Goal: Information Seeking & Learning: Learn about a topic

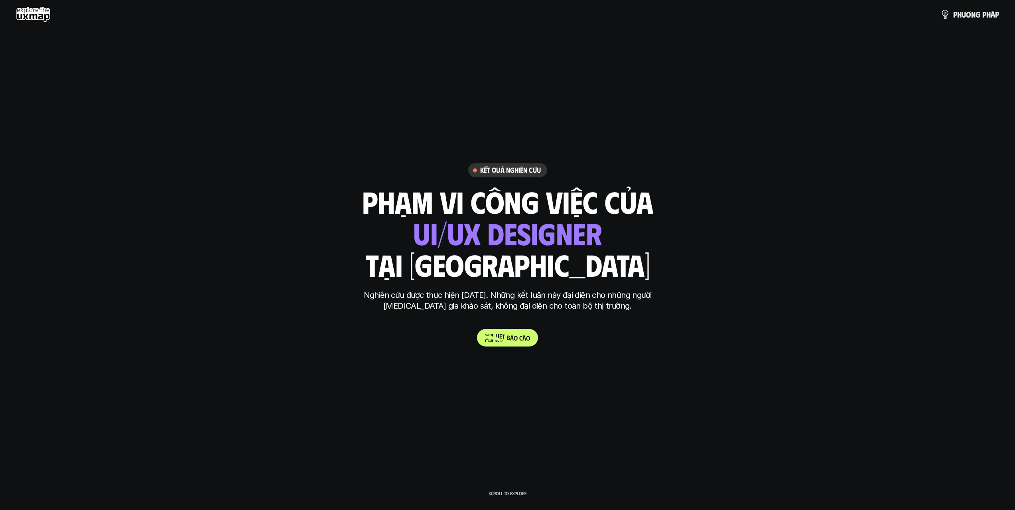
click at [497, 340] on p "C h i t i ế t b á o c á o" at bounding box center [507, 338] width 45 height 8
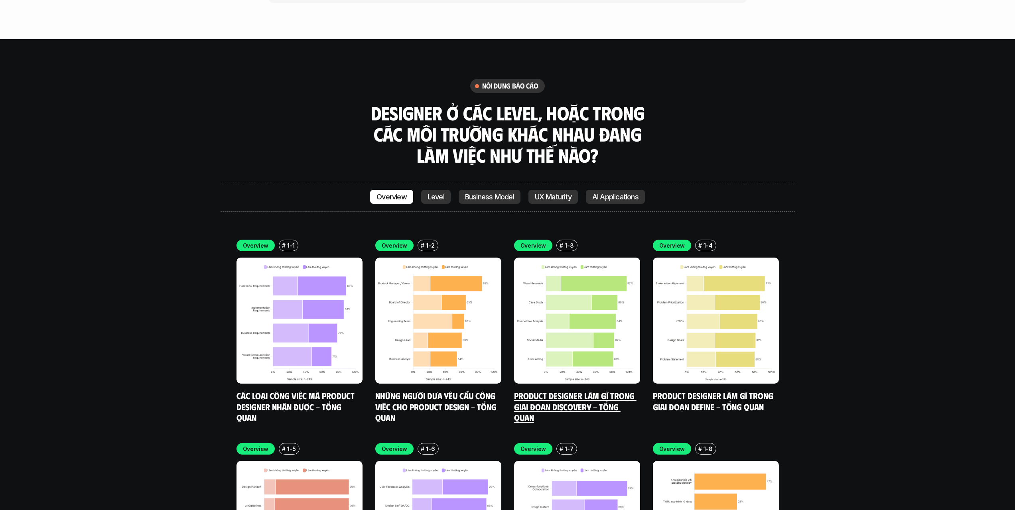
scroll to position [2821, 0]
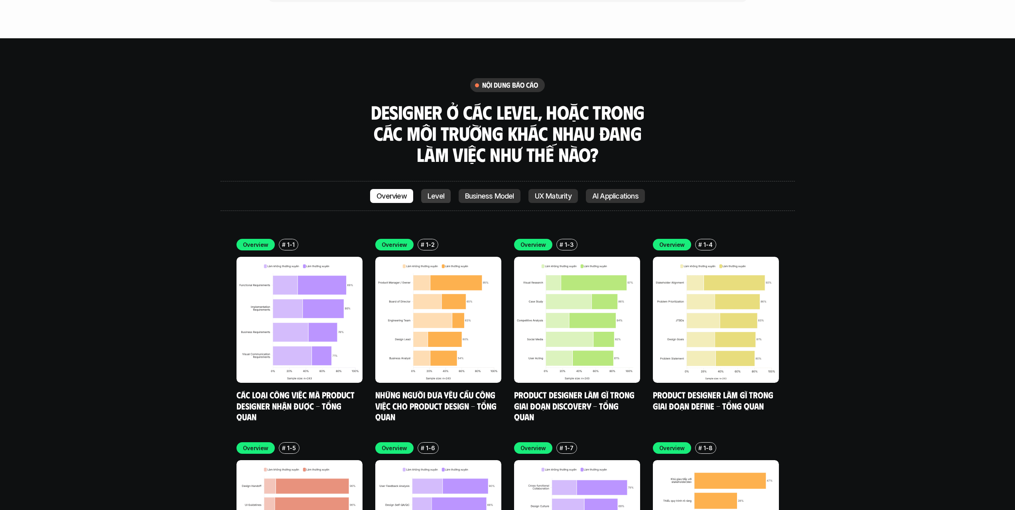
click at [439, 192] on p "Level" at bounding box center [436, 196] width 17 height 8
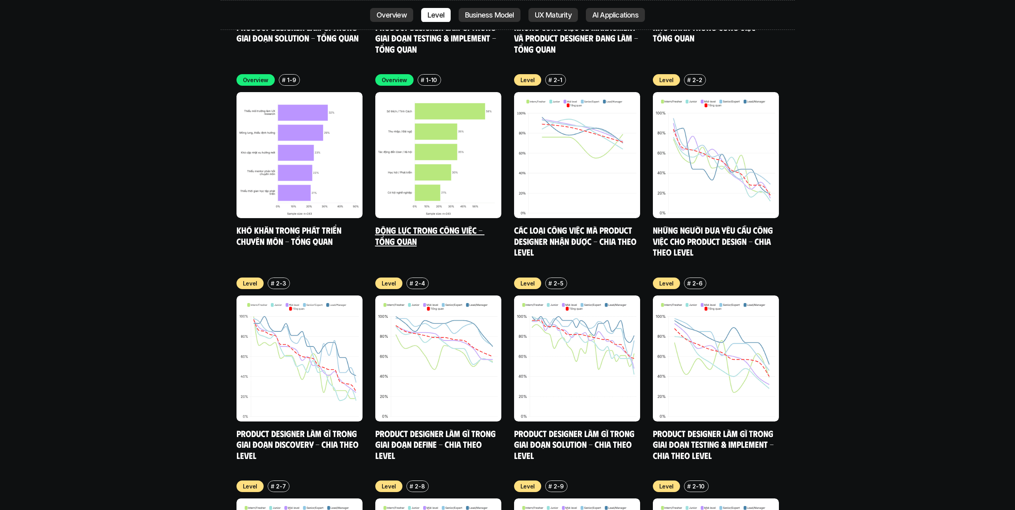
scroll to position [3153, 0]
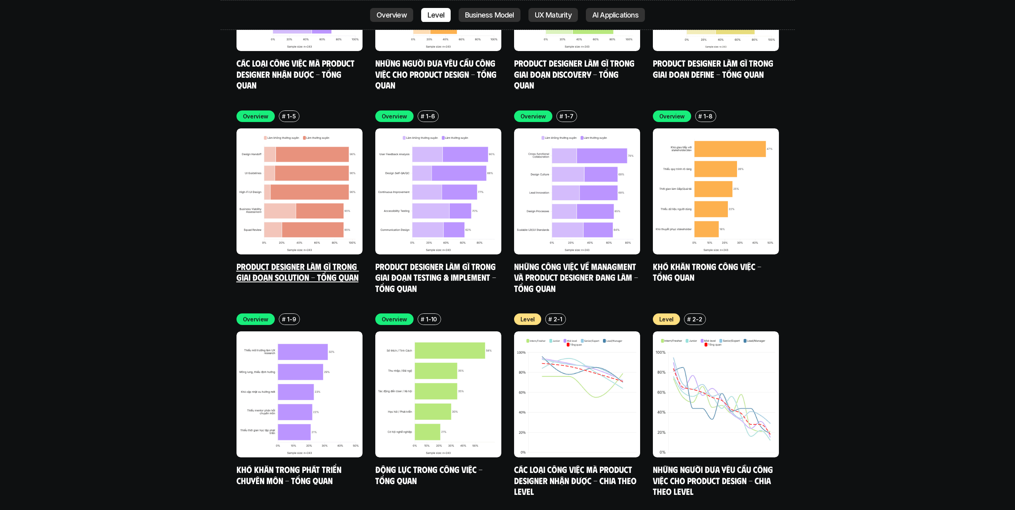
click at [353, 261] on link "Product Designer làm gì trong giai đoạn Solution - Tổng quan" at bounding box center [298, 272] width 122 height 22
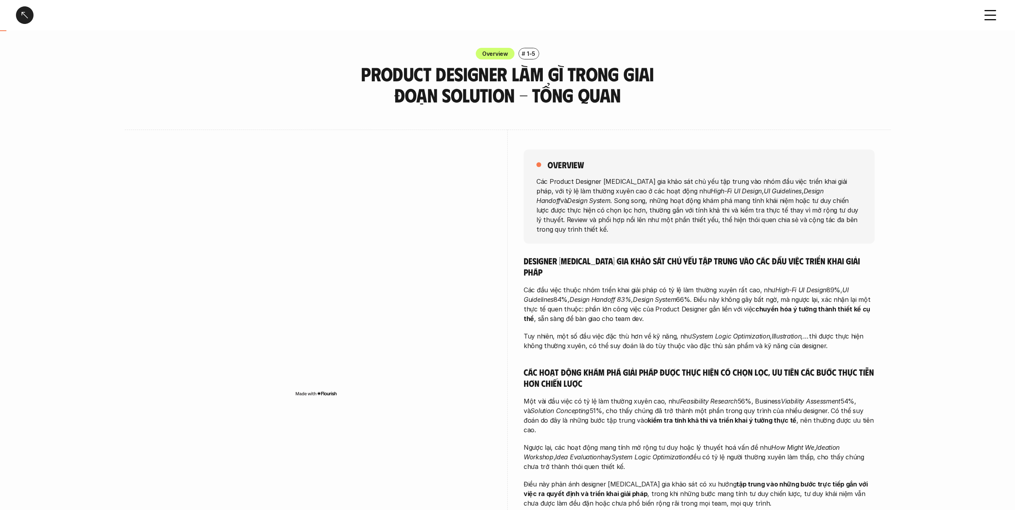
click at [614, 207] on p "Các Product Designer [MEDICAL_DATA] gia khảo sát chủ yếu tập trung vào nhóm đầu…" at bounding box center [700, 204] width 326 height 57
click at [614, 206] on p "Các Product Designer [MEDICAL_DATA] gia khảo sát chủ yếu tập trung vào nhóm đầu…" at bounding box center [700, 204] width 326 height 57
click at [664, 212] on p "Các Product Designer [MEDICAL_DATA] gia khảo sát chủ yếu tập trung vào nhóm đầu…" at bounding box center [700, 204] width 326 height 57
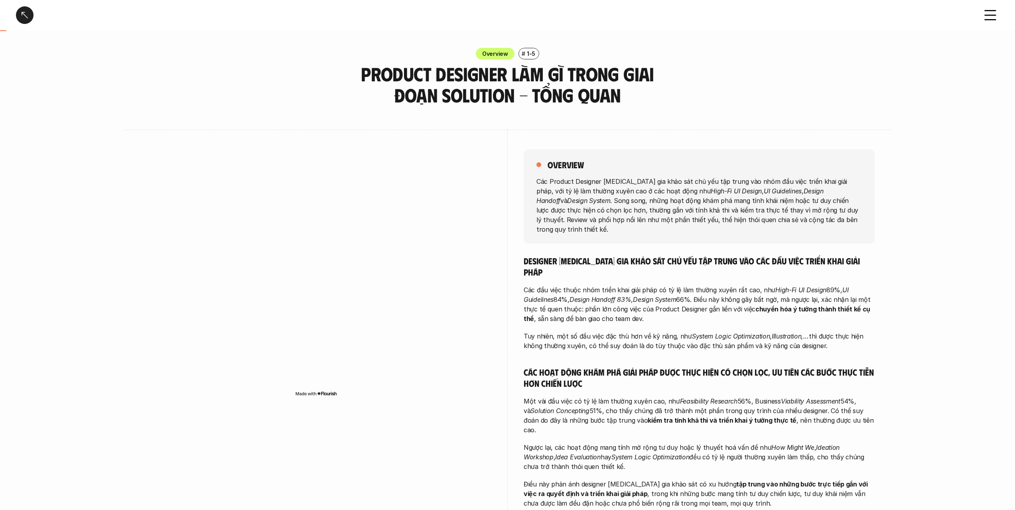
click at [664, 212] on p "Các Product Designer [MEDICAL_DATA] gia khảo sát chủ yếu tập trung vào nhóm đầu…" at bounding box center [700, 204] width 326 height 57
click at [667, 207] on p "Các Product Designer [MEDICAL_DATA] gia khảo sát chủ yếu tập trung vào nhóm đầu…" at bounding box center [700, 204] width 326 height 57
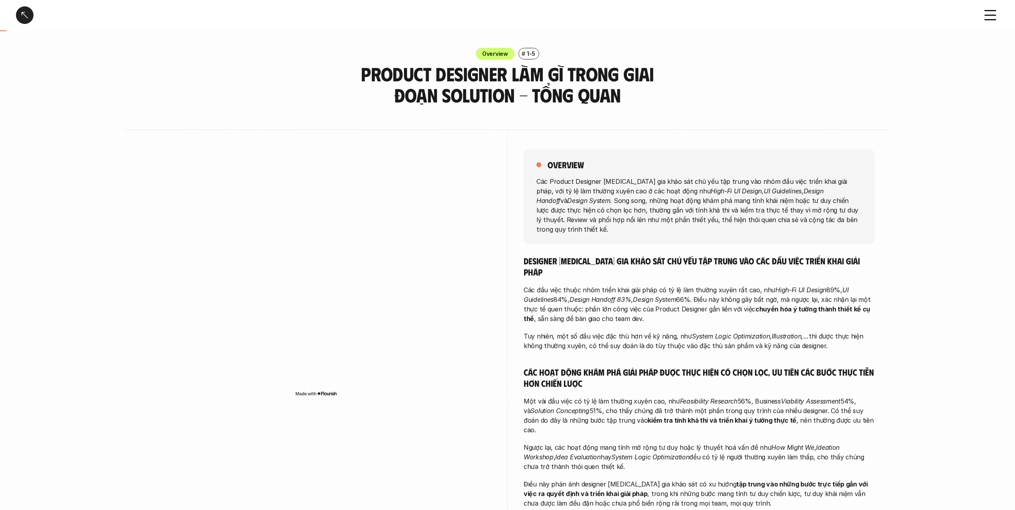
click at [665, 213] on p "Các Product Designer [MEDICAL_DATA] gia khảo sát chủ yếu tập trung vào nhóm đầu…" at bounding box center [700, 204] width 326 height 57
click at [658, 235] on div "overview Các Product Designer [MEDICAL_DATA] gia khảo sát chủ yếu tập trung vào…" at bounding box center [699, 386] width 351 height 513
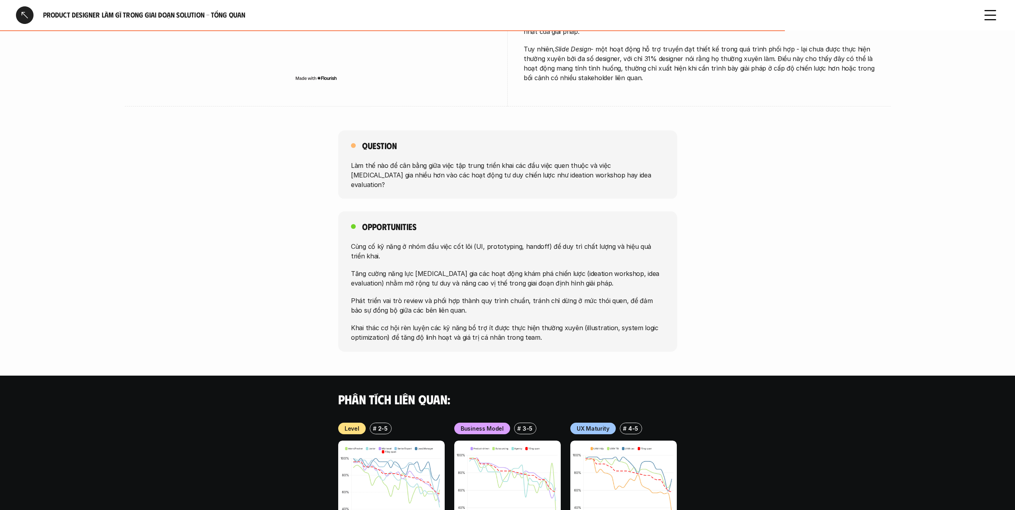
scroll to position [501, 0]
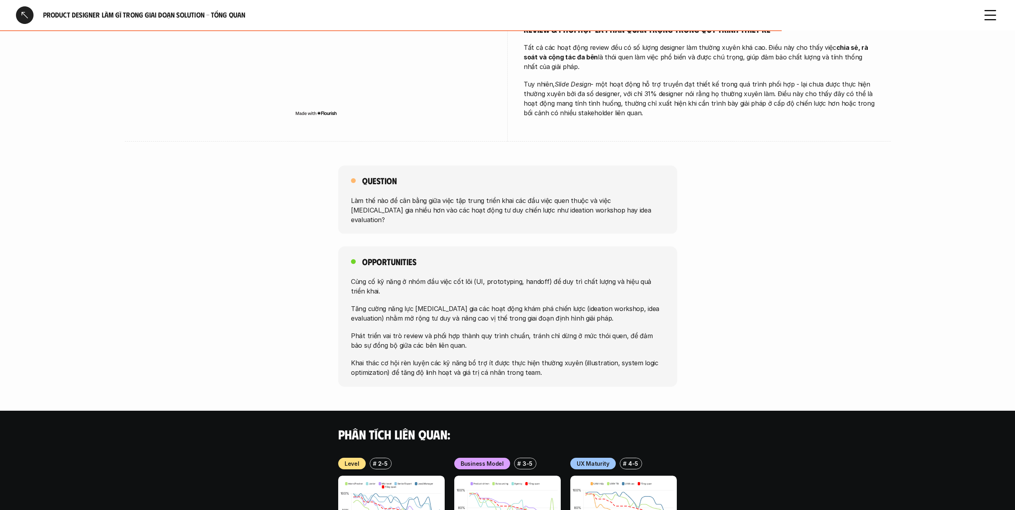
drag, startPoint x: 478, startPoint y: 172, endPoint x: 495, endPoint y: 184, distance: 21.4
click at [494, 195] on p "Làm thế nào để cân bằng giữa việc tập trung triển khai các đầu việc quen thuộc …" at bounding box center [508, 209] width 314 height 29
click at [495, 195] on p "Làm thế nào để cân bằng giữa việc tập trung triển khai các đầu việc quen thuộc …" at bounding box center [508, 209] width 314 height 29
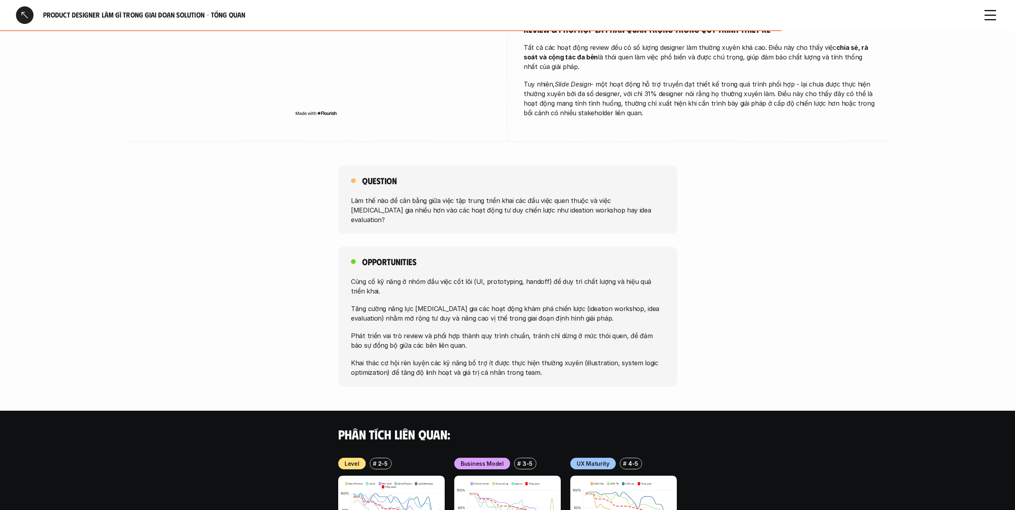
click at [499, 195] on p "Làm thế nào để cân bằng giữa việc tập trung triển khai các đầu việc quen thuộc …" at bounding box center [508, 209] width 314 height 29
click at [499, 247] on div "Opportunities Củng cố kỹ năng ở nhóm đầu việc cốt lõi (UI, prototyping, handoff…" at bounding box center [507, 317] width 339 height 140
click at [500, 247] on div "Opportunities Củng cố kỹ năng ở nhóm đầu việc cốt lõi (UI, prototyping, handoff…" at bounding box center [507, 317] width 339 height 140
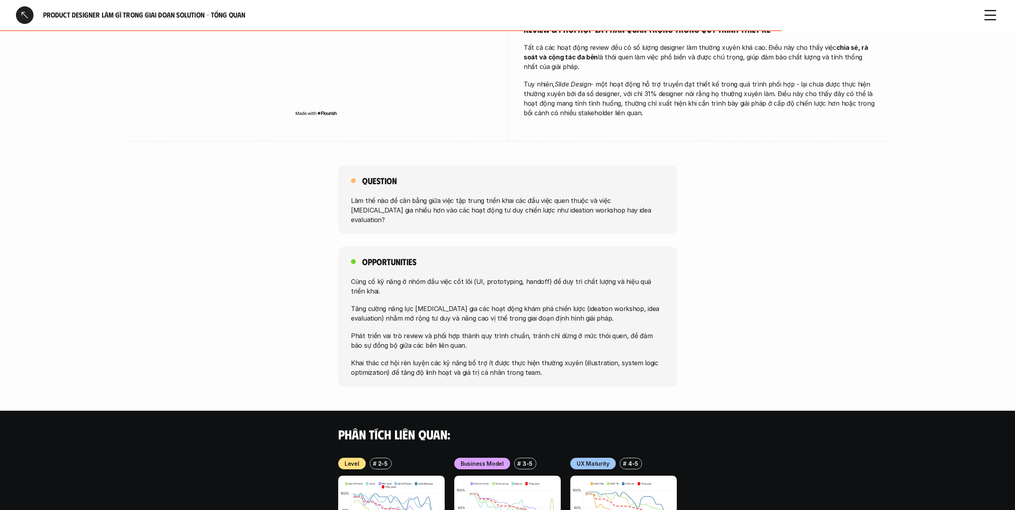
click at [500, 247] on div "Opportunities Củng cố kỹ năng ở nhóm đầu việc cốt lõi (UI, prototyping, handoff…" at bounding box center [507, 317] width 339 height 140
drag, startPoint x: 500, startPoint y: 235, endPoint x: 519, endPoint y: 320, distance: 87.9
click at [519, 320] on div "Opportunities Củng cố kỹ năng ở nhóm đầu việc cốt lõi (UI, prototyping, handoff…" at bounding box center [507, 317] width 339 height 140
click at [519, 358] on p "Khai thác cơ hội rèn luyện các kỹ năng bổ trợ ít được thực hiện thường xuyên (i…" at bounding box center [508, 367] width 314 height 19
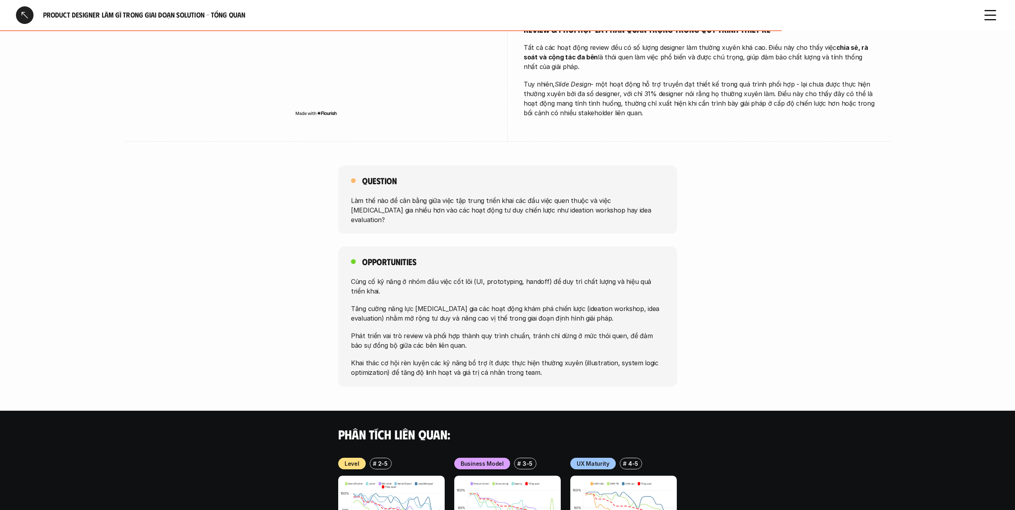
drag, startPoint x: 519, startPoint y: 320, endPoint x: 519, endPoint y: 237, distance: 83.8
click at [519, 247] on div "Opportunities Củng cố kỹ năng ở nhóm đầu việc cốt lõi (UI, prototyping, handoff…" at bounding box center [507, 317] width 339 height 140
drag, startPoint x: 519, startPoint y: 237, endPoint x: 528, endPoint y: 330, distance: 93.8
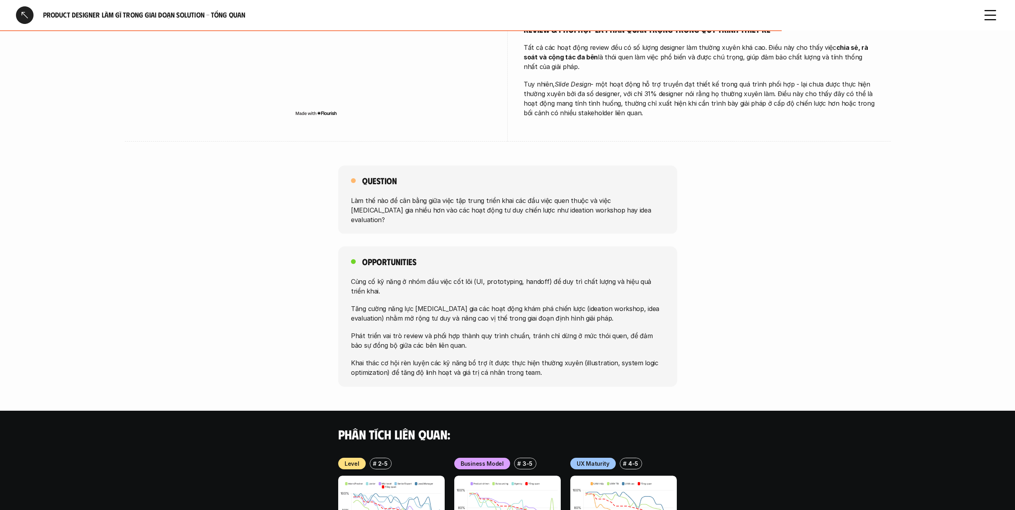
click at [528, 330] on div "Opportunities Củng cố kỹ năng ở nhóm đầu việc cốt lõi (UI, prototyping, handoff…" at bounding box center [507, 317] width 339 height 140
click at [528, 358] on p "Khai thác cơ hội rèn luyện các kỹ năng bổ trợ ít được thực hiện thường xuyên (i…" at bounding box center [508, 367] width 314 height 19
drag, startPoint x: 528, startPoint y: 330, endPoint x: 532, endPoint y: 247, distance: 82.7
click at [532, 277] on div "Củng cố kỹ năng ở nhóm đầu việc cốt lõi (UI, prototyping, handoff) để duy trì c…" at bounding box center [508, 327] width 314 height 101
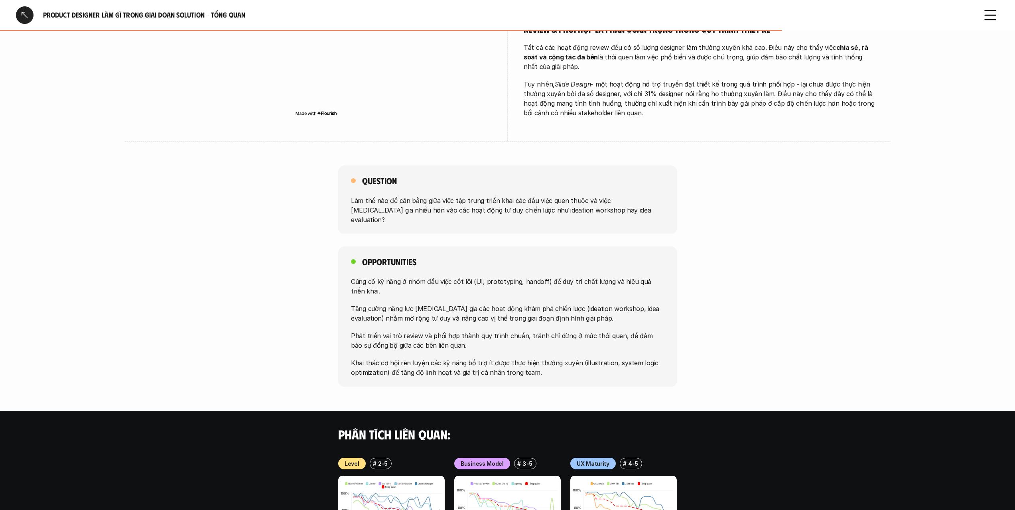
click at [532, 277] on p "Củng cố kỹ năng ở nhóm đầu việc cốt lõi (UI, prototyping, handoff) để duy trì c…" at bounding box center [508, 286] width 314 height 19
drag, startPoint x: 532, startPoint y: 247, endPoint x: 539, endPoint y: 336, distance: 89.2
click at [539, 336] on div "Củng cố kỹ năng ở nhóm đầu việc cốt lõi (UI, prototyping, handoff) để duy trì c…" at bounding box center [508, 327] width 314 height 101
click at [539, 358] on p "Khai thác cơ hội rèn luyện các kỹ năng bổ trợ ít được thực hiện thường xuyên (i…" at bounding box center [508, 367] width 314 height 19
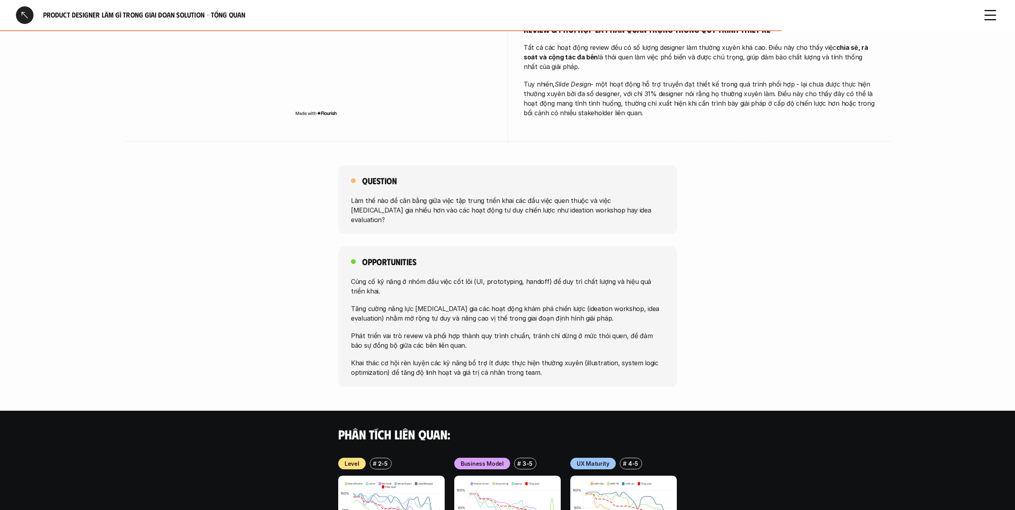
click at [539, 358] on p "Khai thác cơ hội rèn luyện các kỹ năng bổ trợ ít được thực hiện thường xuyên (i…" at bounding box center [508, 367] width 314 height 19
drag, startPoint x: 539, startPoint y: 336, endPoint x: 543, endPoint y: 250, distance: 85.9
click at [542, 277] on div "Củng cố kỹ năng ở nhóm đầu việc cốt lõi (UI, prototyping, handoff) để duy trì c…" at bounding box center [508, 327] width 314 height 101
click at [543, 277] on p "Củng cố kỹ năng ở nhóm đầu việc cốt lõi (UI, prototyping, handoff) để duy trì c…" at bounding box center [508, 286] width 314 height 19
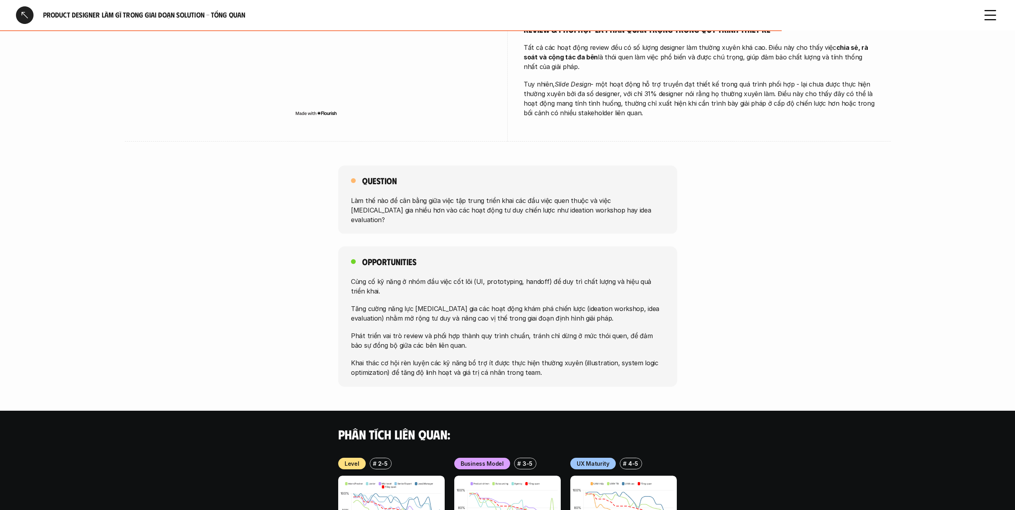
drag, startPoint x: 543, startPoint y: 250, endPoint x: 551, endPoint y: 335, distance: 85.4
click at [551, 335] on div "Củng cố kỹ năng ở nhóm đầu việc cốt lõi (UI, prototyping, handoff) để duy trì c…" at bounding box center [508, 327] width 314 height 101
click at [551, 358] on p "Khai thác cơ hội rèn luyện các kỹ năng bổ trợ ít được thực hiện thường xuyên (i…" at bounding box center [508, 367] width 314 height 19
drag, startPoint x: 551, startPoint y: 335, endPoint x: 556, endPoint y: 247, distance: 88.7
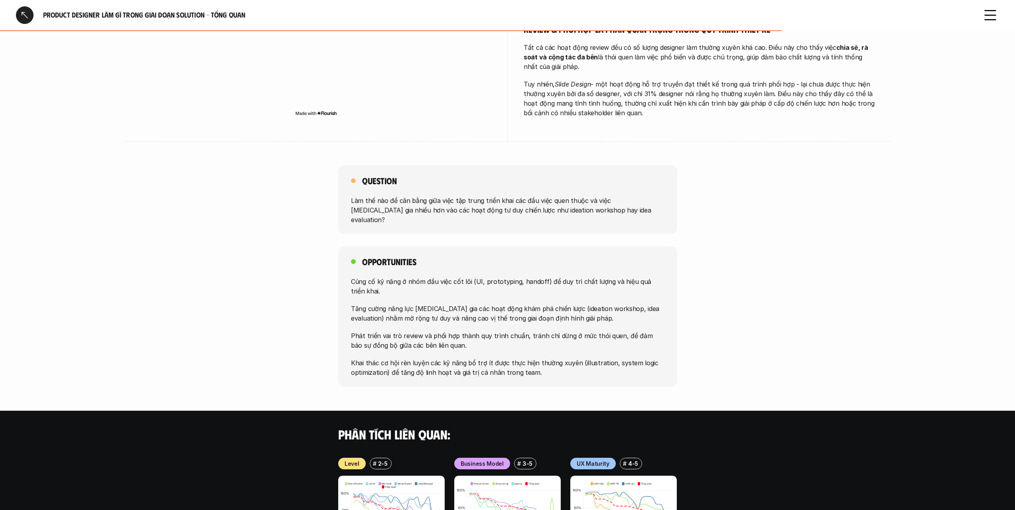
click at [555, 277] on div "Củng cố kỹ năng ở nhóm đầu việc cốt lõi (UI, prototyping, handoff) để duy trì c…" at bounding box center [508, 327] width 314 height 101
click at [556, 277] on p "Củng cố kỹ năng ở nhóm đầu việc cốt lõi (UI, prototyping, handoff) để duy trì c…" at bounding box center [508, 286] width 314 height 19
drag, startPoint x: 556, startPoint y: 247, endPoint x: 555, endPoint y: 334, distance: 87.0
click at [555, 333] on div "Củng cố kỹ năng ở nhóm đầu việc cốt lõi (UI, prototyping, handoff) để duy trì c…" at bounding box center [508, 327] width 314 height 101
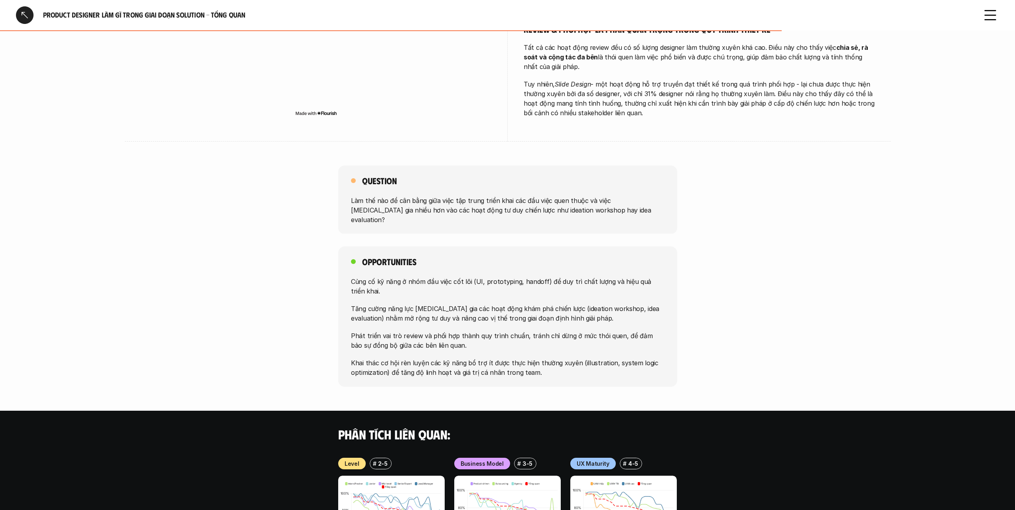
click at [555, 358] on p "Khai thác cơ hội rèn luyện các kỹ năng bổ trợ ít được thực hiện thường xuyên (i…" at bounding box center [508, 367] width 314 height 19
drag, startPoint x: 555, startPoint y: 334, endPoint x: 568, endPoint y: 245, distance: 90.0
click at [568, 277] on div "Củng cố kỹ năng ở nhóm đầu việc cốt lõi (UI, prototyping, handoff) để duy trì c…" at bounding box center [508, 327] width 314 height 101
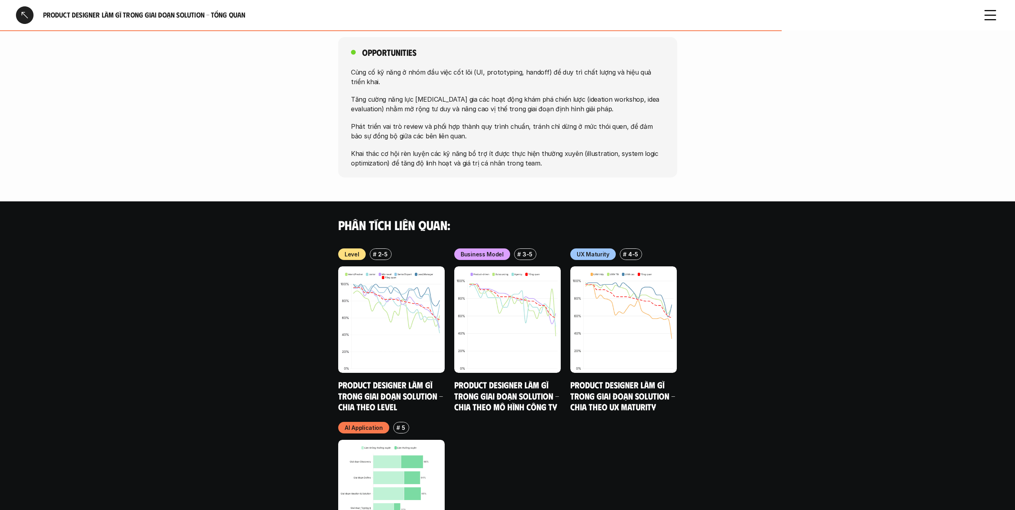
scroll to position [740, 0]
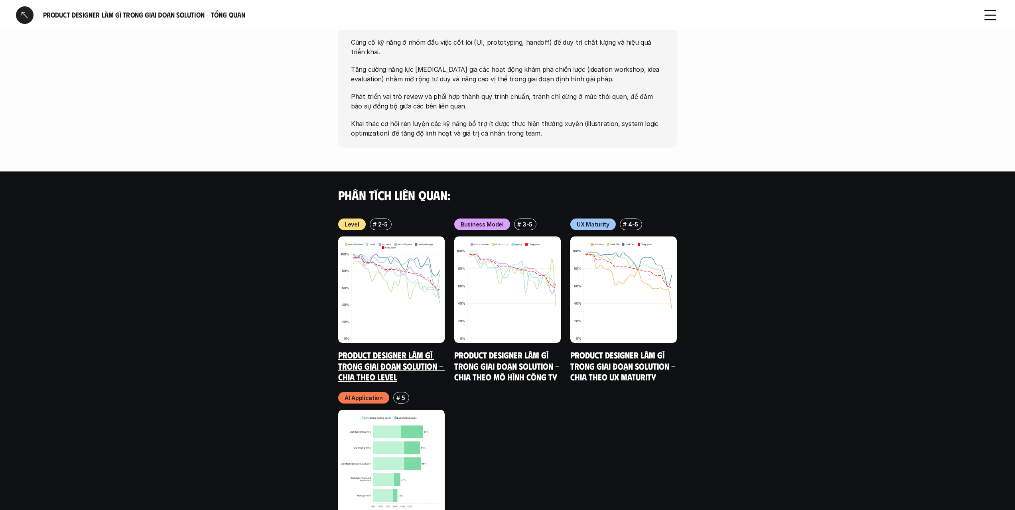
click at [430, 350] on h5 "Product Designer làm gì trong giai đoạn Solution - Chia theo Level" at bounding box center [391, 366] width 107 height 33
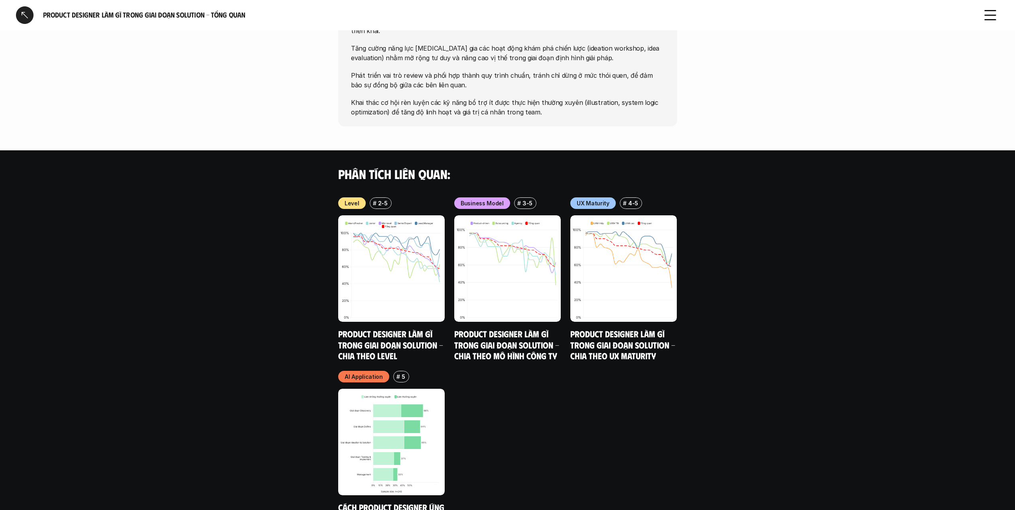
scroll to position [780, 0]
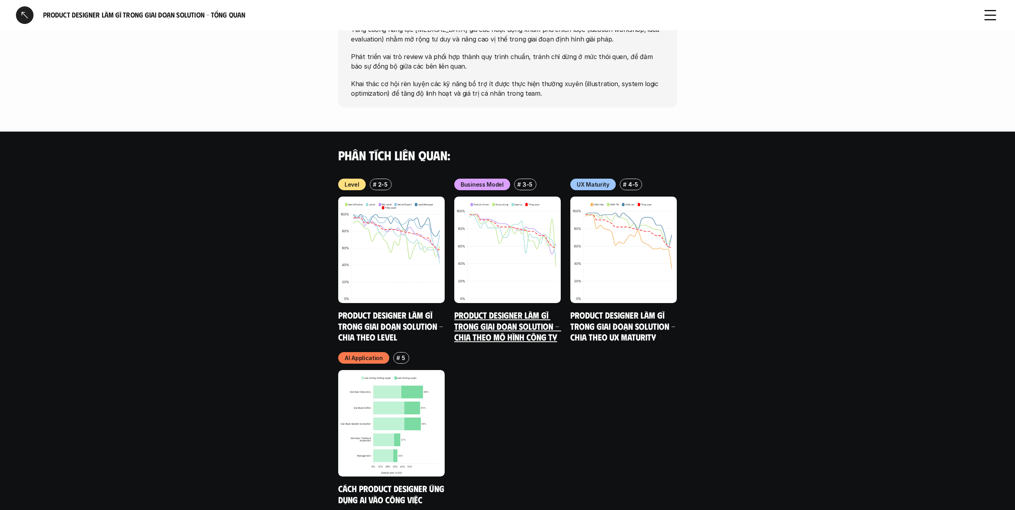
click at [503, 310] on link "Product Designer làm gì trong giai đoạn Solution - Chia theo mô hình công ty" at bounding box center [507, 326] width 107 height 33
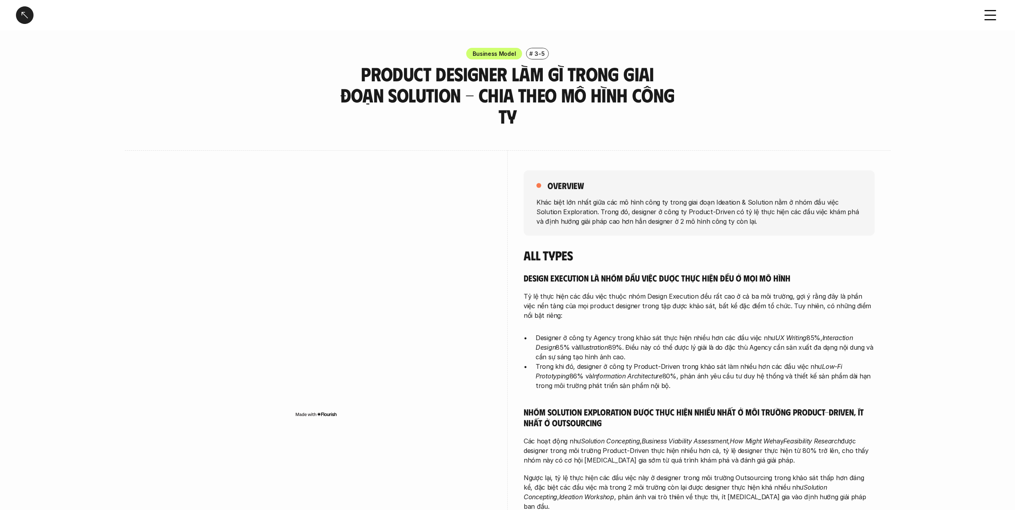
click at [670, 201] on p "Khác biệt lớn nhất giữa các mô hình công ty trong giai đoạn Ideation & Solution…" at bounding box center [700, 211] width 326 height 29
click at [709, 197] on p "Khác biệt lớn nhất giữa các mô hình công ty trong giai đoạn Ideation & Solution…" at bounding box center [700, 211] width 326 height 29
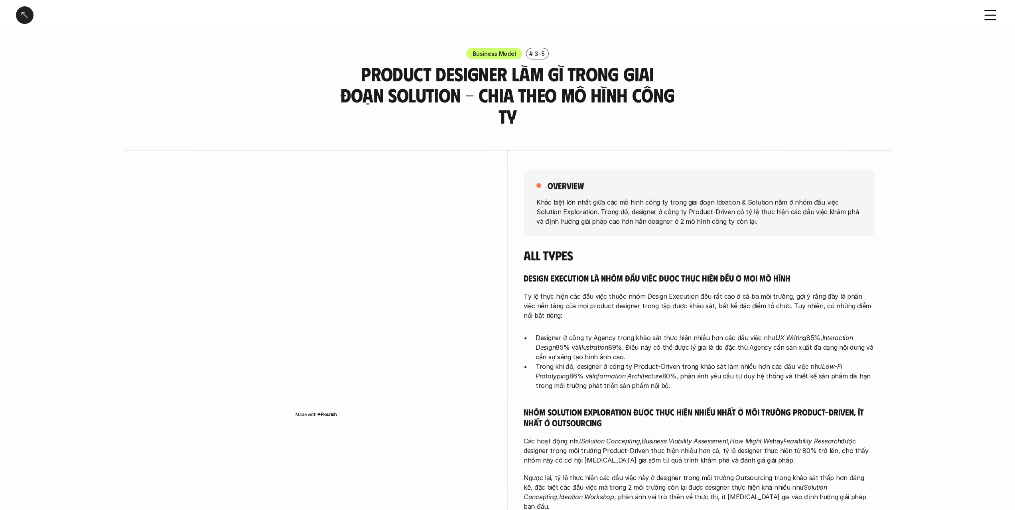
click at [709, 197] on p "Khác biệt lớn nhất giữa các mô hình công ty trong giai đoạn Ideation & Solution…" at bounding box center [700, 211] width 326 height 29
click at [709, 205] on p "Khác biệt lớn nhất giữa các mô hình công ty trong giai đoạn Ideation & Solution…" at bounding box center [700, 211] width 326 height 29
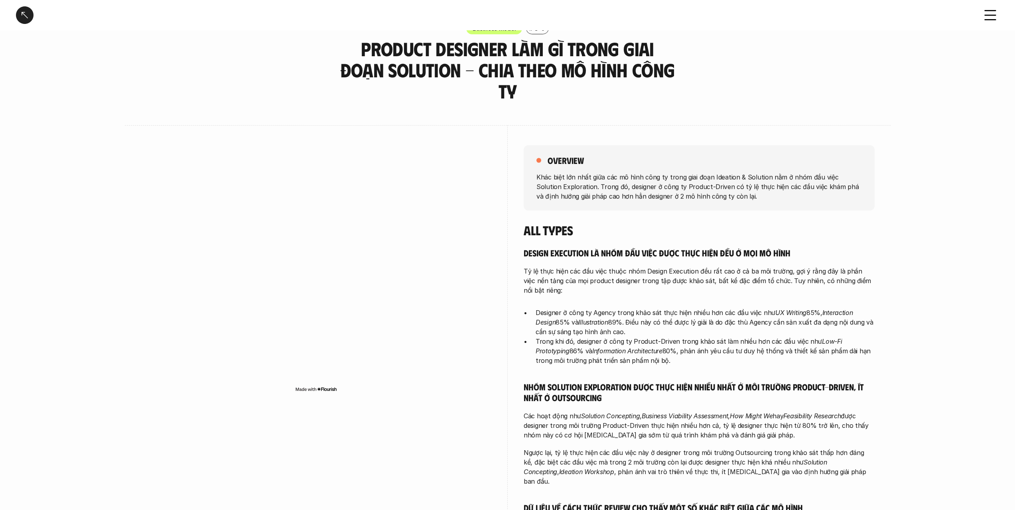
scroll to position [26, 0]
click at [722, 182] on div "overview Khác biệt lớn nhất giữa các mô hình công ty trong giai đoạn Ideation &…" at bounding box center [699, 176] width 351 height 65
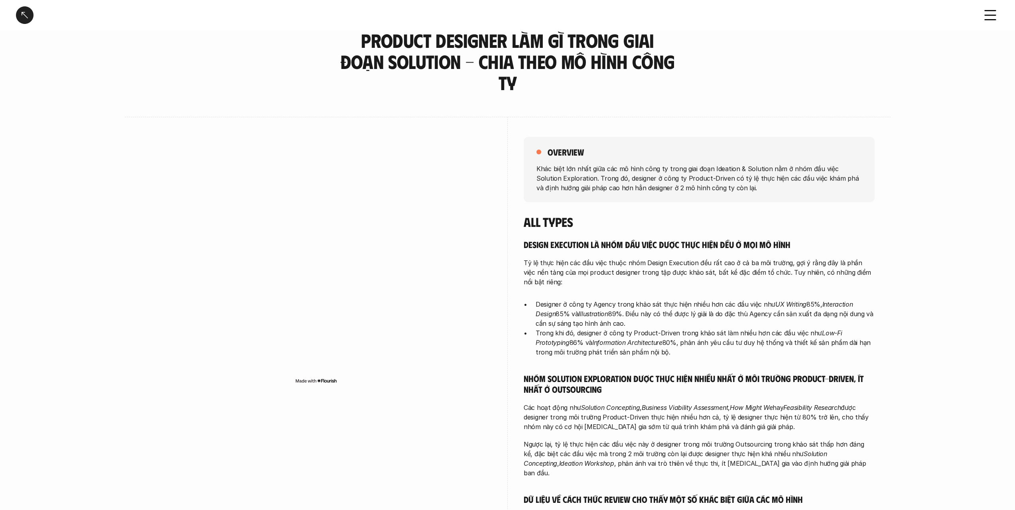
drag, startPoint x: 715, startPoint y: 204, endPoint x: 738, endPoint y: 327, distance: 125.4
click at [738, 327] on div "All types Design Execution là nhóm đầu việc được thực hiện đều ở mọi mô hình Tỷ…" at bounding box center [699, 414] width 351 height 401
click at [738, 328] on p "Trong khi đó, designer ở công ty Product-Driven trong khảo sát làm nhiều hơn cá…" at bounding box center [705, 342] width 339 height 29
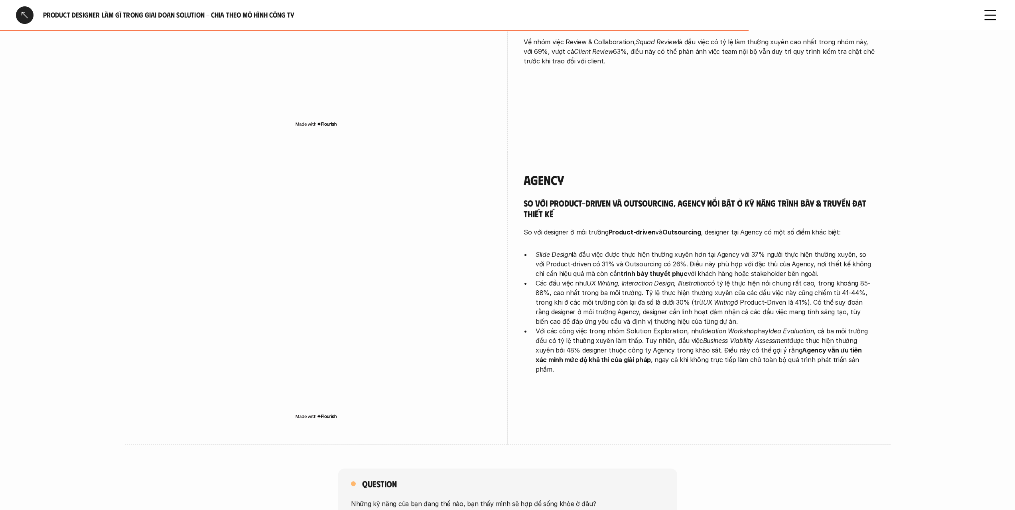
scroll to position [1151, 0]
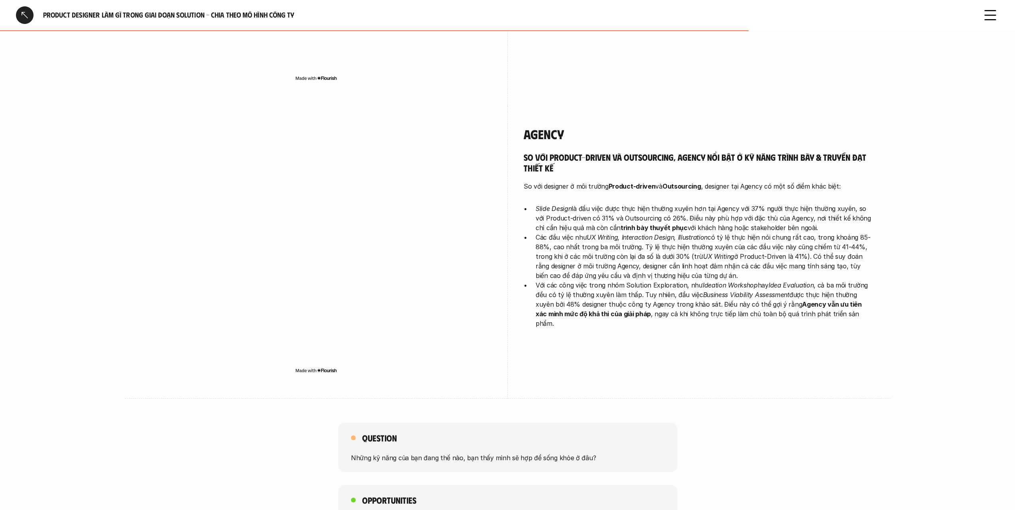
click at [588, 152] on h5 "So với Product-driven và Outsourcing, Agency nổi bật ở kỹ năng trình bày & truy…" at bounding box center [699, 163] width 351 height 22
drag, startPoint x: 588, startPoint y: 142, endPoint x: 597, endPoint y: 190, distance: 49.2
click at [596, 182] on div "So với Product-driven và Outsourcing, Agency nổi bật ở kỹ năng trình bày & truy…" at bounding box center [699, 240] width 351 height 177
click at [597, 204] on p "Slide Design là đầu việc được thực hiện thường xuyên hơn tại Agency với 37% ngư…" at bounding box center [705, 218] width 339 height 29
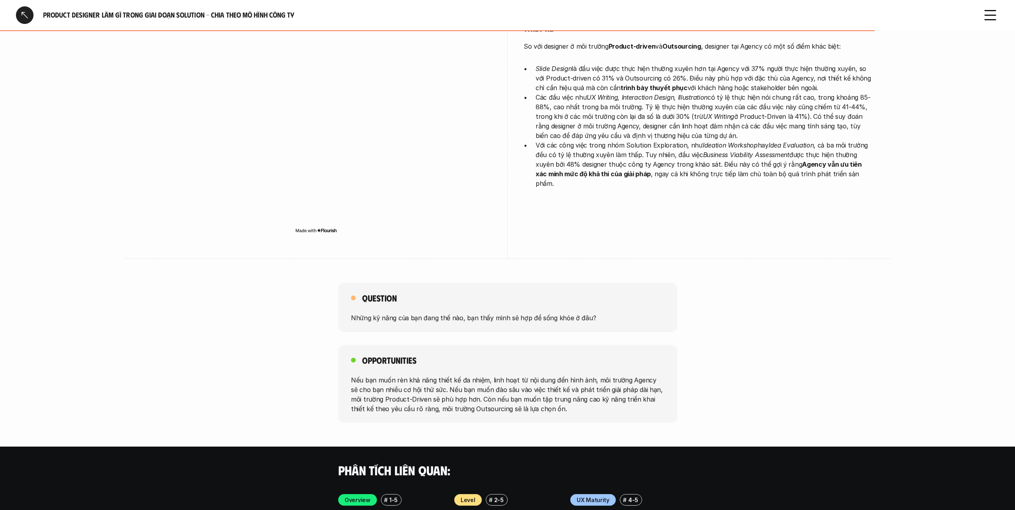
scroll to position [1390, 0]
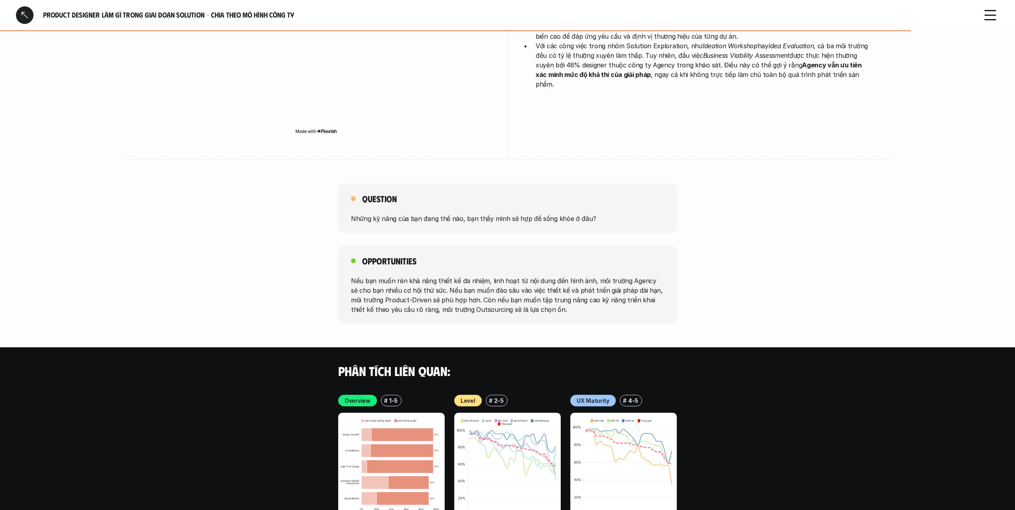
click at [525, 214] on p "Những kỹ năng của bạn đang thế nào, bạn thấy mình sẽ hợp để sống khỏe ở đâu?" at bounding box center [508, 219] width 314 height 10
click at [569, 214] on p "Những kỹ năng của bạn đang thế nào, bạn thấy mình sẽ hợp để sống khỏe ở đâu?" at bounding box center [508, 219] width 314 height 10
click at [529, 246] on div "Opportunities Nếu bạn muốn rèn khả năng thiết kế đa nhiệm, linh hoạt từ nội dun…" at bounding box center [507, 285] width 339 height 78
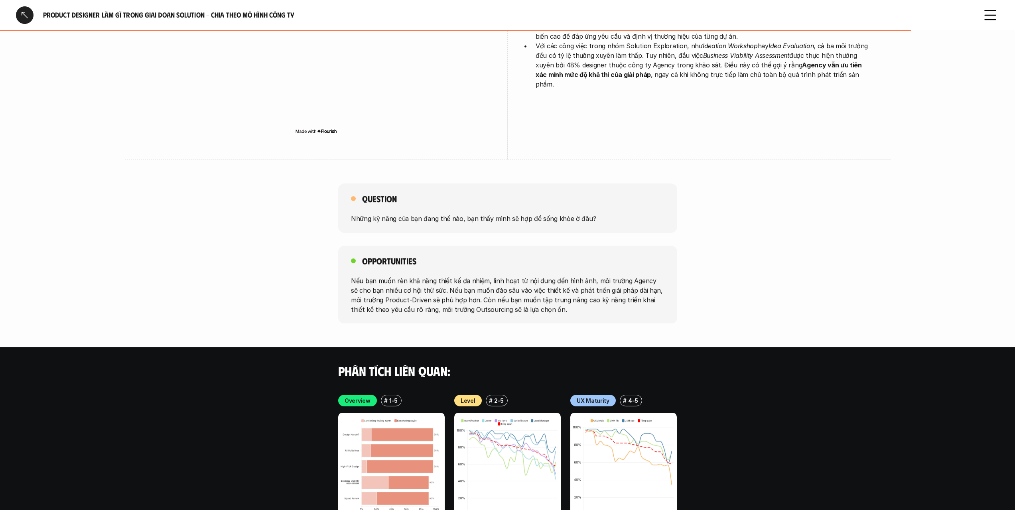
click at [529, 246] on div "Opportunities Nếu bạn muốn rèn khả năng thiết kế đa nhiệm, linh hoạt từ nội dun…" at bounding box center [507, 285] width 339 height 78
click at [544, 213] on div "Question Những kỹ năng của bạn đang thế nào, bạn thấy mình sẽ hợp để sống khỏe …" at bounding box center [507, 254] width 1015 height 140
click at [547, 214] on p "Những kỹ năng của bạn đang thế nào, bạn thấy mình sẽ hợp để sống khỏe ở đâu?" at bounding box center [508, 219] width 314 height 10
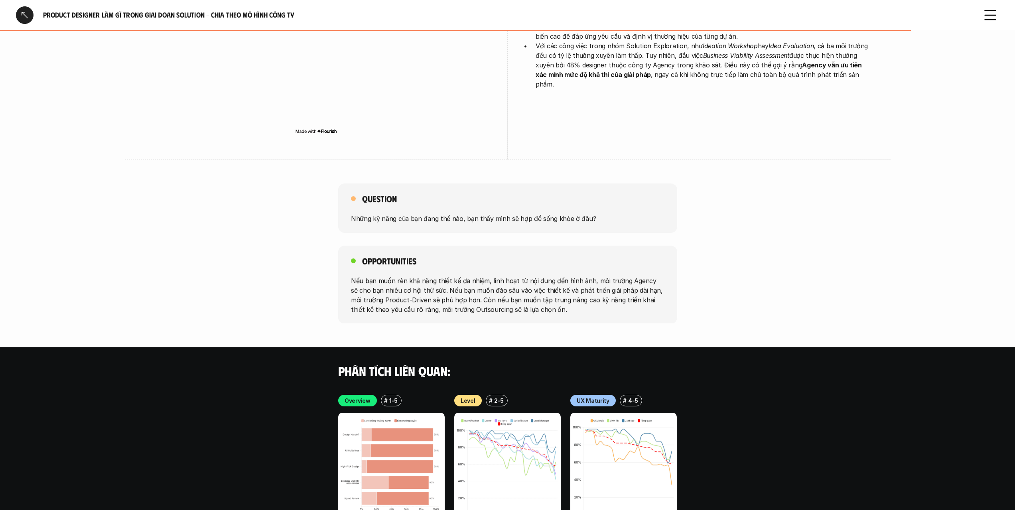
click at [547, 214] on p "Những kỹ năng của bạn đang thế nào, bạn thấy mình sẽ hợp để sống khỏe ở đâu?" at bounding box center [508, 219] width 314 height 10
click at [551, 214] on p "Những kỹ năng của bạn đang thế nào, bạn thấy mình sẽ hợp để sống khỏe ở đâu?" at bounding box center [508, 219] width 314 height 10
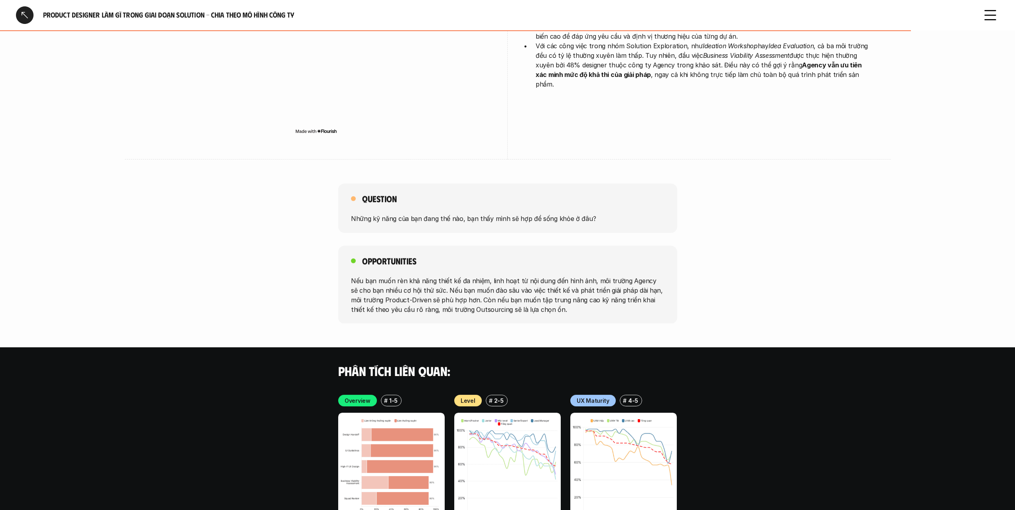
click at [552, 201] on div "Question Những kỹ năng của bạn đang thế nào, bạn thấy mình sẽ hợp để sống khỏe …" at bounding box center [507, 208] width 339 height 49
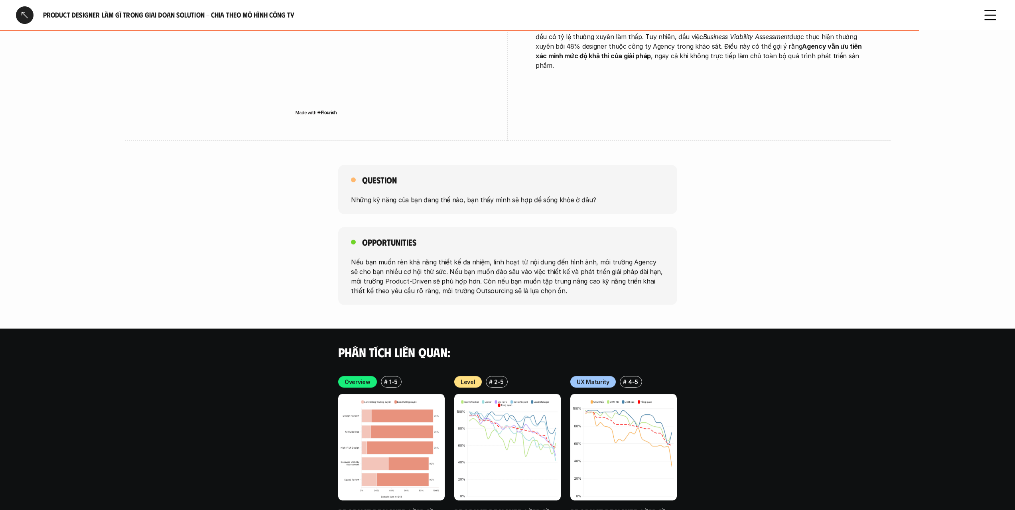
drag, startPoint x: 552, startPoint y: 201, endPoint x: 550, endPoint y: 219, distance: 18.1
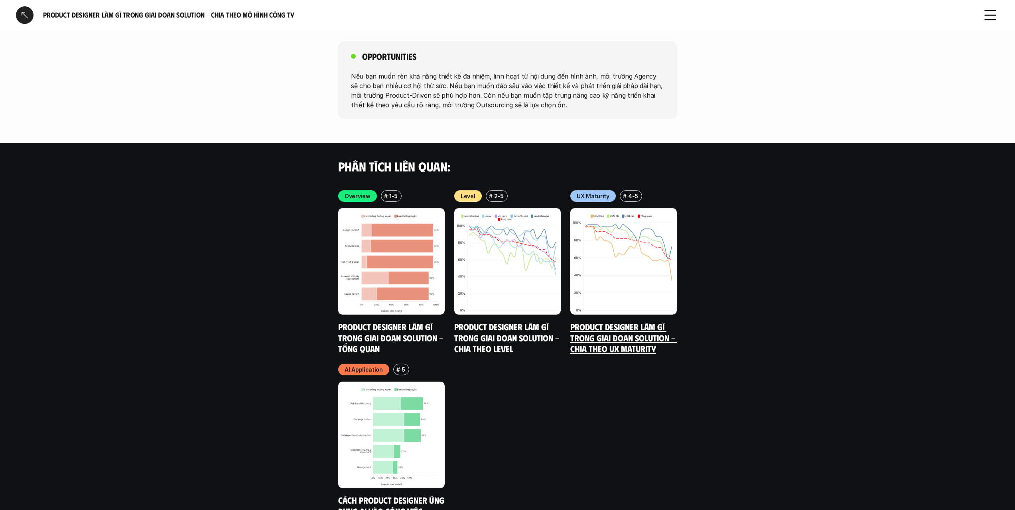
scroll to position [1615, 0]
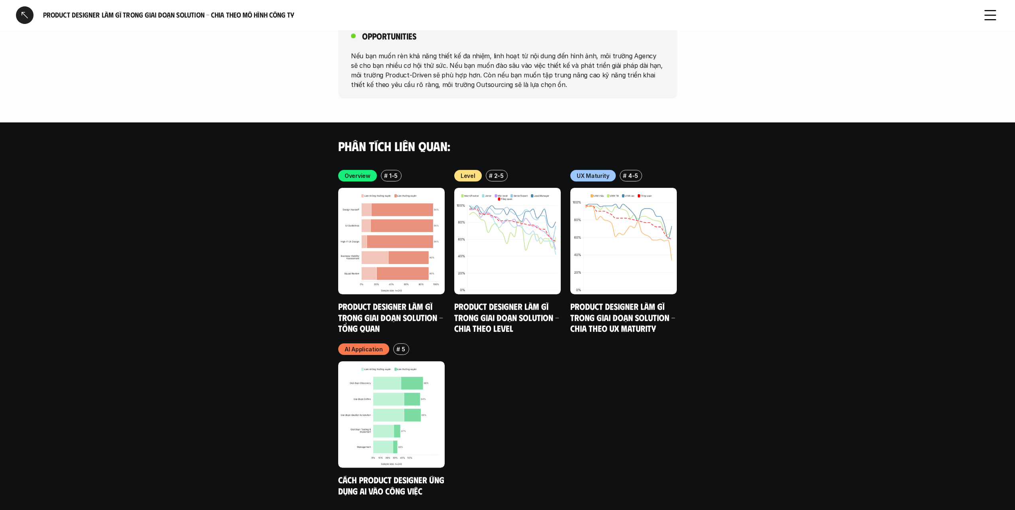
drag, startPoint x: 792, startPoint y: 222, endPoint x: 790, endPoint y: 233, distance: 11.4
click at [652, 301] on link "Product Designer làm gì trong giai đoạn Solution - Chia theo UX Maturity" at bounding box center [624, 317] width 107 height 33
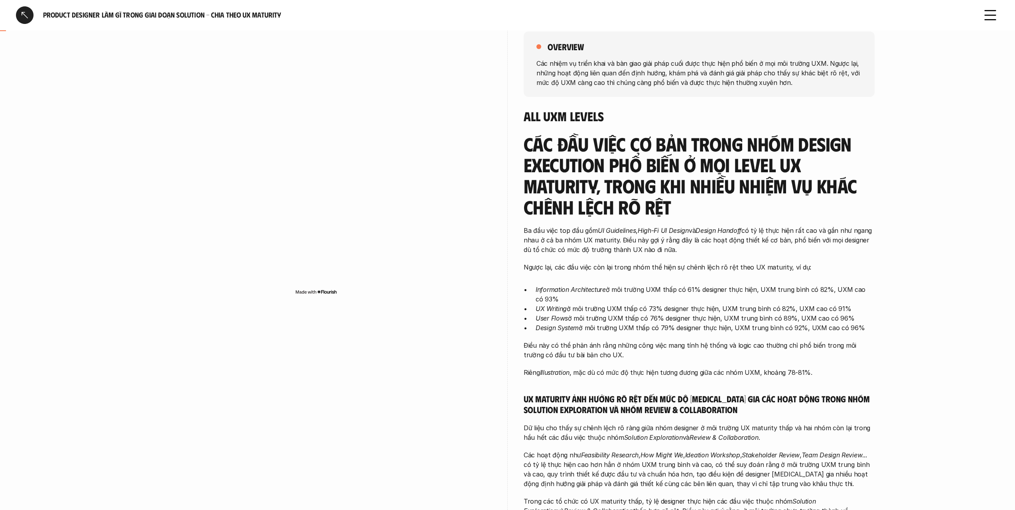
scroll to position [40, 0]
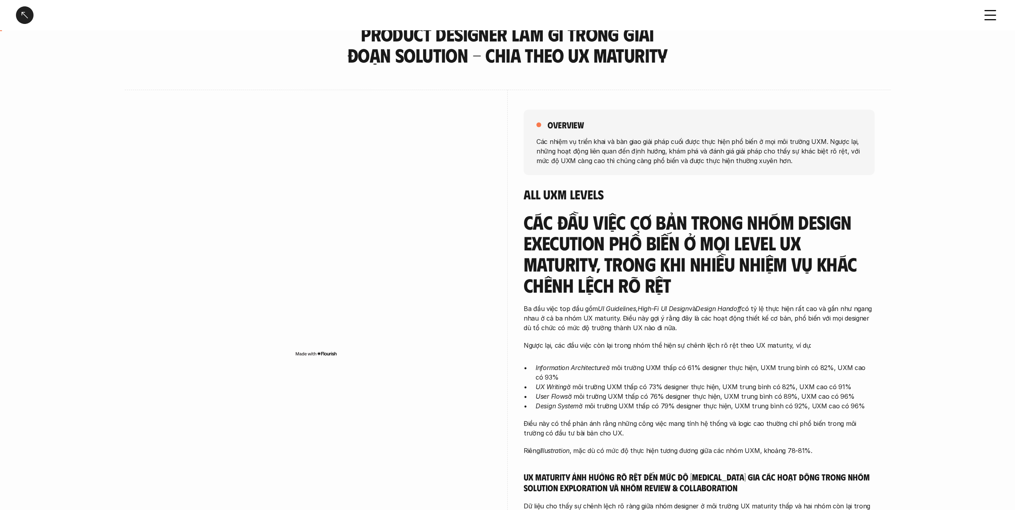
click at [630, 156] on p "Các nhiệm vụ triển khai và bàn giao giải pháp cuối được thực hiện phổ biến ở mọ…" at bounding box center [700, 150] width 326 height 29
click at [627, 227] on h3 "Các đầu việc cơ bản trong nhóm Design Execution phổ biến ở mọi level UX maturit…" at bounding box center [699, 254] width 351 height 84
click at [626, 227] on h3 "Các đầu việc cơ bản trong nhóm Design Execution phổ biến ở mọi level UX maturit…" at bounding box center [699, 254] width 351 height 84
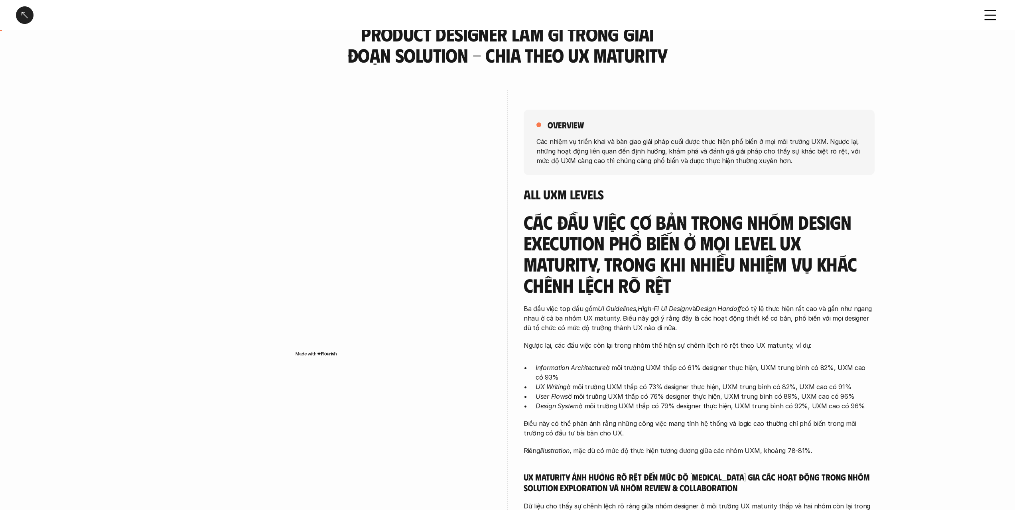
click at [626, 227] on h3 "Các đầu việc cơ bản trong nhóm Design Execution phổ biến ở mọi level UX maturit…" at bounding box center [699, 254] width 351 height 84
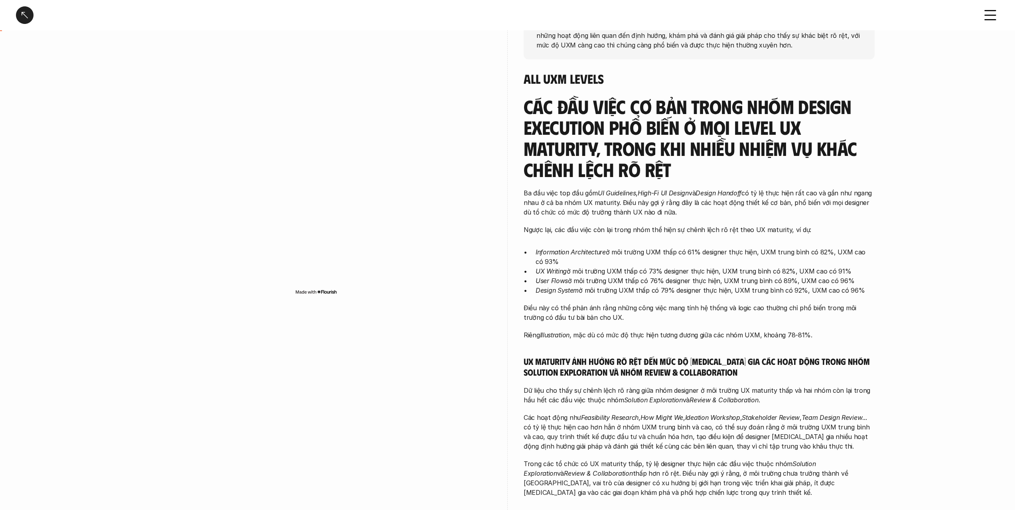
scroll to position [160, 0]
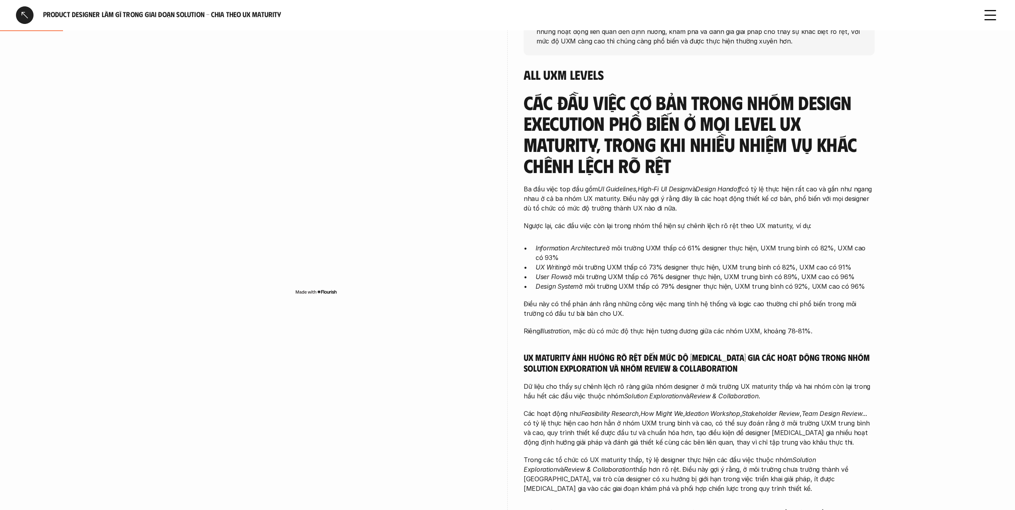
drag, startPoint x: 626, startPoint y: 227, endPoint x: 634, endPoint y: 288, distance: 61.2
click at [634, 287] on div "Các đầu việc cơ bản trong nhóm Design Execution phổ biến ở mọi level UX maturit…" at bounding box center [699, 369] width 351 height 554
click at [634, 288] on p "Design System ở môi trường UXM thấp có 79% designer thực hiện, UXM trung bình c…" at bounding box center [705, 287] width 339 height 10
click at [639, 199] on p "Ba đầu việc top đầu gồm UI Guidelines , High-Fi UI Design và Design Handoff có …" at bounding box center [699, 198] width 351 height 29
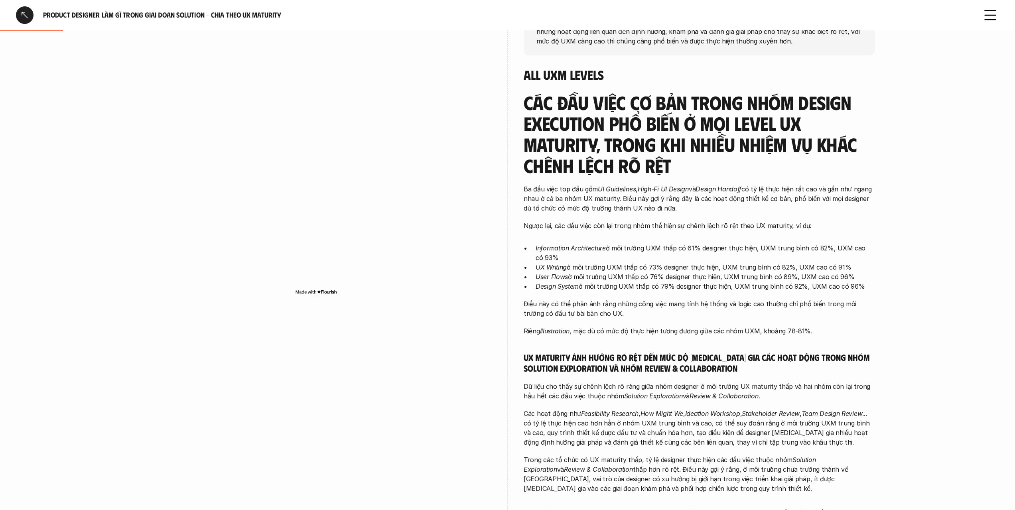
drag, startPoint x: 639, startPoint y: 199, endPoint x: 646, endPoint y: 316, distance: 117.5
click at [646, 316] on div "Các đầu việc cơ bản trong nhóm Design Execution phổ biến ở mọi level UX maturit…" at bounding box center [699, 369] width 351 height 554
click at [646, 316] on p "Điều này có thể phản ánh rằng những công việc mang tính hệ thống và logic cao t…" at bounding box center [699, 308] width 351 height 19
click at [646, 328] on p "Riêng Illustration , mặc dù có mức độ thực hiện tương đương giữa các nhóm UXM, …" at bounding box center [699, 331] width 351 height 10
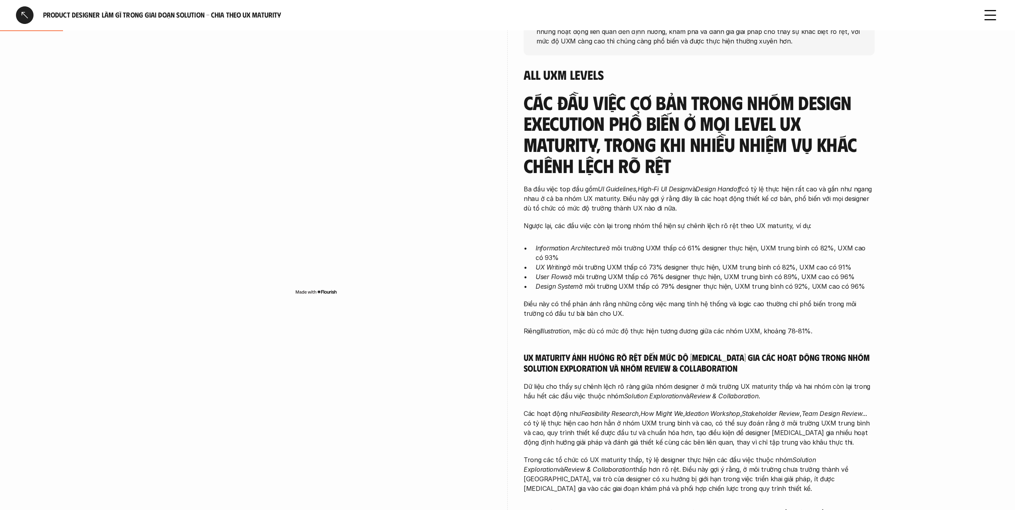
click at [646, 328] on p "Riêng Illustration , mặc dù có mức độ thực hiện tương đương giữa các nhóm UXM, …" at bounding box center [699, 331] width 351 height 10
drag, startPoint x: 646, startPoint y: 328, endPoint x: 642, endPoint y: 193, distance: 134.9
click at [641, 194] on div "Các đầu việc cơ bản trong nhóm Design Execution phổ biến ở mọi level UX maturit…" at bounding box center [699, 369] width 351 height 554
click at [642, 190] on em "High-Fi UI Design" at bounding box center [663, 189] width 51 height 8
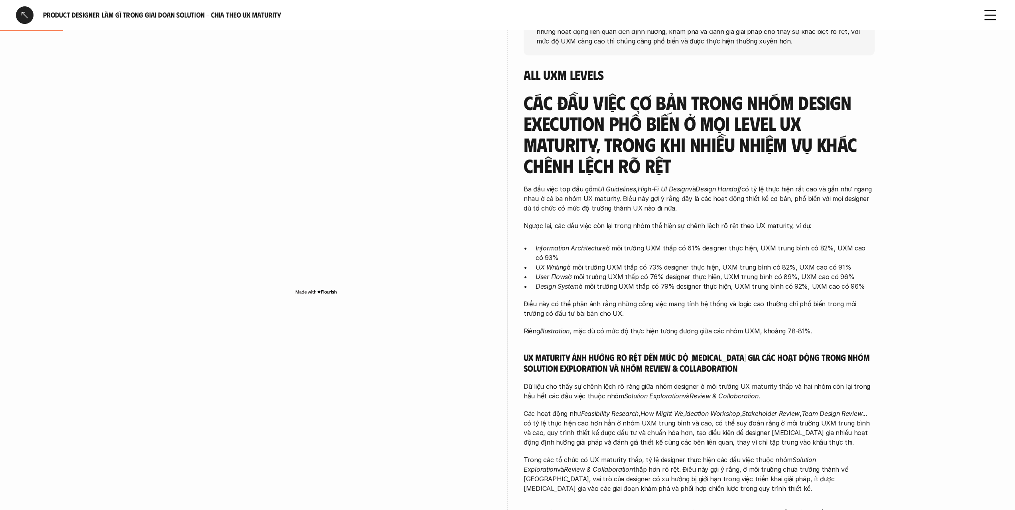
drag, startPoint x: 642, startPoint y: 190, endPoint x: 661, endPoint y: 348, distance: 158.4
click at [662, 349] on div "Các đầu việc cơ bản trong nhóm Design Execution phổ biến ở mọi level UX maturit…" at bounding box center [699, 369] width 351 height 554
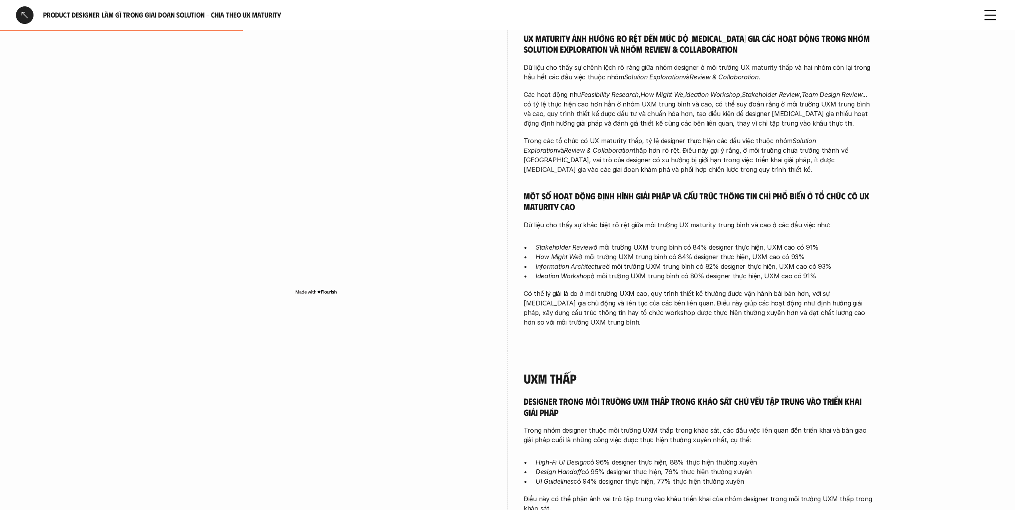
click at [652, 299] on p "Có thể lý giải là do ở môi trường UXM cao, quy trình thiết kế thường được vận h…" at bounding box center [699, 308] width 351 height 38
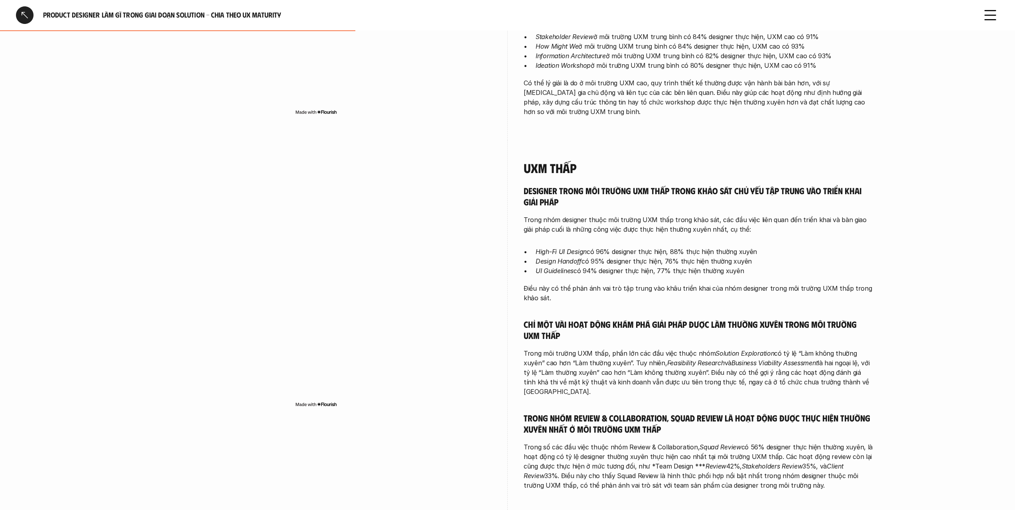
scroll to position [678, 0]
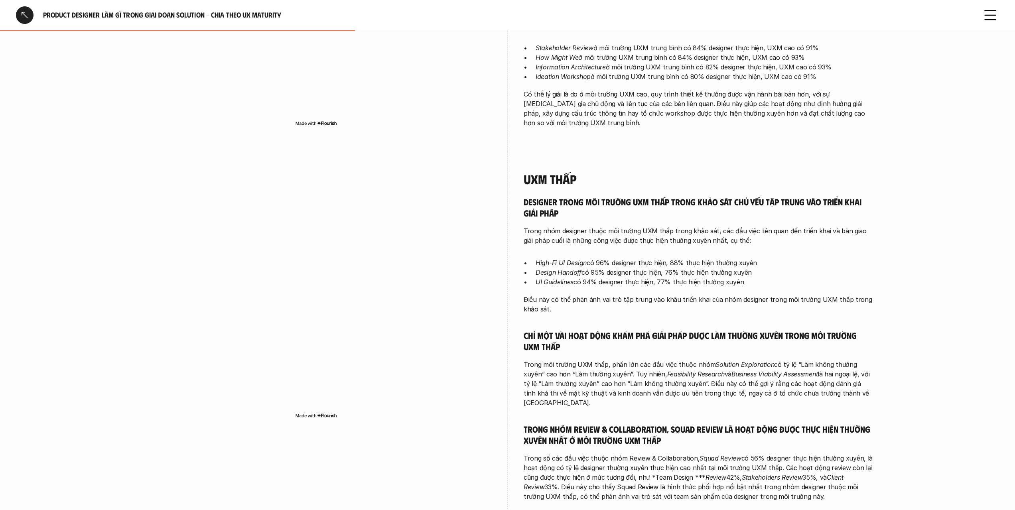
drag, startPoint x: 527, startPoint y: 172, endPoint x: 721, endPoint y: 409, distance: 306.8
click at [721, 409] on div "UXM thấp Designer trong môi trường UXM thấp trong khảo sát chủ yếu tập trung và…" at bounding box center [699, 337] width 351 height 330
click at [721, 424] on h5 "Trong nhóm Review & Collaboration, Squad Review là hoạt động được thực hiện thư…" at bounding box center [699, 435] width 351 height 22
drag, startPoint x: 721, startPoint y: 409, endPoint x: 590, endPoint y: 232, distance: 220.0
click at [591, 233] on div "Designer trong môi trường UXM thấp trong khảo sát chủ yếu tập trung vào triển k…" at bounding box center [699, 348] width 351 height 305
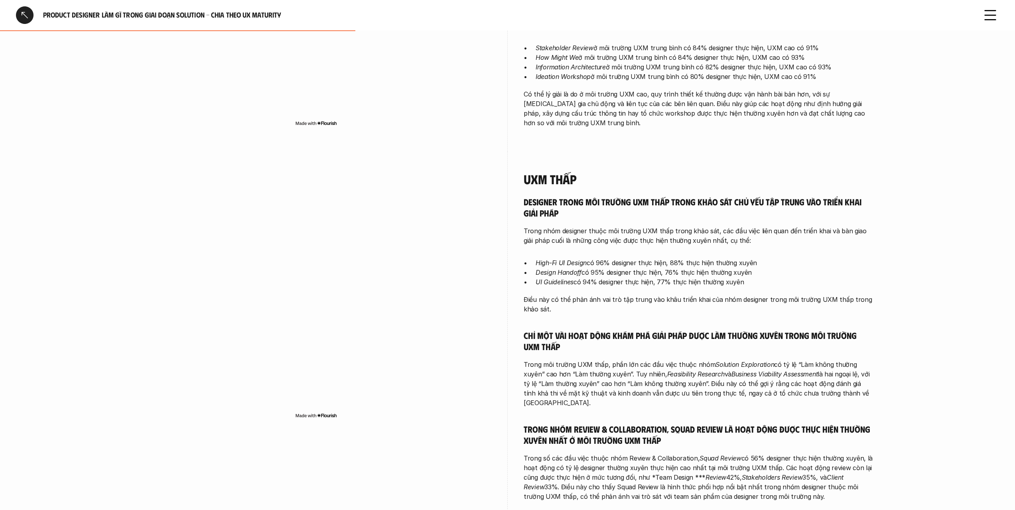
click at [536, 172] on h4 "UXM thấp" at bounding box center [699, 179] width 351 height 15
click at [535, 172] on h4 "UXM thấp" at bounding box center [699, 179] width 351 height 15
drag, startPoint x: 535, startPoint y: 172, endPoint x: 732, endPoint y: 354, distance: 267.6
click at [732, 353] on div "UXM thấp Designer trong môi trường UXM thấp trong khảo sát chủ yếu tập trung và…" at bounding box center [699, 337] width 351 height 330
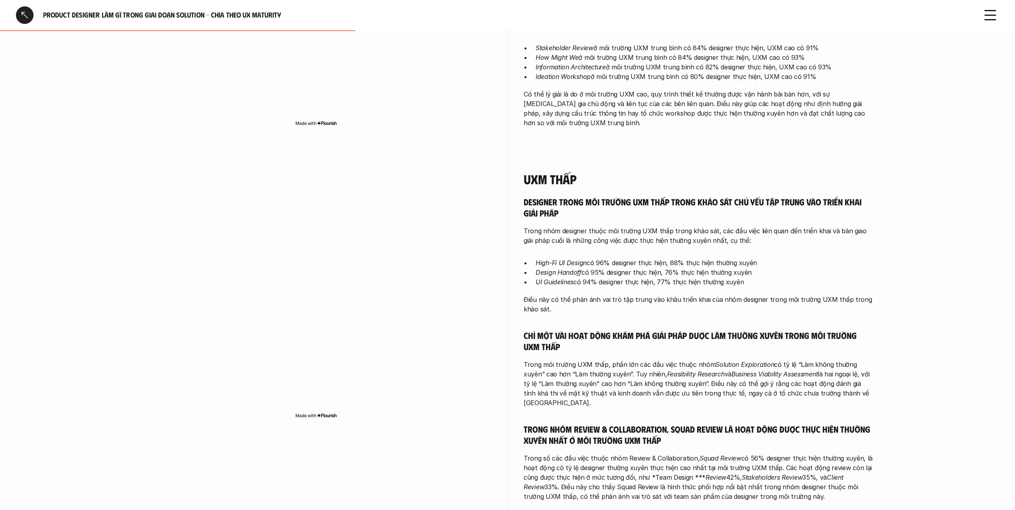
click at [732, 361] on em "Solution Exploration" at bounding box center [745, 365] width 59 height 8
drag, startPoint x: 732, startPoint y: 354, endPoint x: 564, endPoint y: 190, distance: 234.7
click at [569, 196] on div "Designer trong môi trường UXM thấp trong khảo sát chủ yếu tập trung vào triển k…" at bounding box center [699, 348] width 351 height 305
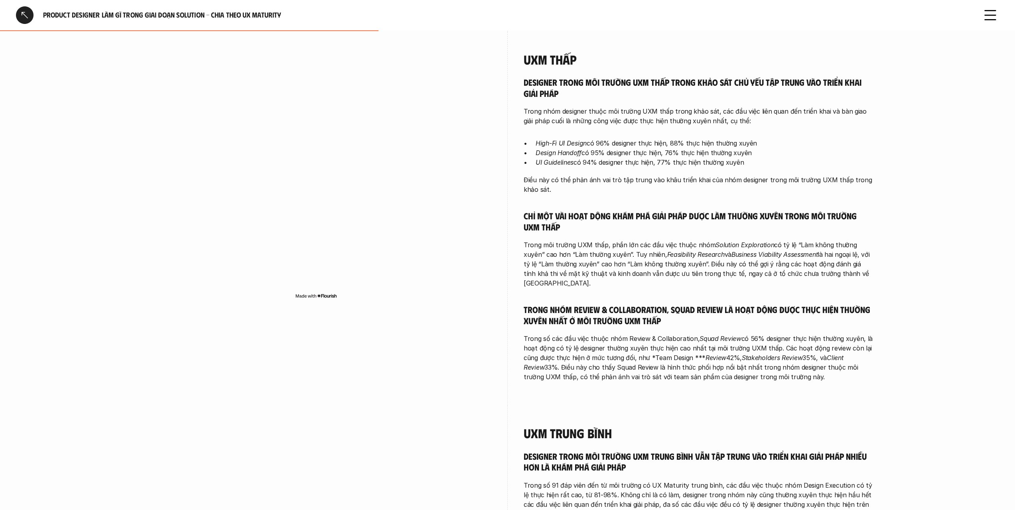
click at [673, 194] on div "Designer trong môi trường UXM thấp trong khảo sát chủ yếu tập trung vào triển k…" at bounding box center [699, 229] width 351 height 305
click at [766, 354] on em "Stakeholders Review" at bounding box center [772, 358] width 61 height 8
click at [753, 275] on div "Designer trong môi trường UXM thấp trong khảo sát chủ yếu tập trung vào triển k…" at bounding box center [699, 229] width 351 height 305
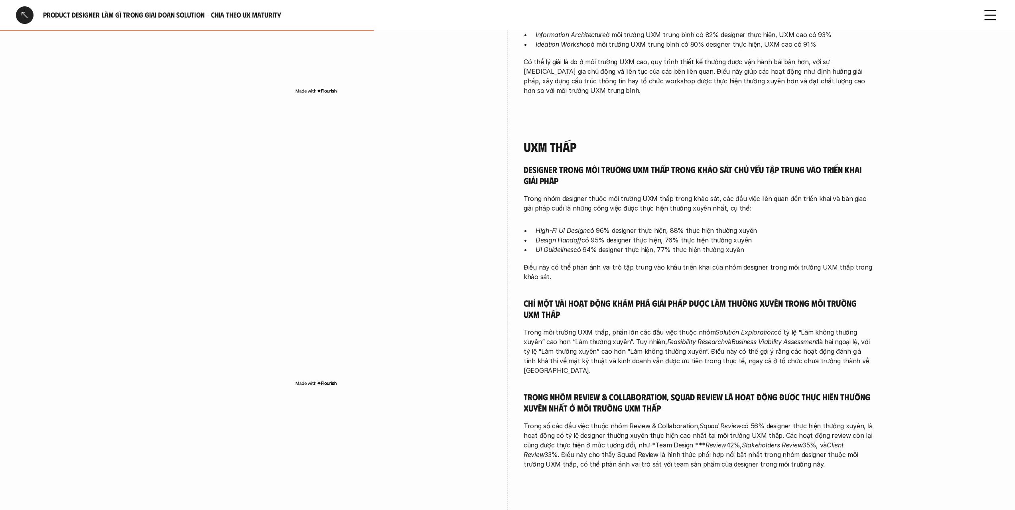
scroll to position [705, 0]
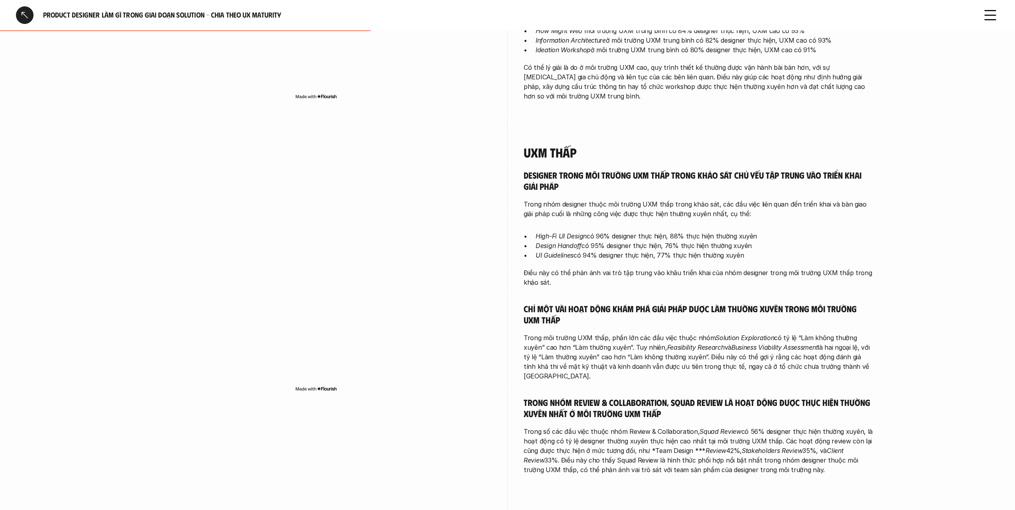
click at [649, 180] on h5 "Designer trong môi trường UXM thấp trong khảo sát chủ yếu tập trung vào triển k…" at bounding box center [699, 181] width 351 height 22
drag, startPoint x: 649, startPoint y: 180, endPoint x: 671, endPoint y: 268, distance: 90.1
click at [670, 268] on div "Designer trong môi trường UXM thấp trong khảo sát chủ yếu tập trung vào triển k…" at bounding box center [699, 322] width 351 height 305
click at [671, 268] on p "Điều này có thể phản ánh vai trò tập trung vào khâu triển khai của nhóm designe…" at bounding box center [699, 277] width 351 height 19
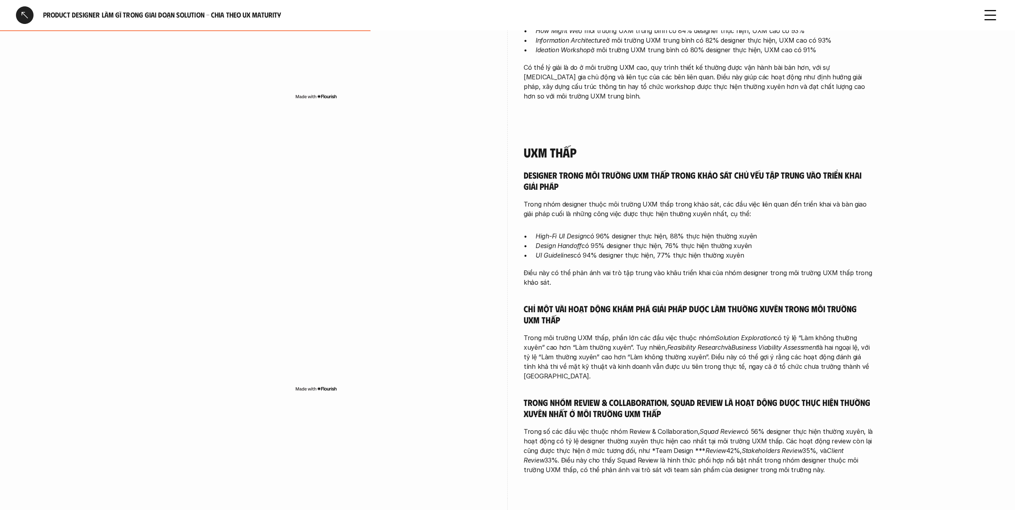
click at [678, 186] on div "Designer trong môi trường UXM thấp trong khảo sát chủ yếu tập trung vào triển k…" at bounding box center [699, 322] width 351 height 305
drag, startPoint x: 678, startPoint y: 186, endPoint x: 694, endPoint y: 254, distance: 70.1
click at [694, 254] on div "Designer trong môi trường UXM thấp trong khảo sát chủ yếu tập trung vào triển k…" at bounding box center [699, 322] width 351 height 305
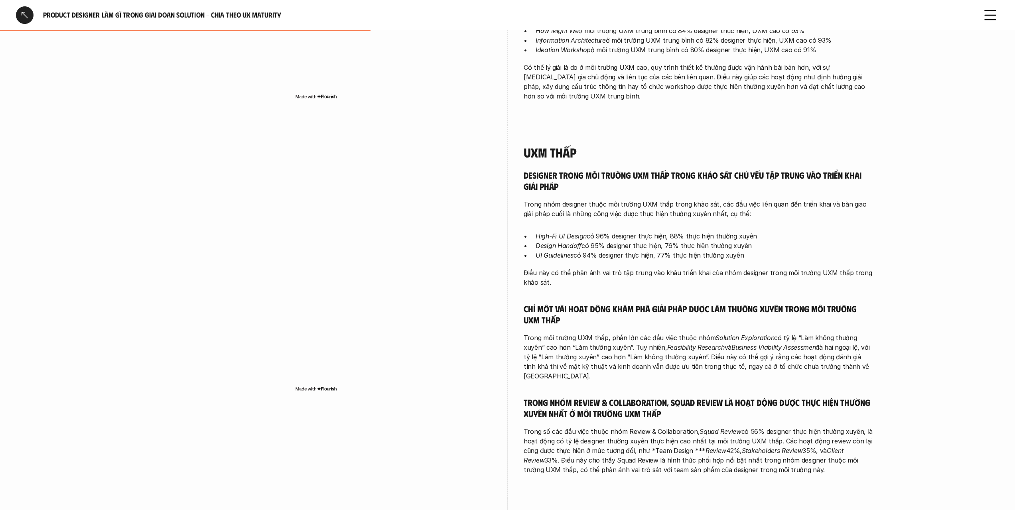
click at [694, 254] on div "Designer trong môi trường UXM thấp trong khảo sát chủ yếu tập trung vào triển k…" at bounding box center [699, 322] width 351 height 305
drag, startPoint x: 694, startPoint y: 254, endPoint x: 683, endPoint y: 178, distance: 77.4
click at [683, 178] on div "Designer trong môi trường UXM thấp trong khảo sát chủ yếu tập trung vào triển k…" at bounding box center [699, 322] width 351 height 305
click at [682, 174] on h5 "Designer trong môi trường UXM thấp trong khảo sát chủ yếu tập trung vào triển k…" at bounding box center [699, 181] width 351 height 22
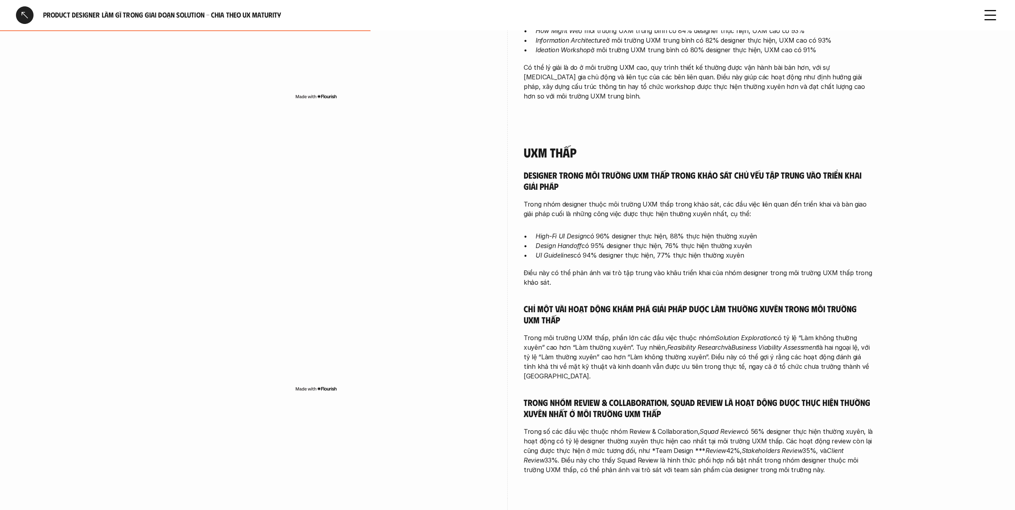
drag, startPoint x: 681, startPoint y: 174, endPoint x: 682, endPoint y: 267, distance: 93.4
click at [682, 267] on div "Designer trong môi trường UXM thấp trong khảo sát chủ yếu tập trung vào triển k…" at bounding box center [699, 322] width 351 height 305
click at [682, 268] on p "Điều này có thể phản ánh vai trò tập trung vào khâu triển khai của nhóm designe…" at bounding box center [699, 277] width 351 height 19
drag, startPoint x: 682, startPoint y: 267, endPoint x: 681, endPoint y: 166, distance: 101.3
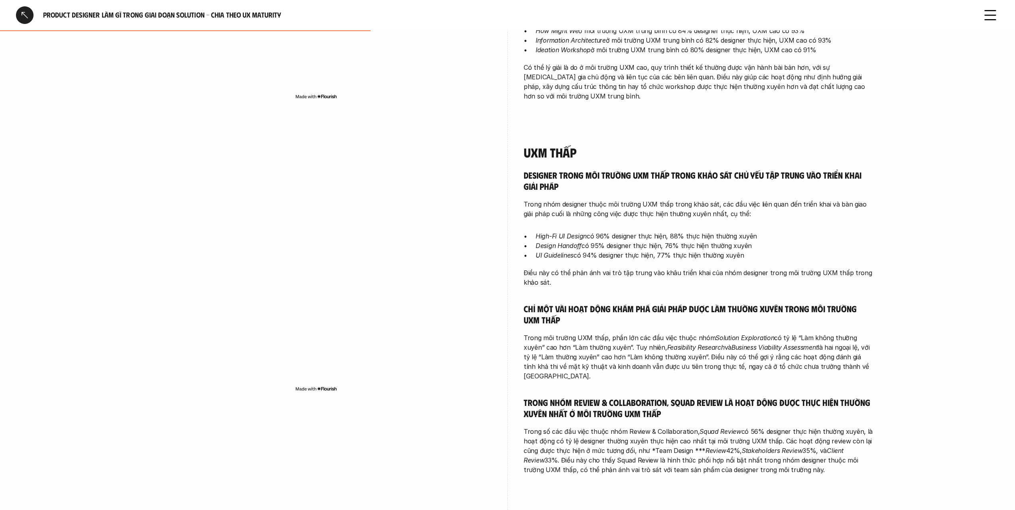
click at [681, 170] on div "Designer trong môi trường UXM thấp trong khảo sát chủ yếu tập trung vào triển k…" at bounding box center [699, 322] width 351 height 305
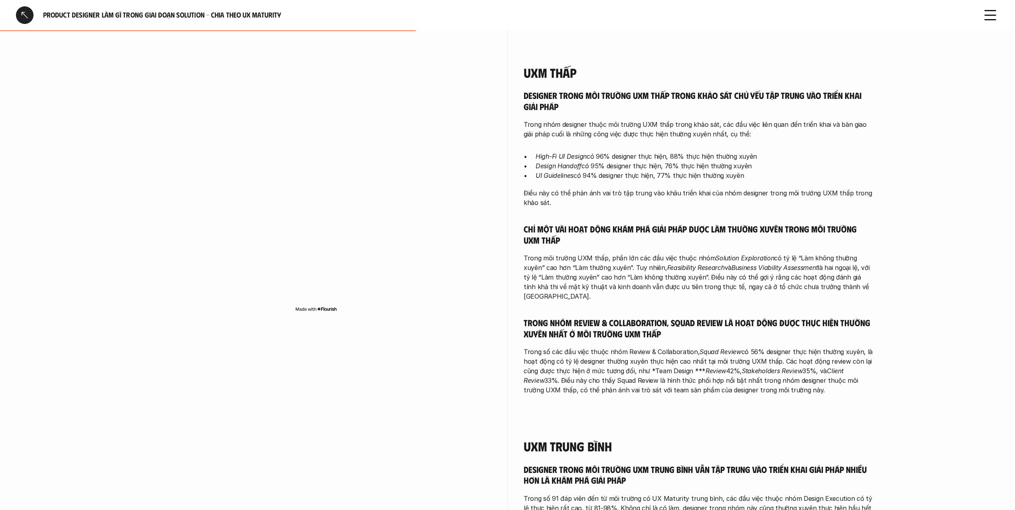
click at [675, 202] on div "Designer trong môi trường UXM thấp trong khảo sát chủ yếu tập trung vào triển k…" at bounding box center [699, 242] width 351 height 305
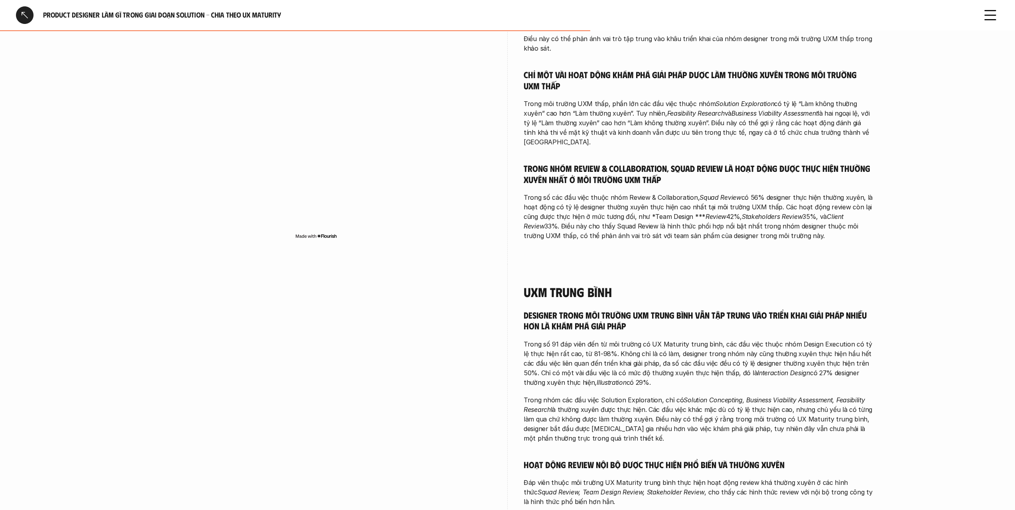
scroll to position [1104, 0]
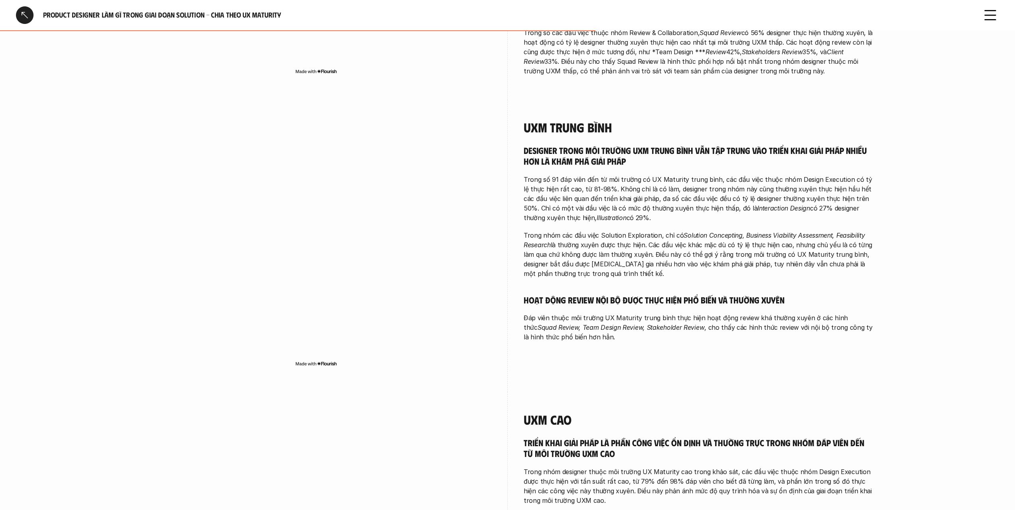
click at [607, 120] on h4 "UXM trung bình" at bounding box center [699, 127] width 351 height 15
drag, startPoint x: 607, startPoint y: 105, endPoint x: 657, endPoint y: 313, distance: 214.2
click at [657, 313] on div "UXM trung bình Designer trong môi trường UXM trung bình vẫn tập trung vào triển…" at bounding box center [699, 231] width 351 height 222
click at [657, 313] on p "Đáp viên thuộc môi trường UX Maturity trung bình thực hiện hoạt động review khá…" at bounding box center [699, 327] width 351 height 29
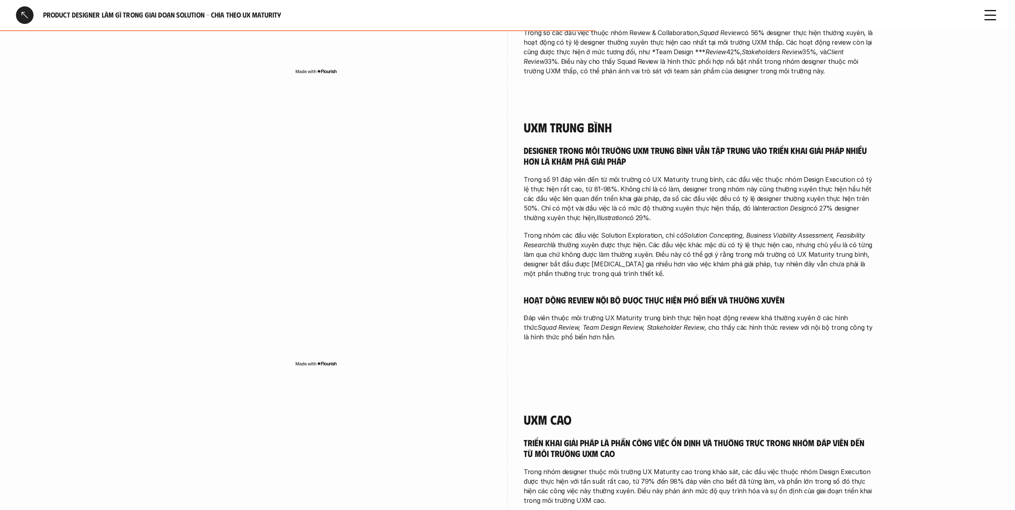
drag, startPoint x: 657, startPoint y: 313, endPoint x: 526, endPoint y: 93, distance: 255.8
click at [526, 100] on div "UXM trung bình Designer trong môi trường UXM trung bình vẫn tập trung vào triển…" at bounding box center [699, 233] width 351 height 266
drag, startPoint x: 526, startPoint y: 93, endPoint x: 668, endPoint y: 304, distance: 253.7
click at [667, 300] on div "UXM trung bình Designer trong môi trường UXM trung bình vẫn tập trung vào triển…" at bounding box center [699, 233] width 351 height 266
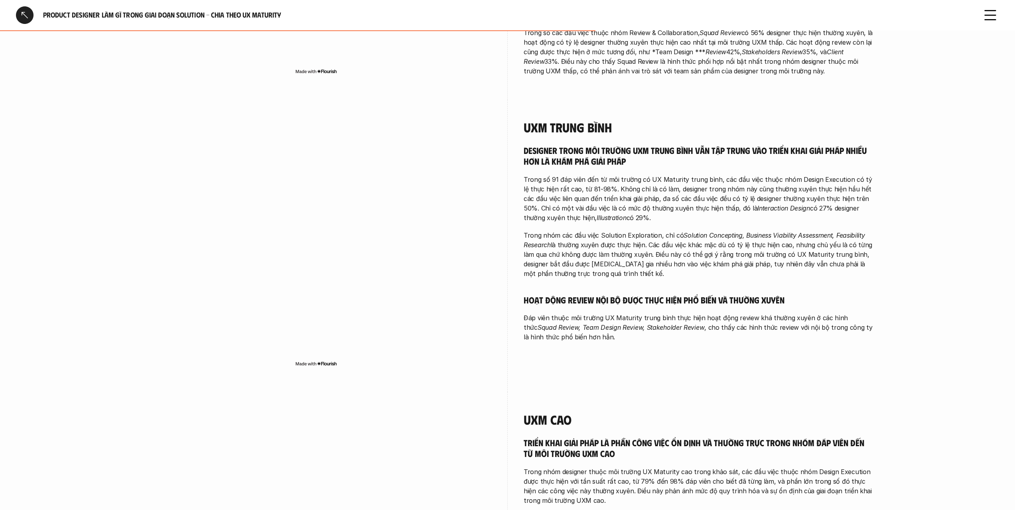
click at [668, 324] on em "Squad Review, Team Design Review, Stakeholder Review" at bounding box center [621, 328] width 167 height 8
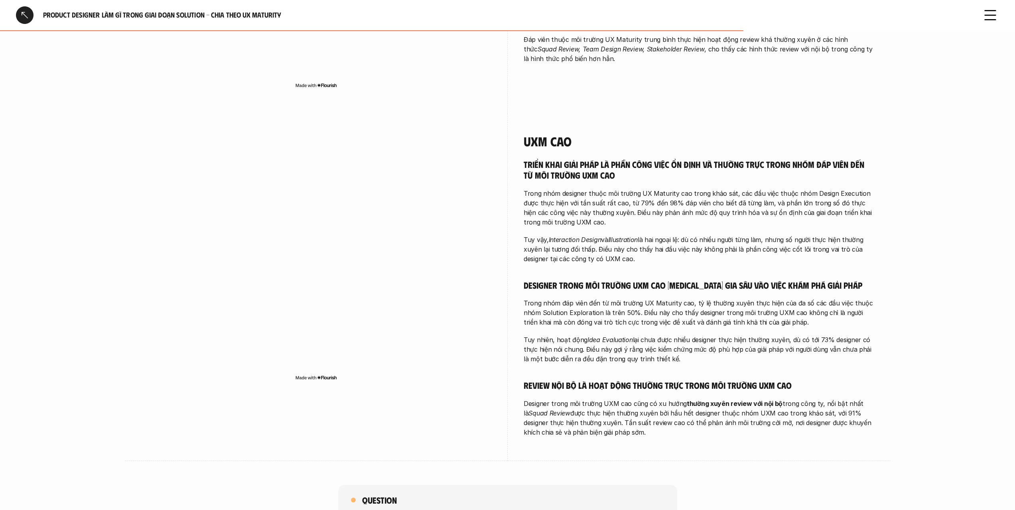
scroll to position [1383, 0]
drag, startPoint x: 684, startPoint y: 130, endPoint x: 705, endPoint y: 248, distance: 119.4
click at [705, 248] on div "UXM cao Triển khai giải pháp là phần công việc ổn định và thường trực trong nhó…" at bounding box center [699, 284] width 351 height 303
click at [705, 248] on div "Triển khai giải pháp là phần công việc ổn định và thường trực trong nhóm đáp vi…" at bounding box center [699, 297] width 351 height 278
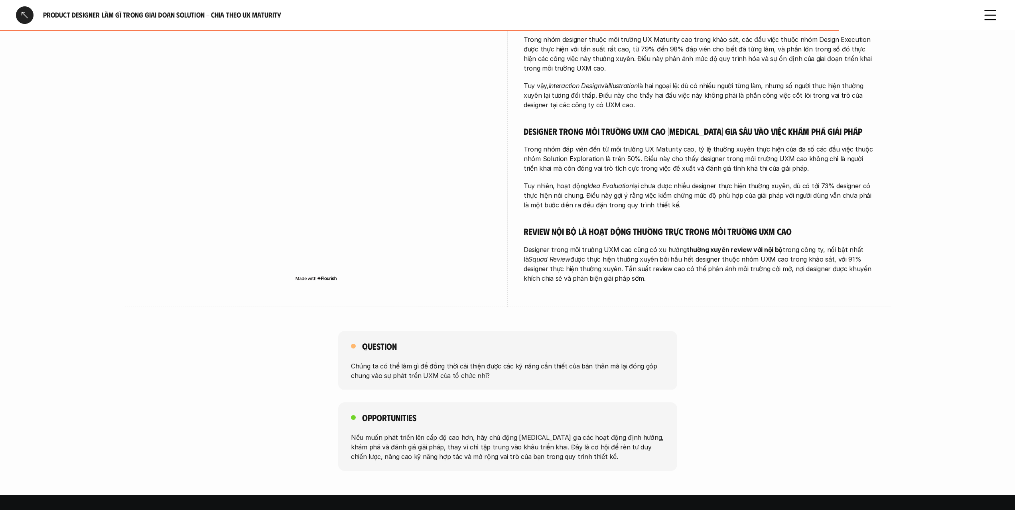
scroll to position [1702, 0]
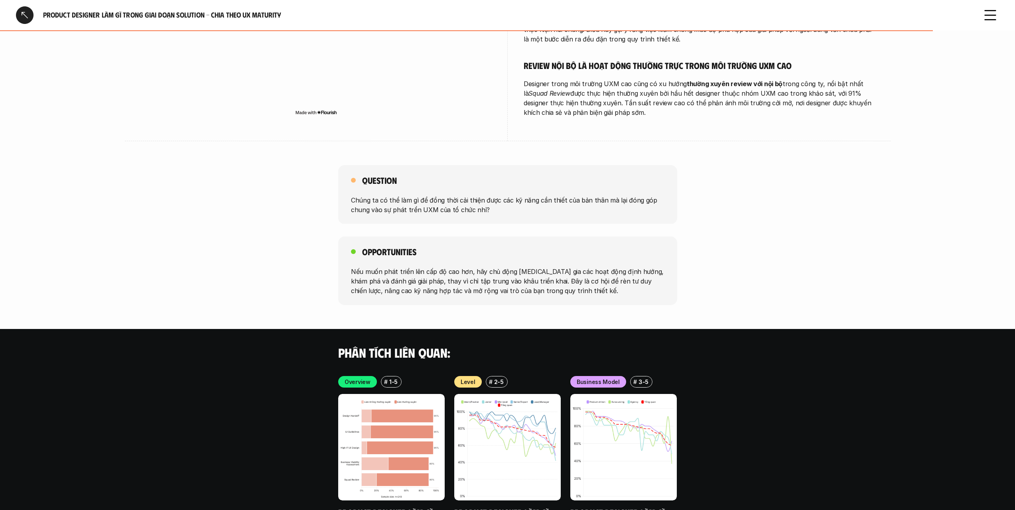
click at [565, 195] on p "Chúng ta có thể làm gì để đồng thời cải thiện được các kỹ năng cần thiết của bả…" at bounding box center [508, 204] width 314 height 19
click at [568, 267] on p "Nếu muốn phát triển lên cấp độ cao hơn, hãy chủ động [MEDICAL_DATA] gia các hoạ…" at bounding box center [508, 281] width 314 height 29
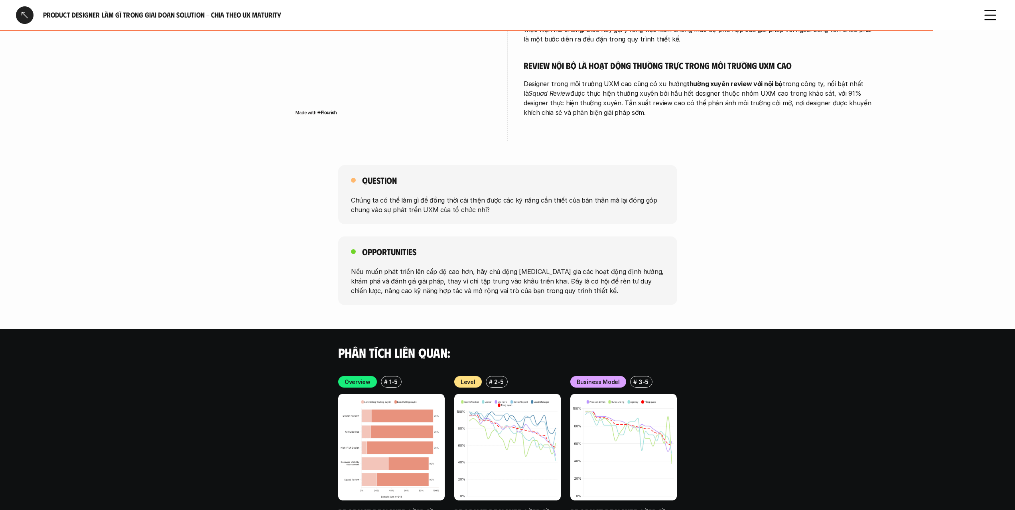
click at [568, 267] on p "Nếu muốn phát triển lên cấp độ cao hơn, hãy chủ động [MEDICAL_DATA] gia các hoạ…" at bounding box center [508, 281] width 314 height 29
click at [578, 237] on div "Opportunities Nếu muốn phát triển lên cấp độ cao hơn, hãy chủ động [MEDICAL_DAT…" at bounding box center [507, 271] width 339 height 69
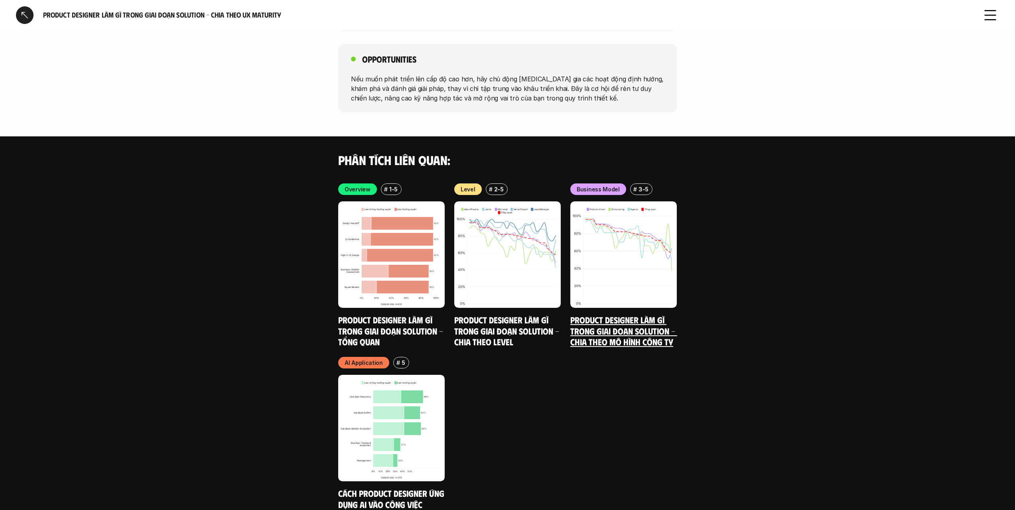
scroll to position [1920, 0]
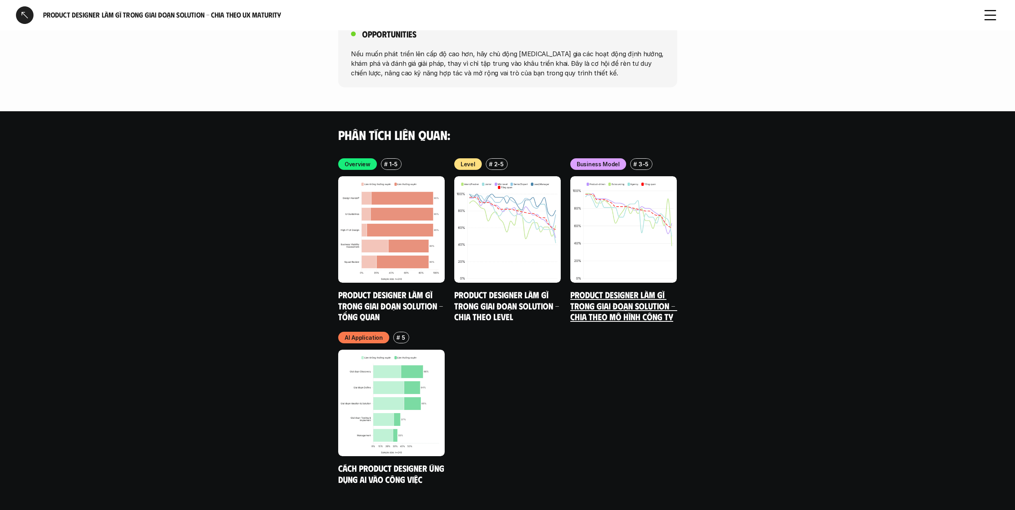
click at [590, 294] on link "Product Designer làm gì trong giai đoạn Solution - Chia theo mô hình công ty" at bounding box center [624, 305] width 107 height 33
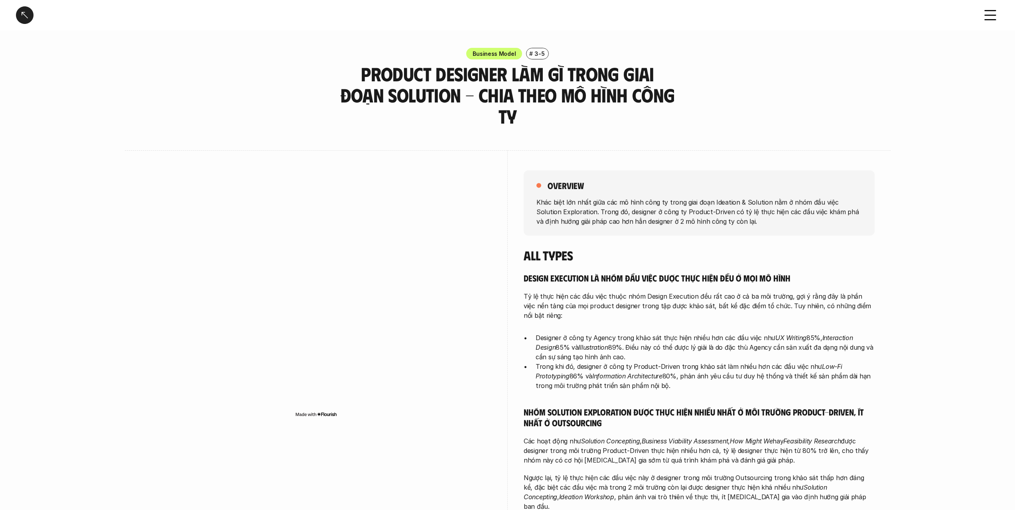
click at [644, 96] on h3 "Product Designer làm gì trong giai đoạn Solution - Chia theo mô hình công ty" at bounding box center [507, 94] width 339 height 63
click at [671, 220] on div "overview Khác biệt lớn nhất giữa các mô hình công ty trong giai đoạn Ideation &…" at bounding box center [699, 411] width 351 height 522
click at [18, 13] on div at bounding box center [25, 15] width 18 height 18
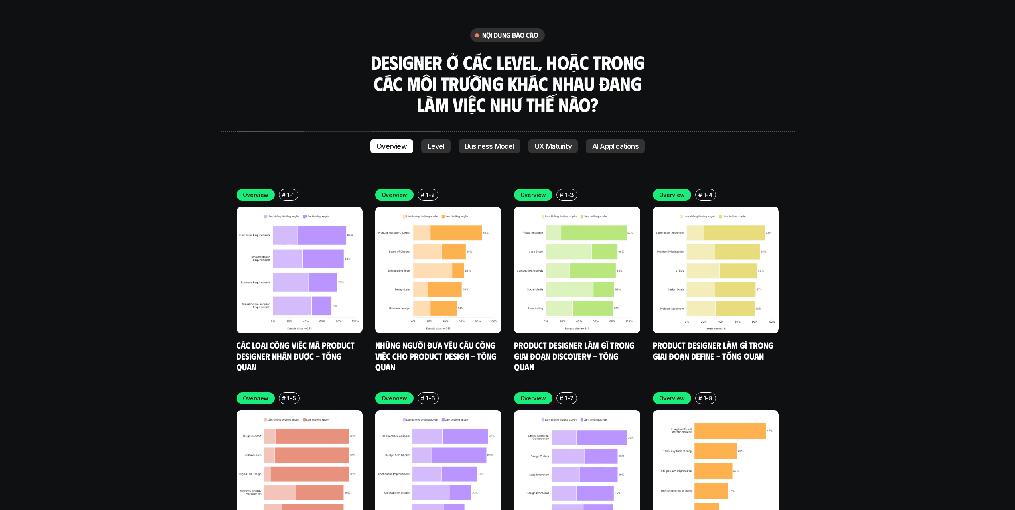
scroll to position [2874, 0]
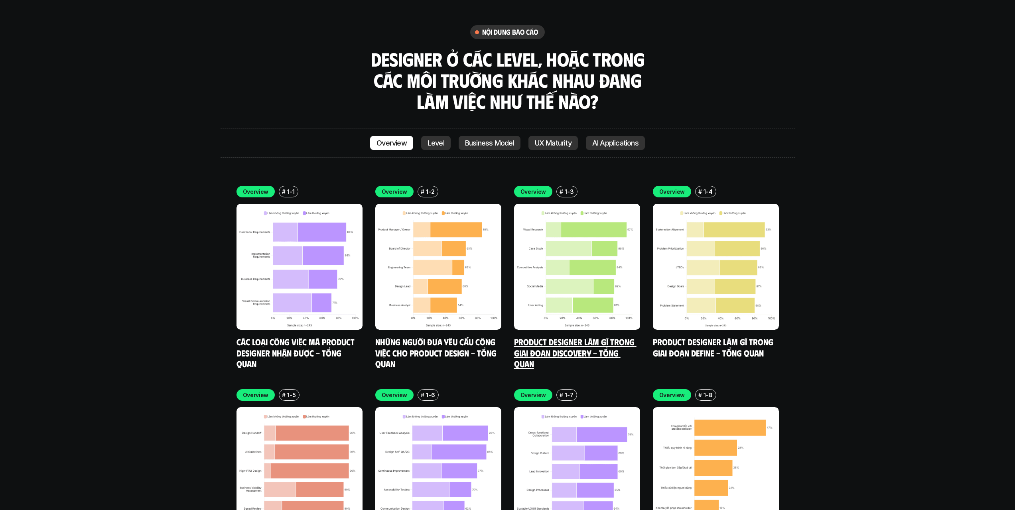
click at [632, 336] on h5 "Product Designer làm gì trong giai đoạn Discovery - Tổng quan" at bounding box center [577, 352] width 126 height 33
click at [610, 336] on link "Product Designer làm gì trong giai đoạn Discovery - Tổng quan" at bounding box center [575, 352] width 122 height 33
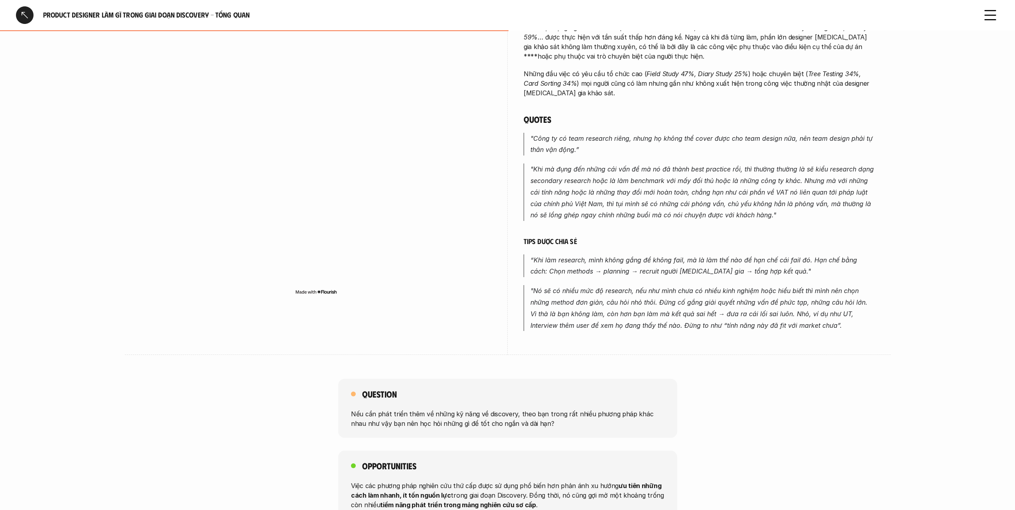
scroll to position [359, 0]
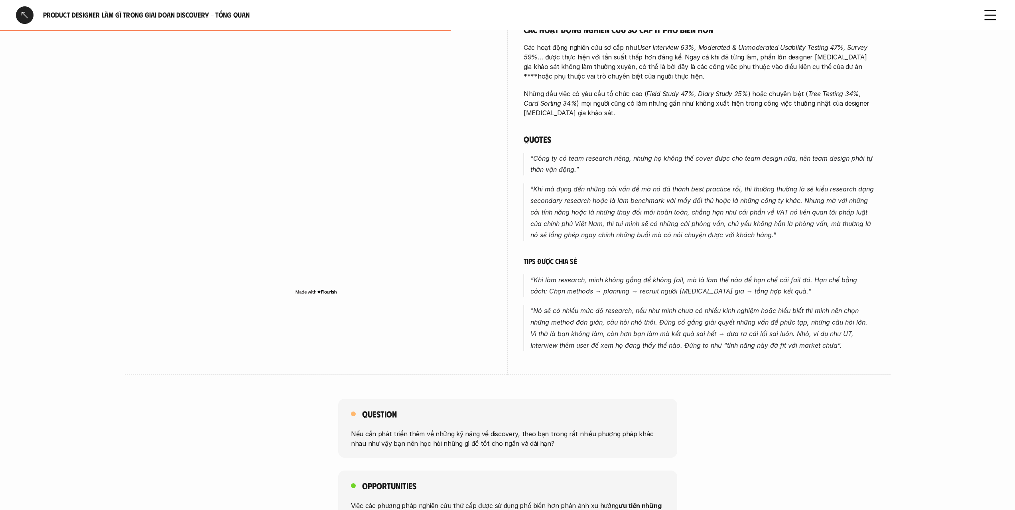
click at [669, 162] on p ""Công ty có team research riêng, nhưng họ không thể cover được cho team design …" at bounding box center [703, 164] width 344 height 23
drag, startPoint x: 669, startPoint y: 162, endPoint x: 678, endPoint y: 202, distance: 40.4
click at [678, 202] on div "Các đầu việc phổ biến nhất trong giai đoạn Discovery đều thuộc nhóm nghiên cứu …" at bounding box center [699, 110] width 351 height 484
click at [678, 202] on em ""Khi mà đụng đến những cái vấn đề mà nó đã thành best practice rồi, thì thường …" at bounding box center [704, 212] width 346 height 54
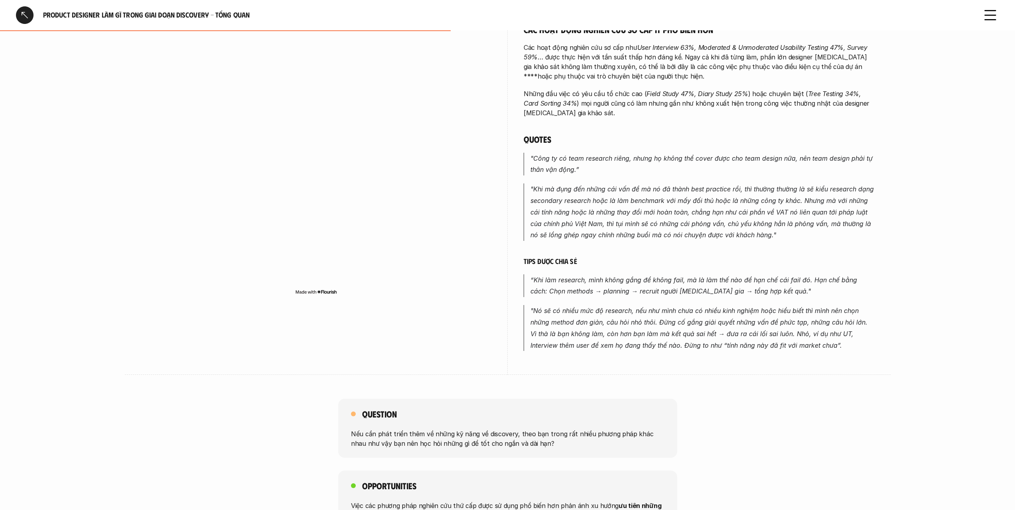
click at [678, 202] on em ""Khi mà đụng đến những cái vấn đề mà nó đã thành best practice rồi, thì thường …" at bounding box center [704, 212] width 346 height 54
drag, startPoint x: 678, startPoint y: 202, endPoint x: 686, endPoint y: 157, distance: 45.4
click at [686, 158] on div "Các đầu việc phổ biến nhất trong giai đoạn Discovery đều thuộc nhóm nghiên cứu …" at bounding box center [699, 110] width 351 height 484
click at [686, 156] on p ""Công ty có team research riêng, nhưng họ không thể cover được cho team design …" at bounding box center [703, 164] width 344 height 23
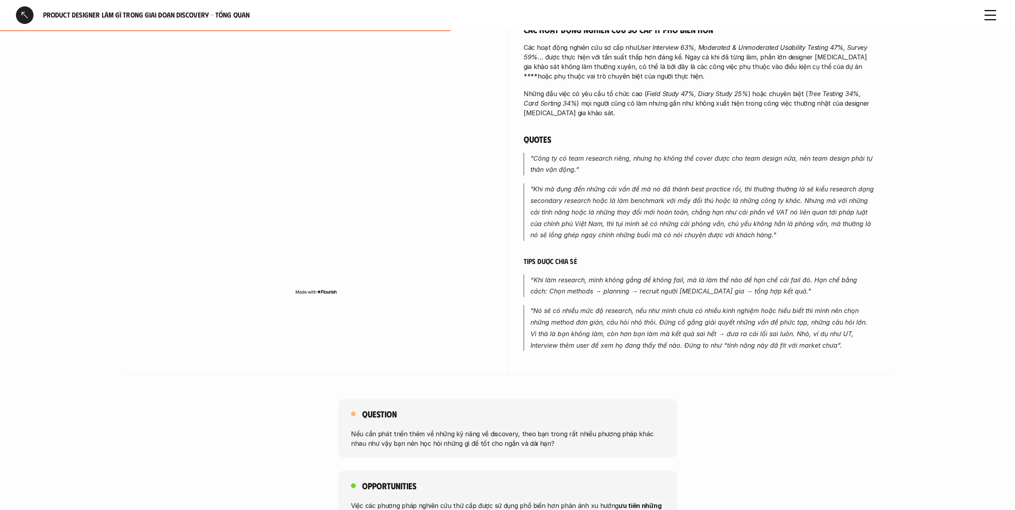
drag, startPoint x: 686, startPoint y: 156, endPoint x: 691, endPoint y: 192, distance: 36.7
click at [691, 192] on div "Các đầu việc phổ biến nhất trong giai đoạn Discovery đều thuộc nhóm nghiên cứu …" at bounding box center [699, 110] width 351 height 484
click at [691, 192] on em ""Khi mà đụng đến những cái vấn đề mà nó đã thành best practice rồi, thì thường …" at bounding box center [704, 212] width 346 height 54
drag, startPoint x: 691, startPoint y: 192, endPoint x: 693, endPoint y: 149, distance: 43.1
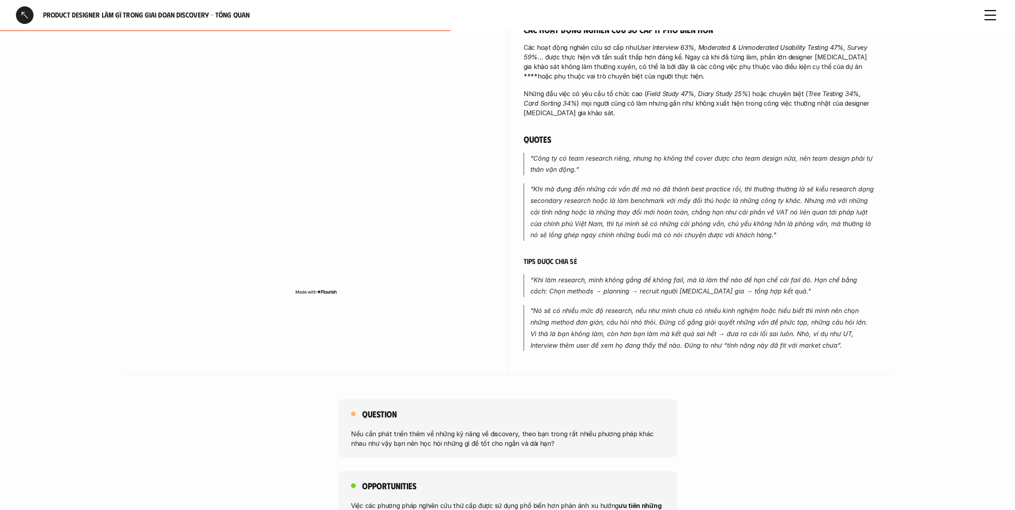
click at [693, 156] on div "Các đầu việc phổ biến nhất trong giai đoạn Discovery đều thuộc nhóm nghiên cứu …" at bounding box center [699, 110] width 351 height 484
click at [693, 154] on em ""Công ty có team research riêng, nhưng họ không thể cover được cho team design …" at bounding box center [703, 164] width 344 height 20
drag, startPoint x: 693, startPoint y: 146, endPoint x: 701, endPoint y: 198, distance: 52.9
click at [701, 197] on div "Các đầu việc phổ biến nhất trong giai đoạn Discovery đều thuộc nhóm nghiên cứu …" at bounding box center [699, 110] width 351 height 484
click at [701, 198] on p ""Khi mà đụng đến những cái vấn đề mà nó đã thành best practice rồi, thì thường …" at bounding box center [703, 212] width 344 height 57
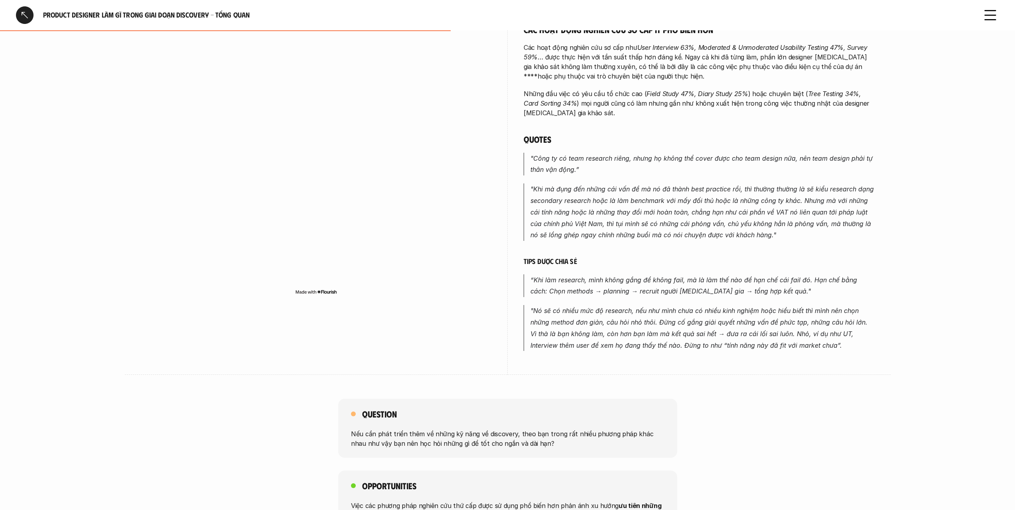
click at [701, 198] on p ""Khi mà đụng đến những cái vấn đề mà nó đã thành best practice rồi, thì thường …" at bounding box center [703, 212] width 344 height 57
drag, startPoint x: 701, startPoint y: 198, endPoint x: 700, endPoint y: 148, distance: 50.3
click at [701, 155] on div "Các đầu việc phổ biến nhất trong giai đoạn Discovery đều thuộc nhóm nghiên cứu …" at bounding box center [699, 110] width 351 height 484
click at [700, 154] on em ""Công ty có team research riêng, nhưng họ không thể cover được cho team design …" at bounding box center [703, 164] width 344 height 20
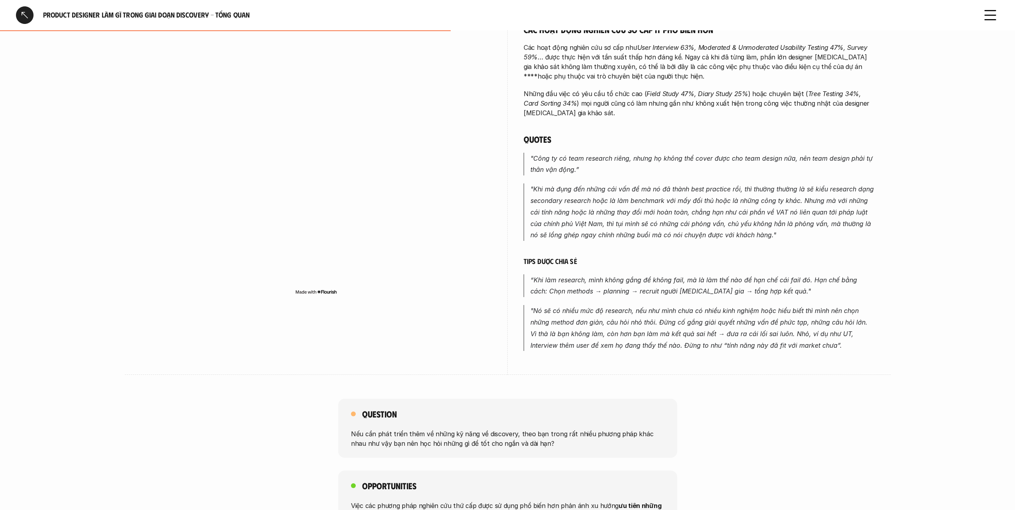
drag, startPoint x: 700, startPoint y: 146, endPoint x: 710, endPoint y: 195, distance: 49.3
click at [710, 192] on div "Các đầu việc phổ biến nhất trong giai đoạn Discovery đều thuộc nhóm nghiên cứu …" at bounding box center [699, 110] width 351 height 484
click at [714, 197] on p ""Khi mà đụng đến những cái vấn đề mà nó đã thành best practice rồi, thì thường …" at bounding box center [703, 212] width 344 height 57
drag, startPoint x: 714, startPoint y: 197, endPoint x: 711, endPoint y: 156, distance: 41.6
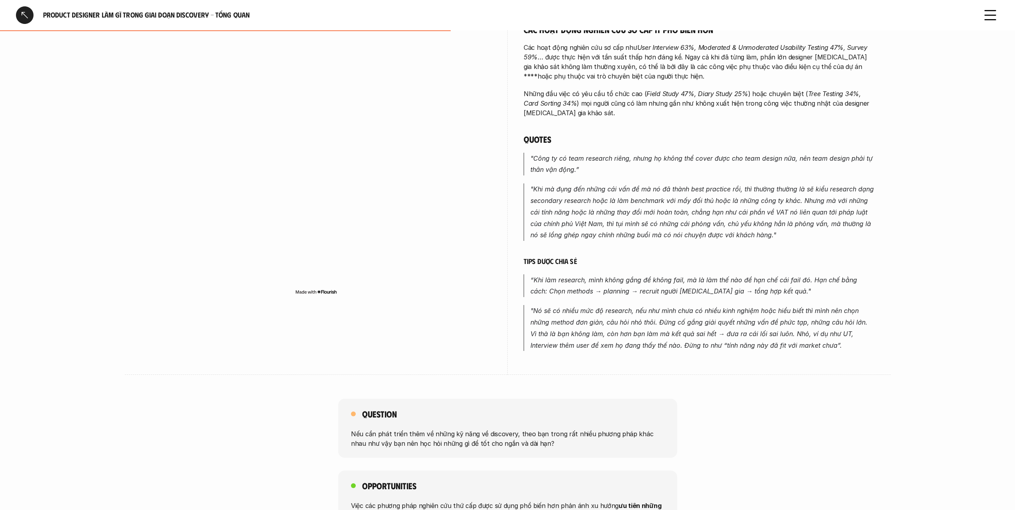
click at [712, 158] on div "Các đầu việc phổ biến nhất trong giai đoạn Discovery đều thuộc nhóm nghiên cứu …" at bounding box center [699, 110] width 351 height 484
click at [711, 154] on p ""Công ty có team research riêng, nhưng họ không thể cover được cho team design …" at bounding box center [703, 164] width 344 height 23
drag, startPoint x: 711, startPoint y: 154, endPoint x: 713, endPoint y: 204, distance: 50.3
click at [713, 204] on div "Các đầu việc phổ biến nhất trong giai đoạn Discovery đều thuộc nhóm nghiên cứu …" at bounding box center [699, 110] width 351 height 484
click at [713, 204] on em ""Khi mà đụng đến những cái vấn đề mà nó đã thành best practice rồi, thì thường …" at bounding box center [704, 212] width 346 height 54
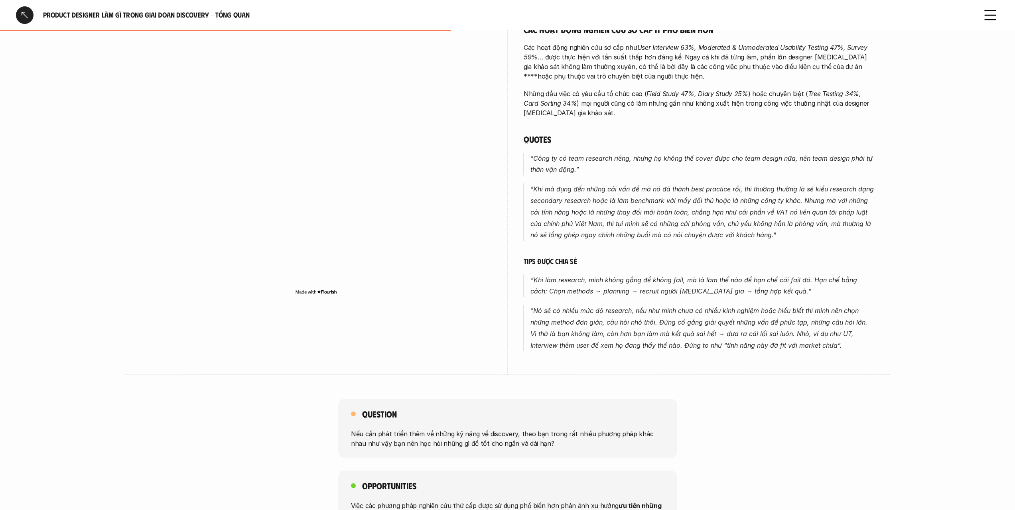
click at [713, 204] on em ""Khi mà đụng đến những cái vấn đề mà nó đã thành best practice rồi, thì thường …" at bounding box center [704, 212] width 346 height 54
drag, startPoint x: 713, startPoint y: 204, endPoint x: 711, endPoint y: 155, distance: 49.5
click at [713, 166] on div "Các đầu việc phổ biến nhất trong giai đoạn Discovery đều thuộc nhóm nghiên cứu …" at bounding box center [699, 110] width 351 height 484
click at [711, 155] on p ""Công ty có team research riêng, nhưng họ không thể cover được cho team design …" at bounding box center [703, 164] width 344 height 23
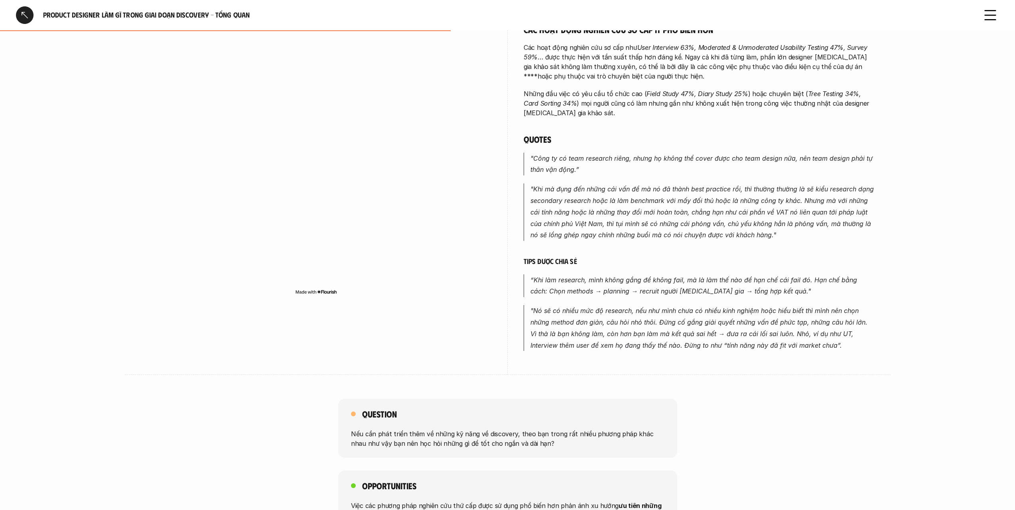
drag, startPoint x: 711, startPoint y: 155, endPoint x: 717, endPoint y: 213, distance: 58.1
click at [717, 213] on div "Các đầu việc phổ biến nhất trong giai đoạn Discovery đều thuộc nhóm nghiên cứu …" at bounding box center [699, 110] width 351 height 484
click at [717, 213] on em ""Khi mà đụng đến những cái vấn đề mà nó đã thành best practice rồi, thì thường …" at bounding box center [704, 212] width 346 height 54
drag, startPoint x: 717, startPoint y: 213, endPoint x: 719, endPoint y: 159, distance: 53.5
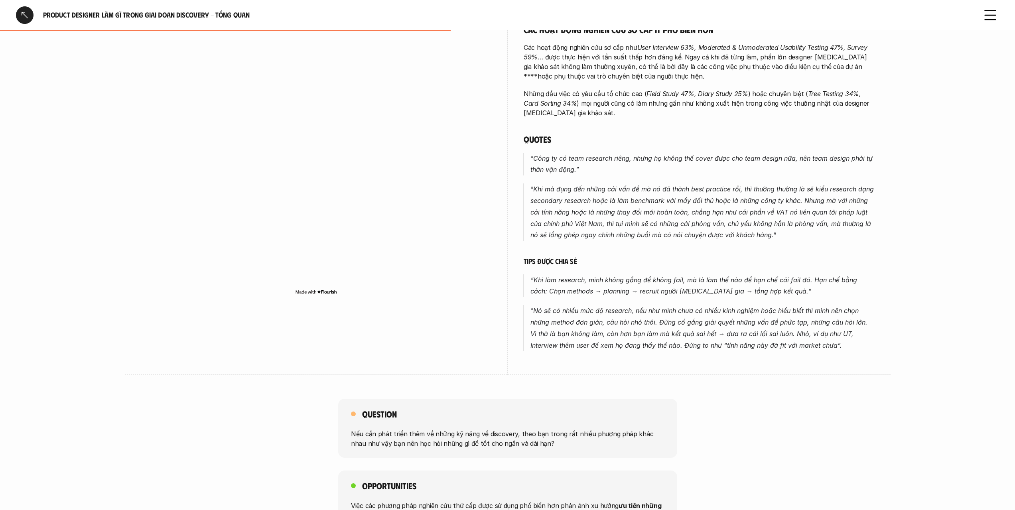
click at [719, 159] on div "Các đầu việc phổ biến nhất trong giai đoạn Discovery đều thuộc nhóm nghiên cứu …" at bounding box center [699, 110] width 351 height 484
click at [719, 156] on p ""Công ty có team research riêng, nhưng họ không thể cover được cho team design …" at bounding box center [703, 164] width 344 height 23
drag, startPoint x: 719, startPoint y: 156, endPoint x: 723, endPoint y: 210, distance: 53.6
click at [723, 210] on div "Các đầu việc phổ biến nhất trong giai đoạn Discovery đều thuộc nhóm nghiên cứu …" at bounding box center [699, 110] width 351 height 484
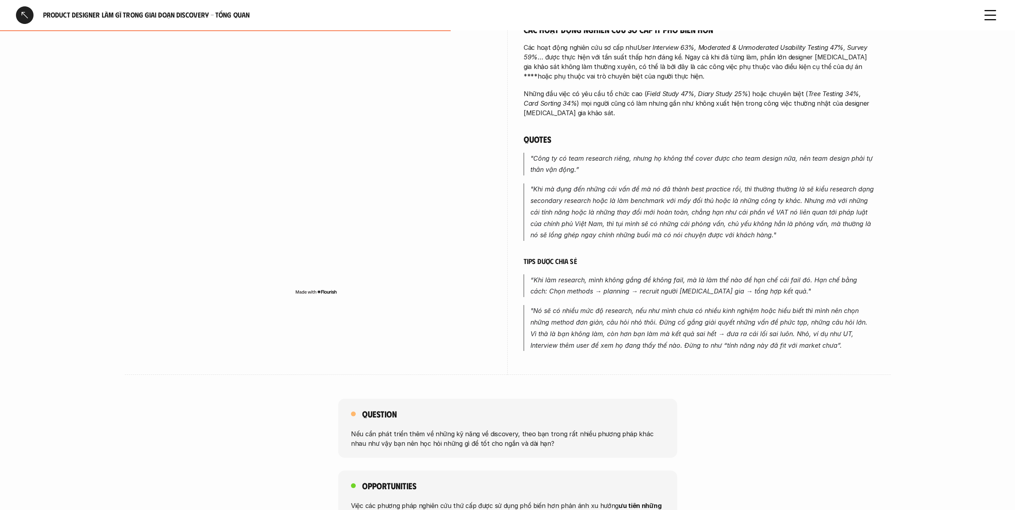
click at [723, 210] on em ""Khi mà đụng đến những cái vấn đề mà nó đã thành best practice rồi, thì thường …" at bounding box center [704, 212] width 346 height 54
drag, startPoint x: 723, startPoint y: 210, endPoint x: 718, endPoint y: 163, distance: 47.4
click at [718, 163] on div "Các đầu việc phổ biến nhất trong giai đoạn Discovery đều thuộc nhóm nghiên cứu …" at bounding box center [699, 110] width 351 height 484
click at [718, 163] on p ""Công ty có team research riêng, nhưng họ không thể cover được cho team design …" at bounding box center [703, 164] width 344 height 23
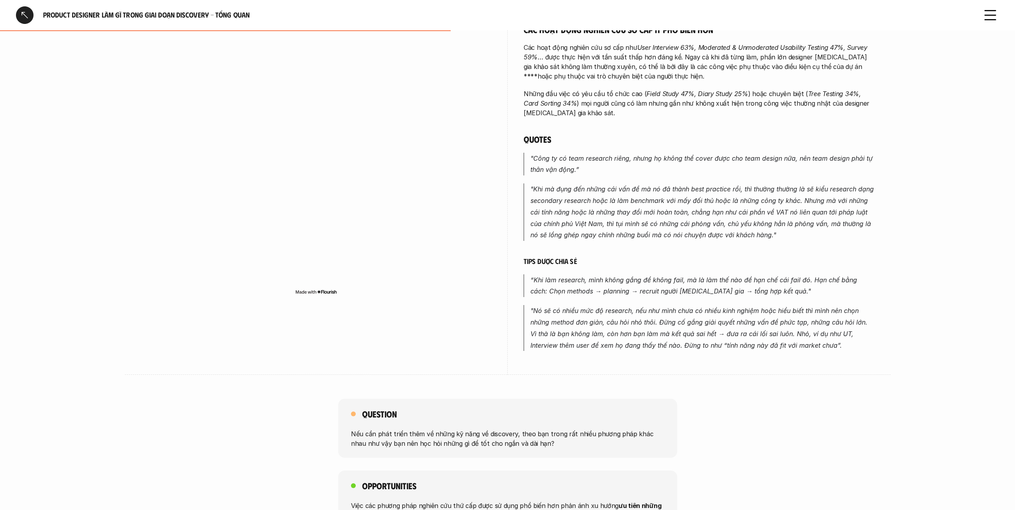
click at [718, 163] on p ""Công ty có team research riêng, nhưng họ không thể cover được cho team design …" at bounding box center [703, 164] width 344 height 23
drag, startPoint x: 718, startPoint y: 163, endPoint x: 723, endPoint y: 207, distance: 44.6
click at [723, 207] on div "Các đầu việc phổ biến nhất trong giai đoạn Discovery đều thuộc nhóm nghiên cứu …" at bounding box center [699, 110] width 351 height 484
click at [723, 207] on p ""Khi mà đụng đến những cái vấn đề mà nó đã thành best practice rồi, thì thường …" at bounding box center [703, 212] width 344 height 57
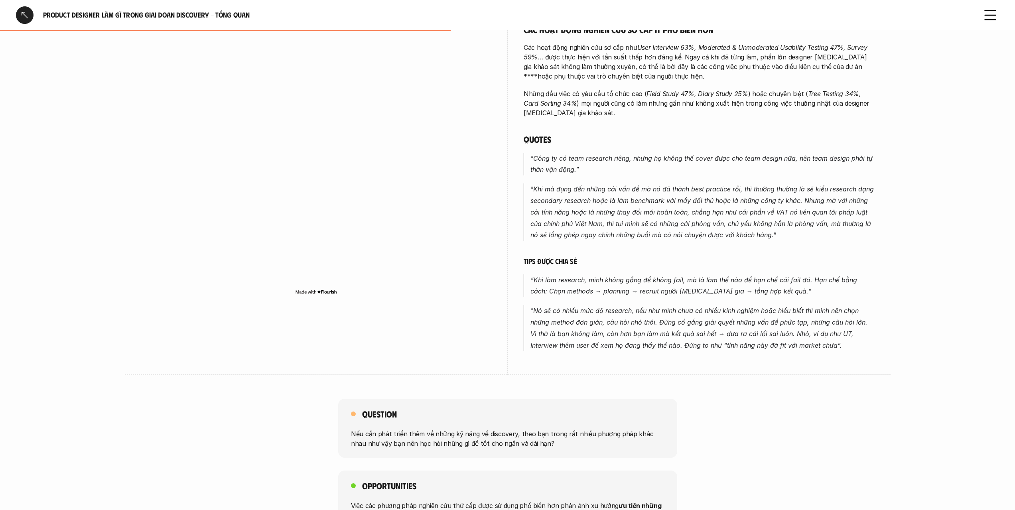
drag, startPoint x: 723, startPoint y: 207, endPoint x: 723, endPoint y: 164, distance: 43.5
click at [723, 164] on div "Các đầu việc phổ biến nhất trong giai đoạn Discovery đều thuộc nhóm nghiên cứu …" at bounding box center [699, 110] width 351 height 484
click at [723, 163] on p ""Công ty có team research riêng, nhưng họ không thể cover được cho team design …" at bounding box center [703, 164] width 344 height 23
drag, startPoint x: 723, startPoint y: 163, endPoint x: 726, endPoint y: 204, distance: 41.2
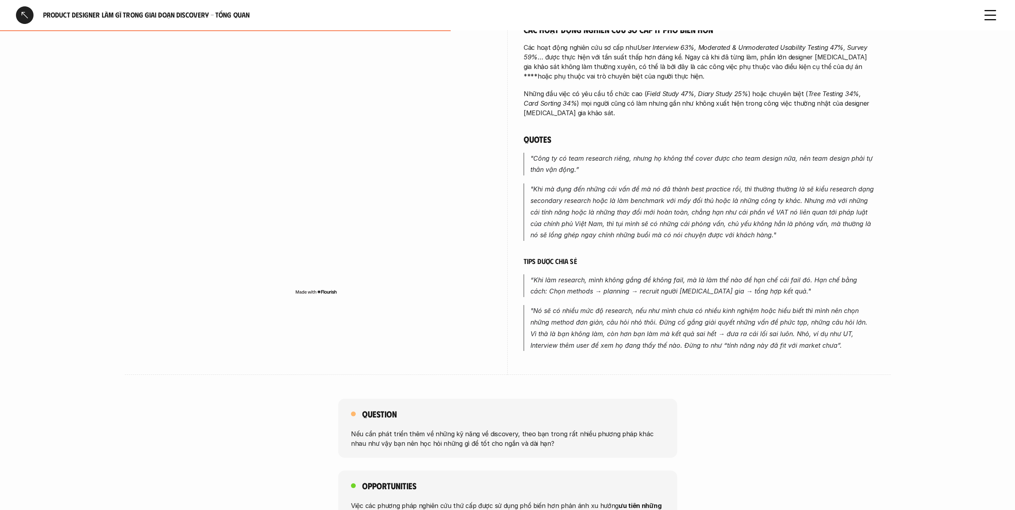
click at [726, 204] on div "Các đầu việc phổ biến nhất trong giai đoạn Discovery đều thuộc nhóm nghiên cứu …" at bounding box center [699, 110] width 351 height 484
click at [726, 204] on em ""Khi mà đụng đến những cái vấn đề mà nó đã thành best practice rồi, thì thường …" at bounding box center [704, 212] width 346 height 54
drag, startPoint x: 726, startPoint y: 204, endPoint x: 728, endPoint y: 160, distance: 44.3
click at [728, 160] on div "Các đầu việc phổ biến nhất trong giai đoạn Discovery đều thuộc nhóm nghiên cứu …" at bounding box center [699, 110] width 351 height 484
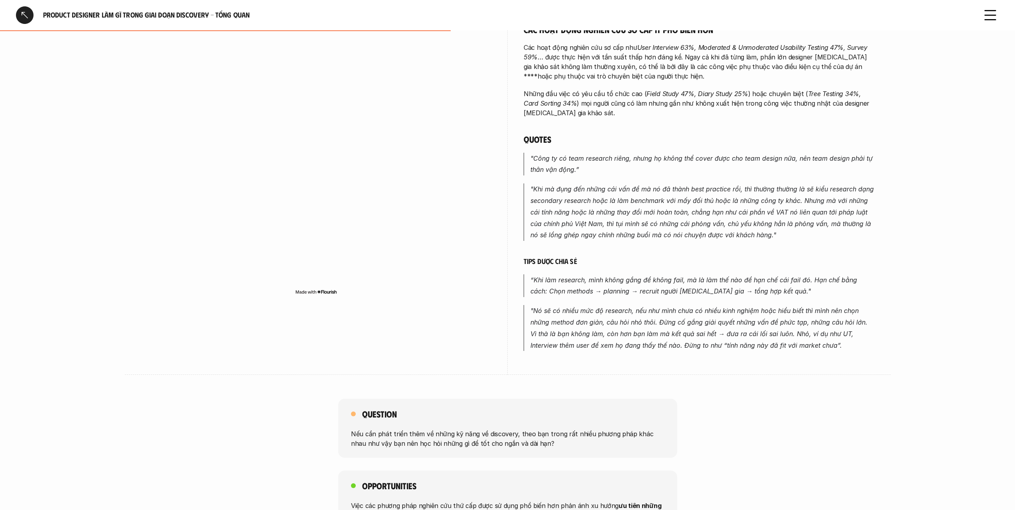
click at [728, 160] on p ""Công ty có team research riêng, nhưng họ không thể cover được cho team design …" at bounding box center [703, 164] width 344 height 23
drag, startPoint x: 728, startPoint y: 160, endPoint x: 733, endPoint y: 211, distance: 51.7
click at [733, 211] on div "Các đầu việc phổ biến nhất trong giai đoạn Discovery đều thuộc nhóm nghiên cứu …" at bounding box center [699, 110] width 351 height 484
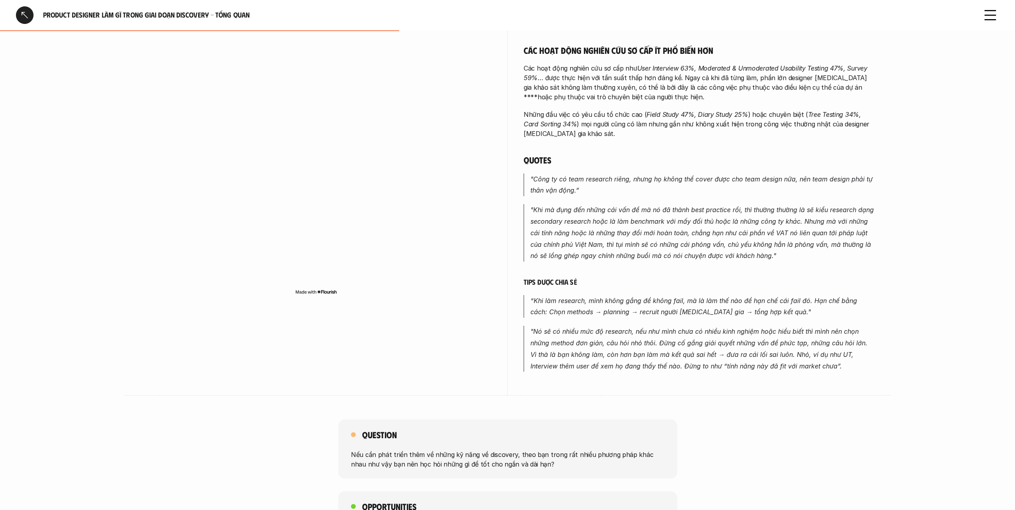
click at [733, 211] on div "Các đầu việc phổ biến nhất trong giai đoạn Discovery đều thuộc nhóm nghiên cứu …" at bounding box center [699, 130] width 351 height 484
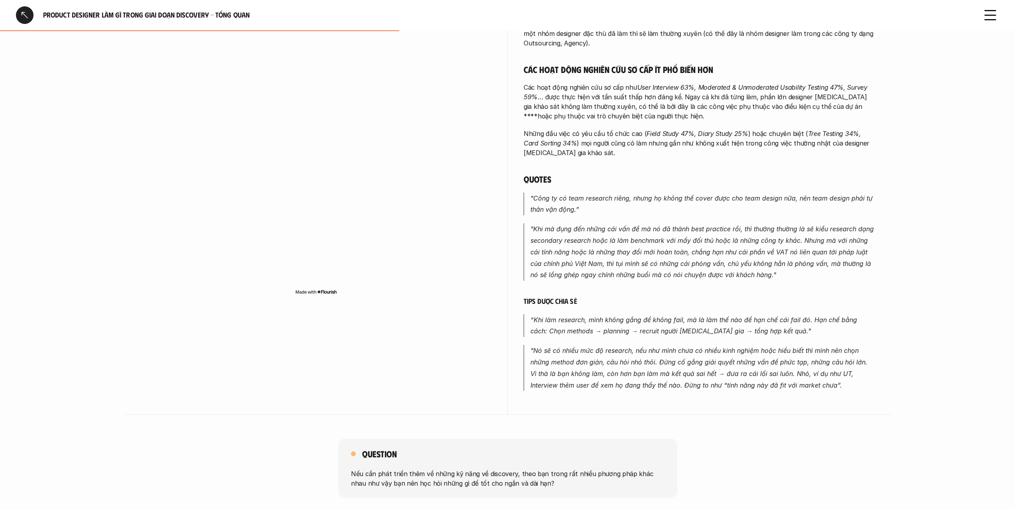
click at [733, 211] on div "Các đầu việc phổ biến nhất trong giai đoạn Discovery đều thuộc nhóm nghiên cứu …" at bounding box center [699, 149] width 351 height 484
drag, startPoint x: 733, startPoint y: 211, endPoint x: 733, endPoint y: 187, distance: 24.3
click at [733, 187] on div "Các đầu việc phổ biến nhất trong giai đoạn Discovery đều thuộc nhóm nghiên cứu …" at bounding box center [699, 149] width 351 height 484
click at [733, 194] on em ""Công ty có team research riêng, nhưng họ không thể cover được cho team design …" at bounding box center [703, 204] width 344 height 20
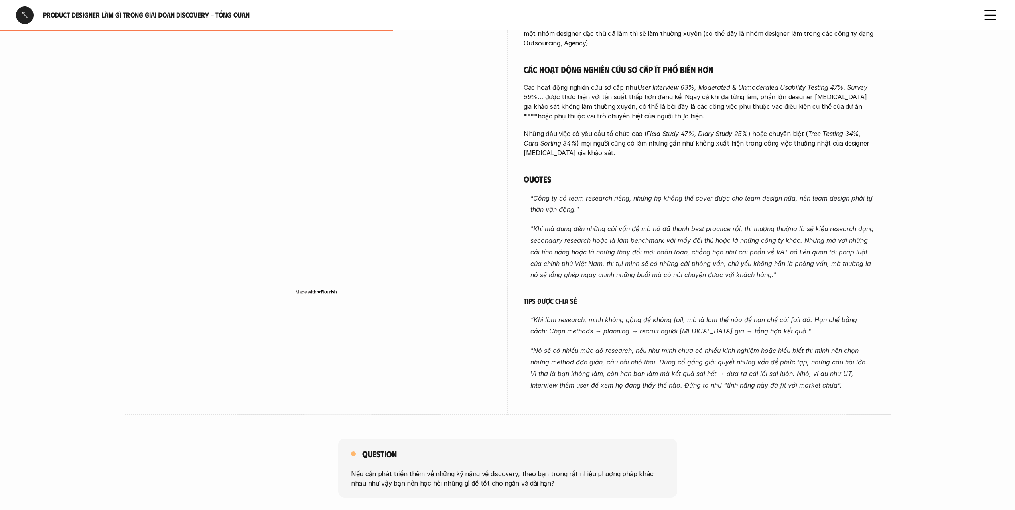
drag, startPoint x: 733, startPoint y: 187, endPoint x: 736, endPoint y: 235, distance: 47.9
click at [736, 235] on div "Các đầu việc phổ biến nhất trong giai đoạn Discovery đều thuộc nhóm nghiên cứu …" at bounding box center [699, 149] width 351 height 484
click at [736, 235] on p ""Khi mà đụng đến những cái vấn đề mà nó đã thành best practice rồi, thì thường …" at bounding box center [703, 251] width 344 height 57
drag, startPoint x: 736, startPoint y: 235, endPoint x: 729, endPoint y: 196, distance: 39.8
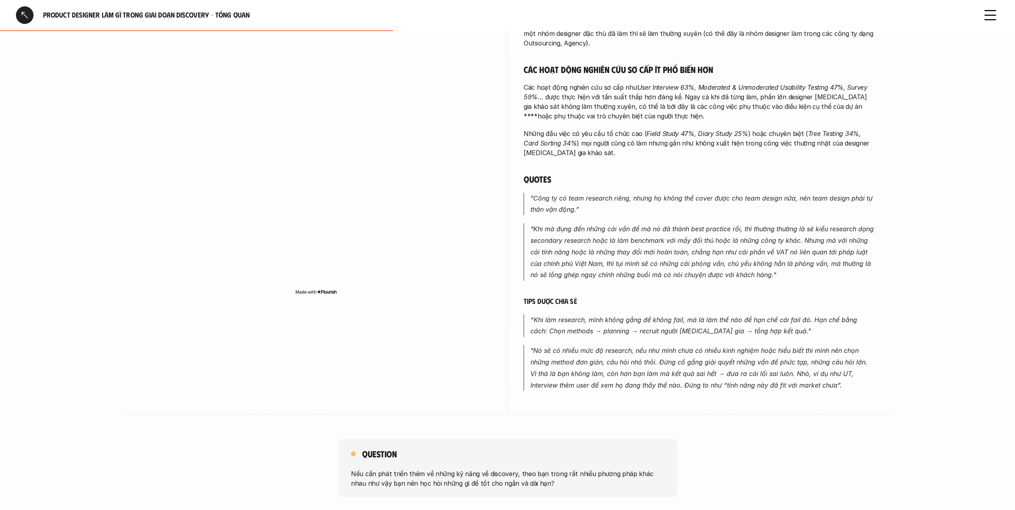
click at [729, 196] on div "Các đầu việc phổ biến nhất trong giai đoạn Discovery đều thuộc nhóm nghiên cứu …" at bounding box center [699, 149] width 351 height 484
click at [729, 196] on p ""Công ty có team research riêng, nhưng họ không thể cover được cho team design …" at bounding box center [703, 204] width 344 height 23
drag, startPoint x: 729, startPoint y: 196, endPoint x: 728, endPoint y: 233, distance: 36.7
click at [728, 232] on div "Các đầu việc phổ biến nhất trong giai đoạn Discovery đều thuộc nhóm nghiên cứu …" at bounding box center [699, 149] width 351 height 484
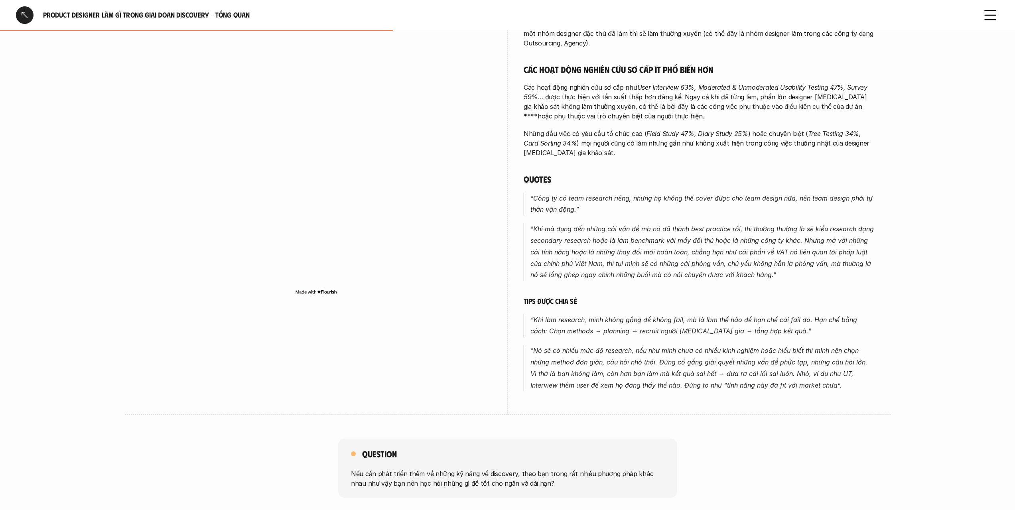
click at [728, 233] on em ""Khi mà đụng đến những cái vấn đề mà nó đã thành best practice rồi, thì thường …" at bounding box center [704, 252] width 346 height 54
drag, startPoint x: 728, startPoint y: 233, endPoint x: 724, endPoint y: 207, distance: 25.8
click at [725, 209] on div "Các đầu việc phổ biến nhất trong giai đoạn Discovery đều thuộc nhóm nghiên cứu …" at bounding box center [699, 149] width 351 height 484
click at [724, 206] on div "Các đầu việc phổ biến nhất trong giai đoạn Discovery đều thuộc nhóm nghiên cứu …" at bounding box center [699, 149] width 351 height 484
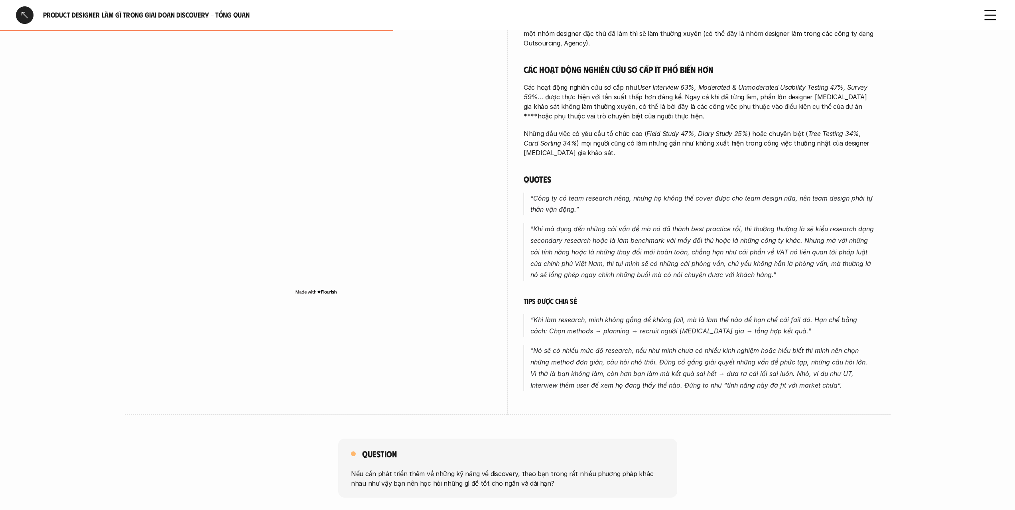
click at [724, 206] on div "Các đầu việc phổ biến nhất trong giai đoạn Discovery đều thuộc nhóm nghiên cứu …" at bounding box center [699, 149] width 351 height 484
drag, startPoint x: 724, startPoint y: 206, endPoint x: 732, endPoint y: 249, distance: 43.0
click at [732, 249] on div "Các đầu việc phổ biến nhất trong giai đoạn Discovery đều thuộc nhóm nghiên cứu …" at bounding box center [699, 149] width 351 height 484
click at [732, 249] on p ""Khi mà đụng đến những cái vấn đề mà nó đã thành best practice rồi, thì thường …" at bounding box center [703, 251] width 344 height 57
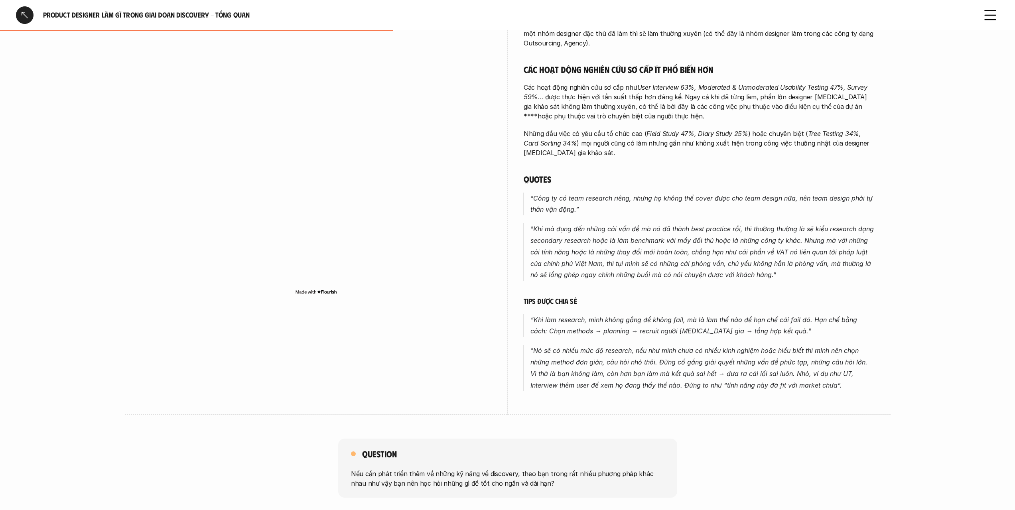
drag, startPoint x: 729, startPoint y: 236, endPoint x: 726, endPoint y: 207, distance: 29.7
click at [727, 213] on div "Các đầu việc phổ biến nhất trong giai đoạn Discovery đều thuộc nhóm nghiên cứu …" at bounding box center [699, 149] width 351 height 484
click at [726, 200] on p ""Công ty có team research riêng, nhưng họ không thể cover được cho team design …" at bounding box center [703, 204] width 344 height 23
drag, startPoint x: 726, startPoint y: 200, endPoint x: 730, endPoint y: 242, distance: 41.7
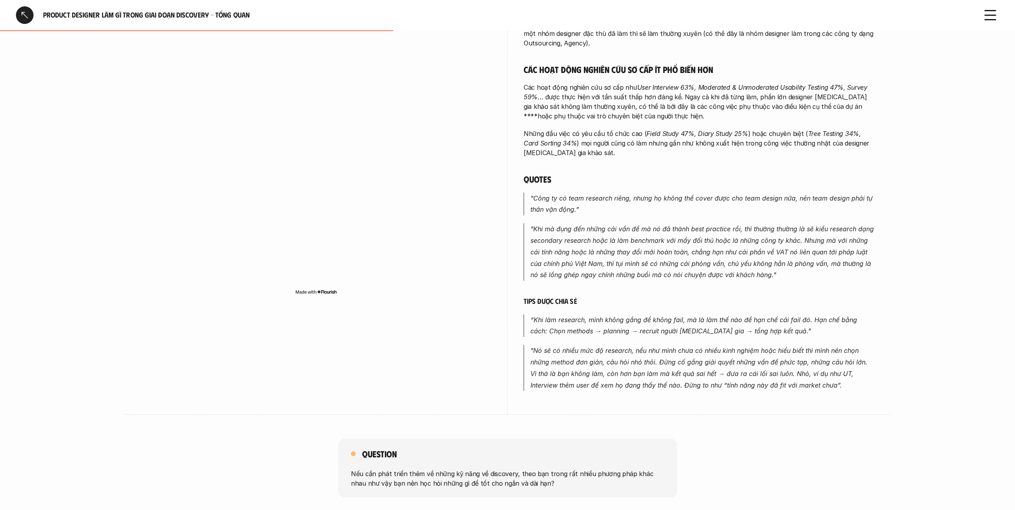
click at [730, 242] on div "Các đầu việc phổ biến nhất trong giai đoạn Discovery đều thuộc nhóm nghiên cứu …" at bounding box center [699, 149] width 351 height 484
click at [730, 242] on em ""Khi mà đụng đến những cái vấn đề mà nó đã thành best practice rồi, thì thường …" at bounding box center [704, 252] width 346 height 54
drag, startPoint x: 730, startPoint y: 242, endPoint x: 729, endPoint y: 192, distance: 49.9
click at [729, 195] on div "Các đầu việc phổ biến nhất trong giai đoạn Discovery đều thuộc nhóm nghiên cứu …" at bounding box center [699, 149] width 351 height 484
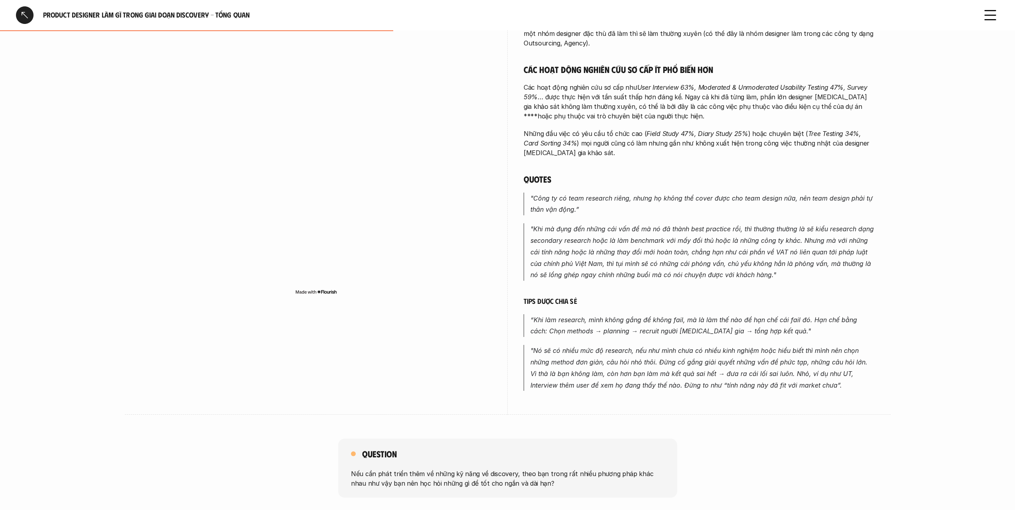
click at [727, 194] on em ""Công ty có team research riêng, nhưng họ không thể cover được cho team design …" at bounding box center [703, 204] width 344 height 20
drag, startPoint x: 727, startPoint y: 188, endPoint x: 734, endPoint y: 233, distance: 45.9
click at [734, 233] on div "Các đầu việc phổ biến nhất trong giai đoạn Discovery đều thuộc nhóm nghiên cứu …" at bounding box center [699, 149] width 351 height 484
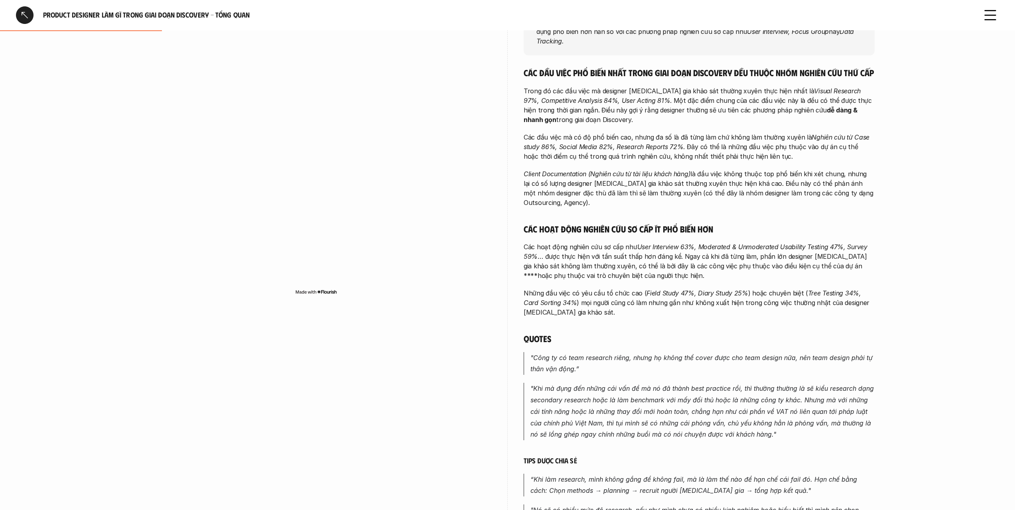
click at [732, 228] on div "Các đầu việc phổ biến nhất trong giai đoạn Discovery đều thuộc nhóm nghiên cứu …" at bounding box center [699, 309] width 351 height 484
drag, startPoint x: 732, startPoint y: 228, endPoint x: 737, endPoint y: 287, distance: 59.7
click at [737, 287] on div "Các đầu việc phổ biến nhất trong giai đoạn Discovery đều thuộc nhóm nghiên cứu …" at bounding box center [699, 309] width 351 height 484
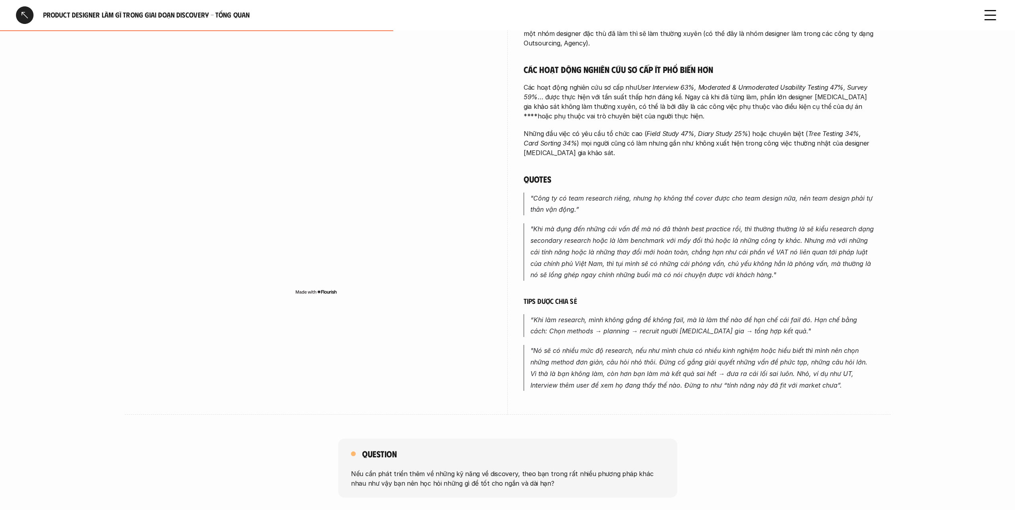
click at [743, 325] on em "“Khi làm research, mình không gắng để không fail, mà là làm thế nào để hạn chế …" at bounding box center [695, 326] width 329 height 20
drag
click at [752, 388] on div "overview Các phương pháp nghiên cứu thứ cấp với thời gian triển khai ngắn như V…" at bounding box center [699, 112] width 351 height 605
click at [752, 386] on div "overview Các phương pháp nghiên cứu thứ cấp với thời gian triển khai ngắn như V…" at bounding box center [699, 112] width 351 height 605
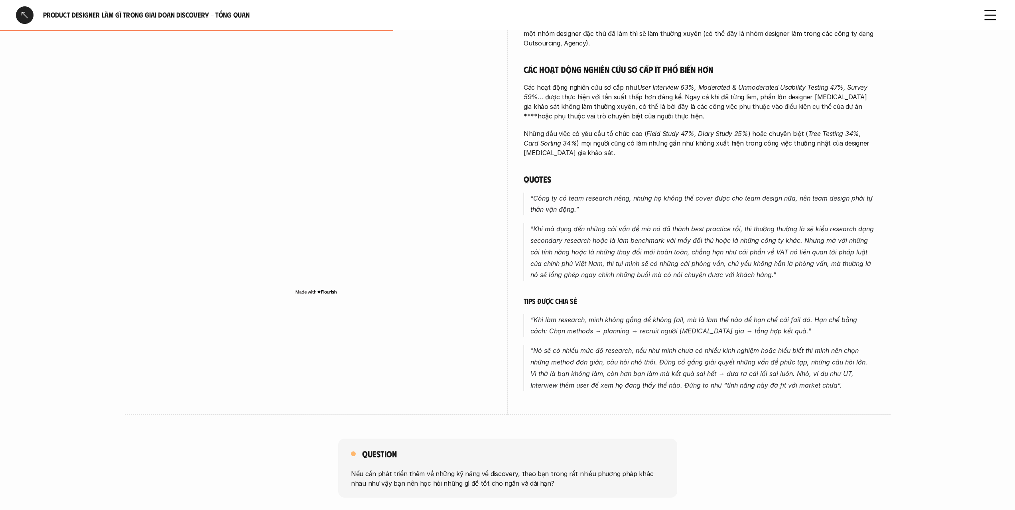
click at [752, 386] on div "overview Các phương pháp nghiên cứu thứ cấp với thời gian triển khai ngắn như V…" at bounding box center [699, 112] width 351 height 605
click at [751, 324] on div "overview Các phương pháp nghiên cứu thứ cấp với thời gian triển khai ngắn như V…" at bounding box center [699, 112] width 351 height 605
click at [751, 324] on em "“Khi làm research, mình không gắng để không fail, mà là làm thế nào để hạn chế …" at bounding box center [695, 326] width 329 height 20
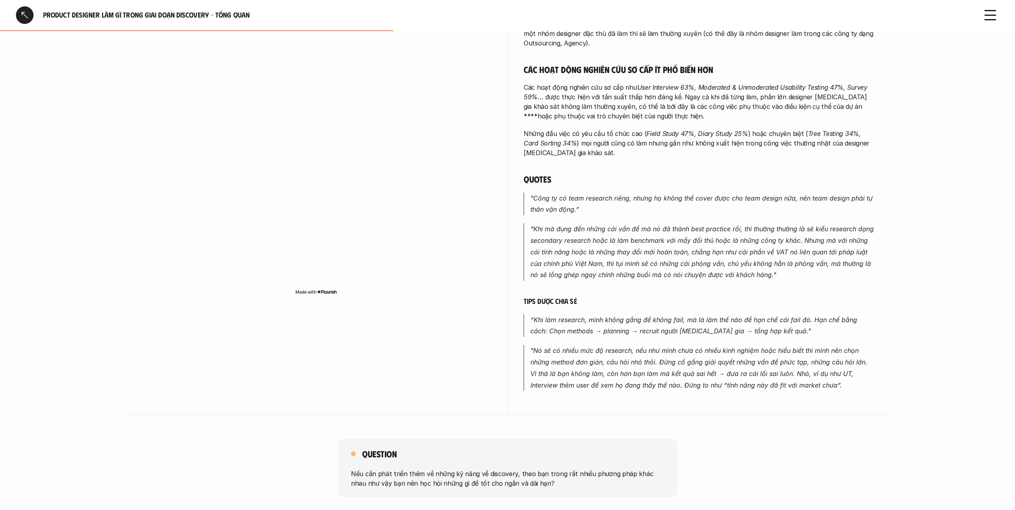
click at [754, 369] on div "Các đầu việc phổ biến nhất trong giai đoạn Discovery đều thuộc nhóm nghiên cứu …" at bounding box center [699, 149] width 351 height 484
click at [754, 369] on p ""Nó sẽ có nhiều mức độ research, nếu như mình chưa có nhiều kinh nghiệm hoặc hi…" at bounding box center [703, 368] width 344 height 46
click at [752, 316] on div "Các đầu việc phổ biến nhất trong giai đoạn Discovery đều thuộc nhóm nghiên cứu …" at bounding box center [699, 149] width 351 height 484
click at [752, 315] on p "“Khi làm research, mình không gắng để không fail, mà là làm thế nào để hạn chế …" at bounding box center [703, 325] width 344 height 23
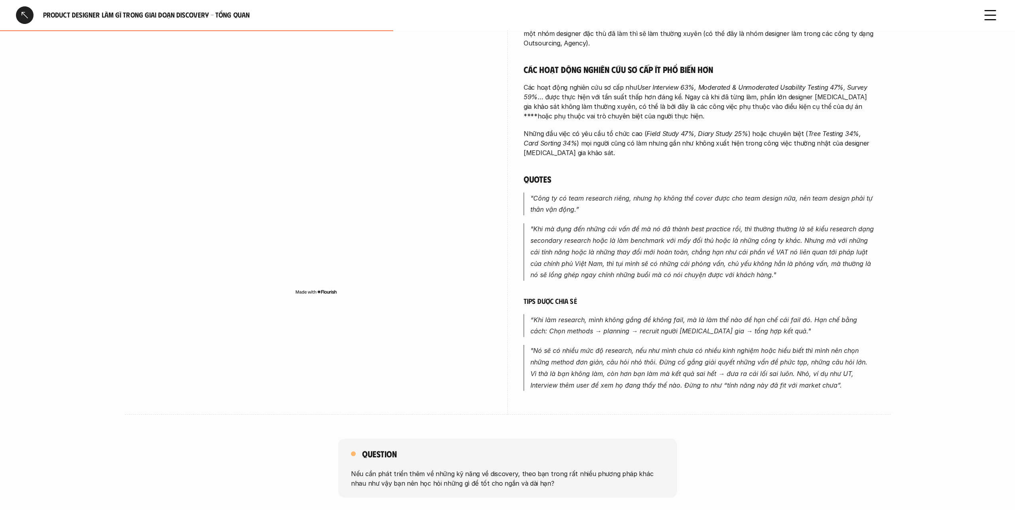
click at [752, 315] on p "“Khi làm research, mình không gắng để không fail, mà là làm thế nào để hạn chế …" at bounding box center [703, 325] width 344 height 23
click at [756, 364] on div "Các đầu việc phổ biến nhất trong giai đoạn Discovery đều thuộc nhóm nghiên cứu …" at bounding box center [699, 149] width 351 height 484
click at [756, 364] on em ""Nó sẽ có nhiều mức độ research, nếu như mình chưa có nhiều kinh nghiệm hoặc hi…" at bounding box center [700, 368] width 339 height 42
click at [750, 311] on div "Các đầu việc phổ biến nhất trong giai đoạn Discovery đều thuộc nhóm nghiên cứu …" at bounding box center [699, 149] width 351 height 484
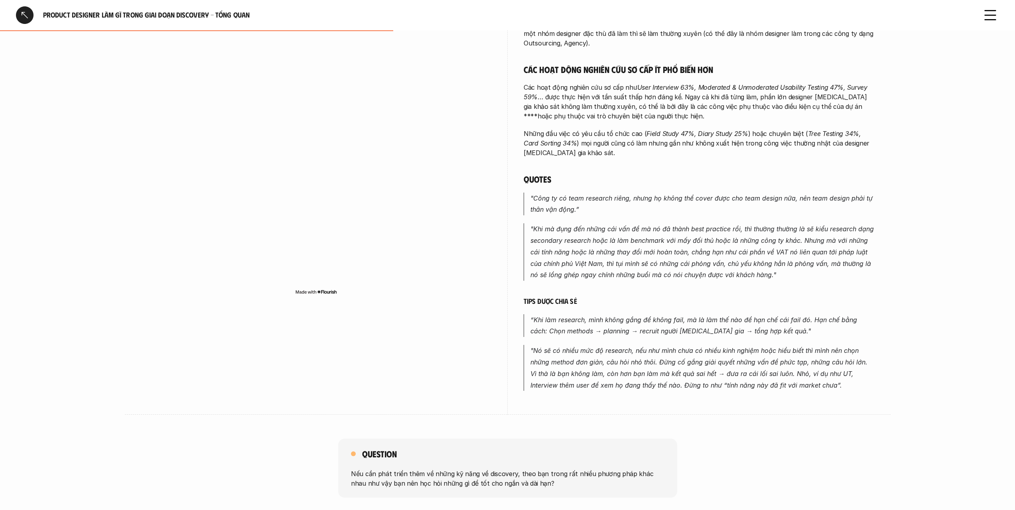
click at [750, 316] on em "“Khi làm research, mình không gắng để không fail, mà là làm thế nào để hạn chế …" at bounding box center [695, 326] width 329 height 20
click at [756, 358] on div "Các đầu việc phổ biến nhất trong giai đoạn Discovery đều thuộc nhóm nghiên cứu …" at bounding box center [699, 149] width 351 height 484
click at [756, 358] on p ""Nó sẽ có nhiều mức độ research, nếu như mình chưa có nhiều kinh nghiệm hoặc hi…" at bounding box center [703, 368] width 344 height 46
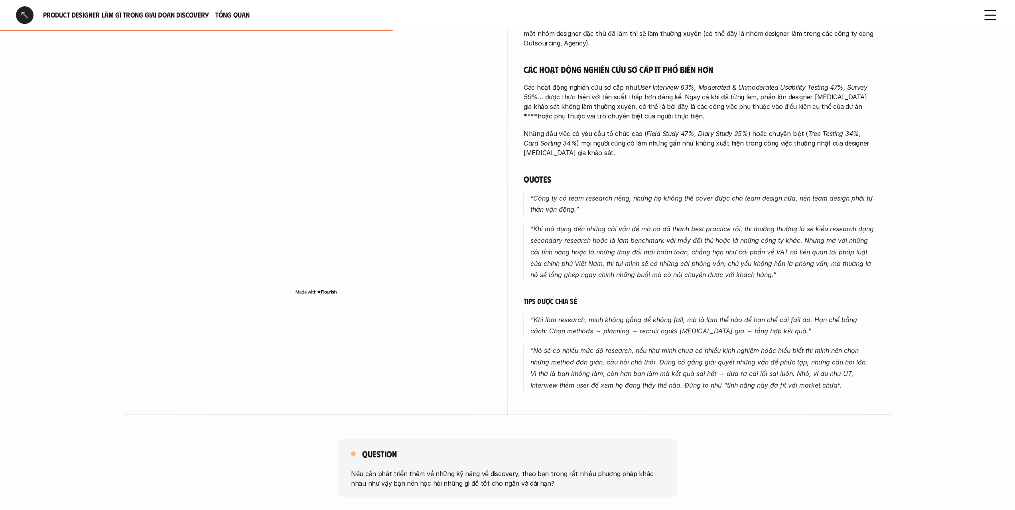
click at [752, 313] on div "Các đầu việc phổ biến nhất trong giai đoạn Discovery đều thuộc nhóm nghiên cứu …" at bounding box center [699, 149] width 351 height 484
click at [751, 316] on em "“Khi làm research, mình không gắng để không fail, mà là làm thế nào để hạn chế …" at bounding box center [695, 326] width 329 height 20
click at [760, 356] on div "Các đầu việc phổ biến nhất trong giai đoạn Discovery đều thuộc nhóm nghiên cứu …" at bounding box center [699, 149] width 351 height 484
click at [760, 357] on p ""Nó sẽ có nhiều mức độ research, nếu như mình chưa có nhiều kinh nghiệm hoặc hi…" at bounding box center [703, 368] width 344 height 46
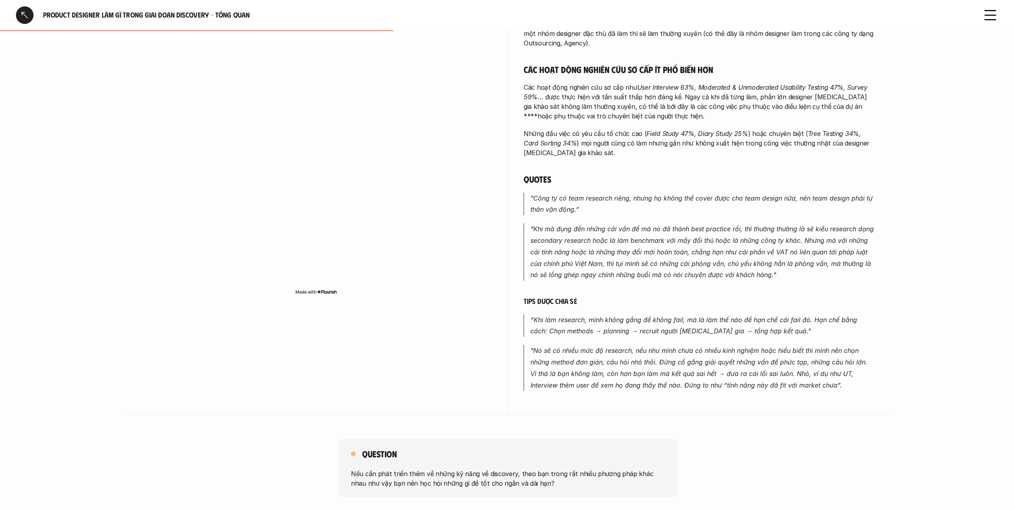
click at [760, 357] on p ""Nó sẽ có nhiều mức độ research, nếu như mình chưa có nhiều kinh nghiệm hoặc hi…" at bounding box center [703, 368] width 344 height 46
click at [759, 318] on div "Các đầu việc phổ biến nhất trong giai đoạn Discovery đều thuộc nhóm nghiên cứu …" at bounding box center [699, 149] width 351 height 484
click at [758, 316] on em "“Khi làm research, mình không gắng để không fail, mà là làm thế nào để hạn chế …" at bounding box center [695, 326] width 329 height 20
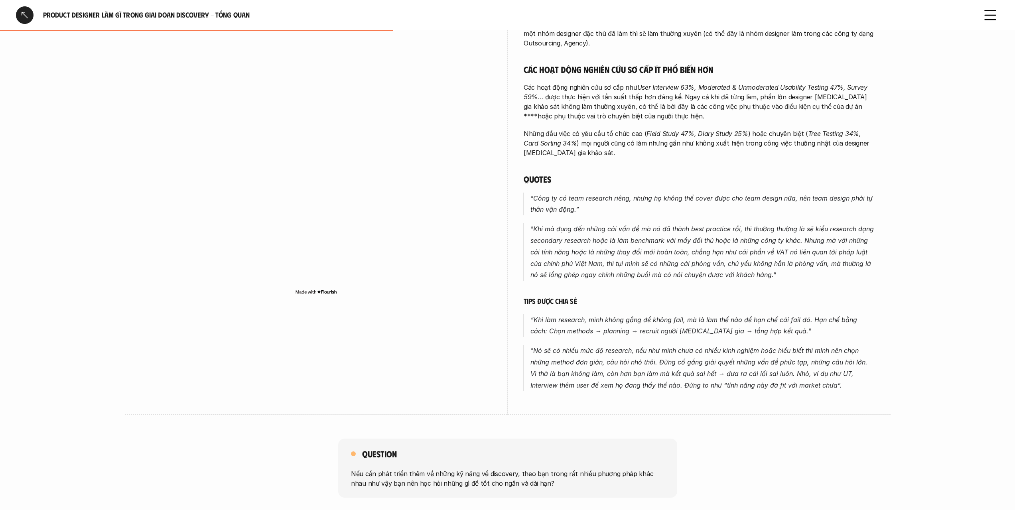
click at [762, 350] on div "Các đầu việc phổ biến nhất trong giai đoạn Discovery đều thuộc nhóm nghiên cứu …" at bounding box center [699, 149] width 351 height 484
click at [762, 350] on em ""Nó sẽ có nhiều mức độ research, nếu như mình chưa có nhiều kinh nghiệm hoặc hi…" at bounding box center [700, 368] width 339 height 42
click at [760, 321] on div "Các đầu việc phổ biến nhất trong giai đoạn Discovery đều thuộc nhóm nghiên cứu …" at bounding box center [699, 149] width 351 height 484
click at [760, 319] on p "“Khi làm research, mình không gắng để không fail, mà là làm thế nào để hạn chế …" at bounding box center [703, 325] width 344 height 23
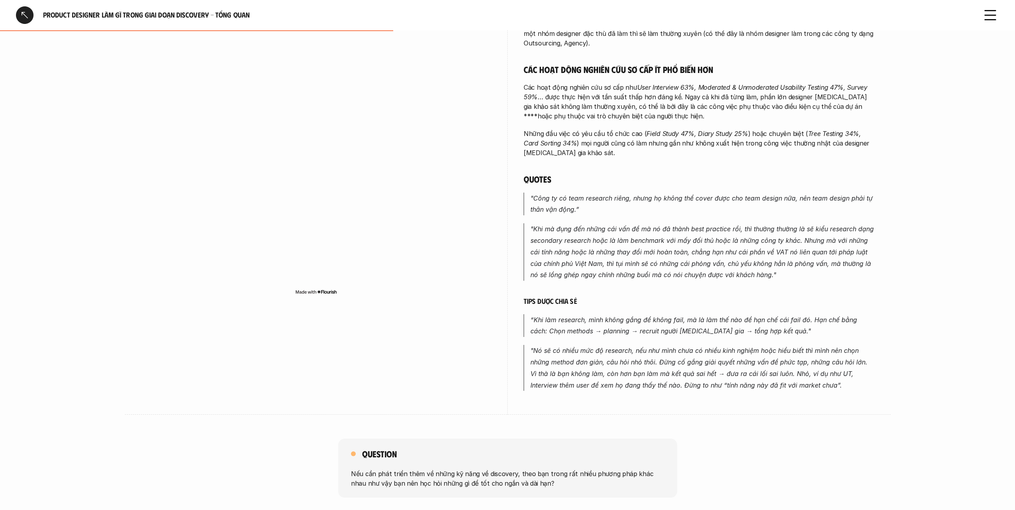
click at [760, 319] on p "“Khi làm research, mình không gắng để không fail, mà là làm thế nào để hạn chế …" at bounding box center [703, 325] width 344 height 23
click at [761, 344] on div "Các đầu việc phổ biến nhất trong giai đoạn Discovery đều thuộc nhóm nghiên cứu …" at bounding box center [699, 149] width 351 height 484
click at [761, 347] on em ""Nó sẽ có nhiều mức độ research, nếu như mình chưa có nhiều kinh nghiệm hoặc hi…" at bounding box center [700, 368] width 339 height 42
click at [762, 313] on div "Các đầu việc phổ biến nhất trong giai đoạn Discovery đều thuộc nhóm nghiên cứu …" at bounding box center [699, 149] width 351 height 484
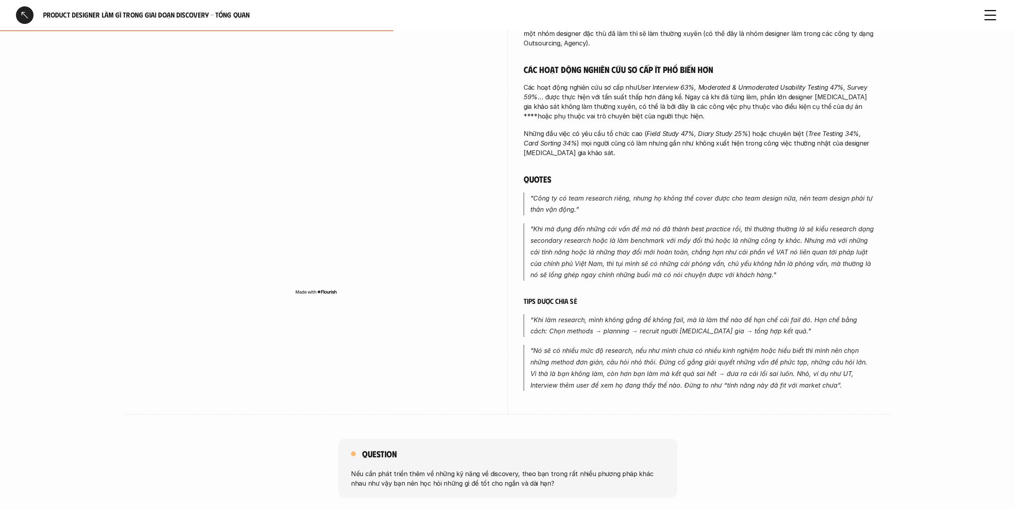
click at [762, 316] on em "“Khi làm research, mình không gắng để không fail, mà là làm thế nào để hạn chế …" at bounding box center [695, 326] width 329 height 20
click at [772, 360] on div "Các đầu việc phổ biến nhất trong giai đoạn Discovery đều thuộc nhóm nghiên cứu …" at bounding box center [699, 149] width 351 height 484
click at [772, 360] on em ""Nó sẽ có nhiều mức độ research, nếu như mình chưa có nhiều kinh nghiệm hoặc hi…" at bounding box center [700, 368] width 339 height 42
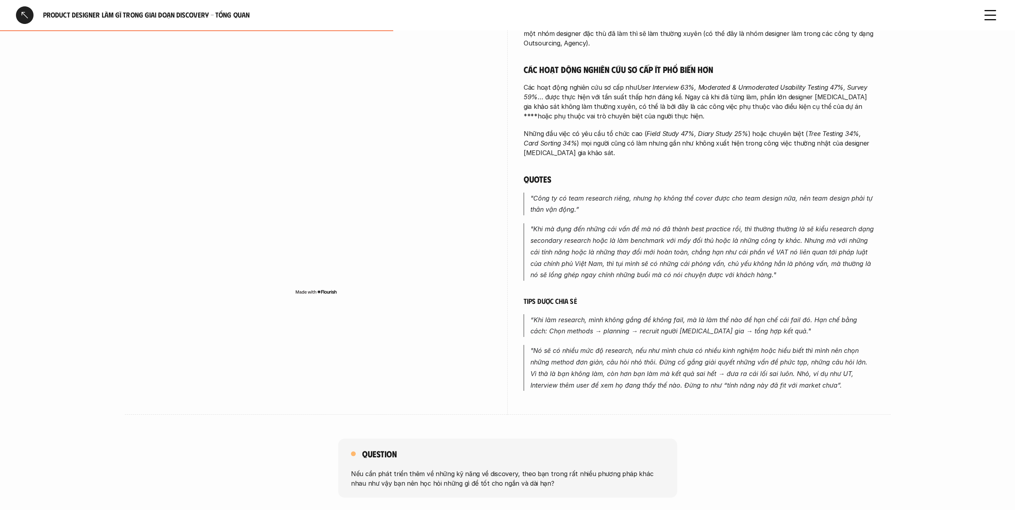
click at [768, 317] on div "Các đầu việc phổ biến nhất trong giai đoạn Discovery đều thuộc nhóm nghiên cứu …" at bounding box center [699, 149] width 351 height 484
click at [768, 316] on p "“Khi làm research, mình không gắng để không fail, mà là làm thế nào để hạn chế …" at bounding box center [703, 325] width 344 height 23
click at [770, 344] on div "Các đầu việc phổ biến nhất trong giai đoạn Discovery đều thuộc nhóm nghiên cứu …" at bounding box center [699, 149] width 351 height 484
click at [770, 347] on em ""Nó sẽ có nhiều mức độ research, nếu như mình chưa có nhiều kinh nghiệm hoặc hi…" at bounding box center [700, 368] width 339 height 42
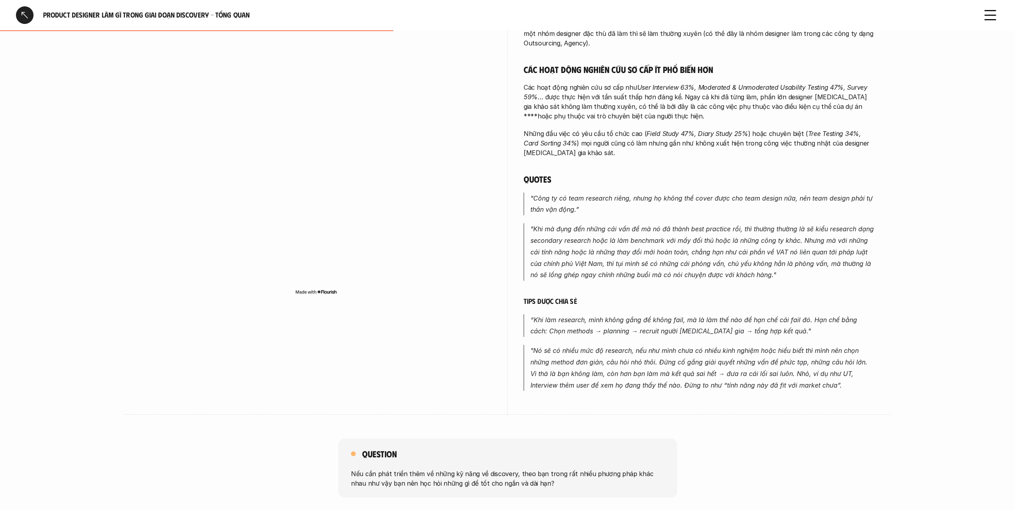
click at [770, 347] on em ""Nó sẽ có nhiều mức độ research, nếu như mình chưa có nhiều kinh nghiệm hoặc hi…" at bounding box center [700, 368] width 339 height 42
click at [771, 320] on div "Các đầu việc phổ biến nhất trong giai đoạn Discovery đều thuộc nhóm nghiên cứu …" at bounding box center [699, 149] width 351 height 484
click at [771, 318] on p "“Khi làm research, mình không gắng để không fail, mà là làm thế nào để hạn chế …" at bounding box center [703, 325] width 344 height 23
click at [778, 359] on div "Các đầu việc phổ biến nhất trong giai đoạn Discovery đều thuộc nhóm nghiên cứu …" at bounding box center [699, 149] width 351 height 484
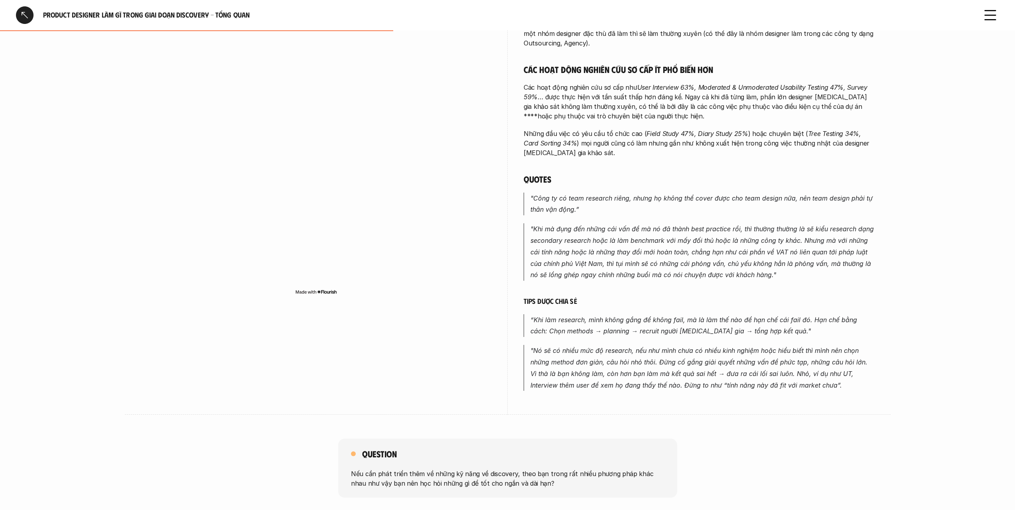
click at [778, 359] on p ""Nó sẽ có nhiều mức độ research, nếu như mình chưa có nhiều kinh nghiệm hoặc hi…" at bounding box center [703, 368] width 344 height 46
click at [775, 324] on div "Các đầu việc phổ biến nhất trong giai đoạn Discovery đều thuộc nhóm nghiên cứu …" at bounding box center [699, 149] width 351 height 484
click at [774, 319] on p "“Khi làm research, mình không gắng để không fail, mà là làm thế nào để hạn chế …" at bounding box center [703, 325] width 344 height 23
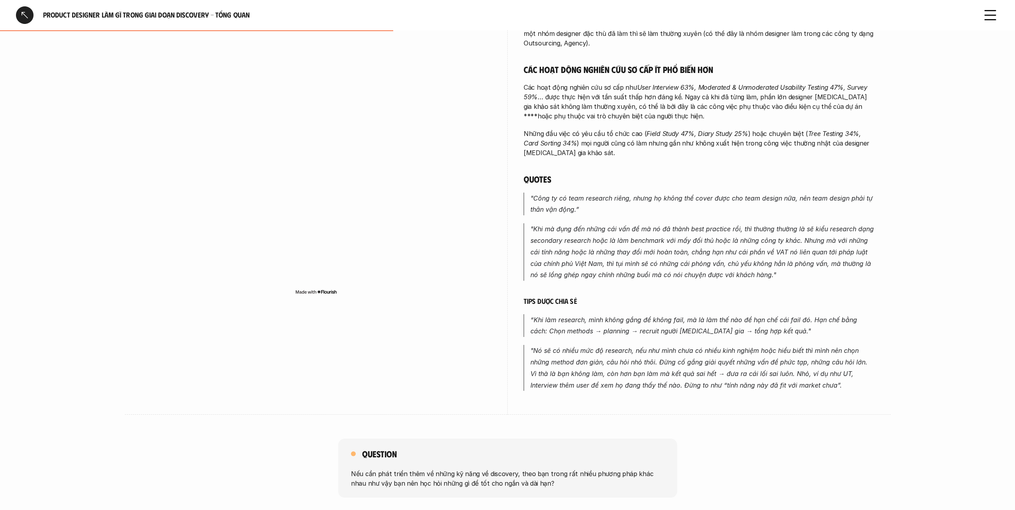
click at [777, 361] on div "Các đầu việc phổ biến nhất trong giai đoạn Discovery đều thuộc nhóm nghiên cứu …" at bounding box center [699, 149] width 351 height 484
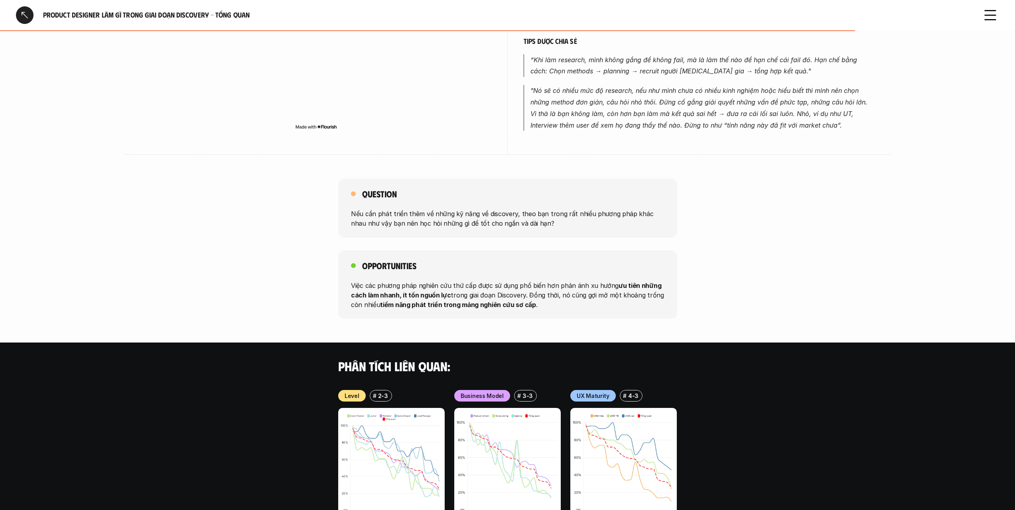
scroll to position [638, 0]
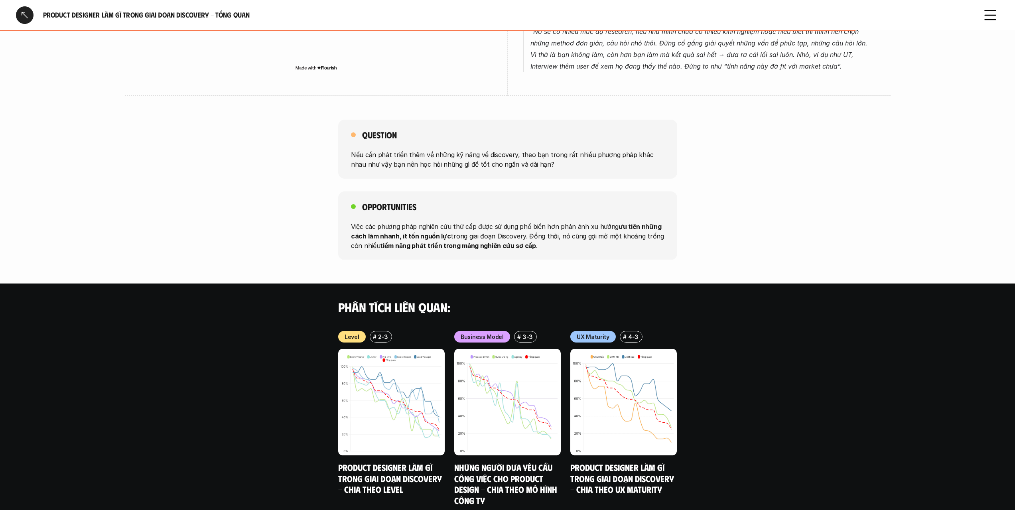
click at [597, 238] on p "Việc các phương pháp nghiên cứu thứ cấp được sử dụng phổ biến hơn phản ánh xu h…" at bounding box center [508, 235] width 314 height 29
click at [609, 229] on p "Việc các phương pháp nghiên cứu thứ cấp được sử dụng phổ biến hơn phản ánh xu h…" at bounding box center [508, 235] width 314 height 29
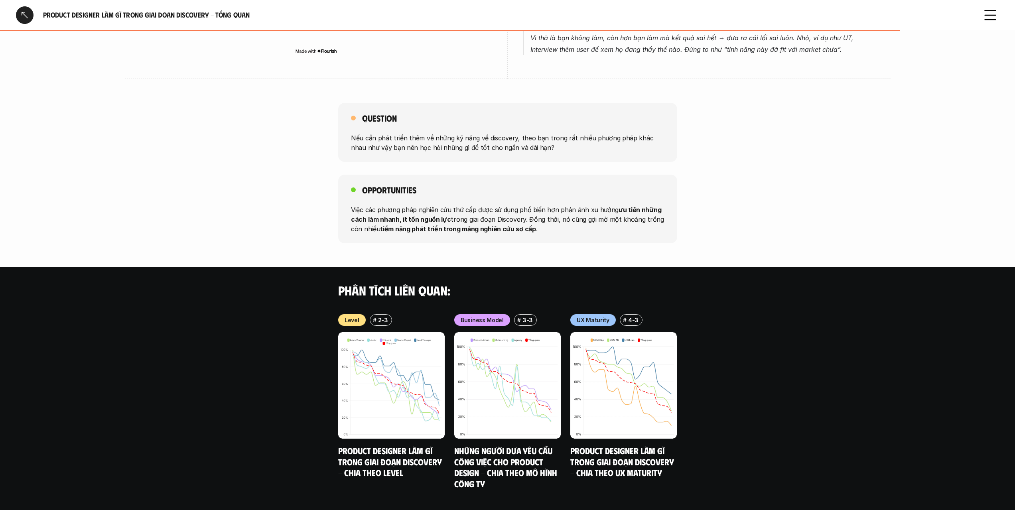
scroll to position [669, 0]
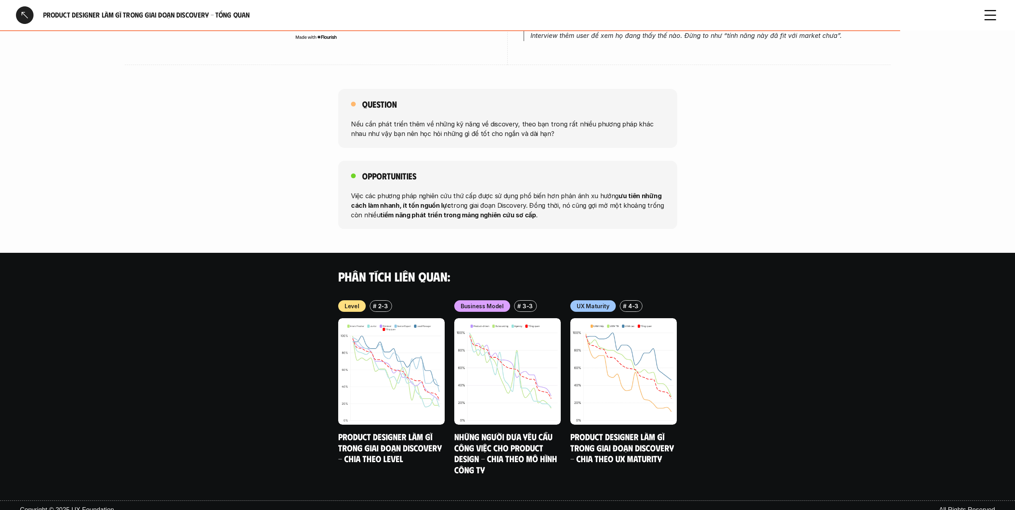
drag, startPoint x: 379, startPoint y: 188, endPoint x: 473, endPoint y: 189, distance: 94.6
click at [473, 191] on p "Việc các phương pháp nghiên cứu thứ cấp được sử dụng phổ biến hơn phản ánh xu h…" at bounding box center [508, 205] width 314 height 29
copy p "phương pháp nghiên cứu thứ cấp"
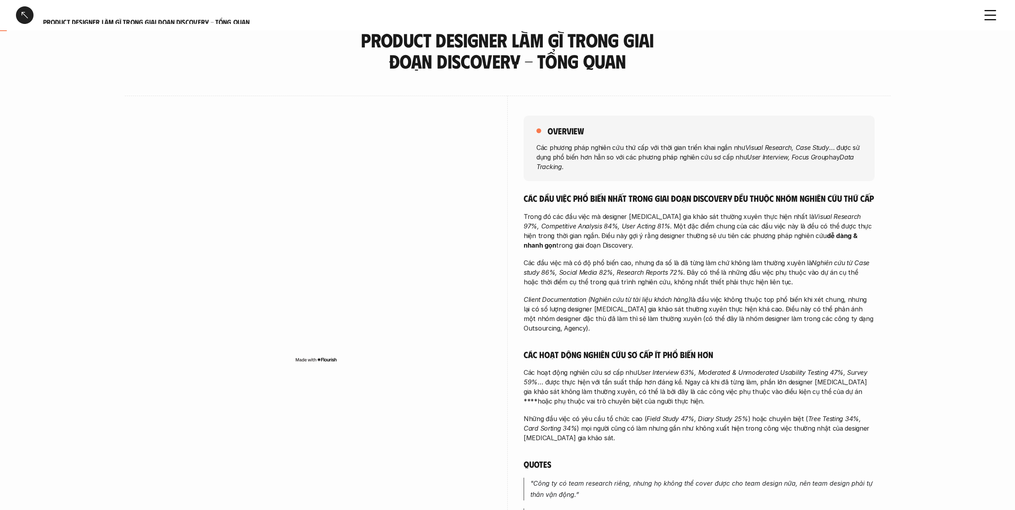
scroll to position [0, 0]
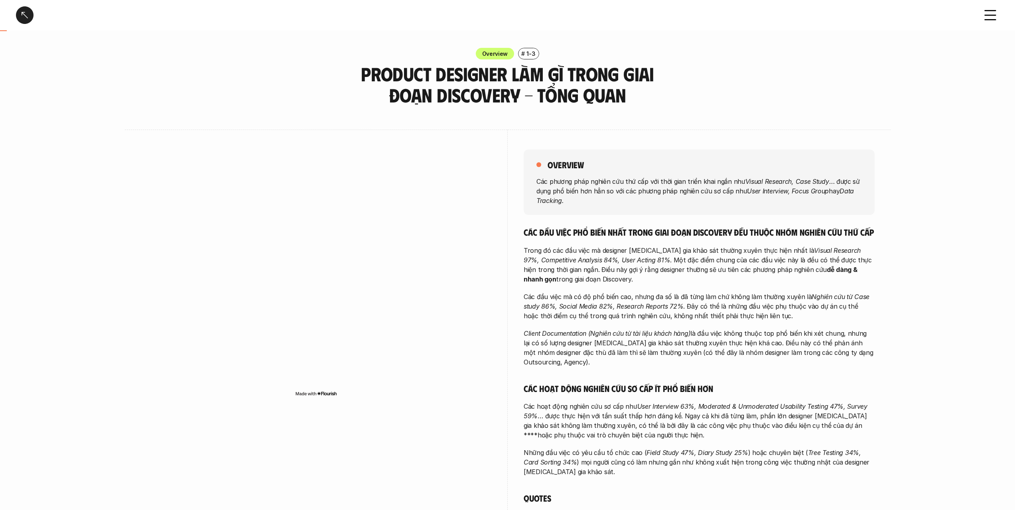
click at [29, 26] on div "Product Designer làm gì trong giai đoạn Discovery - Tổng quan" at bounding box center [507, 15] width 1015 height 30
click at [20, 18] on div at bounding box center [25, 15] width 18 height 18
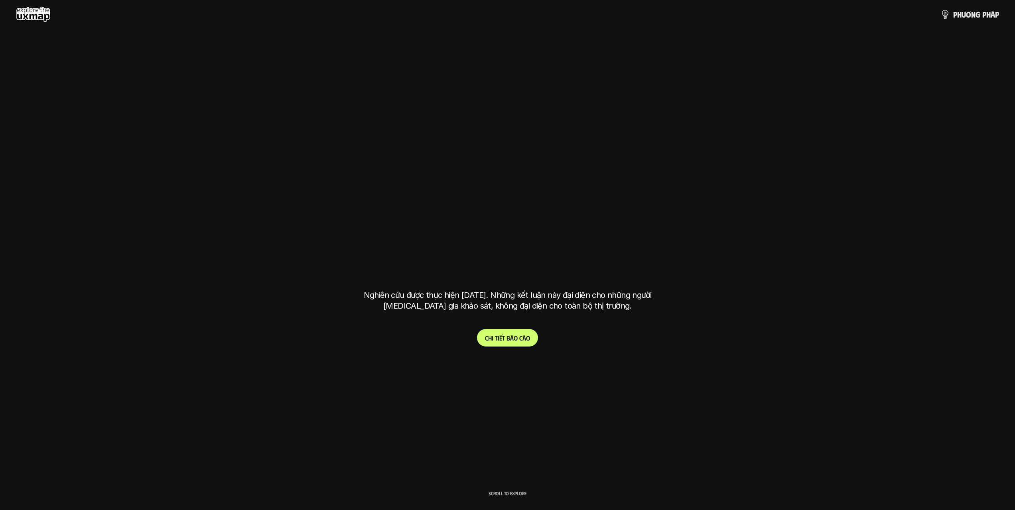
scroll to position [2978, 0]
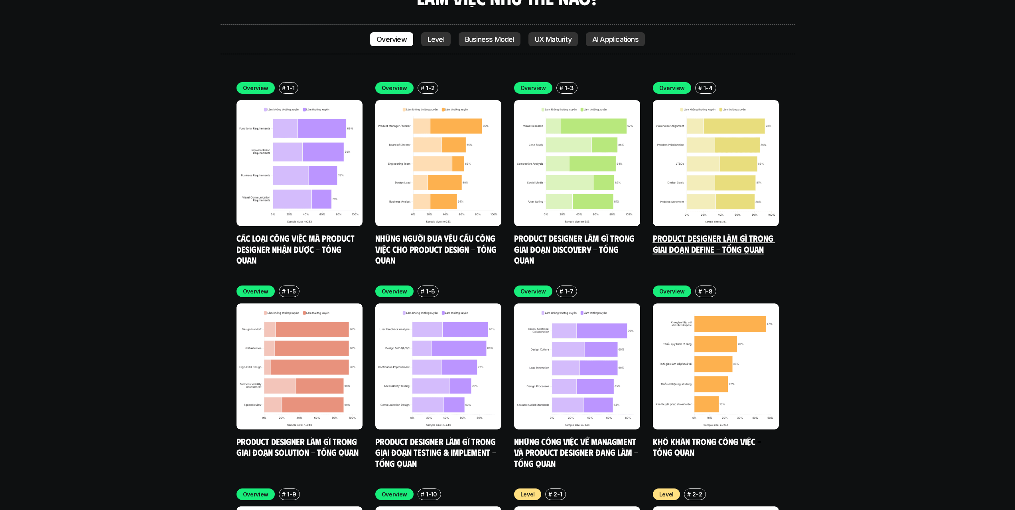
click at [715, 233] on link "Product Designer làm gì trong giai đoạn Define - Tổng quan" at bounding box center [714, 244] width 122 height 22
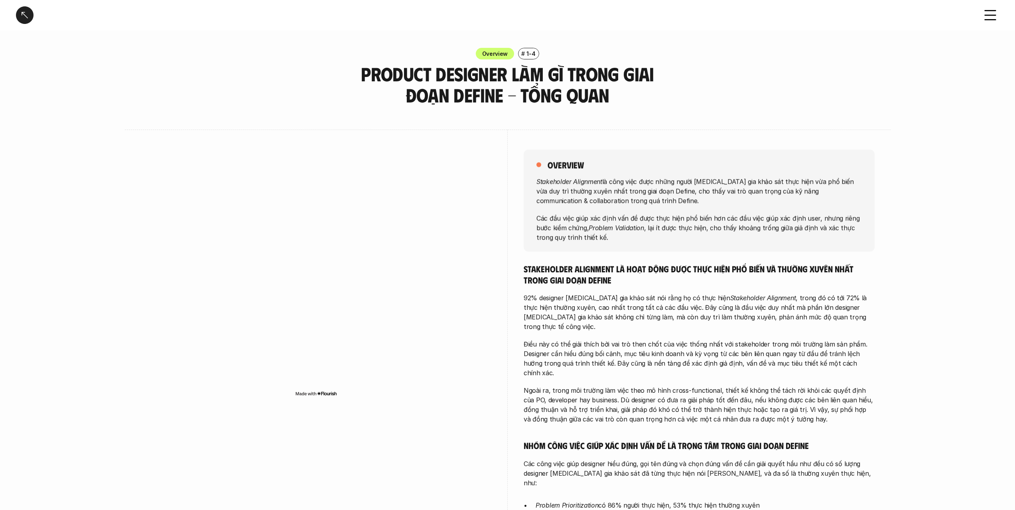
click at [20, 18] on div at bounding box center [25, 15] width 18 height 18
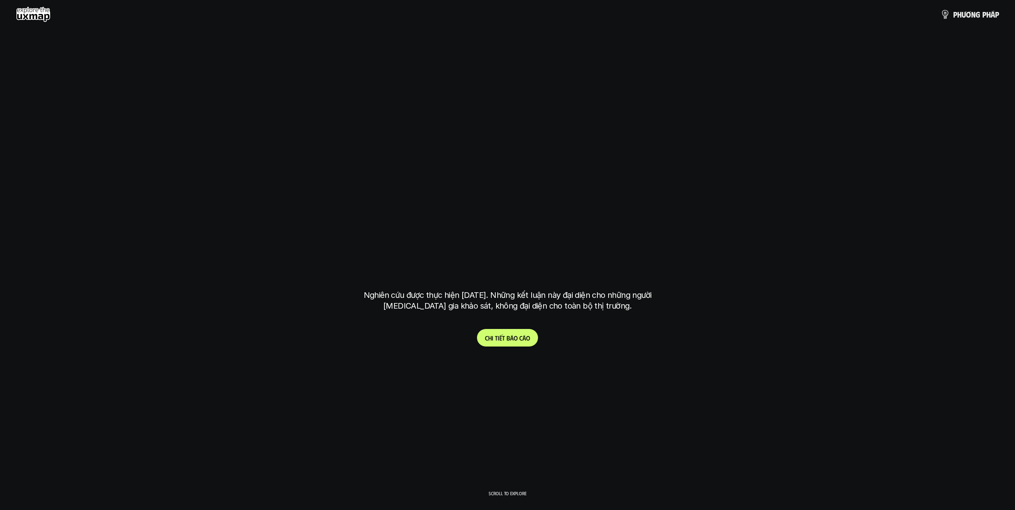
scroll to position [2978, 0]
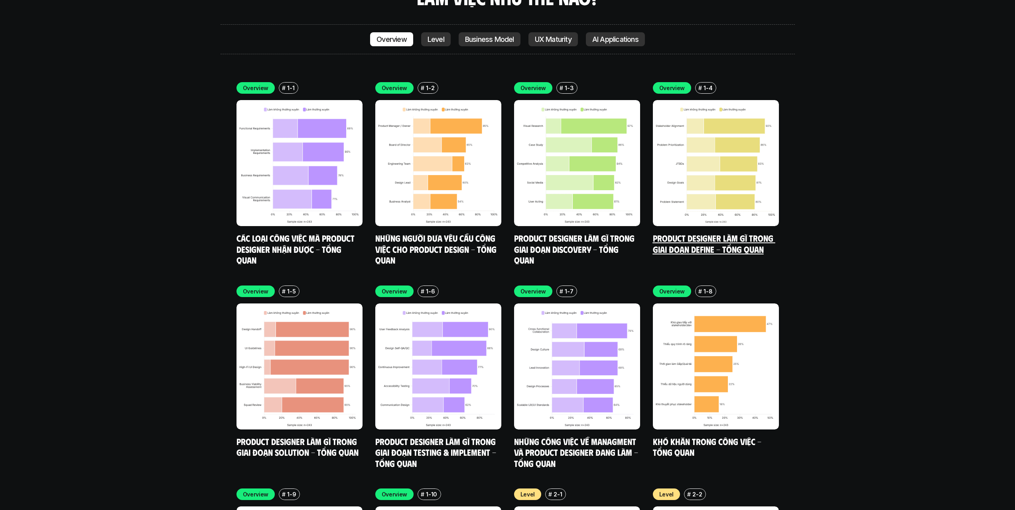
click at [687, 194] on div "Overview # 1-4 Product Designer làm gì trong giai đoạn Define - Tổng quan" at bounding box center [716, 168] width 126 height 172
click at [689, 233] on link "Product Designer làm gì trong giai đoạn Define - Tổng quan" at bounding box center [714, 244] width 122 height 22
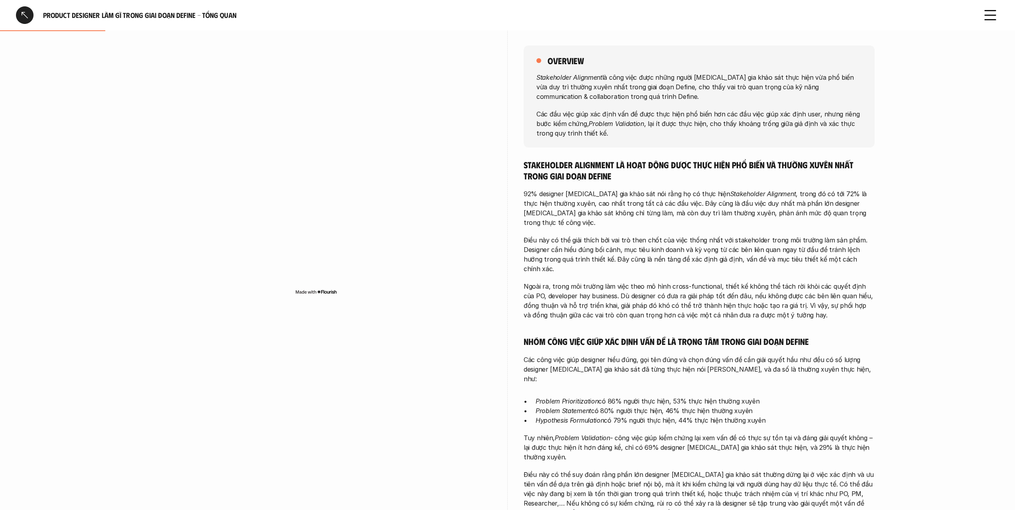
scroll to position [120, 0]
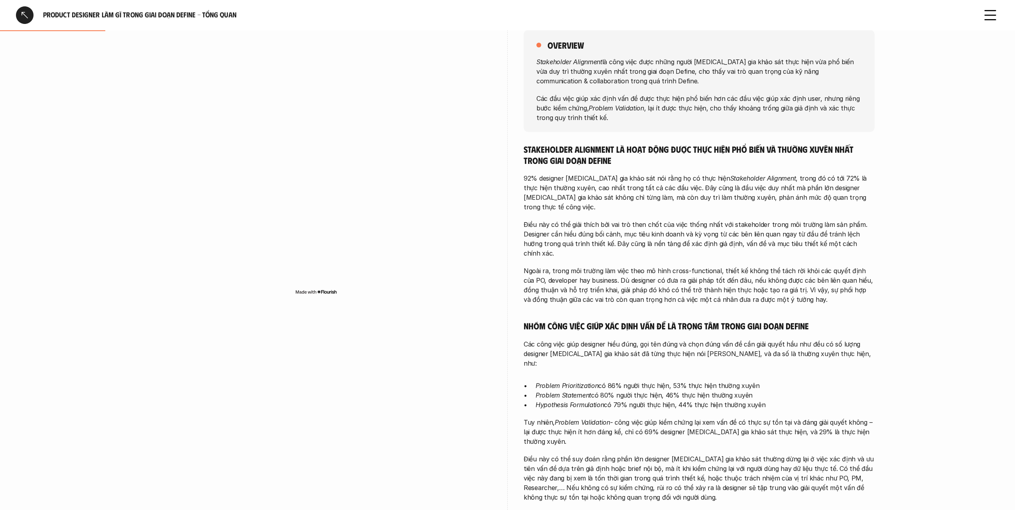
click at [756, 156] on h5 "Stakeholder Alignment là hoạt động được thực hiện phổ biến và thường xuyên nhất…" at bounding box center [699, 155] width 351 height 22
drag, startPoint x: 756, startPoint y: 156, endPoint x: 776, endPoint y: 271, distance: 116.7
click at [776, 271] on div "Stakeholder Alignment là hoạt động được thực hiện phổ biến và thường xuyên nhất…" at bounding box center [699, 378] width 351 height 468
click at [776, 271] on p "Ngoài ra, trong môi trường làm việc theo mô hình cross-functional, thiết kế khô…" at bounding box center [699, 285] width 351 height 38
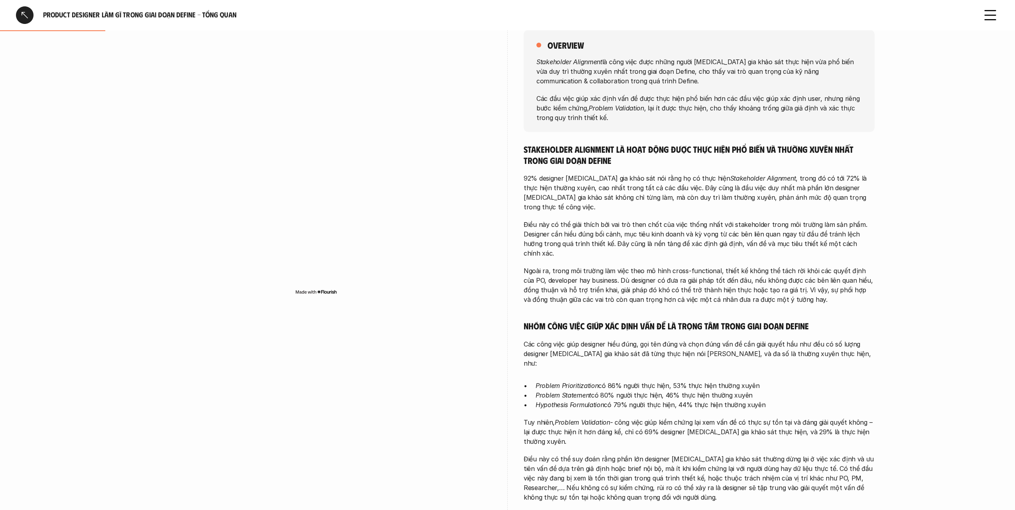
click at [776, 271] on p "Ngoài ra, trong môi trường làm việc theo mô hình cross-functional, thiết kế khô…" at bounding box center [699, 285] width 351 height 38
drag, startPoint x: 776, startPoint y: 271, endPoint x: 746, endPoint y: 167, distance: 108.2
click at [747, 169] on div "Stakeholder Alignment là hoạt động được thực hiện phổ biến và thường xuyên nhất…" at bounding box center [699, 378] width 351 height 468
click at [746, 166] on div "Stakeholder Alignment là hoạt động được thực hiện phổ biến và thường xuyên nhất…" at bounding box center [699, 378] width 351 height 468
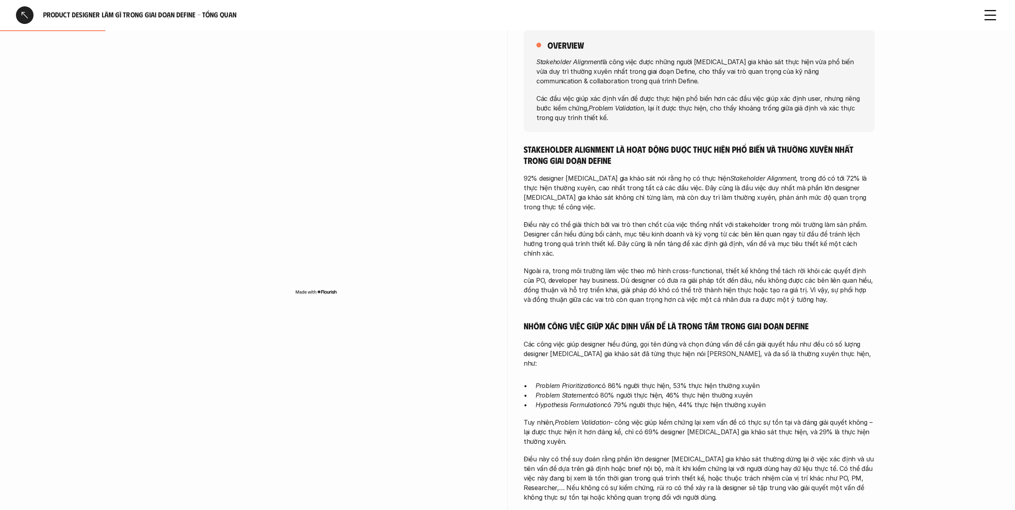
drag, startPoint x: 746, startPoint y: 166, endPoint x: 764, endPoint y: 280, distance: 115.5
click at [764, 280] on div "Stakeholder Alignment là hoạt động được thực hiện phổ biến và thường xuyên nhất…" at bounding box center [699, 378] width 351 height 468
click at [764, 280] on p "Ngoài ra, trong môi trường làm việc theo mô hình cross-functional, thiết kế khô…" at bounding box center [699, 285] width 351 height 38
click at [739, 154] on h5 "Stakeholder Alignment là hoạt động được thực hiện phổ biến và thường xuyên nhất…" at bounding box center [699, 155] width 351 height 22
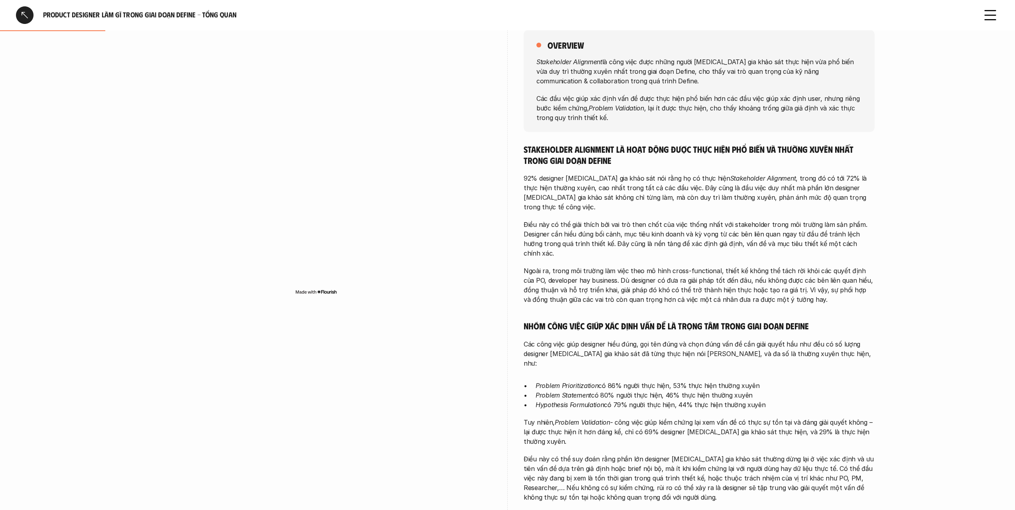
drag, startPoint x: 739, startPoint y: 154, endPoint x: 750, endPoint y: 256, distance: 102.7
click at [750, 253] on div "Stakeholder Alignment là hoạt động được thực hiện phổ biến và thường xuyên nhất…" at bounding box center [699, 378] width 351 height 468
click at [750, 266] on p "Ngoài ra, trong môi trường làm việc theo mô hình cross-functional, thiết kế khô…" at bounding box center [699, 285] width 351 height 38
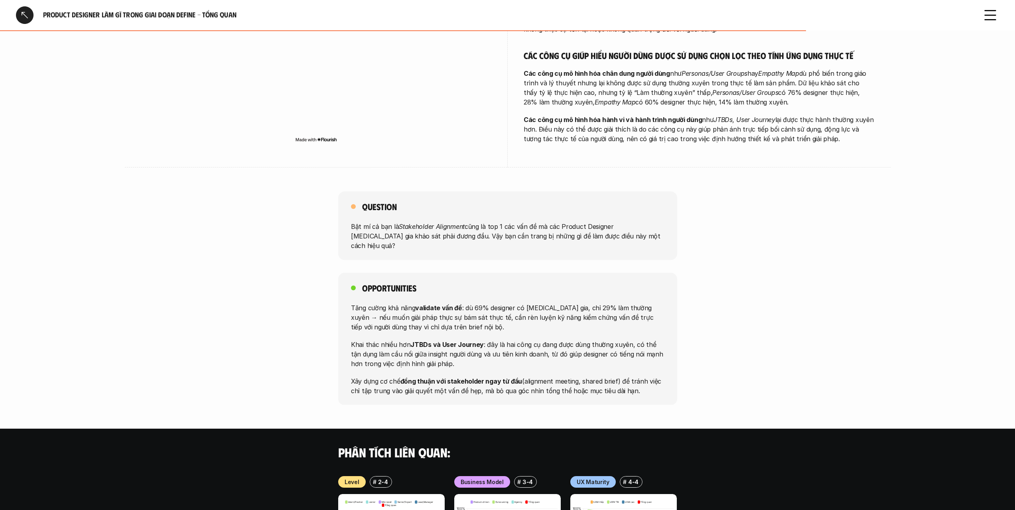
scroll to position [598, 0]
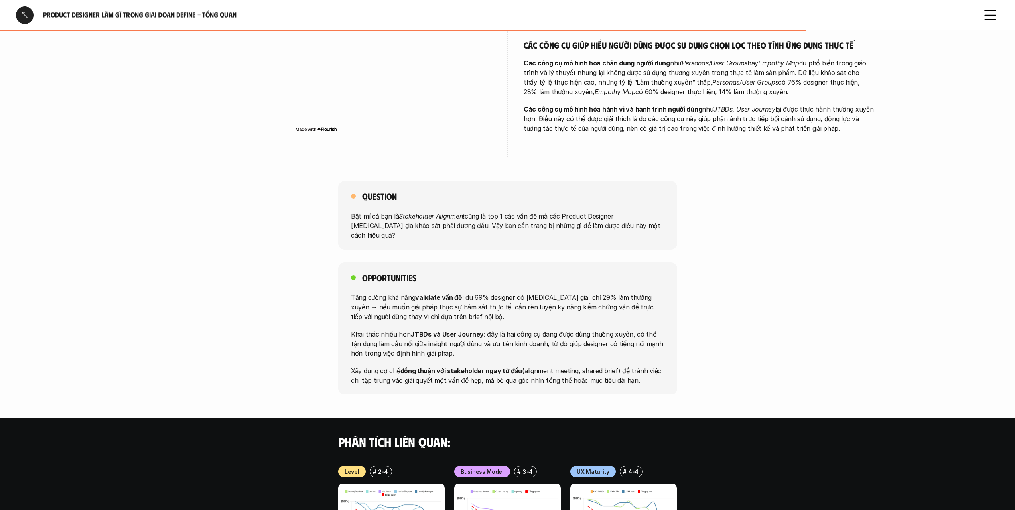
click at [614, 211] on p "Bật mí cả bạn là Stakeholder Alignment cũng là top 1 các vấn đề mà các Product …" at bounding box center [508, 225] width 314 height 29
click at [625, 211] on p "Bật mí cả bạn là Stakeholder Alignment cũng là top 1 các vấn đề mà các Product …" at bounding box center [508, 225] width 314 height 29
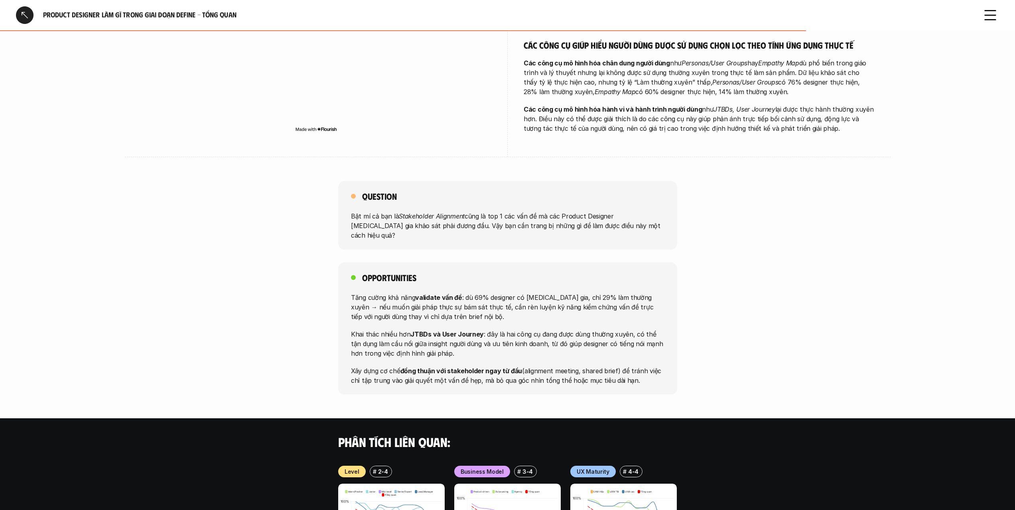
click at [625, 209] on div "Question Bật mí cả bạn là Stakeholder Alignment cũng là top 1 các vấn đề mà các…" at bounding box center [507, 287] width 1015 height 213
drag, startPoint x: 399, startPoint y: 176, endPoint x: 396, endPoint y: 188, distance: 12.4
click at [396, 211] on p "Bật mí cả bạn là Stakeholder Alignment cũng là top 1 các vấn đề mà các Product …" at bounding box center [508, 225] width 314 height 29
copy p "Stakeholder Alignment cũng là top 1 các vấn đề mà các Product Designer [MEDICAL…"
click at [592, 181] on div "Question Bật mí cả bạn là Stakeholder Alignment cũng là top 1 các vấn đề mà các…" at bounding box center [507, 215] width 339 height 69
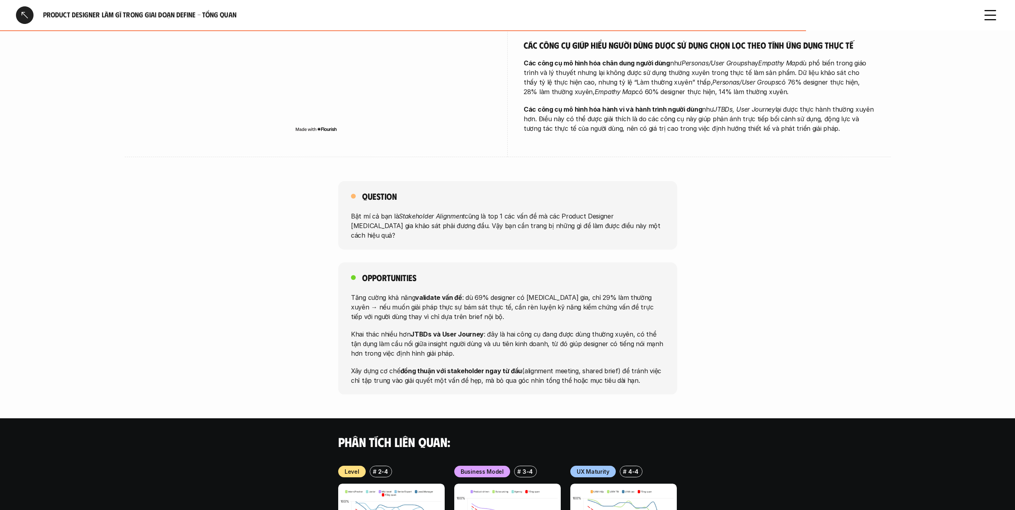
drag, startPoint x: 620, startPoint y: 187, endPoint x: 401, endPoint y: 179, distance: 219.6
click at [401, 211] on p "Bật mí cả bạn là Stakeholder Alignment cũng là top 1 các vấn đề mà các Product …" at bounding box center [508, 225] width 314 height 29
copy p "Stakeholder Alignment cũng là top 1 các vấn đề mà các Product Designer [MEDICAL…"
click at [600, 292] on p "Tăng cường khả năng validate vấn đề : dù 69% designer có [MEDICAL_DATA] gia, ch…" at bounding box center [508, 306] width 314 height 29
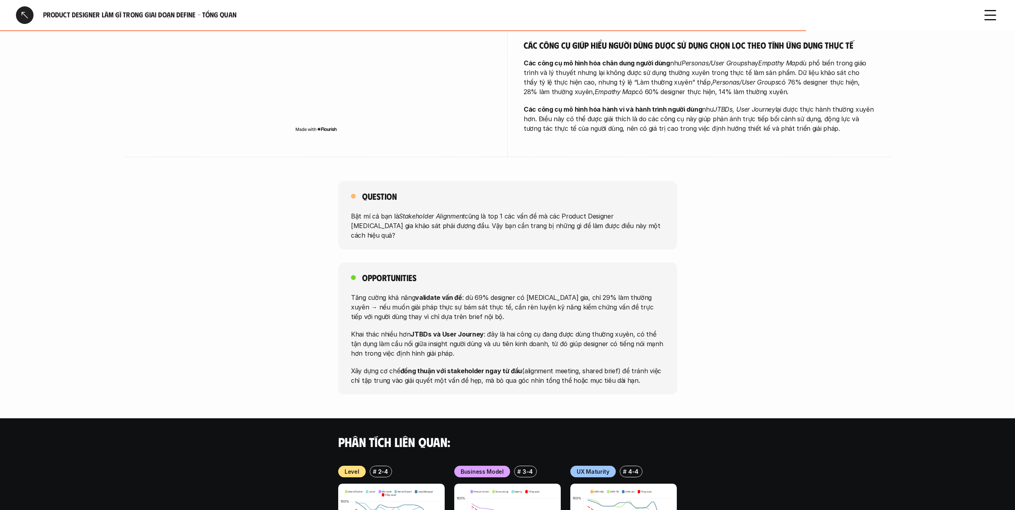
drag, startPoint x: 600, startPoint y: 255, endPoint x: 614, endPoint y: 316, distance: 62.6
click at [614, 316] on div "Tăng cường khả năng validate vấn đề : dù 69% designer có [MEDICAL_DATA] gia, ch…" at bounding box center [508, 338] width 314 height 93
drag, startPoint x: 614, startPoint y: 316, endPoint x: 600, endPoint y: 245, distance: 72.0
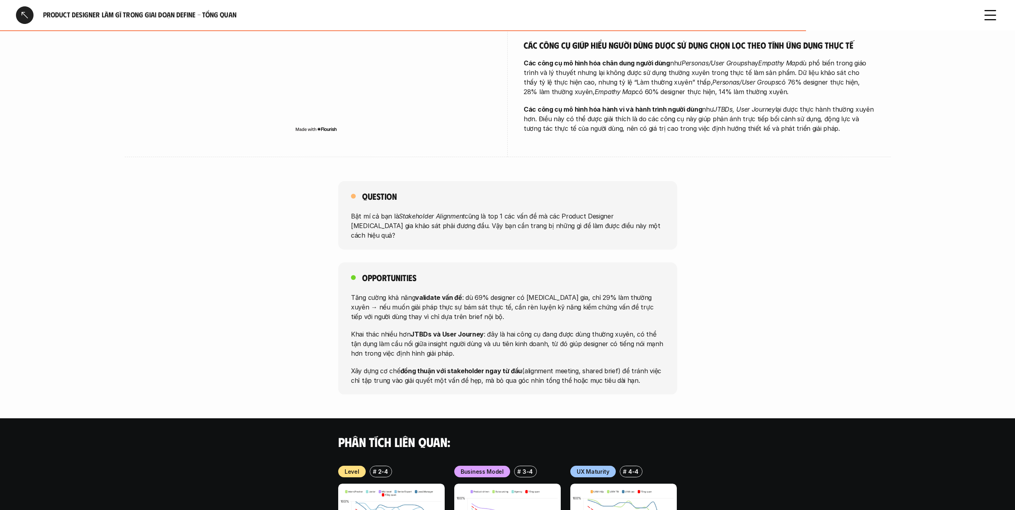
click at [600, 292] on div "Tăng cường khả năng validate vấn đề : dù 69% designer có [MEDICAL_DATA] gia, ch…" at bounding box center [508, 338] width 314 height 93
click at [600, 292] on p "Tăng cường khả năng validate vấn đề : dù 69% designer có [MEDICAL_DATA] gia, ch…" at bounding box center [508, 306] width 314 height 29
drag, startPoint x: 600, startPoint y: 245, endPoint x: 605, endPoint y: 326, distance: 81.2
click at [605, 326] on div "Tăng cường khả năng validate vấn đề : dù 69% designer có [MEDICAL_DATA] gia, ch…" at bounding box center [508, 338] width 314 height 93
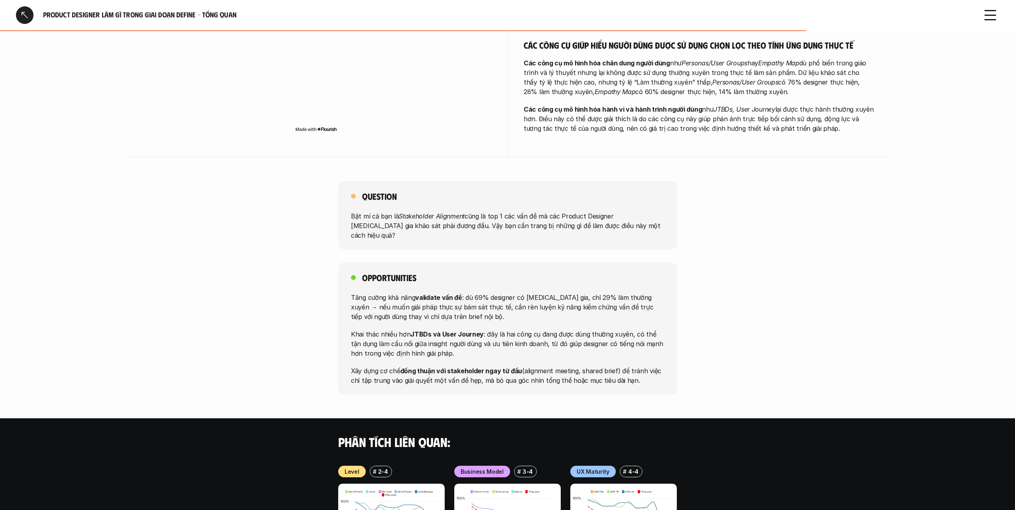
click at [605, 366] on p "Xây dựng cơ chế đồng thuận với stakeholder ngay từ đầu (alignment meeting, shar…" at bounding box center [508, 375] width 314 height 19
drag, startPoint x: 605, startPoint y: 326, endPoint x: 605, endPoint y: 266, distance: 60.2
click at [605, 292] on div "Tăng cường khả năng validate vấn đề : dù 69% designer có [MEDICAL_DATA] gia, ch…" at bounding box center [508, 338] width 314 height 93
click at [605, 292] on p "Tăng cường khả năng validate vấn đề : dù 69% designer có [MEDICAL_DATA] gia, ch…" at bounding box center [508, 306] width 314 height 29
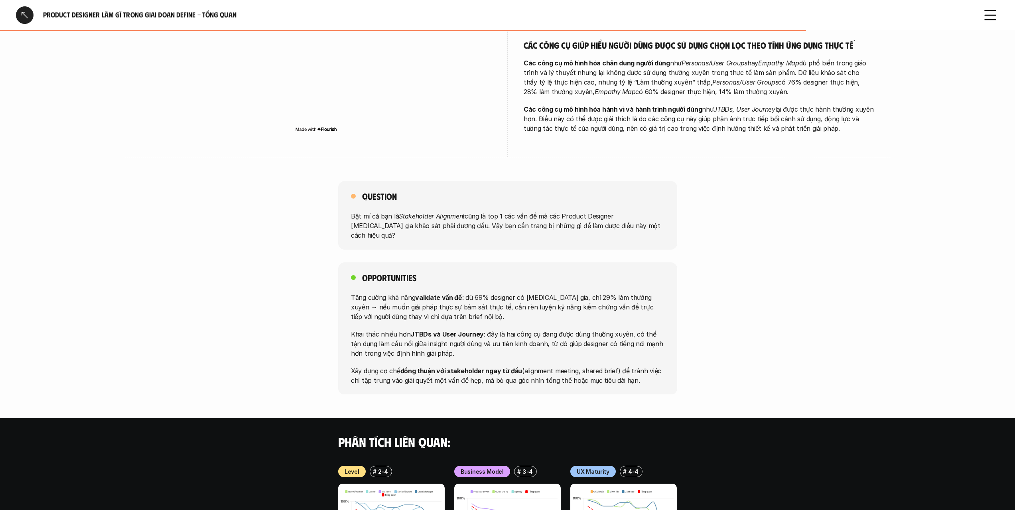
drag, startPoint x: 605, startPoint y: 266, endPoint x: 606, endPoint y: 324, distance: 58.7
click at [606, 324] on div "Tăng cường khả năng validate vấn đề : dù 69% designer có [MEDICAL_DATA] gia, ch…" at bounding box center [508, 338] width 314 height 93
click at [606, 366] on p "Xây dựng cơ chế đồng thuận với stakeholder ngay từ đầu (alignment meeting, shar…" at bounding box center [508, 375] width 314 height 19
drag, startPoint x: 606, startPoint y: 324, endPoint x: 606, endPoint y: 265, distance: 59.8
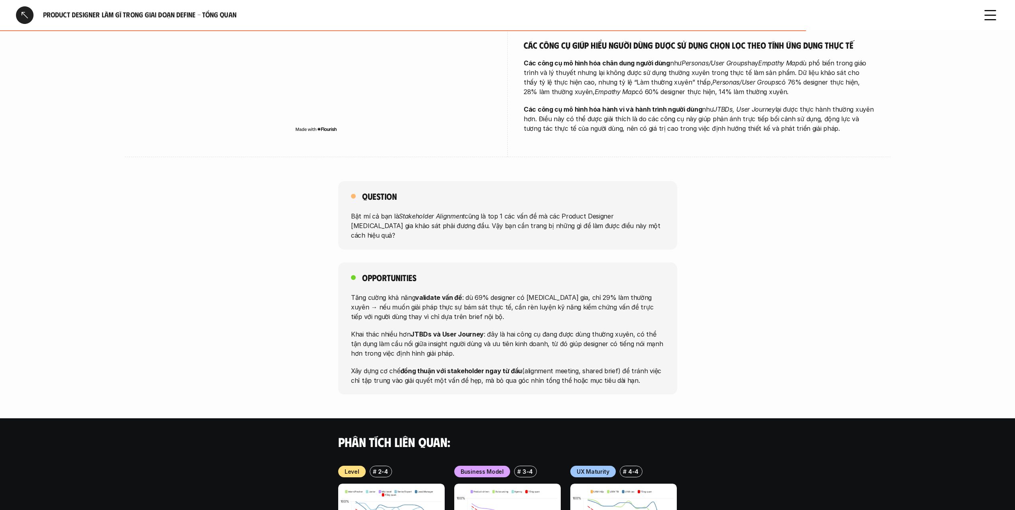
click at [606, 292] on div "Tăng cường khả năng validate vấn đề : dù 69% designer có [MEDICAL_DATA] gia, ch…" at bounding box center [508, 338] width 314 height 93
click at [606, 292] on p "Tăng cường khả năng validate vấn đề : dù 69% designer có [MEDICAL_DATA] gia, ch…" at bounding box center [508, 306] width 314 height 29
drag, startPoint x: 606, startPoint y: 265, endPoint x: 610, endPoint y: 326, distance: 61.5
click at [610, 326] on div "Tăng cường khả năng validate vấn đề : dù 69% designer có [MEDICAL_DATA] gia, ch…" at bounding box center [508, 338] width 314 height 93
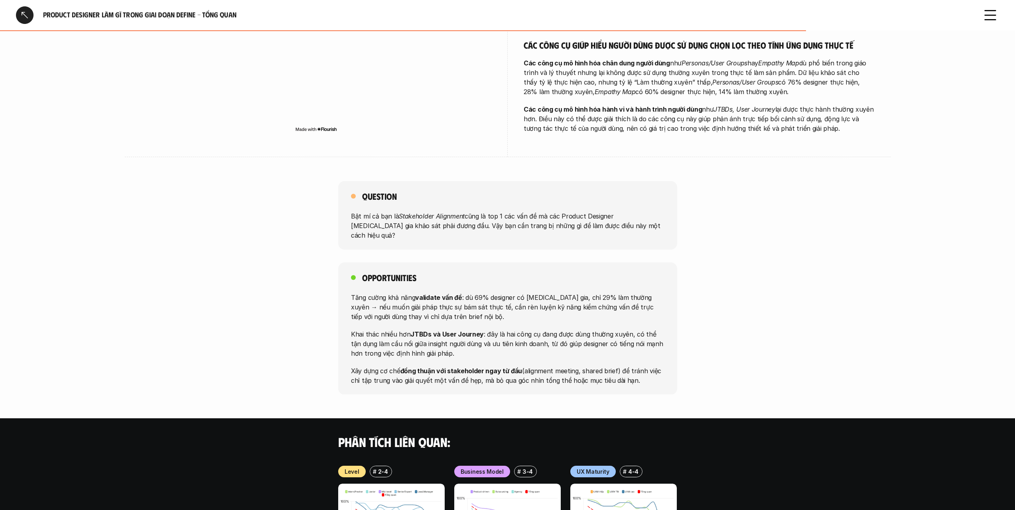
click at [610, 366] on p "Xây dựng cơ chế đồng thuận với stakeholder ngay từ đầu (alignment meeting, shar…" at bounding box center [508, 375] width 314 height 19
drag, startPoint x: 610, startPoint y: 326, endPoint x: 608, endPoint y: 265, distance: 60.7
click at [608, 292] on div "Tăng cường khả năng validate vấn đề : dù 69% designer có [MEDICAL_DATA] gia, ch…" at bounding box center [508, 338] width 314 height 93
click at [608, 292] on p "Tăng cường khả năng validate vấn đề : dù 69% designer có [MEDICAL_DATA] gia, ch…" at bounding box center [508, 306] width 314 height 29
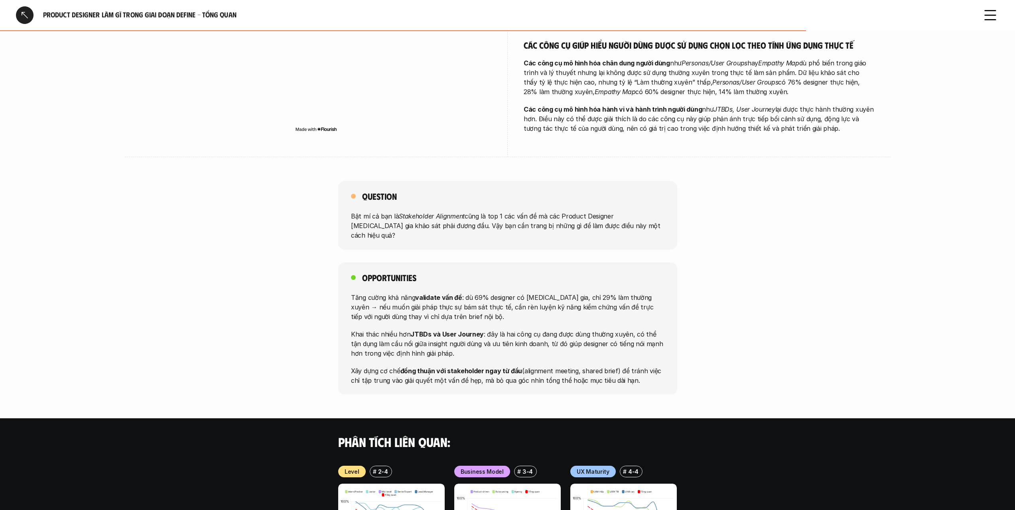
click at [608, 292] on p "Tăng cường khả năng validate vấn đề : dù 69% designer có [MEDICAL_DATA] gia, ch…" at bounding box center [508, 306] width 314 height 29
drag, startPoint x: 608, startPoint y: 265, endPoint x: 613, endPoint y: 328, distance: 62.4
click at [613, 328] on div "Tăng cường khả năng validate vấn đề : dù 69% designer có [MEDICAL_DATA] gia, ch…" at bounding box center [508, 338] width 314 height 93
click at [613, 366] on p "Xây dựng cơ chế đồng thuận với stakeholder ngay từ đầu (alignment meeting, shar…" at bounding box center [508, 375] width 314 height 19
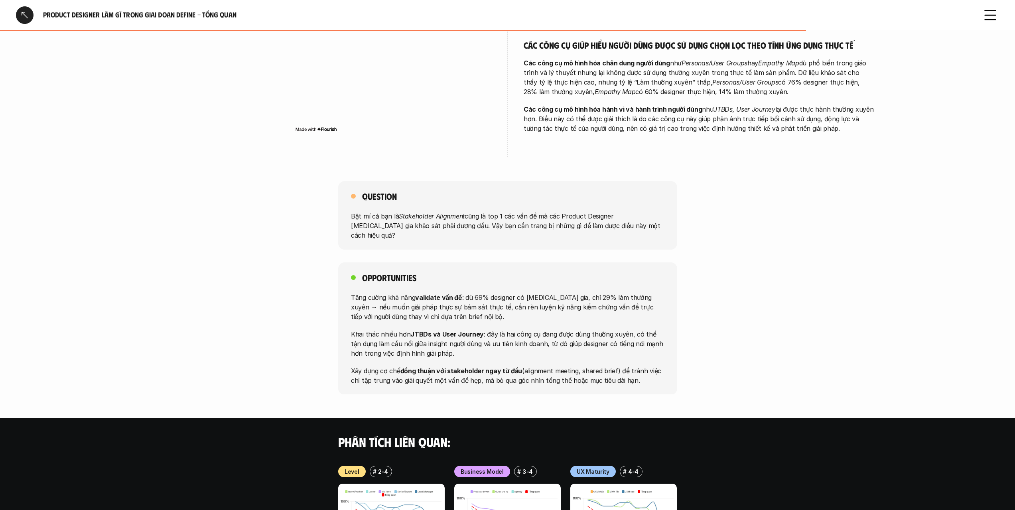
drag, startPoint x: 613, startPoint y: 328, endPoint x: 606, endPoint y: 260, distance: 67.8
click at [606, 292] on div "Tăng cường khả năng validate vấn đề : dù 69% designer có [MEDICAL_DATA] gia, ch…" at bounding box center [508, 338] width 314 height 93
click at [606, 292] on p "Tăng cường khả năng validate vấn đề : dù 69% designer có [MEDICAL_DATA] gia, ch…" at bounding box center [508, 306] width 314 height 29
drag, startPoint x: 606, startPoint y: 259, endPoint x: 616, endPoint y: 328, distance: 69.7
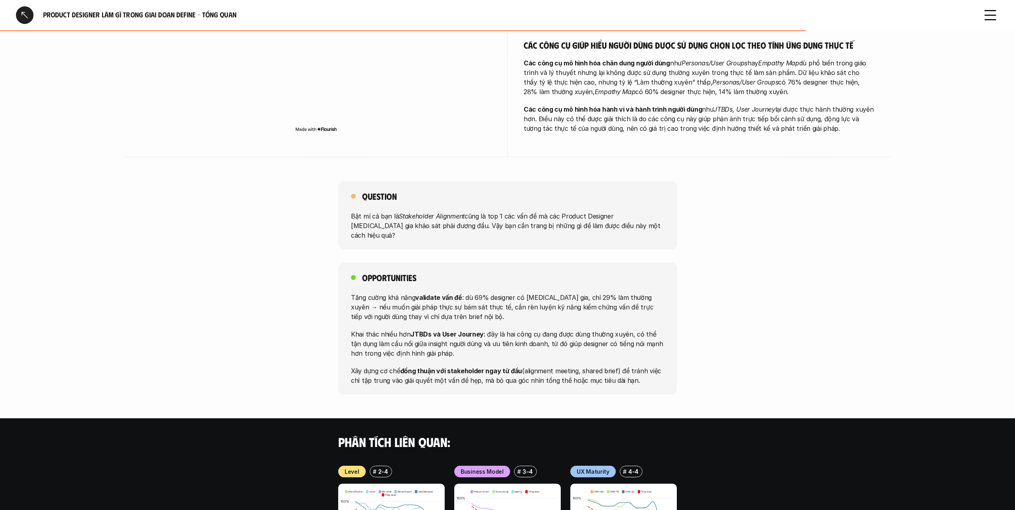
click at [616, 328] on div "Tăng cường khả năng validate vấn đề : dù 69% designer có [MEDICAL_DATA] gia, ch…" at bounding box center [508, 338] width 314 height 93
click at [616, 366] on p "Xây dựng cơ chế đồng thuận với stakeholder ngay từ đầu (alignment meeting, shar…" at bounding box center [508, 375] width 314 height 19
drag, startPoint x: 616, startPoint y: 328, endPoint x: 620, endPoint y: 271, distance: 57.9
click at [620, 292] on div "Tăng cường khả năng validate vấn đề : dù 69% designer có [MEDICAL_DATA] gia, ch…" at bounding box center [508, 338] width 314 height 93
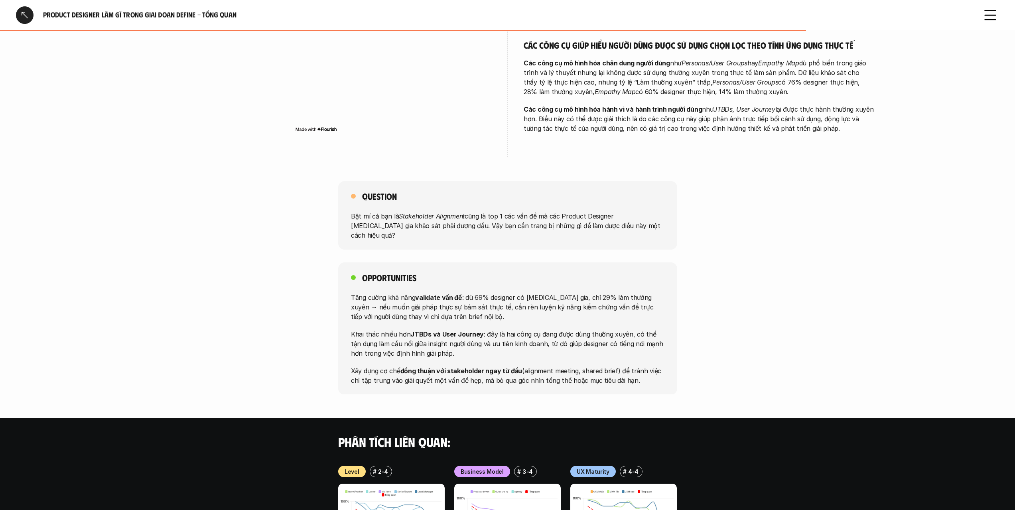
click at [620, 292] on p "Tăng cường khả năng validate vấn đề : dù 69% designer có [MEDICAL_DATA] gia, ch…" at bounding box center [508, 306] width 314 height 29
drag, startPoint x: 620, startPoint y: 271, endPoint x: 623, endPoint y: 318, distance: 48.0
click at [623, 318] on div "Tăng cường khả năng validate vấn đề : dù 69% designer có [MEDICAL_DATA] gia, ch…" at bounding box center [508, 338] width 314 height 93
click at [623, 366] on p "Xây dựng cơ chế đồng thuận với stakeholder ngay từ đầu (alignment meeting, shar…" at bounding box center [508, 375] width 314 height 19
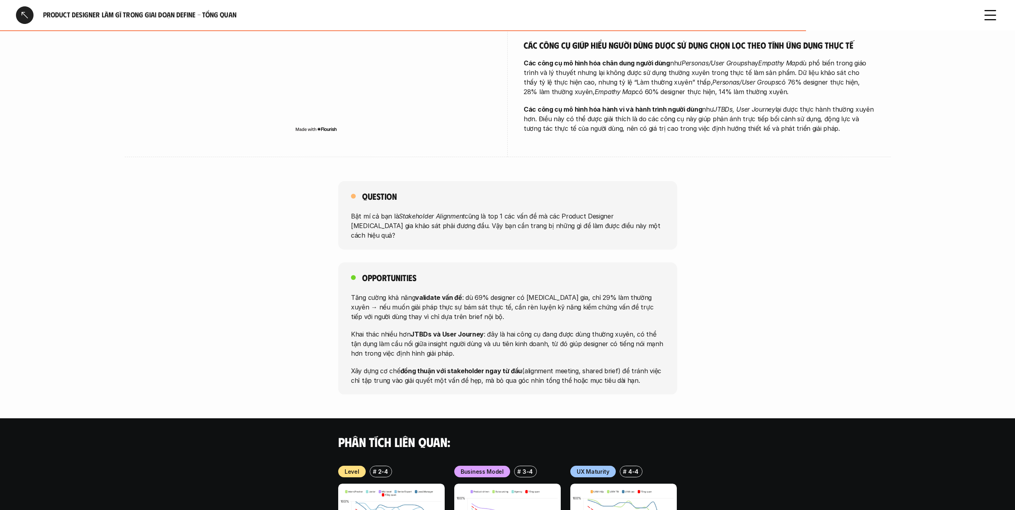
click at [623, 366] on p "Xây dựng cơ chế đồng thuận với stakeholder ngay từ đầu (alignment meeting, shar…" at bounding box center [508, 375] width 314 height 19
drag, startPoint x: 623, startPoint y: 318, endPoint x: 621, endPoint y: 261, distance: 57.1
click at [621, 292] on div "Tăng cường khả năng validate vấn đề : dù 69% designer có [MEDICAL_DATA] gia, ch…" at bounding box center [508, 338] width 314 height 93
click at [621, 292] on p "Tăng cường khả năng validate vấn đề : dù 69% designer có [MEDICAL_DATA] gia, ch…" at bounding box center [508, 306] width 314 height 29
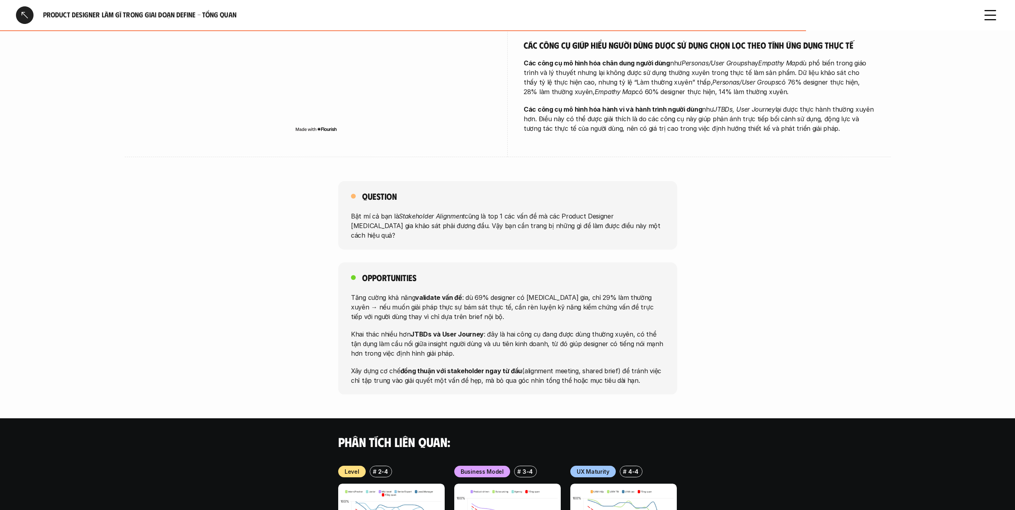
drag, startPoint x: 621, startPoint y: 261, endPoint x: 628, endPoint y: 325, distance: 63.8
click at [628, 325] on div "Tăng cường khả năng validate vấn đề : dù 69% designer có [MEDICAL_DATA] gia, ch…" at bounding box center [508, 338] width 314 height 93
click at [628, 366] on p "Xây dựng cơ chế đồng thuận với stakeholder ngay từ đầu (alignment meeting, shar…" at bounding box center [508, 375] width 314 height 19
drag, startPoint x: 628, startPoint y: 325, endPoint x: 627, endPoint y: 264, distance: 61.1
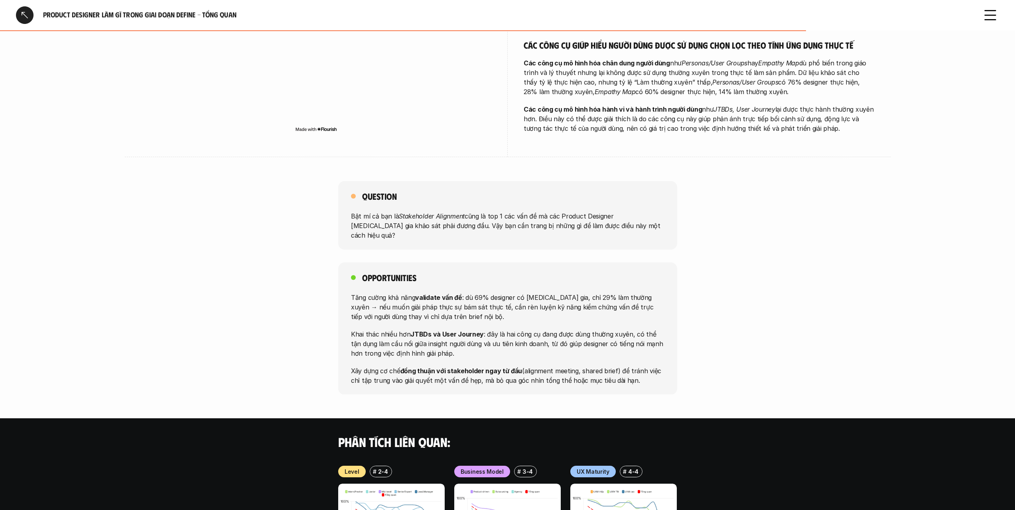
click at [627, 292] on div "Tăng cường khả năng validate vấn đề : dù 69% designer có [MEDICAL_DATA] gia, ch…" at bounding box center [508, 338] width 314 height 93
click at [627, 292] on p "Tăng cường khả năng validate vấn đề : dù 69% designer có [MEDICAL_DATA] gia, ch…" at bounding box center [508, 306] width 314 height 29
drag, startPoint x: 627, startPoint y: 264, endPoint x: 629, endPoint y: 324, distance: 60.3
click at [629, 324] on div "Tăng cường khả năng validate vấn đề : dù 69% designer có [MEDICAL_DATA] gia, ch…" at bounding box center [508, 338] width 314 height 93
click at [629, 366] on p "Xây dựng cơ chế đồng thuận với stakeholder ngay từ đầu (alignment meeting, shar…" at bounding box center [508, 375] width 314 height 19
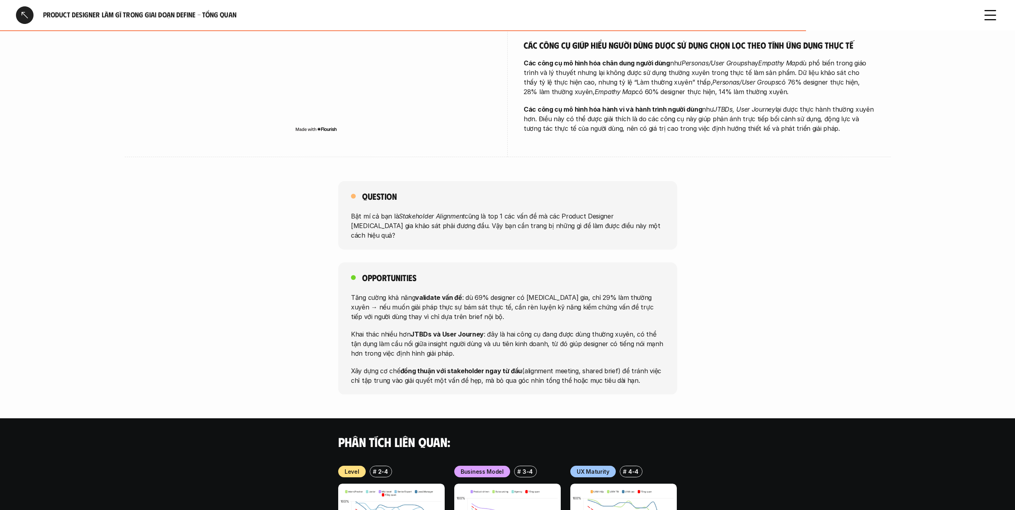
click at [629, 366] on p "Xây dựng cơ chế đồng thuận với stakeholder ngay từ đầu (alignment meeting, shar…" at bounding box center [508, 375] width 314 height 19
drag, startPoint x: 629, startPoint y: 324, endPoint x: 628, endPoint y: 279, distance: 45.1
click at [628, 292] on div "Tăng cường khả năng validate vấn đề : dù 69% designer có [MEDICAL_DATA] gia, ch…" at bounding box center [508, 338] width 314 height 93
click at [628, 292] on p "Tăng cường khả năng validate vấn đề : dù 69% designer có [MEDICAL_DATA] gia, ch…" at bounding box center [508, 306] width 314 height 29
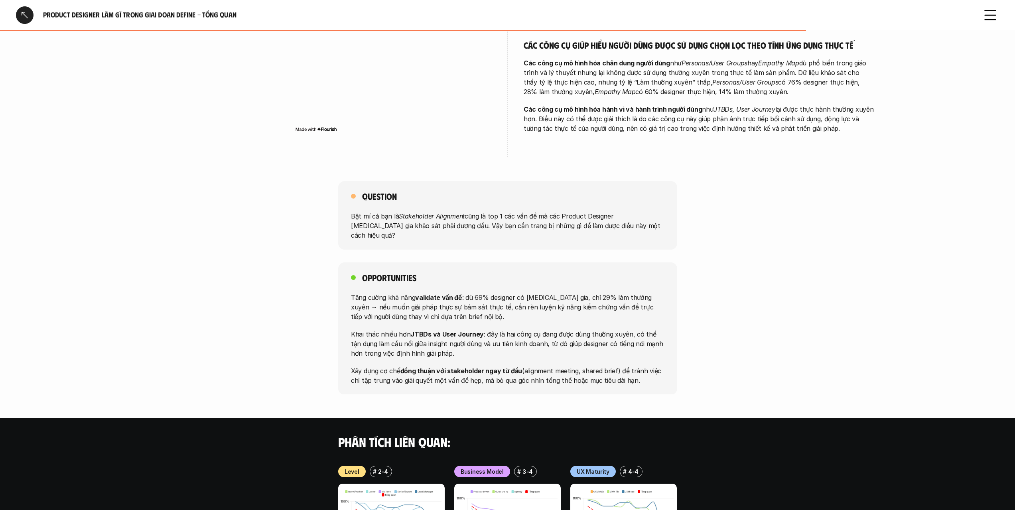
click at [628, 292] on p "Tăng cường khả năng validate vấn đề : dù 69% designer có [MEDICAL_DATA] gia, ch…" at bounding box center [508, 306] width 314 height 29
drag, startPoint x: 628, startPoint y: 270, endPoint x: 630, endPoint y: 326, distance: 56.3
click at [630, 326] on div "Tăng cường khả năng validate vấn đề : dù 69% designer có [MEDICAL_DATA] gia, ch…" at bounding box center [508, 338] width 314 height 93
click at [630, 366] on p "Xây dựng cơ chế đồng thuận với stakeholder ngay từ đầu (alignment meeting, shar…" at bounding box center [508, 375] width 314 height 19
drag, startPoint x: 630, startPoint y: 326, endPoint x: 622, endPoint y: 254, distance: 72.2
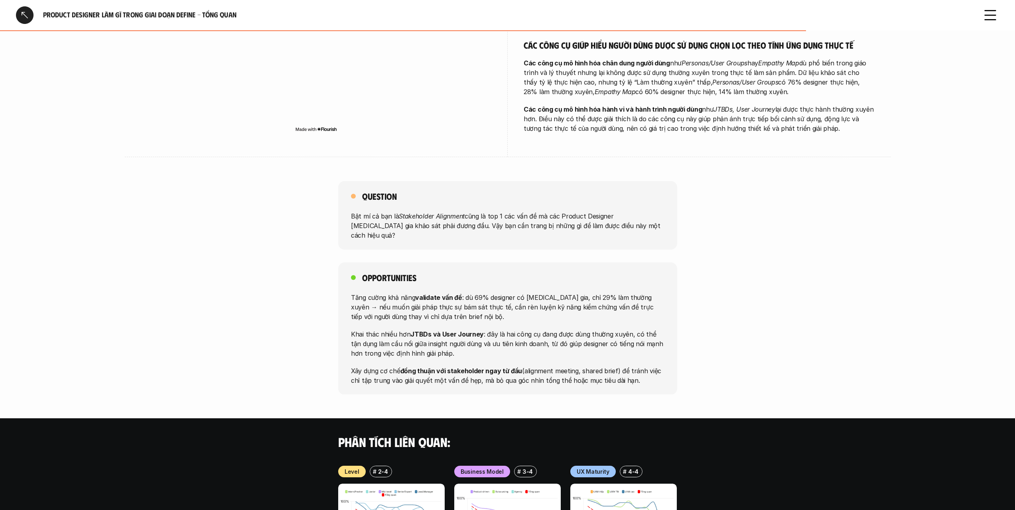
click at [622, 292] on div "Tăng cường khả năng validate vấn đề : dù 69% designer có [MEDICAL_DATA] gia, ch…" at bounding box center [508, 338] width 314 height 93
click at [622, 292] on p "Tăng cường khả năng validate vấn đề : dù 69% designer có [MEDICAL_DATA] gia, ch…" at bounding box center [508, 306] width 314 height 29
drag, startPoint x: 622, startPoint y: 254, endPoint x: 619, endPoint y: 306, distance: 51.6
click at [619, 306] on div "Tăng cường khả năng validate vấn đề : dù 69% designer có [MEDICAL_DATA] gia, ch…" at bounding box center [508, 338] width 314 height 93
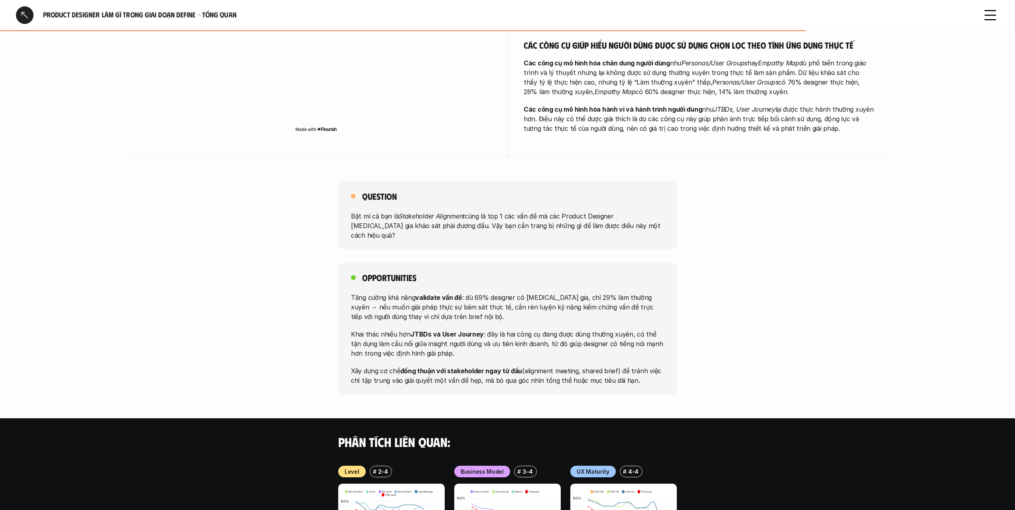
drag, startPoint x: 619, startPoint y: 306, endPoint x: 589, endPoint y: 304, distance: 29.9
click at [618, 329] on p "Khai thác nhiều hơn JTBDs và User Journey : đây là hai công cụ đang được dùng t…" at bounding box center [508, 343] width 314 height 29
drag, startPoint x: 413, startPoint y: 286, endPoint x: 397, endPoint y: 286, distance: 16.0
click at [413, 330] on strong "JTBDs và User Journey" at bounding box center [447, 334] width 73 height 8
click at [368, 329] on p "Khai thác nhiều hơn JTBDs và User Journey : đây là hai công cụ đang được dùng t…" at bounding box center [508, 343] width 314 height 29
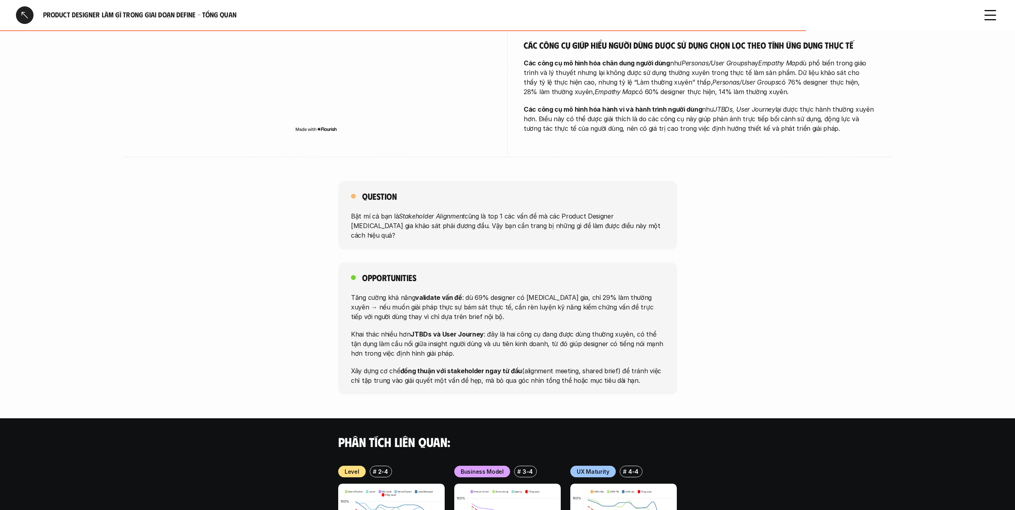
drag, startPoint x: 364, startPoint y: 286, endPoint x: 371, endPoint y: 286, distance: 7.2
click at [371, 329] on p "Khai thác nhiều hơn JTBDs và User Journey : đây là hai công cụ đang được dùng t…" at bounding box center [508, 343] width 314 height 29
drag, startPoint x: 382, startPoint y: 286, endPoint x: 436, endPoint y: 285, distance: 53.9
click at [435, 329] on p "Khai thác nhiều hơn JTBDs và User Journey : đây là hai công cụ đang được dùng t…" at bounding box center [508, 343] width 314 height 29
click at [431, 330] on strong "JTBDs và User Journey" at bounding box center [447, 334] width 73 height 8
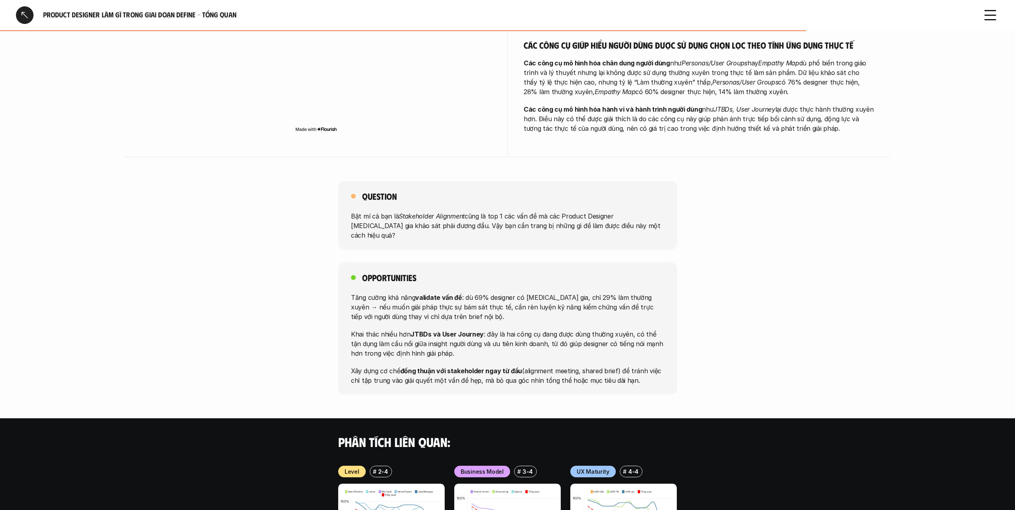
click at [430, 330] on strong "JTBDs và User Journey" at bounding box center [447, 334] width 73 height 8
drag, startPoint x: 352, startPoint y: 286, endPoint x: 489, endPoint y: 284, distance: 136.9
click at [480, 287] on div "Opportunities Tăng cường khả năng validate vấn đề : dù 69% designer có [MEDICAL…" at bounding box center [507, 329] width 339 height 132
click at [539, 292] on p "Tăng cường khả năng validate vấn đề : dù 69% designer có [MEDICAL_DATA] gia, ch…" at bounding box center [508, 306] width 314 height 29
click at [566, 292] on p "Tăng cường khả năng validate vấn đề : dù 69% designer có [MEDICAL_DATA] gia, ch…" at bounding box center [508, 306] width 314 height 29
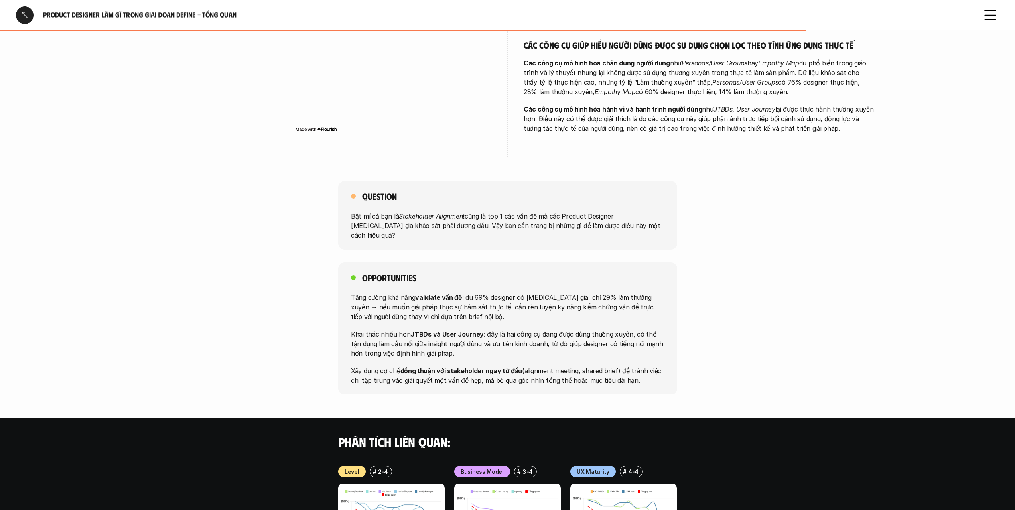
click at [566, 292] on p "Tăng cường khả năng validate vấn đề : dù 69% designer có [MEDICAL_DATA] gia, ch…" at bounding box center [508, 306] width 314 height 29
drag, startPoint x: 566, startPoint y: 256, endPoint x: 598, endPoint y: 329, distance: 79.5
click at [598, 329] on div "Tăng cường khả năng validate vấn đề : dù 69% designer có [MEDICAL_DATA] gia, ch…" at bounding box center [508, 338] width 314 height 93
click at [598, 366] on p "Xây dựng cơ chế đồng thuận với stakeholder ngay từ đầu (alignment meeting, shar…" at bounding box center [508, 375] width 314 height 19
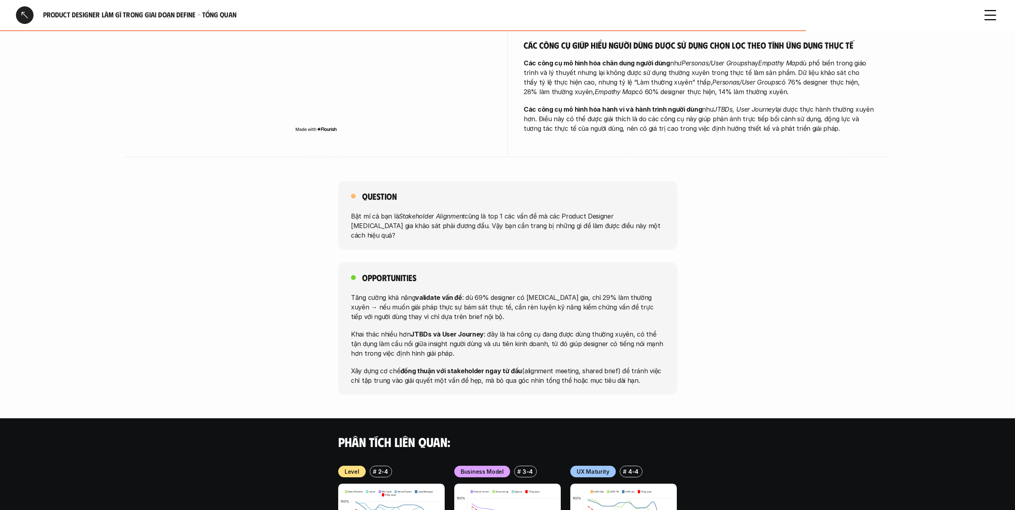
drag, startPoint x: 598, startPoint y: 329, endPoint x: 596, endPoint y: 256, distance: 72.6
click at [596, 292] on div "Tăng cường khả năng validate vấn đề : dù 69% designer có [MEDICAL_DATA] gia, ch…" at bounding box center [508, 338] width 314 height 93
click at [596, 292] on p "Tăng cường khả năng validate vấn đề : dù 69% designer có [MEDICAL_DATA] gia, ch…" at bounding box center [508, 306] width 314 height 29
drag, startPoint x: 596, startPoint y: 256, endPoint x: 606, endPoint y: 328, distance: 72.9
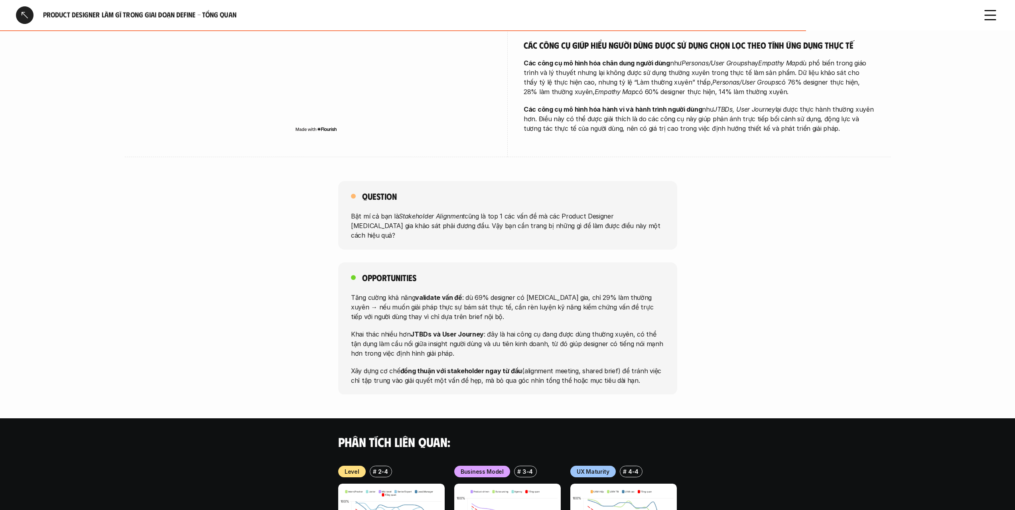
click at [606, 328] on div "Tăng cường khả năng validate vấn đề : dù 69% designer có [MEDICAL_DATA] gia, ch…" at bounding box center [508, 338] width 314 height 93
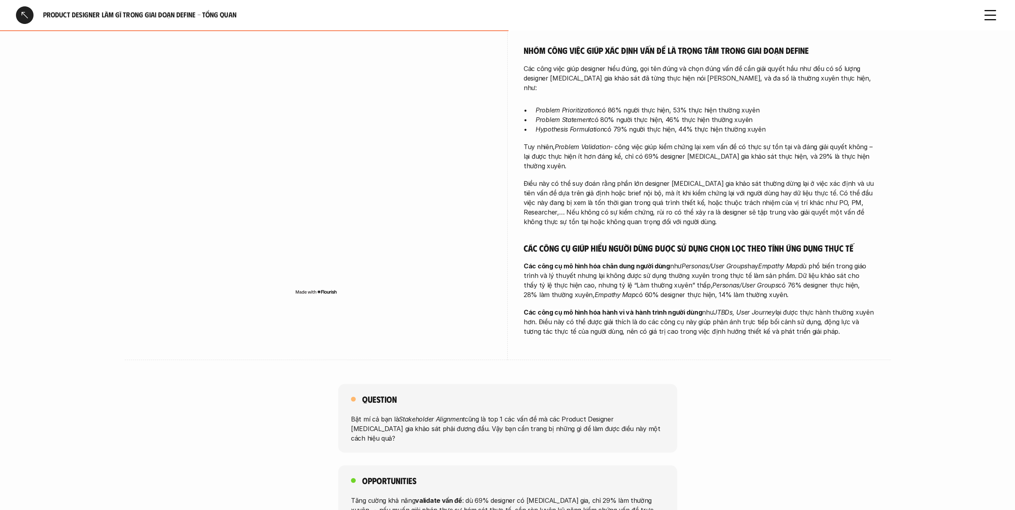
click at [673, 308] on strong "Các công cụ mô hình hóa hành vi và hành trình người dùng" at bounding box center [613, 312] width 178 height 8
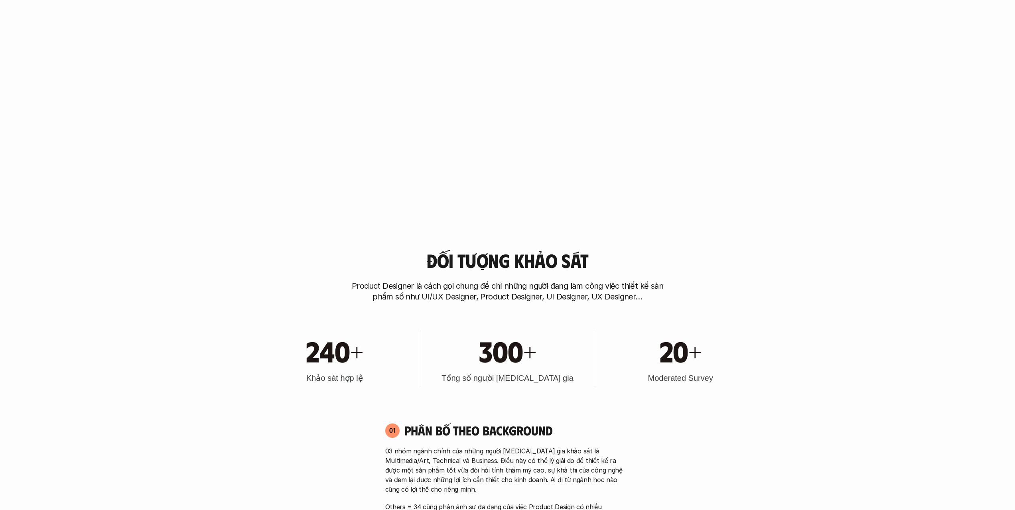
scroll to position [2978, 0]
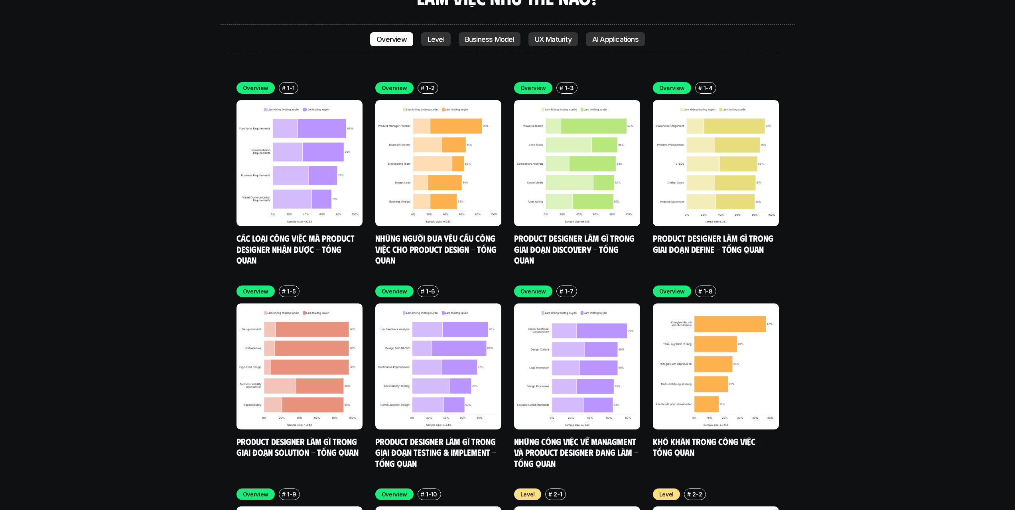
click at [292, 436] on link "Product Designer làm gì trong giai đoạn Solution - Tổng quan" at bounding box center [298, 447] width 122 height 22
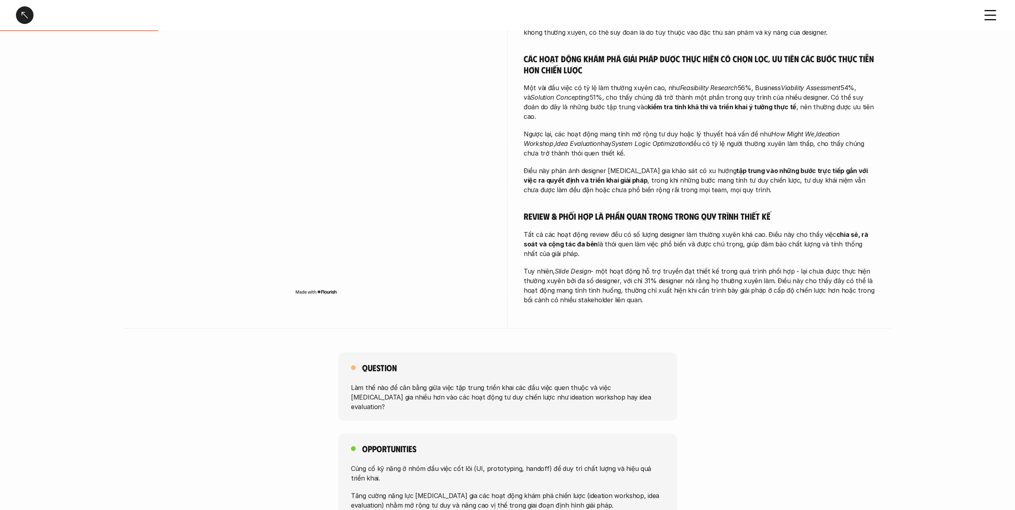
scroll to position [359, 0]
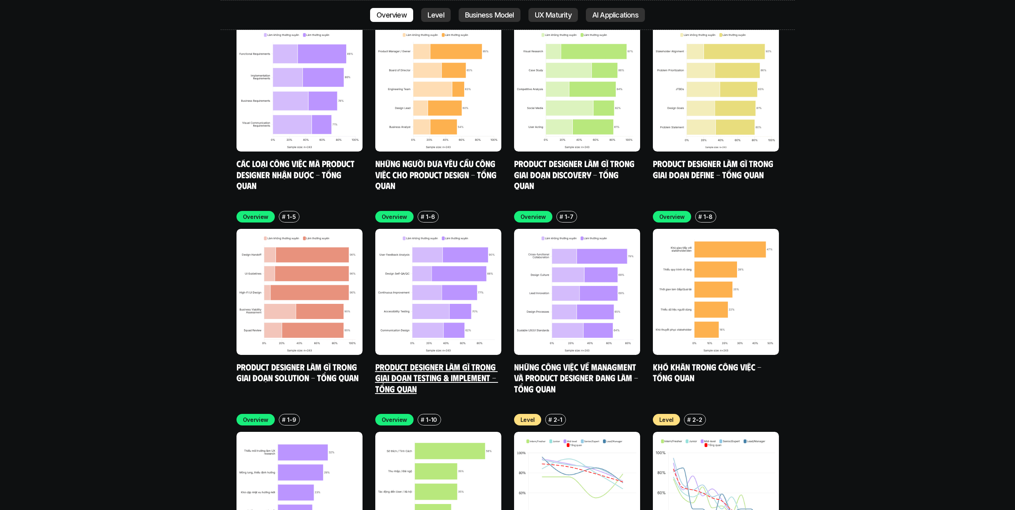
scroll to position [3058, 0]
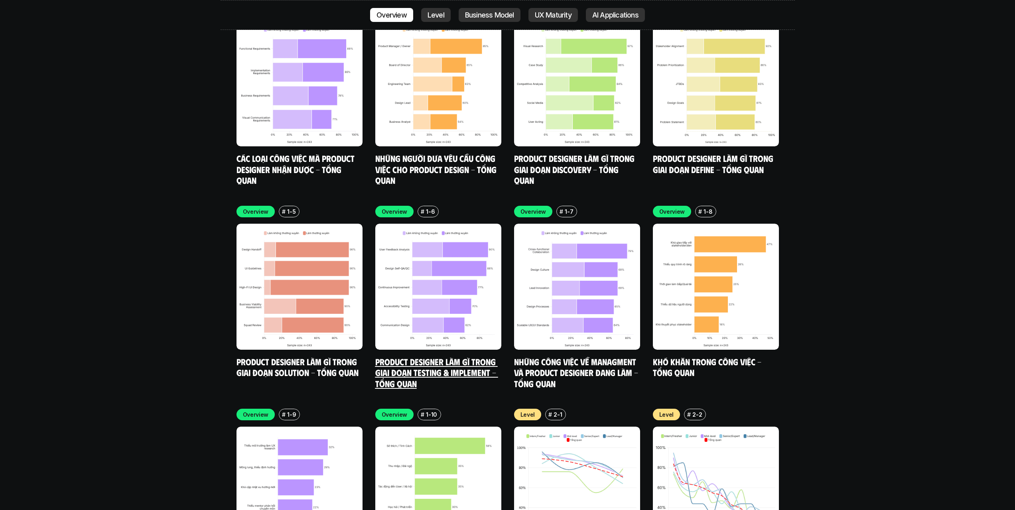
click at [427, 356] on h5 "Product Designer làm gì trong giai đoạn Testing & Implement - Tổng quan" at bounding box center [438, 372] width 126 height 33
click at [438, 356] on link "Product Designer làm gì trong giai đoạn Testing & Implement - Tổng quan" at bounding box center [436, 372] width 123 height 33
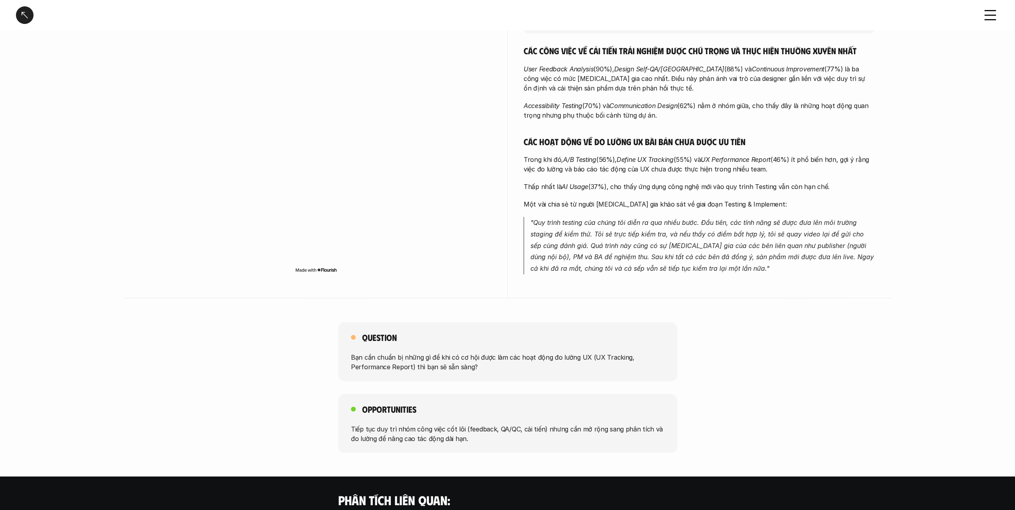
scroll to position [359, 0]
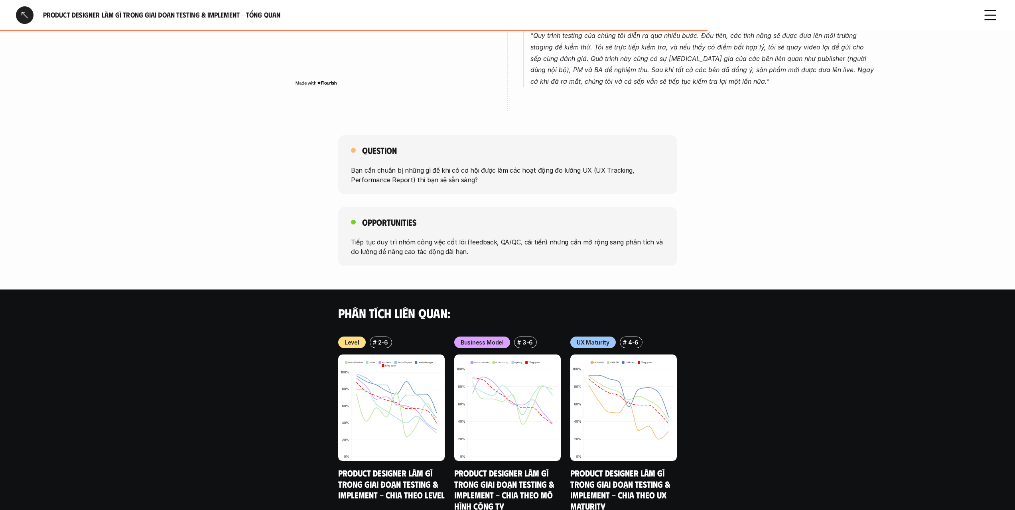
click at [540, 239] on p "Tiếp tục duy trì nhóm công việc cốt lõi (feedback, QA/QC, cải tiến) nhưng cần m…" at bounding box center [508, 246] width 314 height 19
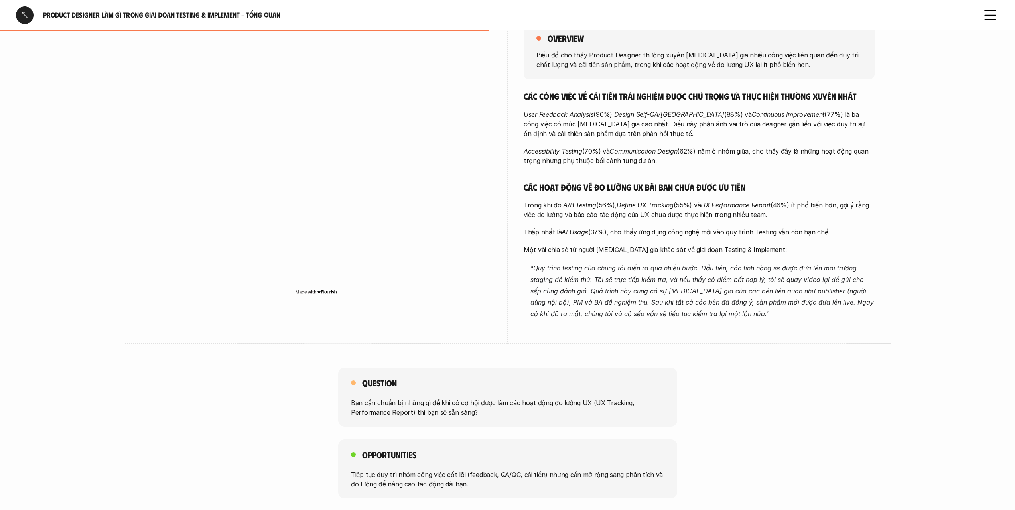
scroll to position [120, 0]
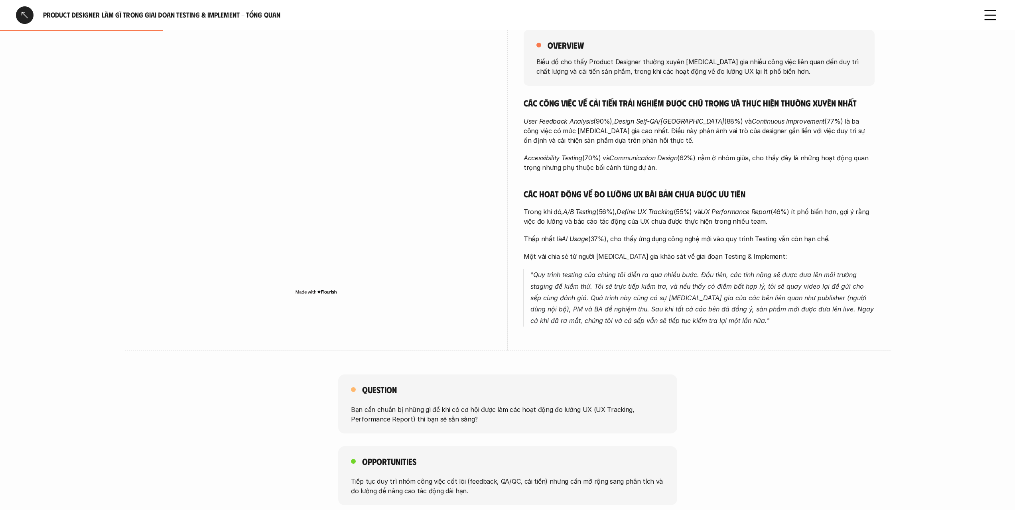
click at [610, 239] on p "Thấp nhất là AI Usage (37%), cho thấy ứng dụng công nghệ mới vào quy trình Test…" at bounding box center [699, 239] width 351 height 10
click at [614, 221] on p "Trong khi đó, A/B Testing (56%), Define UX Tracking (55%) và UX Performance Rep…" at bounding box center [699, 216] width 351 height 19
drag, startPoint x: 614, startPoint y: 221, endPoint x: 624, endPoint y: 291, distance: 71.4
click at [624, 291] on div "Các công việc về cải tiến trải nghiệm được chú trọng và thực hiện thường xuyên …" at bounding box center [699, 211] width 351 height 229
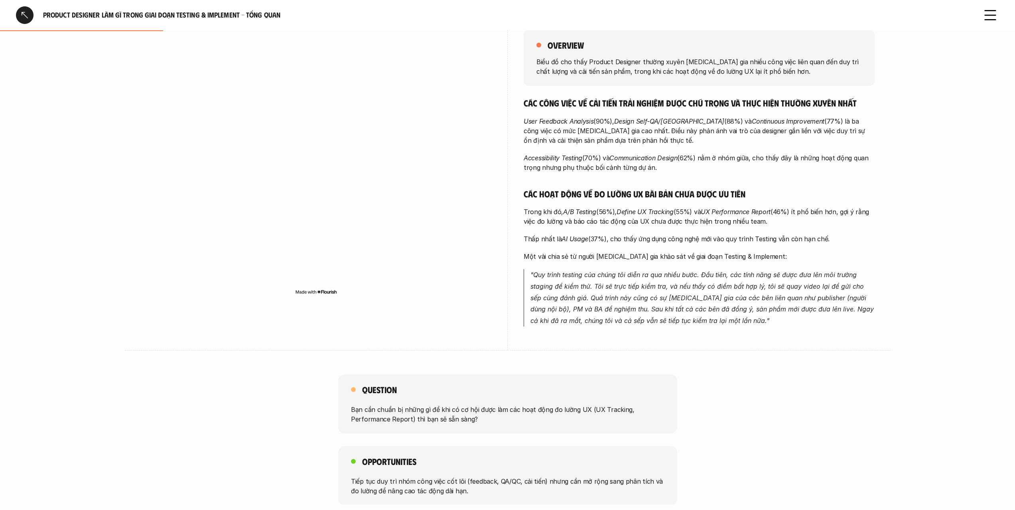
click at [624, 291] on p ""Quy trình testing của chúng tôi diễn ra qua nhiều bước. Đầu tiên, các tính năn…" at bounding box center [703, 297] width 344 height 57
click at [626, 227] on div "Các công việc về cải tiến trải nghiệm được chú trọng và thực hiện thường xuyên …" at bounding box center [699, 211] width 351 height 229
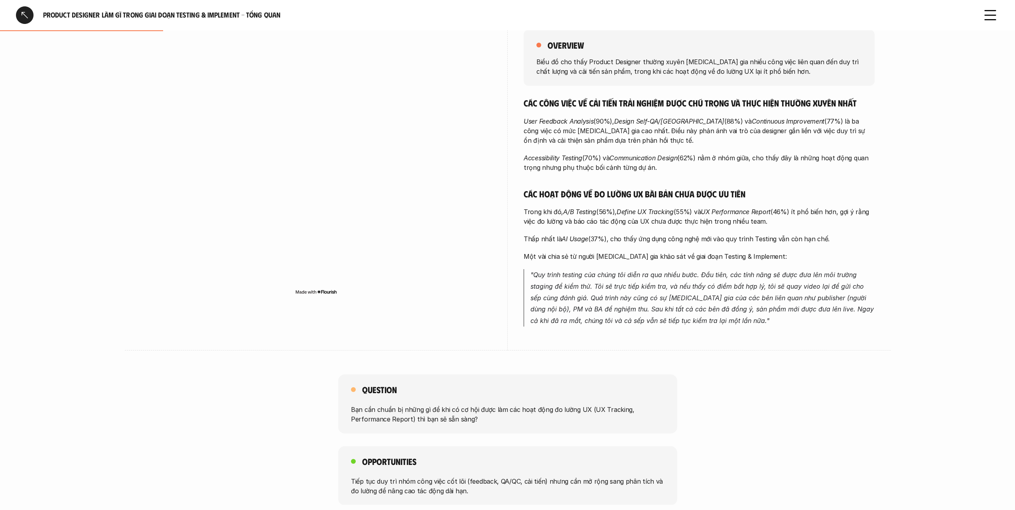
click at [636, 297] on div "Các công việc về cải tiến trải nghiệm được chú trọng và thực hiện thường xuyên …" at bounding box center [699, 211] width 351 height 229
click at [636, 297] on em ""Quy trình testing của chúng tôi diễn ra qua nhiều bước. Đầu tiên, các tính năn…" at bounding box center [704, 298] width 346 height 54
click at [640, 220] on div "Các công việc về cải tiến trải nghiệm được chú trọng và thực hiện thường xuyên …" at bounding box center [699, 211] width 351 height 229
click at [640, 217] on p "Trong khi đó, A/B Testing (56%), Define UX Tracking (55%) và UX Performance Rep…" at bounding box center [699, 216] width 351 height 19
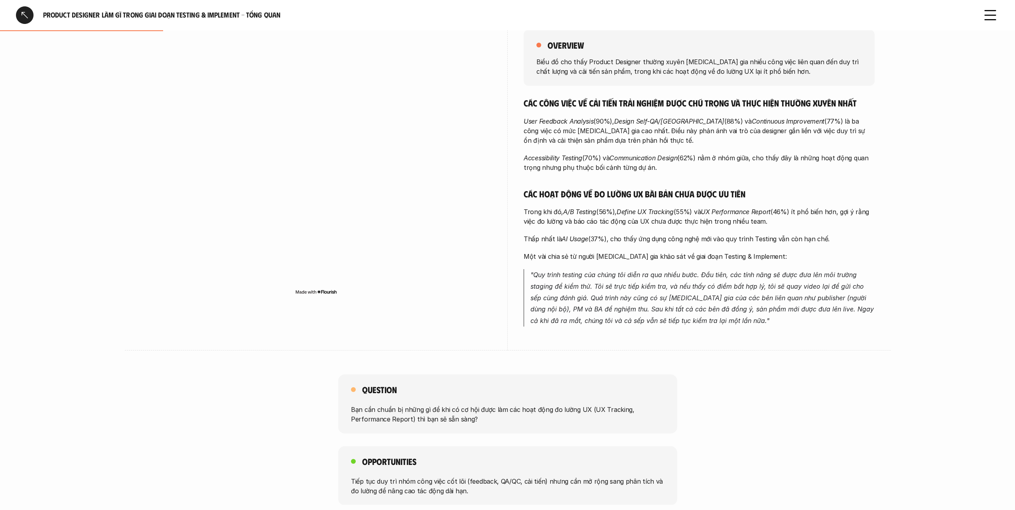
click at [640, 217] on p "Trong khi đó, A/B Testing (56%), Define UX Tracking (55%) và UX Performance Rep…" at bounding box center [699, 216] width 351 height 19
click at [659, 299] on div "Các công việc về cải tiến trải nghiệm được chú trọng và thực hiện thường xuyên …" at bounding box center [699, 211] width 351 height 229
click at [659, 300] on em ""Quy trình testing của chúng tôi diễn ra qua nhiều bước. Đầu tiên, các tính năn…" at bounding box center [704, 298] width 346 height 54
click at [659, 226] on div "Các công việc về cải tiến trải nghiệm được chú trọng và thực hiện thường xuyên …" at bounding box center [699, 211] width 351 height 229
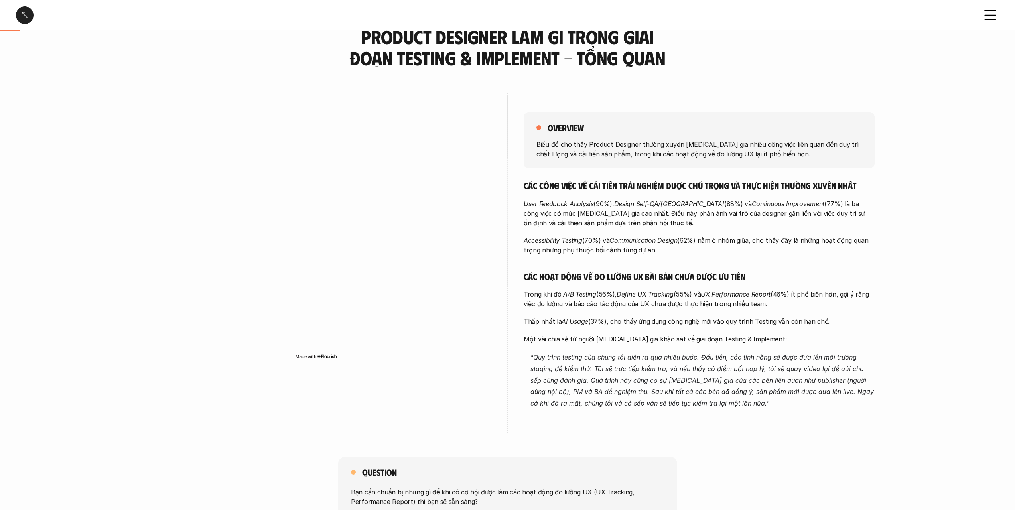
scroll to position [0, 0]
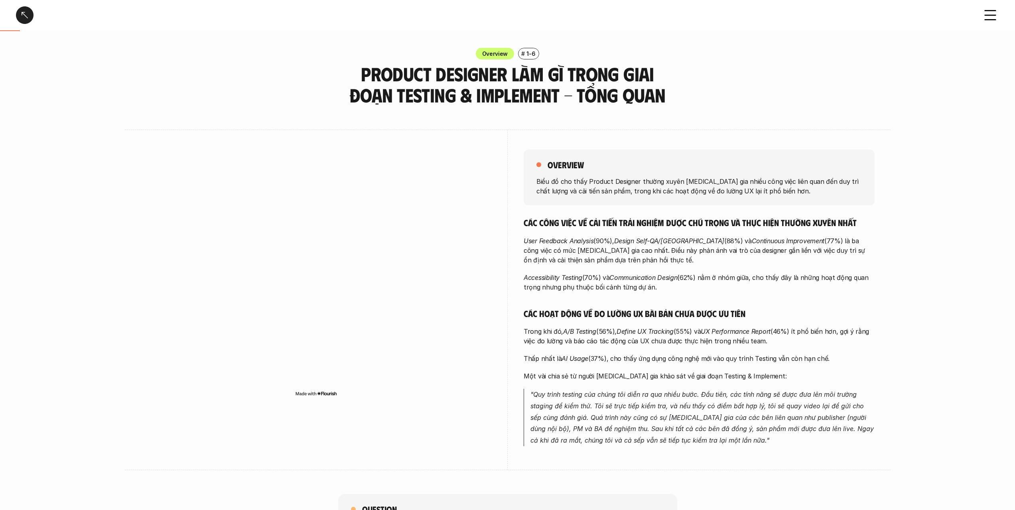
click at [653, 243] on em "Design Self-QA/[GEOGRAPHIC_DATA]" at bounding box center [669, 241] width 110 height 8
click at [654, 300] on div "Các công việc về cải tiến trải nghiệm được chú trọng và thực hiện thường xuyên …" at bounding box center [699, 331] width 351 height 229
click at [658, 209] on div "overview Biểu đồ cho thấy Product Designer thường xuyên [MEDICAL_DATA] gia nhiề…" at bounding box center [699, 300] width 351 height 341
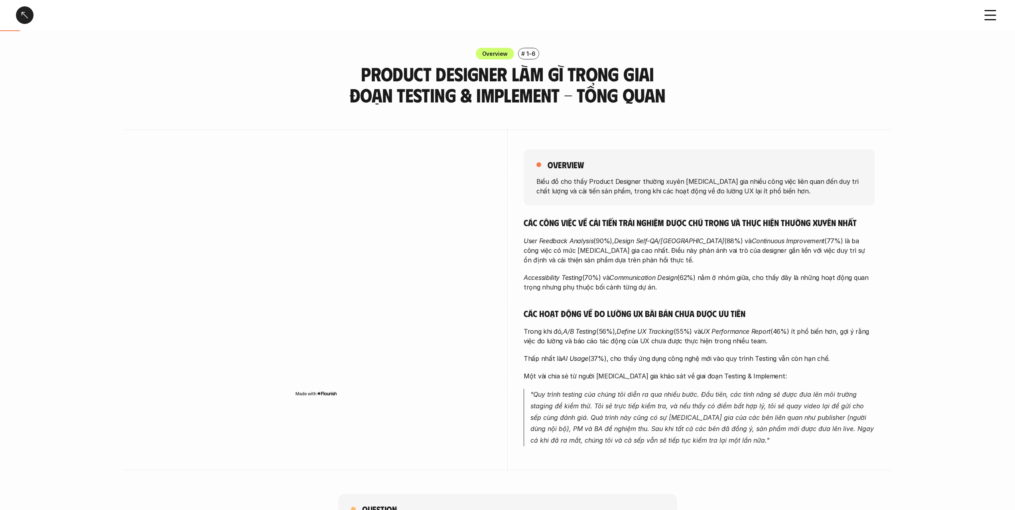
click at [658, 204] on div "overview Biểu đồ cho thấy Product Designer thường xuyên [MEDICAL_DATA] gia nhiề…" at bounding box center [699, 178] width 351 height 56
click at [665, 287] on p "Accessibility Testing (70%) và Communication Design (62%) nằm ở nhóm giữa, cho …" at bounding box center [699, 282] width 351 height 19
click at [752, 241] on em "Continuous Improvement" at bounding box center [788, 241] width 73 height 8
click at [771, 243] on em "Continuous Improvement" at bounding box center [788, 241] width 73 height 8
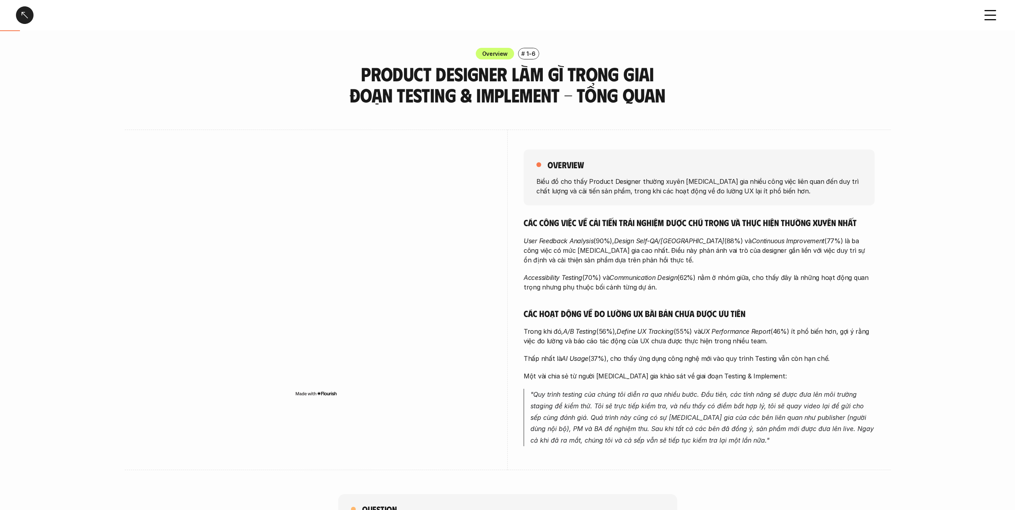
copy em "Continuous Improvement"
drag, startPoint x: 543, startPoint y: 71, endPoint x: 537, endPoint y: 96, distance: 26.1
click at [537, 96] on h3 "Product Designer làm gì trong giai đoạn Testing & Implement - Tổng quan" at bounding box center [507, 84] width 339 height 42
copy h3 "trong giai đoạn Testing & Implement"
click at [586, 213] on div "overview Biểu đồ cho thấy Product Designer thường xuyên [MEDICAL_DATA] gia nhiề…" at bounding box center [699, 300] width 351 height 341
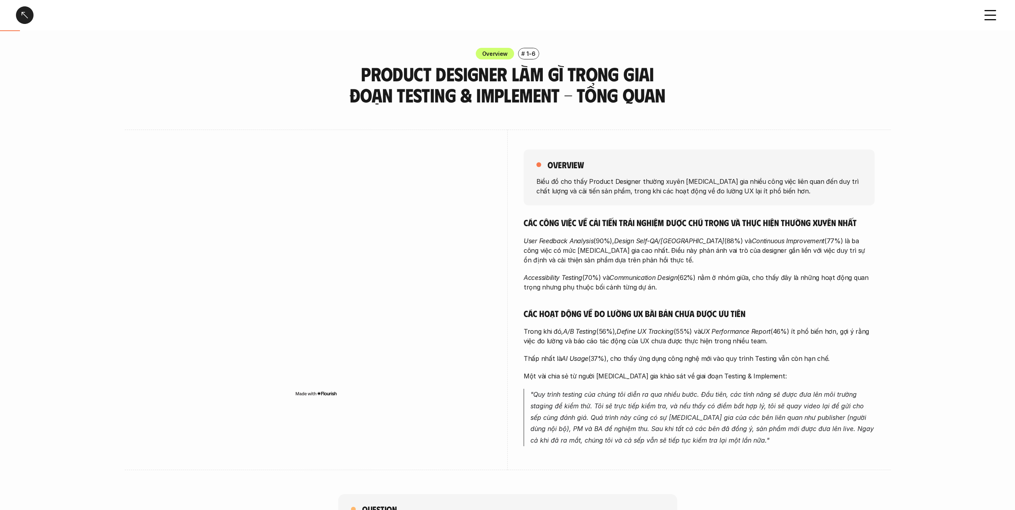
click at [583, 235] on div "Các công việc về cải tiến trải nghiệm được chú trọng và thực hiện thường xuyên …" at bounding box center [699, 331] width 351 height 229
click at [692, 254] on p "User Feedback Analysis (90%), Design Self-QA/QC (88%) và Continuous Improvement…" at bounding box center [699, 250] width 351 height 29
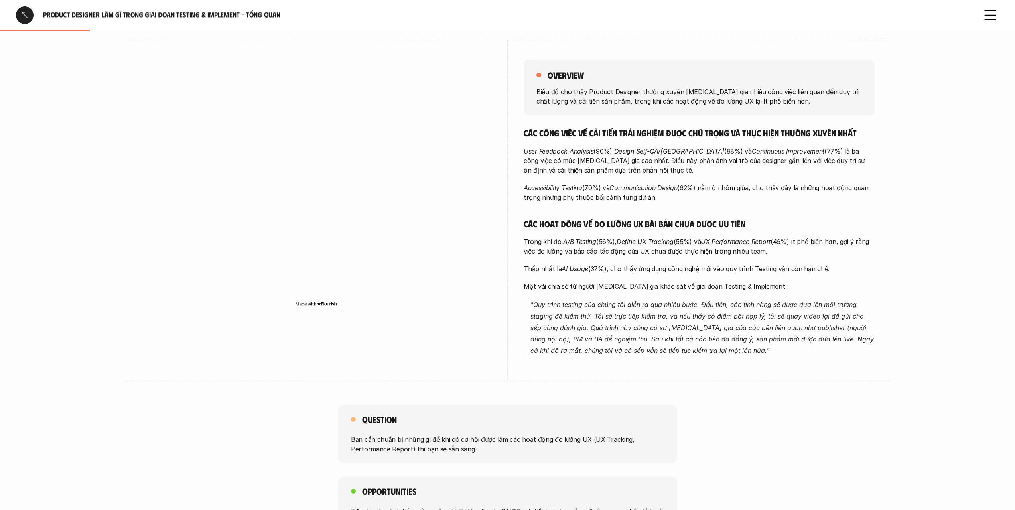
scroll to position [94, 0]
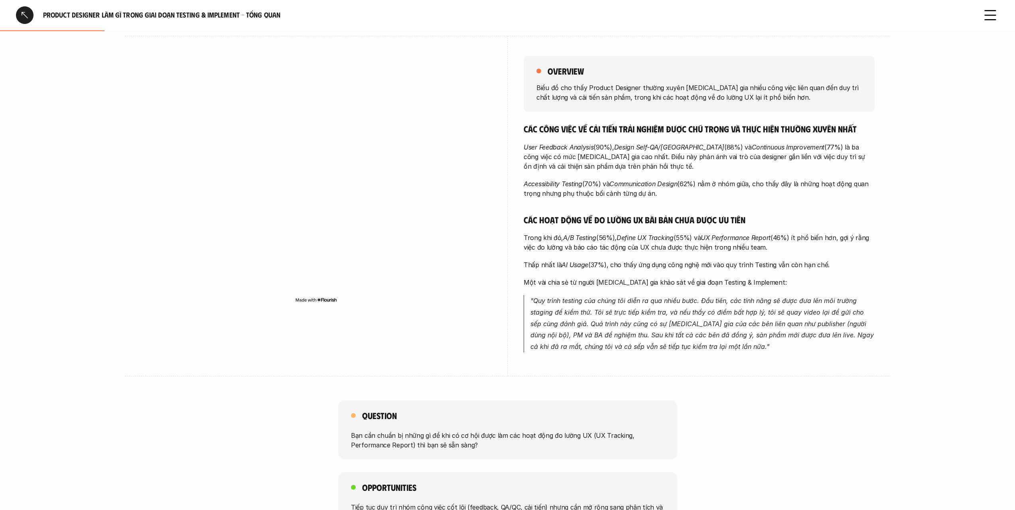
click at [687, 251] on p "Trong khi đó, A/B Testing (56%), Define UX Tracking (55%) và UX Performance Rep…" at bounding box center [699, 242] width 351 height 19
drag, startPoint x: 687, startPoint y: 251, endPoint x: 688, endPoint y: 284, distance: 33.1
click at [688, 284] on div "Các công việc về cải tiến trải nghiệm được chú trọng và thực hiện thường xuyên …" at bounding box center [699, 237] width 351 height 229
click at [688, 284] on p "Một vài chia sẻ từ người [MEDICAL_DATA] gia khảo sát về giai đoạn Testing & Imp…" at bounding box center [699, 283] width 351 height 10
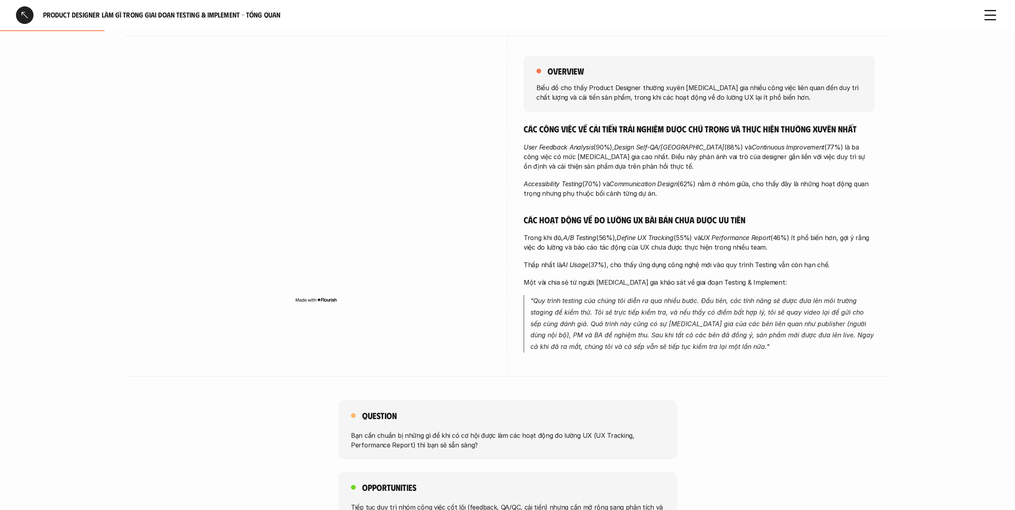
drag, startPoint x: 688, startPoint y: 284, endPoint x: 691, endPoint y: 243, distance: 42.0
click at [691, 244] on div "Các công việc về cải tiến trải nghiệm được chú trọng và thực hiện thường xuyên …" at bounding box center [699, 237] width 351 height 229
click at [691, 243] on p "Trong khi đó, A/B Testing (56%), Define UX Tracking (55%) và UX Performance Rep…" at bounding box center [699, 242] width 351 height 19
drag, startPoint x: 691, startPoint y: 243, endPoint x: 695, endPoint y: 289, distance: 46.4
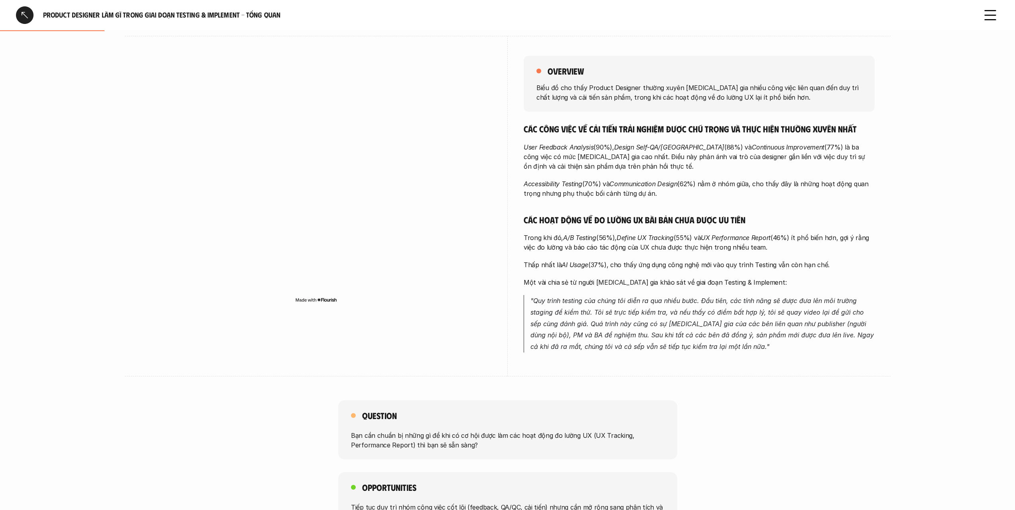
click at [695, 289] on div "Các công việc về cải tiến trải nghiệm được chú trọng và thực hiện thường xuyên …" at bounding box center [699, 237] width 351 height 229
drag, startPoint x: 695, startPoint y: 289, endPoint x: 695, endPoint y: 249, distance: 39.5
click at [695, 249] on div "Các công việc về cải tiến trải nghiệm được chú trọng và thực hiện thường xuyên …" at bounding box center [699, 237] width 351 height 229
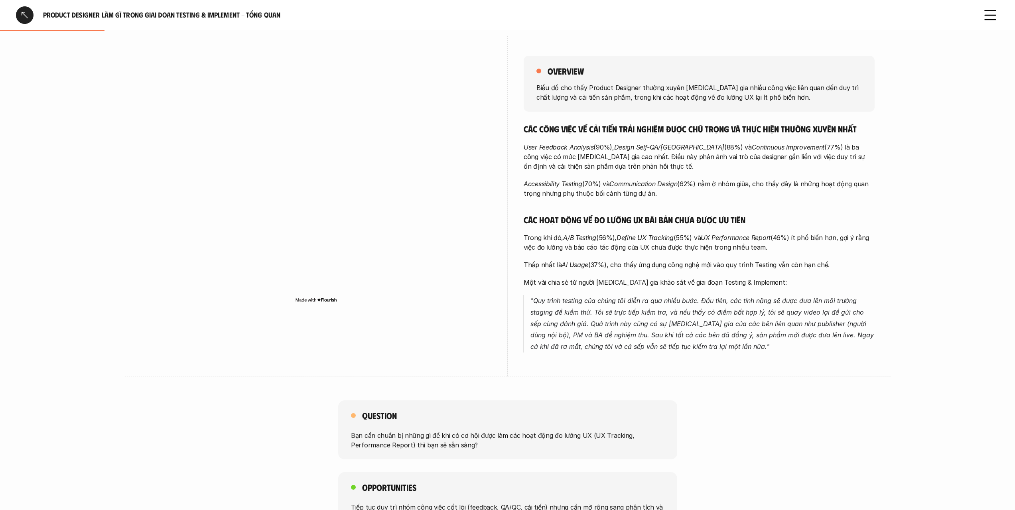
click at [695, 249] on p "Trong khi đó, A/B Testing (56%), Define UX Tracking (55%) và UX Performance Rep…" at bounding box center [699, 242] width 351 height 19
drag, startPoint x: 695, startPoint y: 249, endPoint x: 695, endPoint y: 283, distance: 33.9
click at [695, 283] on div "Các công việc về cải tiến trải nghiệm được chú trọng và thực hiện thường xuyên …" at bounding box center [699, 237] width 351 height 229
click at [695, 283] on p "Một vài chia sẻ từ người [MEDICAL_DATA] gia khảo sát về giai đoạn Testing & Imp…" at bounding box center [699, 283] width 351 height 10
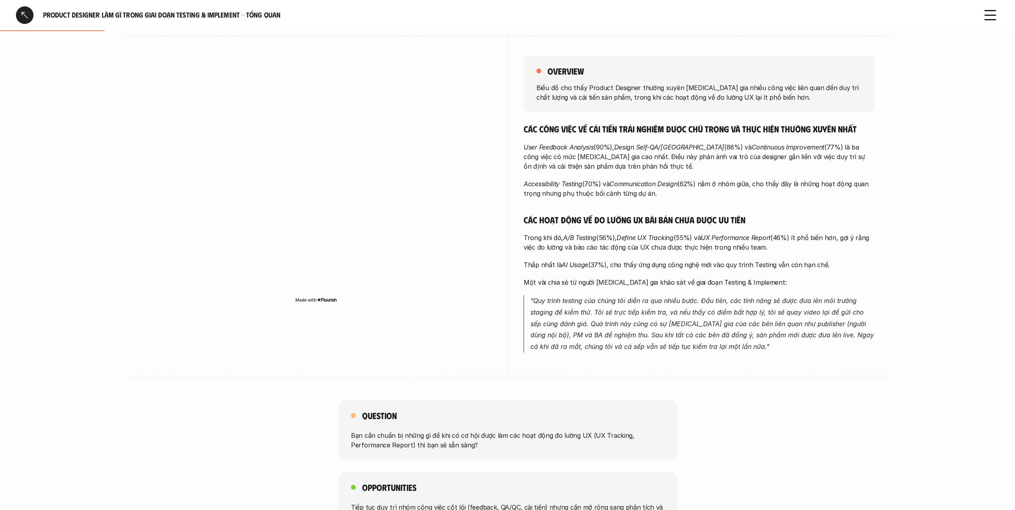
click at [695, 283] on p "Một vài chia sẻ từ người [MEDICAL_DATA] gia khảo sát về giai đoạn Testing & Imp…" at bounding box center [699, 283] width 351 height 10
drag, startPoint x: 695, startPoint y: 283, endPoint x: 695, endPoint y: 240, distance: 43.1
click at [695, 240] on div "Các công việc về cải tiến trải nghiệm được chú trọng và thực hiện thường xuyên …" at bounding box center [699, 237] width 351 height 229
click at [695, 239] on p "Trong khi đó, A/B Testing (56%), Define UX Tracking (55%) và UX Performance Rep…" at bounding box center [699, 242] width 351 height 19
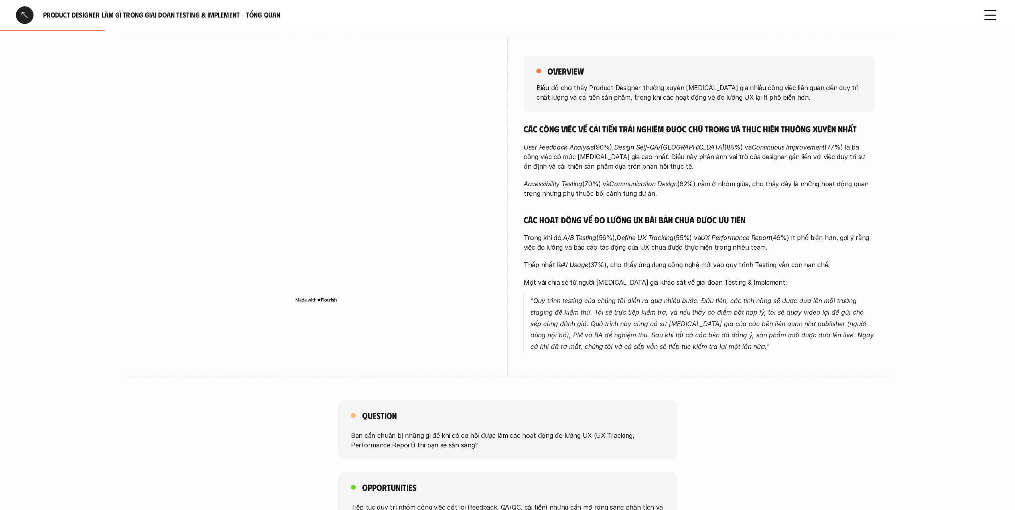
drag, startPoint x: 695, startPoint y: 239, endPoint x: 703, endPoint y: 310, distance: 71.0
click at [703, 309] on div "Các công việc về cải tiến trải nghiệm được chú trọng và thực hiện thường xuyên …" at bounding box center [699, 237] width 351 height 229
click at [703, 310] on em ""Quy trình testing của chúng tôi diễn ra qua nhiều bước. Đầu tiên, các tính năn…" at bounding box center [704, 324] width 346 height 54
click at [712, 262] on p "Thấp nhất là AI Usage (37%), cho thấy ứng dụng công nghệ mới vào quy trình Test…" at bounding box center [699, 265] width 351 height 10
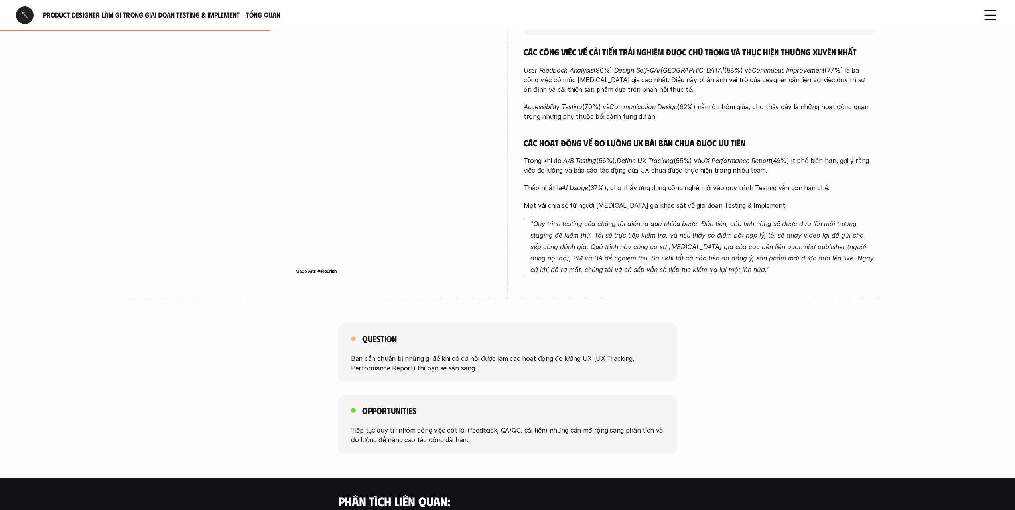
scroll to position [166, 0]
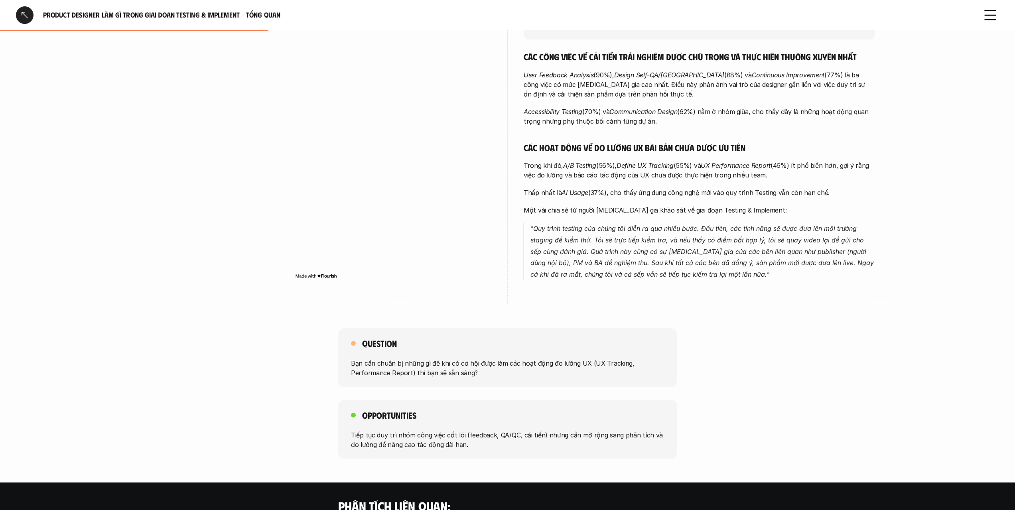
click at [38, 15] on div "Product Designer làm gì trong giai đoạn Testing & Implement - Tổng quan" at bounding box center [494, 15] width 956 height 18
click at [28, 16] on div at bounding box center [25, 15] width 18 height 18
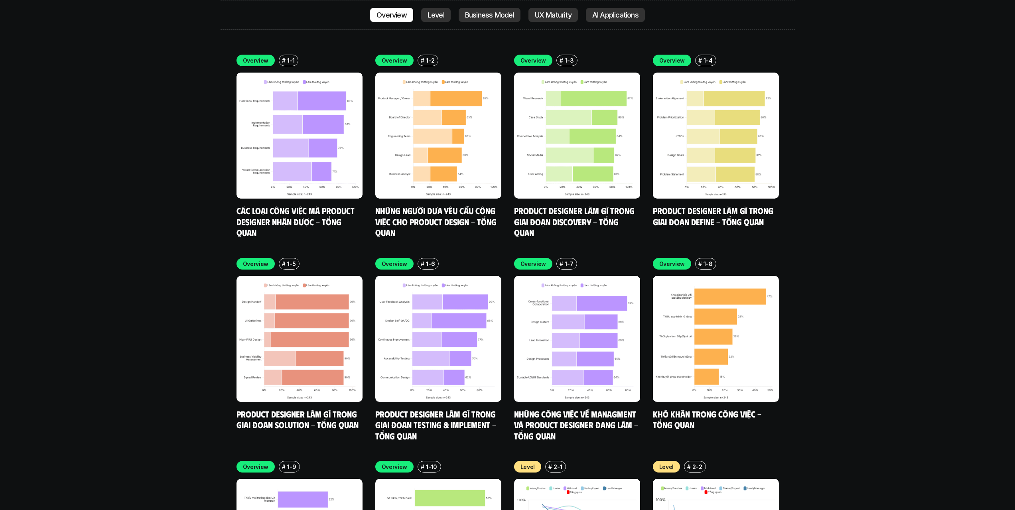
scroll to position [3018, 0]
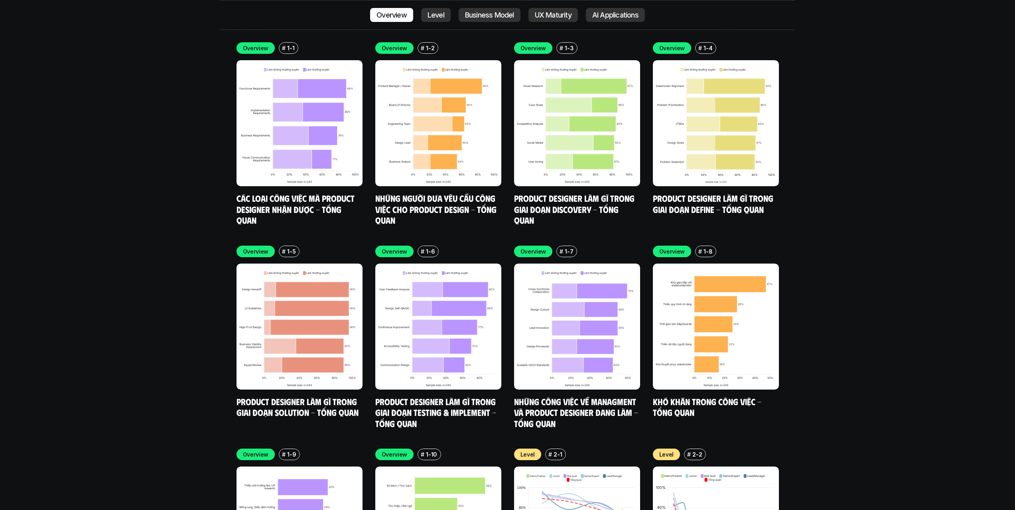
click at [674, 396] on link "Khó khăn trong công việc - Tổng quan" at bounding box center [708, 407] width 111 height 22
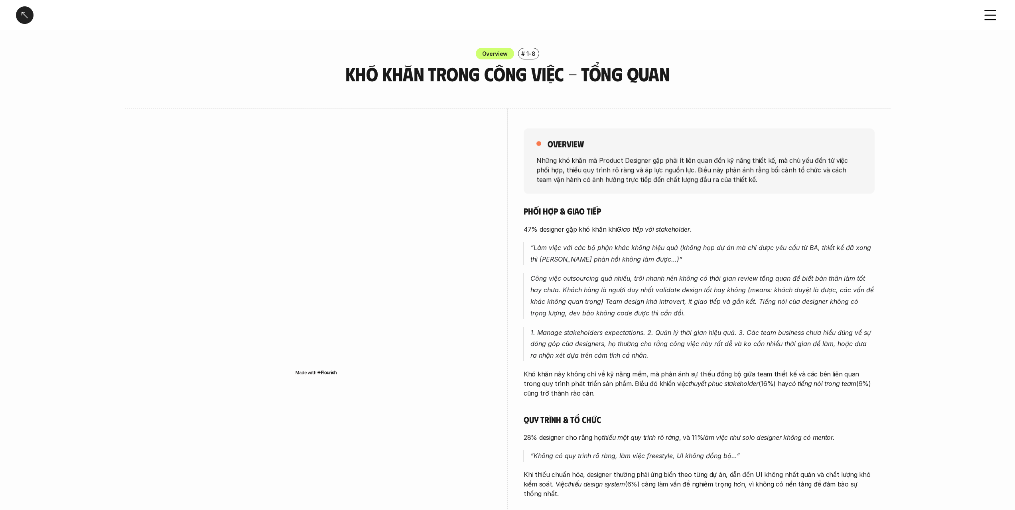
click at [683, 187] on div "overview Những khó khăn mà Product Designer gặp phải ít liên quan đến kỹ năng t…" at bounding box center [699, 160] width 351 height 65
click at [709, 200] on div "overview Những khó khăn mà Product Designer gặp phải ít liên quan đến kỹ năng t…" at bounding box center [699, 371] width 351 height 525
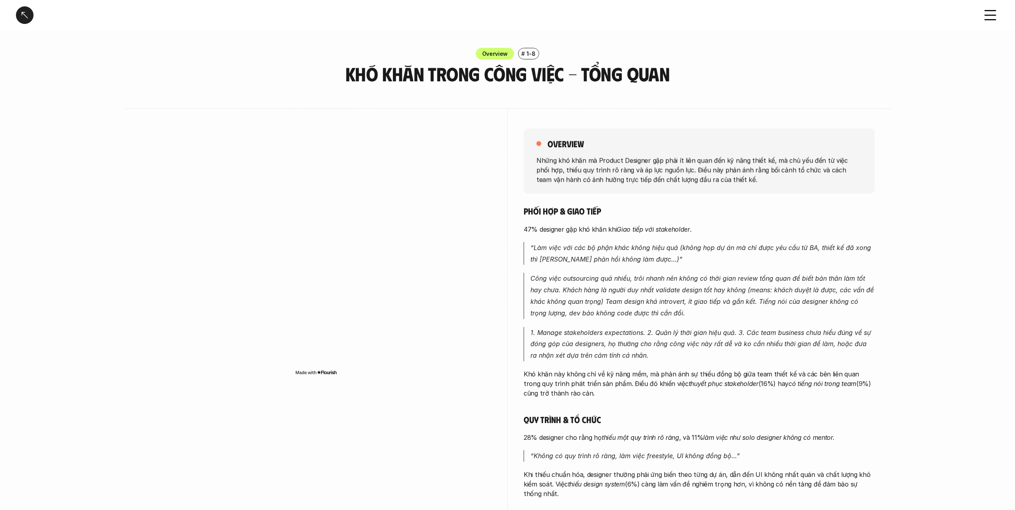
click at [709, 200] on div "overview Những khó khăn mà Product Designer gặp phải ít liên quan đến kỹ năng t…" at bounding box center [699, 371] width 351 height 525
click at [715, 189] on div "overview Những khó khăn mà Product Designer gặp phải ít liên quan đến kỹ năng t…" at bounding box center [699, 160] width 351 height 65
click at [719, 197] on div "overview Những khó khăn mà Product Designer gặp phải ít liên quan đến kỹ năng t…" at bounding box center [699, 371] width 351 height 525
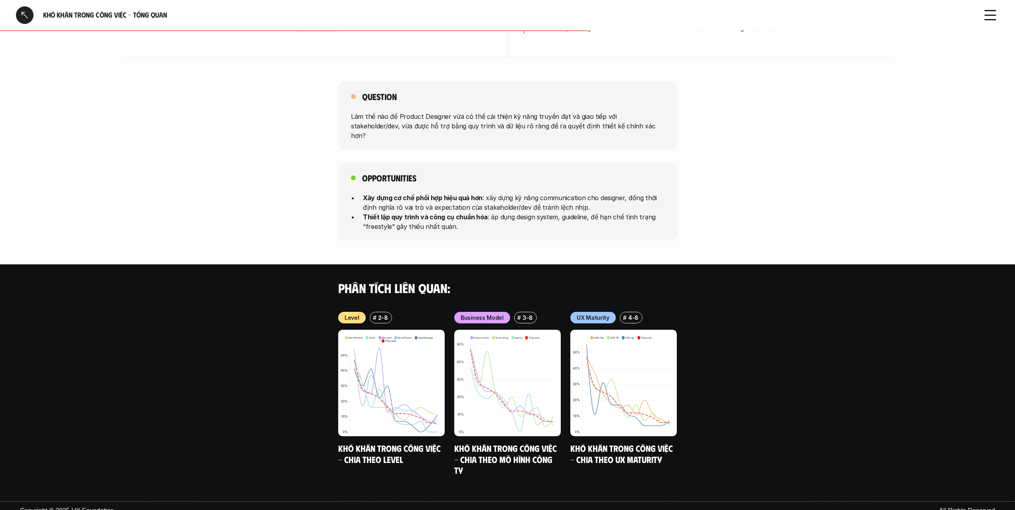
scroll to position [577, 0]
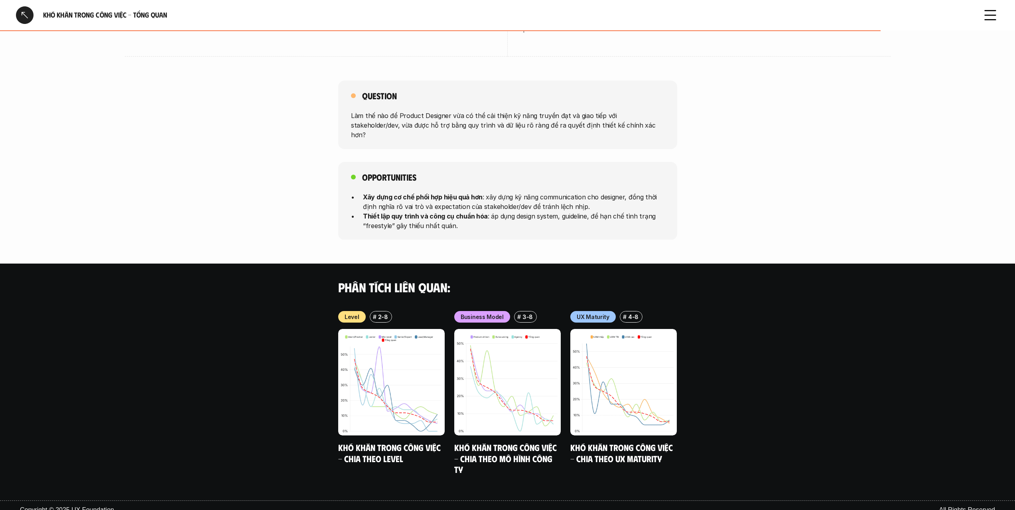
drag, startPoint x: 568, startPoint y: 170, endPoint x: 568, endPoint y: 213, distance: 42.3
click at [568, 213] on div "Opportunities Xây dựng cơ chế phối hợp hiệu quả hơn : xây dựng kỹ năng communic…" at bounding box center [507, 201] width 339 height 78
click at [568, 213] on p "Thiết lập quy trình và công cụ chuẩn hóa : áp dụng design system, guideline, để…" at bounding box center [514, 220] width 302 height 19
drag, startPoint x: 568, startPoint y: 213, endPoint x: 568, endPoint y: 168, distance: 44.7
click at [568, 168] on div "Opportunities Xây dựng cơ chế phối hợp hiệu quả hơn : xây dựng kỹ năng communic…" at bounding box center [507, 201] width 339 height 78
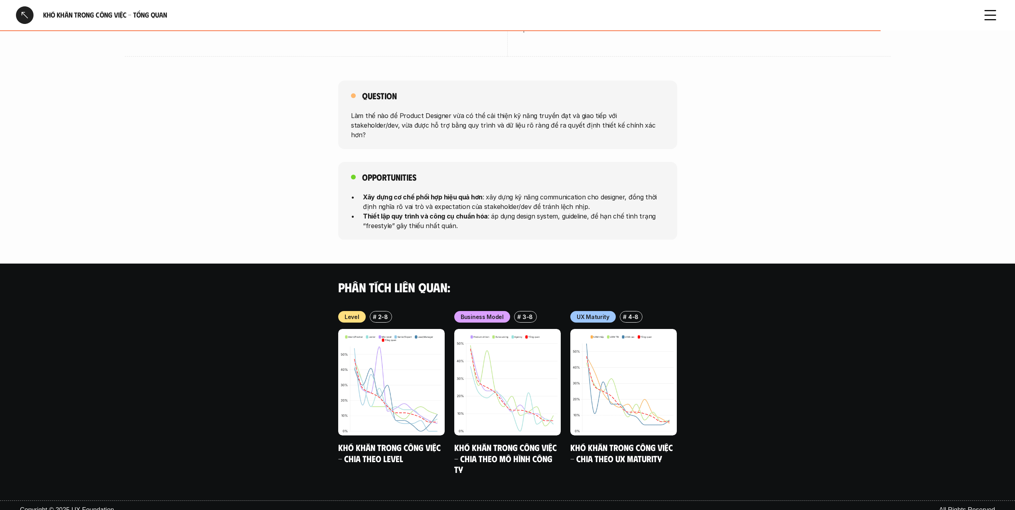
click at [568, 168] on div "Opportunities Xây dựng cơ chế phối hợp hiệu quả hơn : xây dựng kỹ năng communic…" at bounding box center [507, 201] width 339 height 78
drag, startPoint x: 568, startPoint y: 168, endPoint x: 575, endPoint y: 222, distance: 54.7
click at [575, 222] on div "Opportunities Xây dựng cơ chế phối hợp hiệu quả hơn : xây dựng kỹ năng communic…" at bounding box center [507, 201] width 339 height 78
drag, startPoint x: 575, startPoint y: 222, endPoint x: 577, endPoint y: 151, distance: 71.4
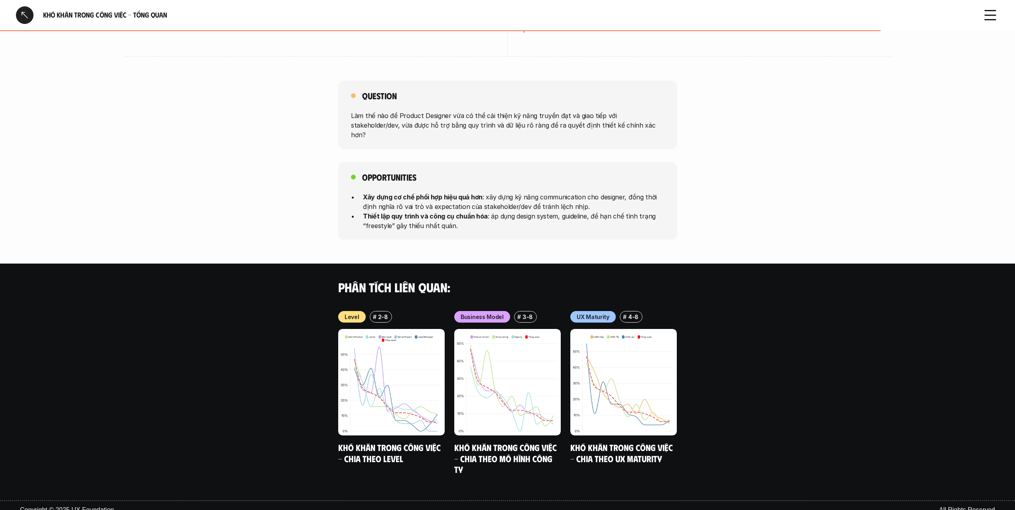
click at [577, 151] on div "Question Làm thế nào để Product Designer vừa có thể cải thiện kỹ năng truyền đạ…" at bounding box center [507, 160] width 1015 height 159
drag, startPoint x: 554, startPoint y: 147, endPoint x: 553, endPoint y: 222, distance: 75.0
click at [553, 222] on div "Question Làm thế nào để Product Designer vừa có thể cải thiện kỹ năng truyền đạ…" at bounding box center [507, 160] width 1015 height 159
click at [553, 222] on div "Opportunities Xây dựng cơ chế phối hợp hiệu quả hơn : xây dựng kỹ năng communic…" at bounding box center [507, 201] width 339 height 78
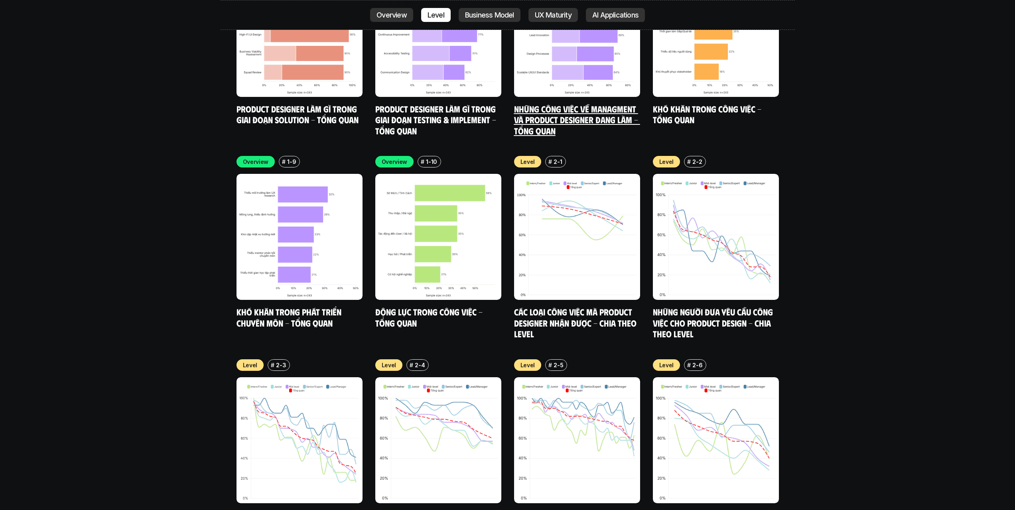
scroll to position [3377, 0]
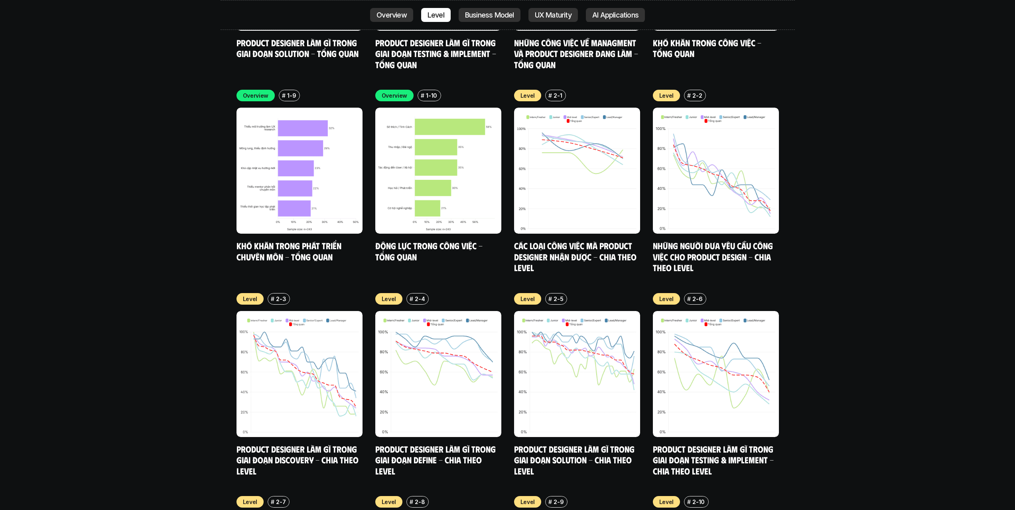
drag, startPoint x: 850, startPoint y: 165, endPoint x: 849, endPoint y: 170, distance: 4.5
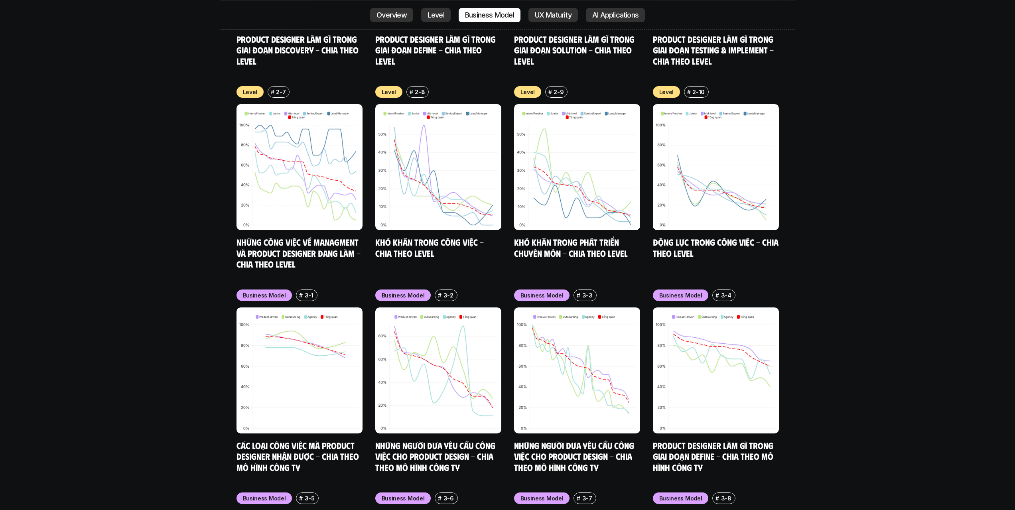
scroll to position [3827, 0]
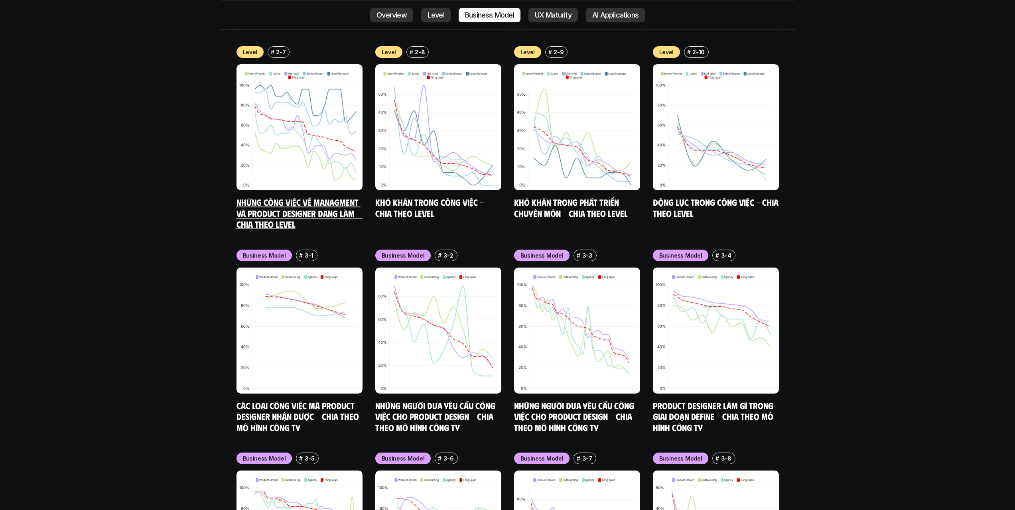
drag, startPoint x: 325, startPoint y: 163, endPoint x: 290, endPoint y: 160, distance: 34.8
click at [314, 197] on link "Những công việc về Managment và Product Designer đang làm - Chia theo Level" at bounding box center [300, 213] width 126 height 33
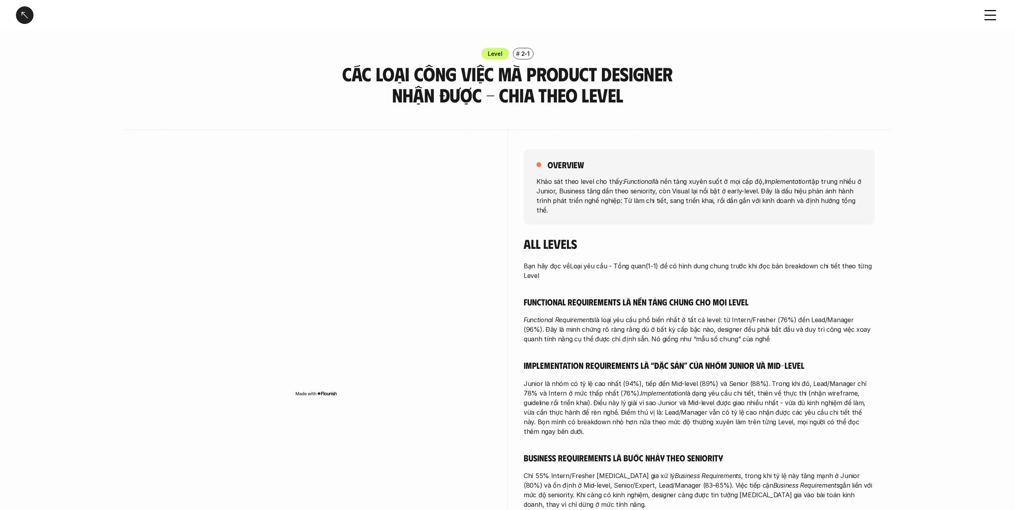
click at [703, 174] on div "overview Khảo sát theo level cho thấy: Functional là nền tảng xuyên suốt ở mọi …" at bounding box center [699, 187] width 351 height 75
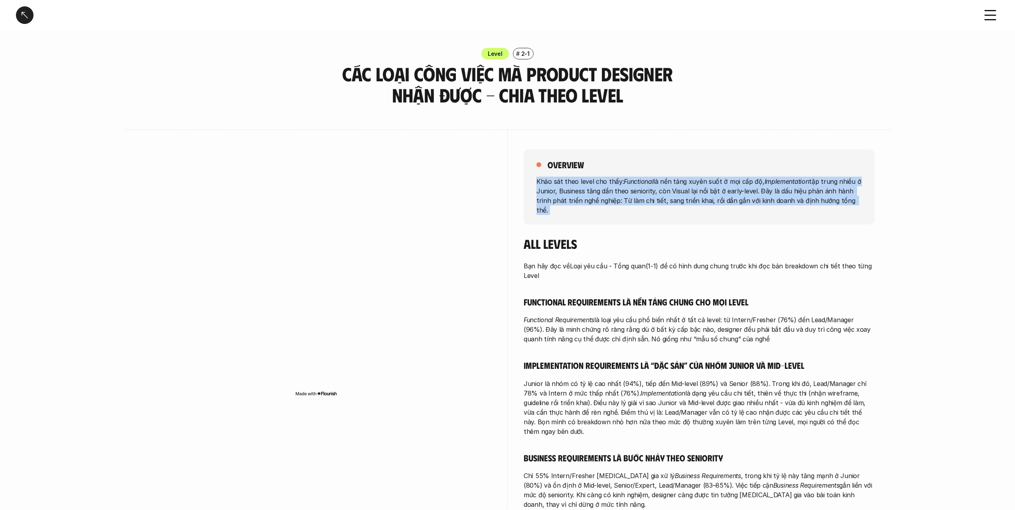
click at [703, 174] on div "overview Khảo sát theo level cho thấy: Functional là nền tảng xuyên suốt ở mọi …" at bounding box center [699, 187] width 351 height 75
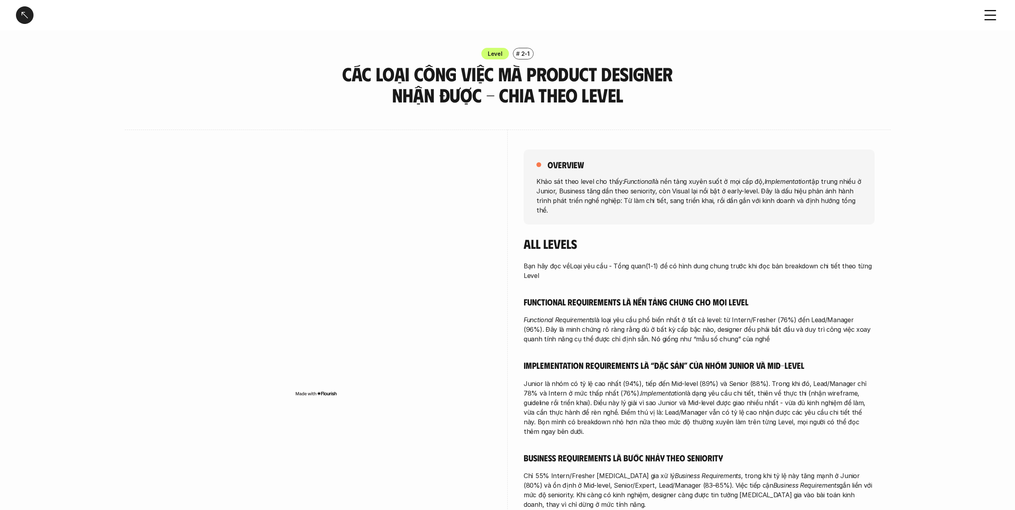
click at [749, 159] on div "overview Khảo sát theo level cho thấy: Functional là nền tảng xuyên suốt ở mọi …" at bounding box center [699, 187] width 351 height 75
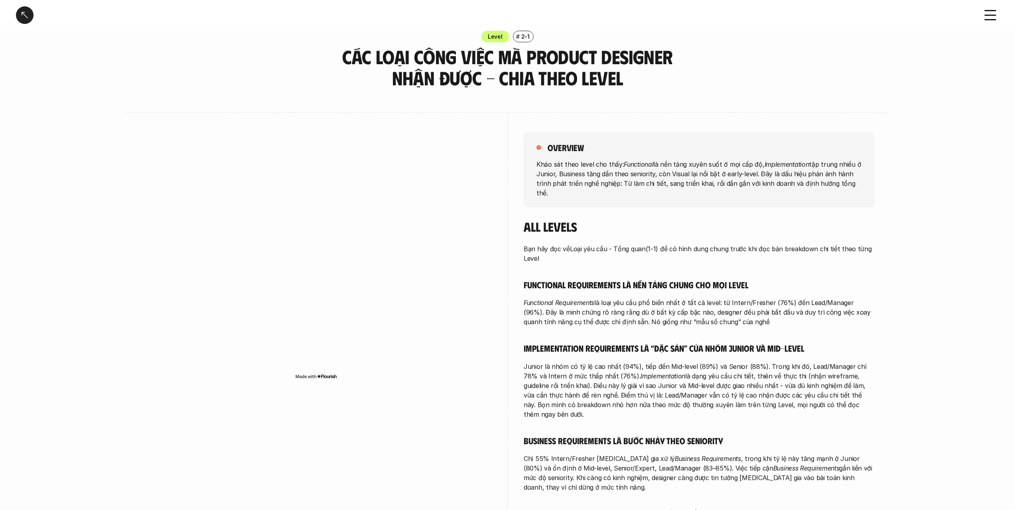
scroll to position [21, 0]
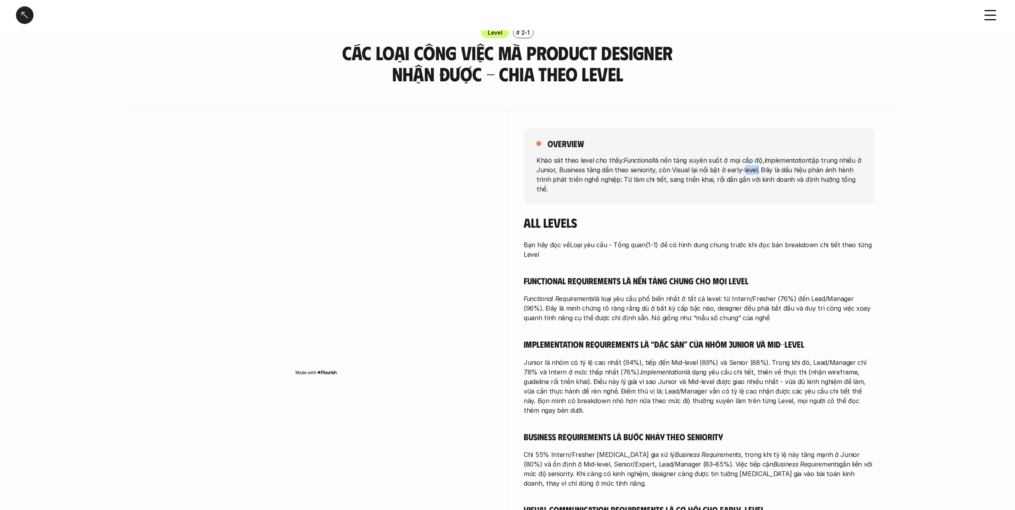
click at [747, 174] on p "Khảo sát theo level cho thấy: Functional là nền tảng xuyên suốt ở mọi cấp độ, I…" at bounding box center [700, 174] width 326 height 38
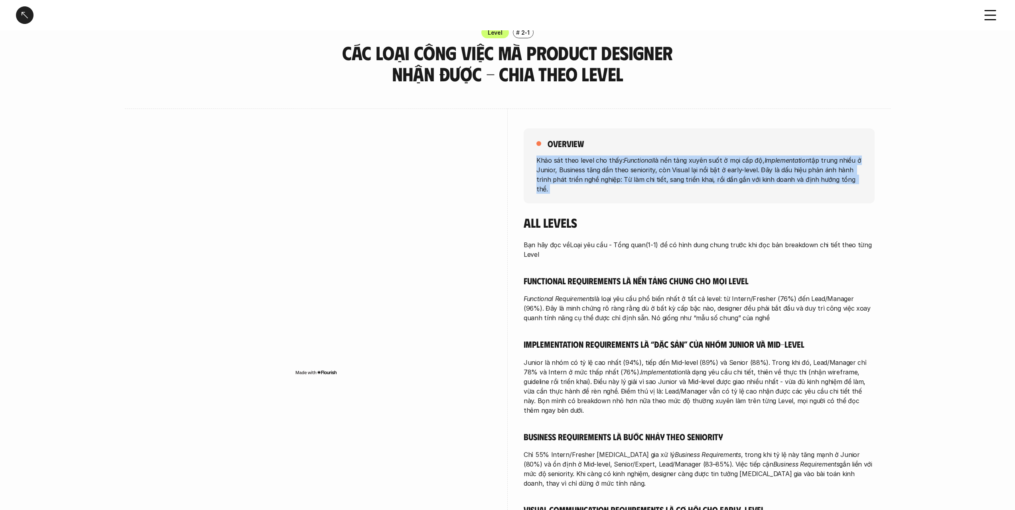
click at [747, 174] on p "Khảo sát theo level cho thấy: Functional là nền tảng xuyên suốt ở mọi cấp độ, I…" at bounding box center [700, 174] width 326 height 38
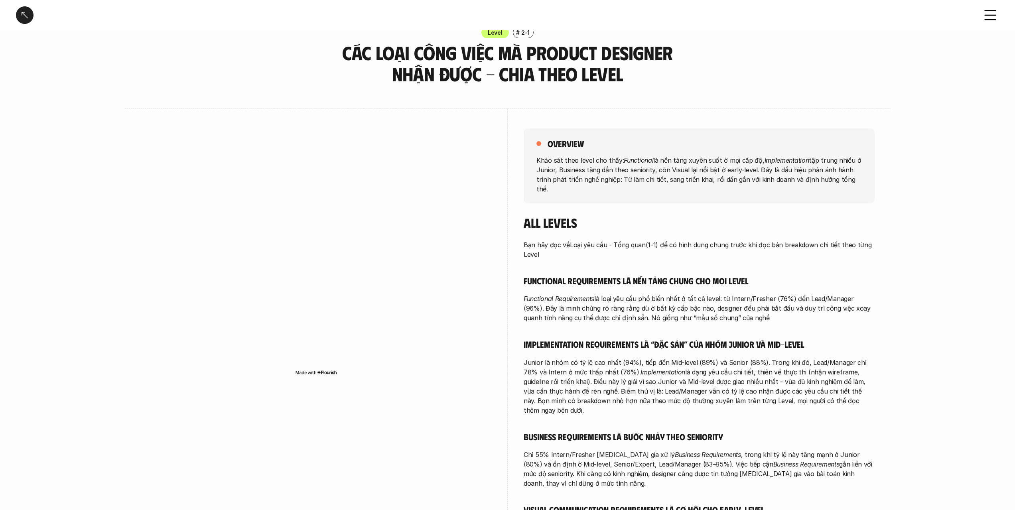
click at [753, 146] on div "overview" at bounding box center [700, 143] width 326 height 11
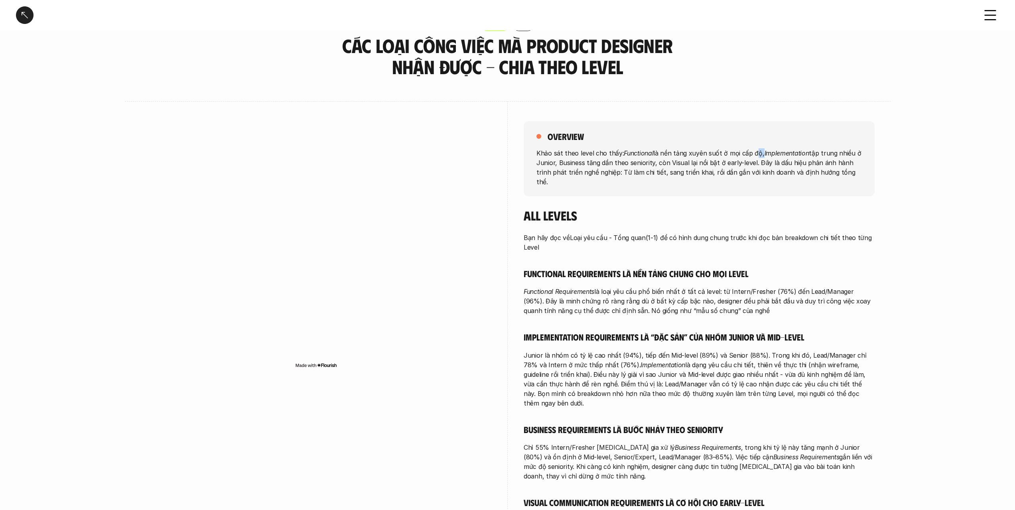
click at [753, 156] on p "Khảo sát theo level cho thấy: Functional là nền tảng xuyên suốt ở mọi cấp độ, I…" at bounding box center [700, 167] width 326 height 38
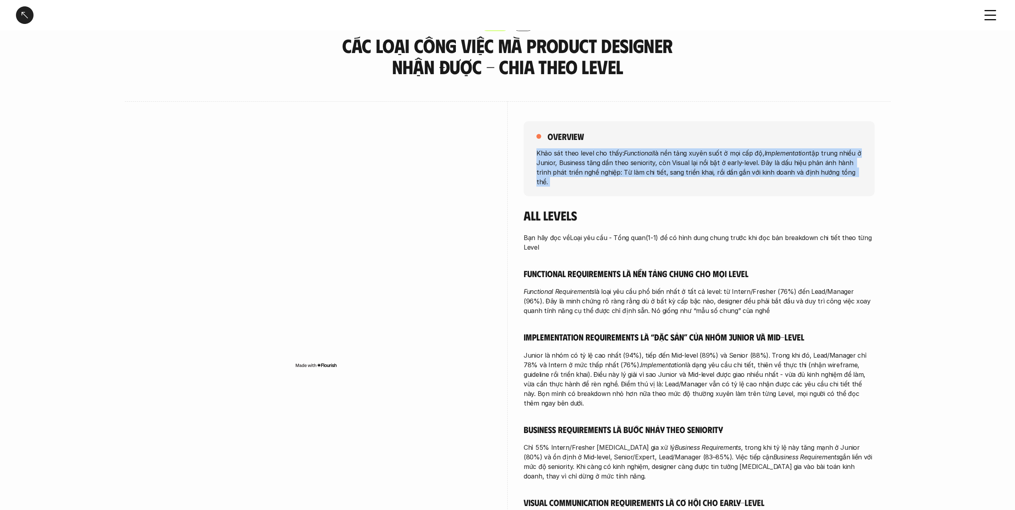
click at [753, 156] on p "Khảo sát theo level cho thấy: Functional là nền tảng xuyên suốt ở mọi cấp độ, I…" at bounding box center [700, 167] width 326 height 38
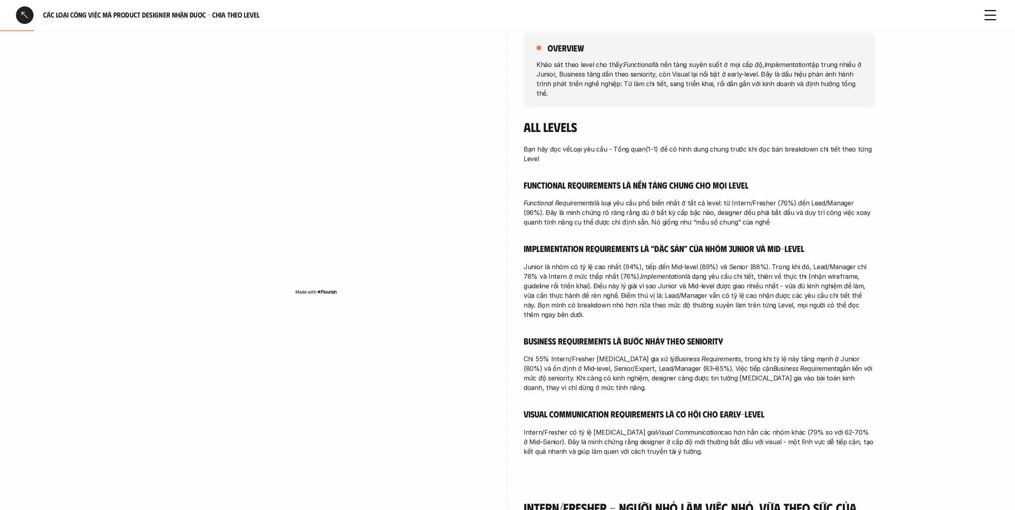
scroll to position [120, 0]
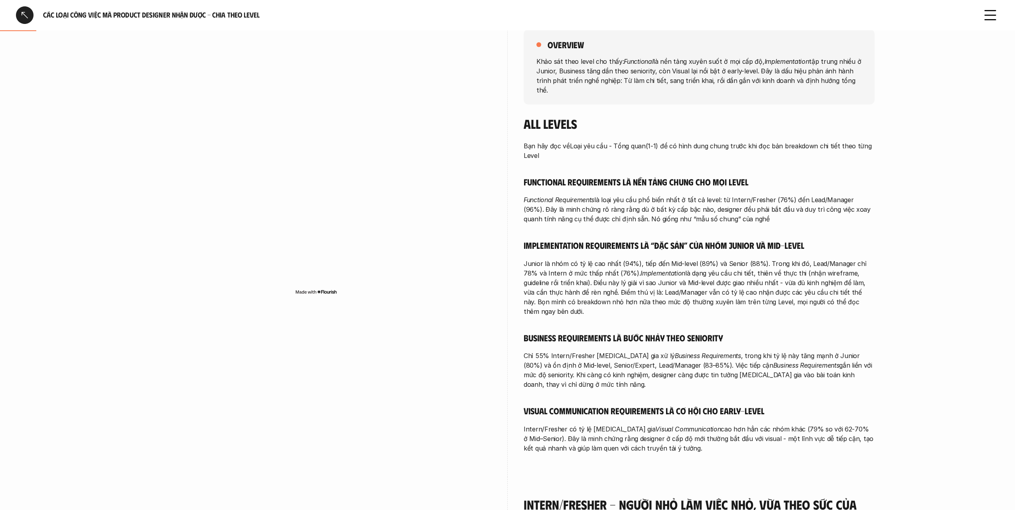
click at [760, 85] on div "overview Khảo sát theo level cho thấy: Functional là nền tảng xuyên suốt ở mọi …" at bounding box center [699, 67] width 351 height 75
click at [760, 84] on p "Khảo sát theo level cho thấy: Functional là nền tảng xuyên suốt ở mọi cấp độ, I…" at bounding box center [700, 75] width 326 height 38
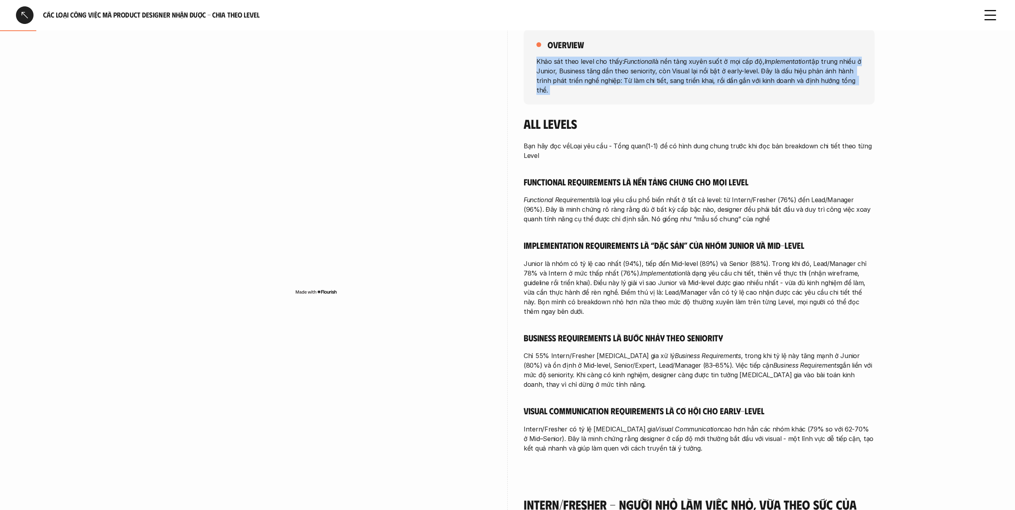
click at [760, 84] on p "Khảo sát theo level cho thấy: Functional là nền tảng xuyên suốt ở mọi cấp độ, I…" at bounding box center [700, 75] width 326 height 38
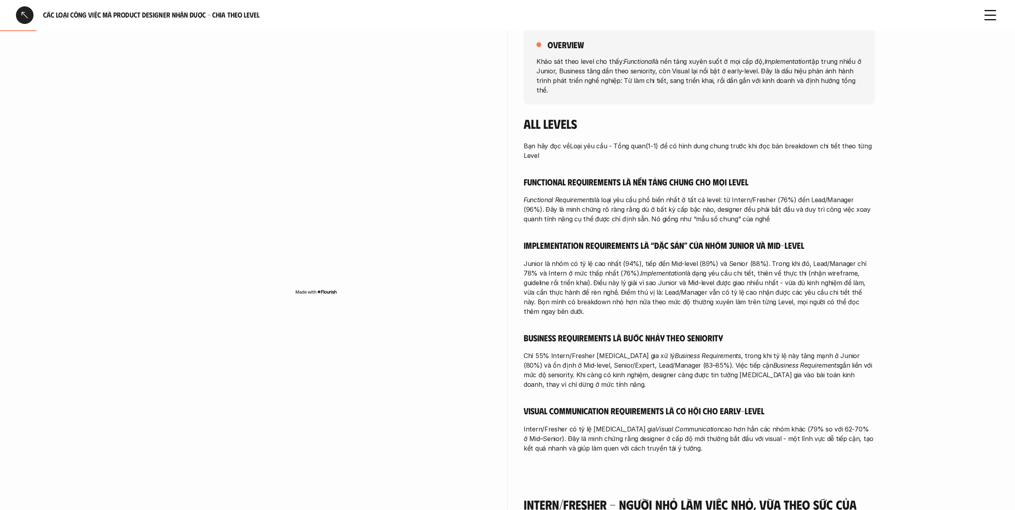
click at [788, 150] on p "Bạn hãy đọc về Loại yêu cầu - Tổng quan (1-1) để có hình dung chung trước khi đ…" at bounding box center [699, 150] width 351 height 19
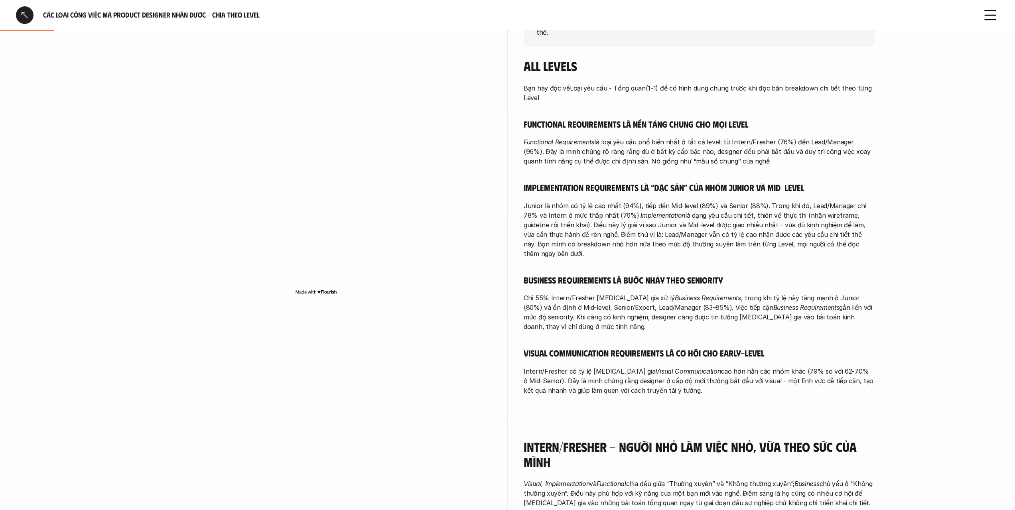
scroll to position [200, 0]
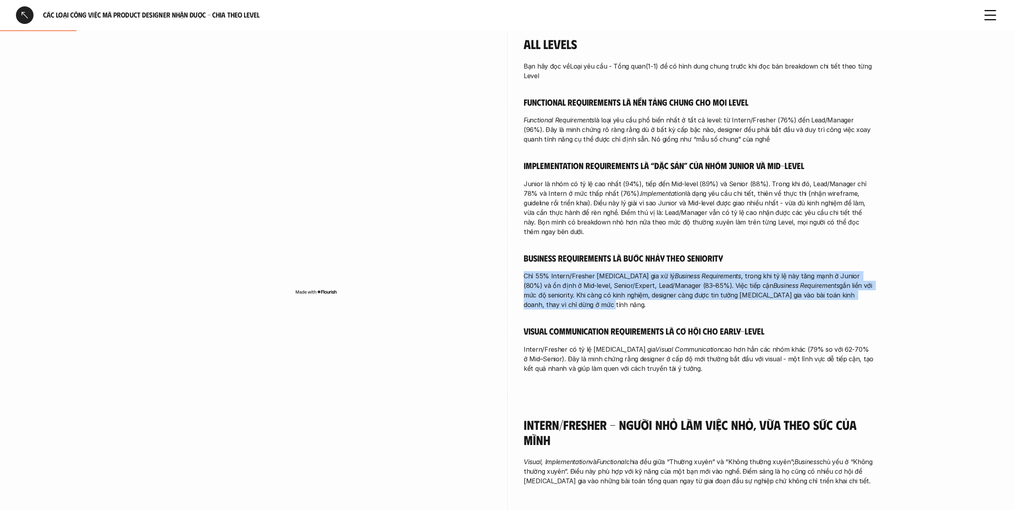
drag, startPoint x: 753, startPoint y: 234, endPoint x: 766, endPoint y: 286, distance: 53.5
click at [766, 286] on div "Bạn hãy đọc về Loại yêu cầu - Tổng quan (1-1) để có hình dung chung trước khi đ…" at bounding box center [699, 217] width 351 height 312
click at [766, 286] on p "Chỉ 55% Intern/Fresher tham gia xử lý Business Requirements , trong khi tỷ lệ n…" at bounding box center [699, 290] width 351 height 38
drag, startPoint x: 766, startPoint y: 286, endPoint x: 777, endPoint y: 240, distance: 47.1
click at [777, 241] on div "Bạn hãy đọc về Loại yêu cầu - Tổng quan (1-1) để có hình dung chung trước khi đ…" at bounding box center [699, 217] width 351 height 312
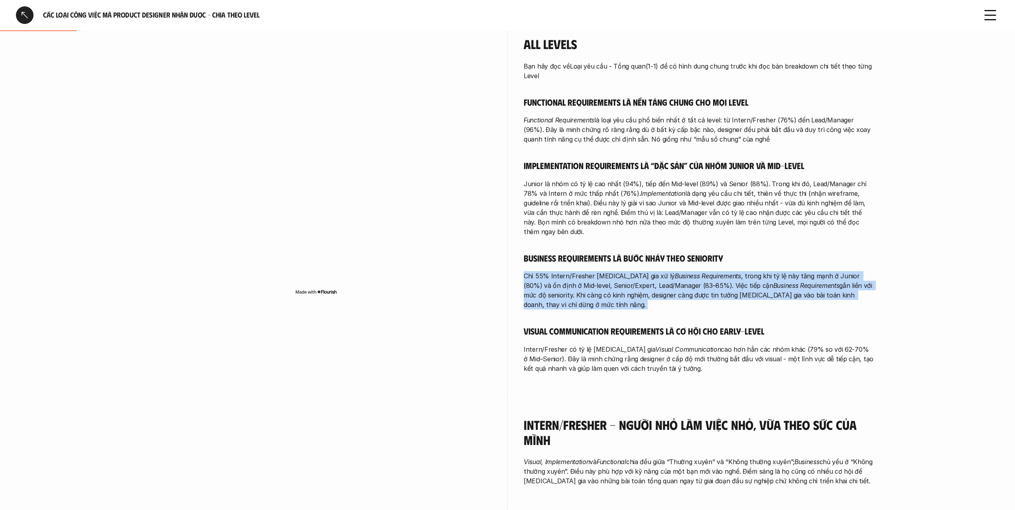
click at [777, 253] on h5 "Business Requirements là bước nhảy theo seniority" at bounding box center [699, 258] width 351 height 11
drag, startPoint x: 777, startPoint y: 240, endPoint x: 781, endPoint y: 287, distance: 47.3
click at [781, 287] on div "Bạn hãy đọc về Loại yêu cầu - Tổng quan (1-1) để có hình dung chung trước khi đ…" at bounding box center [699, 217] width 351 height 312
click at [781, 287] on p "Chỉ 55% Intern/Fresher tham gia xử lý Business Requirements , trong khi tỷ lệ n…" at bounding box center [699, 290] width 351 height 38
drag, startPoint x: 781, startPoint y: 287, endPoint x: 788, endPoint y: 243, distance: 44.4
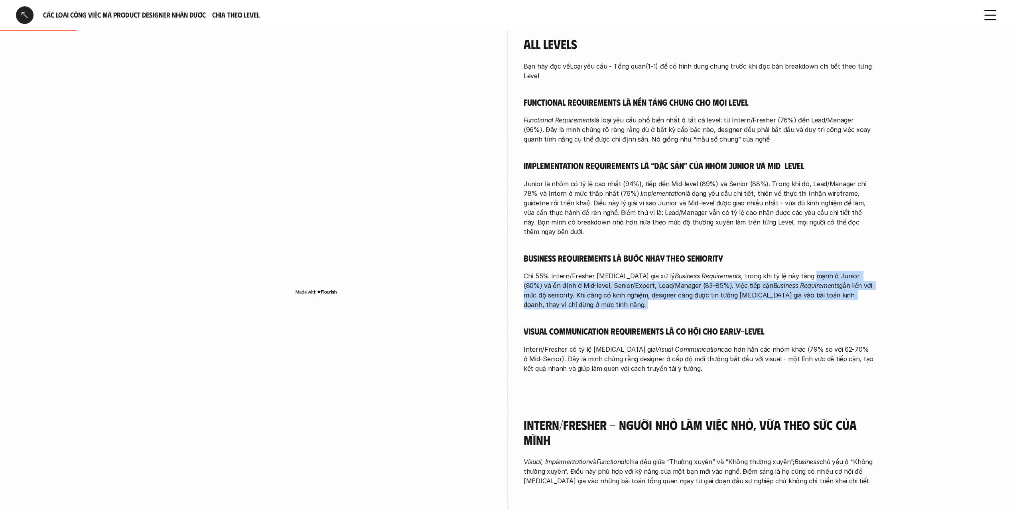
click at [788, 243] on div "Bạn hãy đọc về Loại yêu cầu - Tổng quan (1-1) để có hình dung chung trước khi đ…" at bounding box center [699, 217] width 351 height 312
click at [788, 253] on h5 "Business Requirements là bước nhảy theo seniority" at bounding box center [699, 258] width 351 height 11
drag, startPoint x: 788, startPoint y: 243, endPoint x: 788, endPoint y: 292, distance: 48.3
click at [788, 292] on div "Bạn hãy đọc về Loại yêu cầu - Tổng quan (1-1) để có hình dung chung trước khi đ…" at bounding box center [699, 217] width 351 height 312
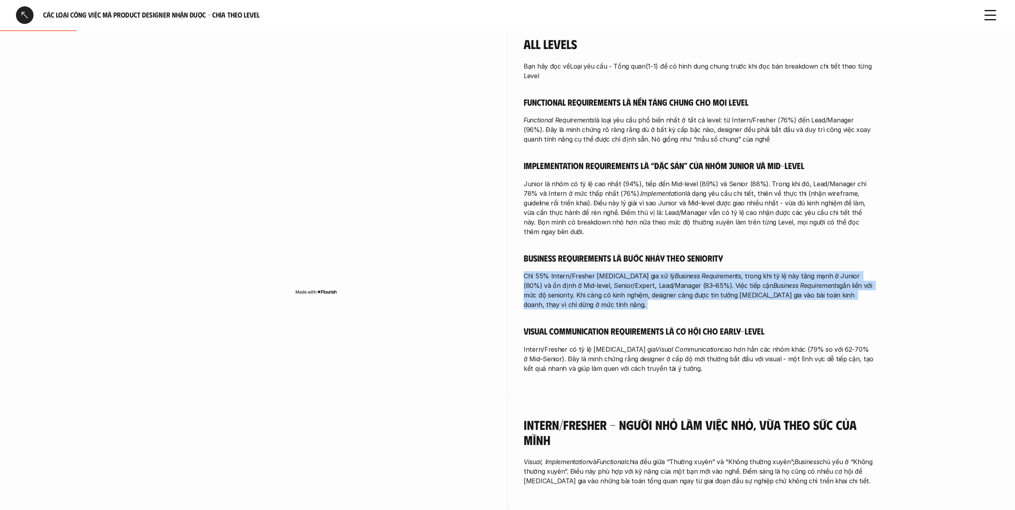
drag, startPoint x: 788, startPoint y: 292, endPoint x: 792, endPoint y: 237, distance: 54.9
click at [792, 237] on div "Bạn hãy đọc về Loại yêu cầu - Tổng quan (1-1) để có hình dung chung trước khi đ…" at bounding box center [699, 217] width 351 height 312
click at [792, 253] on h5 "Business Requirements là bước nhảy theo seniority" at bounding box center [699, 258] width 351 height 11
drag, startPoint x: 792, startPoint y: 237, endPoint x: 791, endPoint y: 285, distance: 47.9
click at [791, 285] on div "Bạn hãy đọc về Loại yêu cầu - Tổng quan (1-1) để có hình dung chung trước khi đ…" at bounding box center [699, 217] width 351 height 312
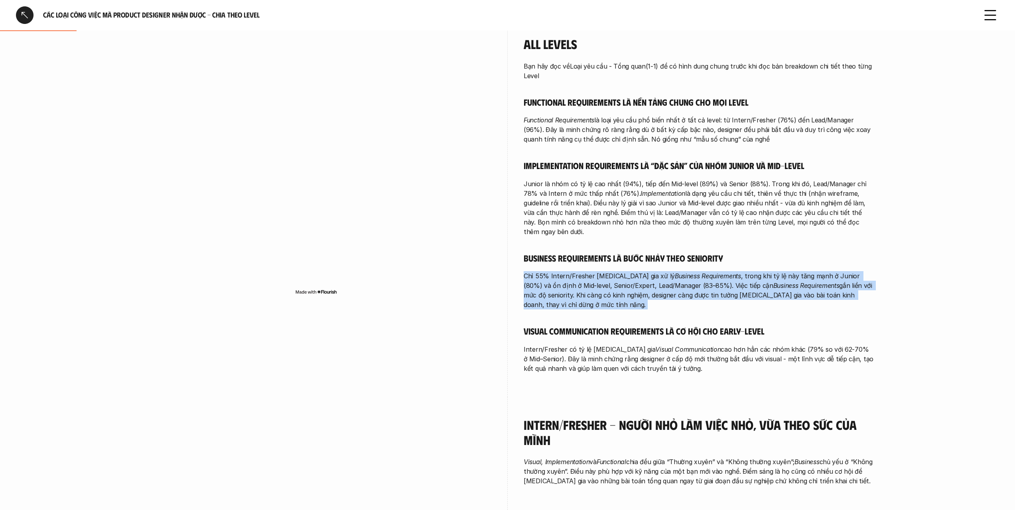
click at [791, 285] on p "Chỉ 55% Intern/Fresher tham gia xử lý Business Requirements , trong khi tỷ lệ n…" at bounding box center [699, 290] width 351 height 38
drag, startPoint x: 791, startPoint y: 285, endPoint x: 794, endPoint y: 232, distance: 53.2
click at [794, 233] on div "Bạn hãy đọc về Loại yêu cầu - Tổng quan (1-1) để có hình dung chung trước khi đ…" at bounding box center [699, 217] width 351 height 312
click at [795, 231] on div "Bạn hãy đọc về Loại yêu cầu - Tổng quan (1-1) để có hình dung chung trước khi đ…" at bounding box center [699, 217] width 351 height 312
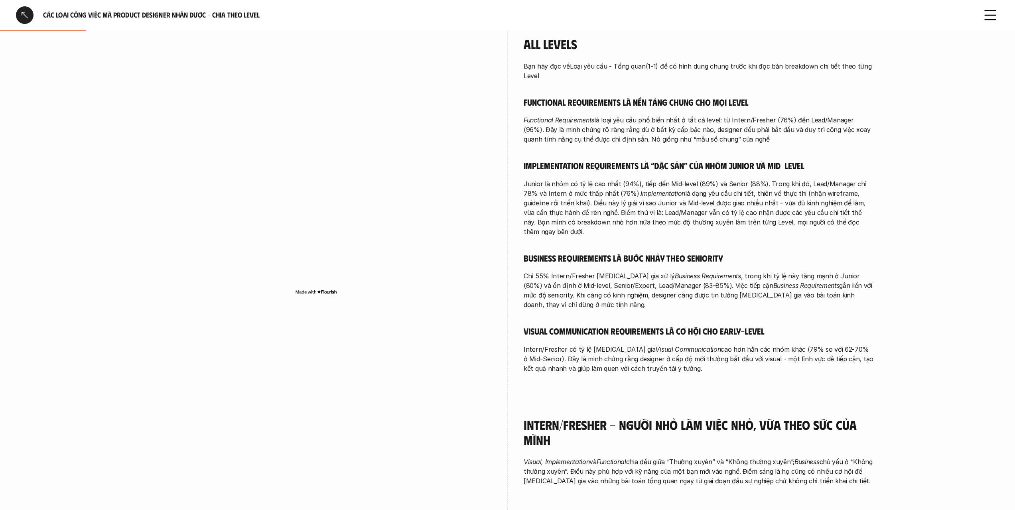
scroll to position [280, 0]
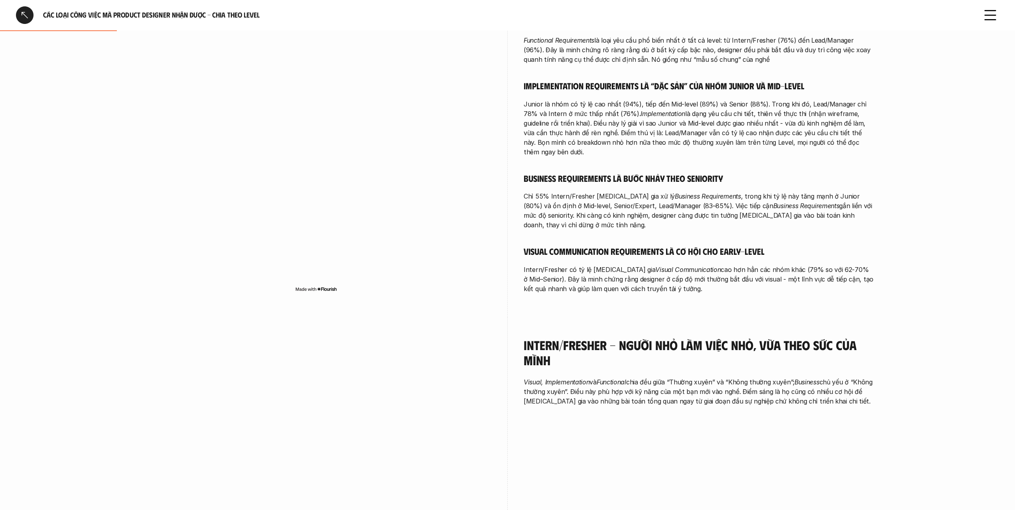
click at [768, 275] on div "overview Khảo sát theo level cho thấy: Functional là nền tảng xuyên suốt ở mọi …" at bounding box center [699, 84] width 351 height 468
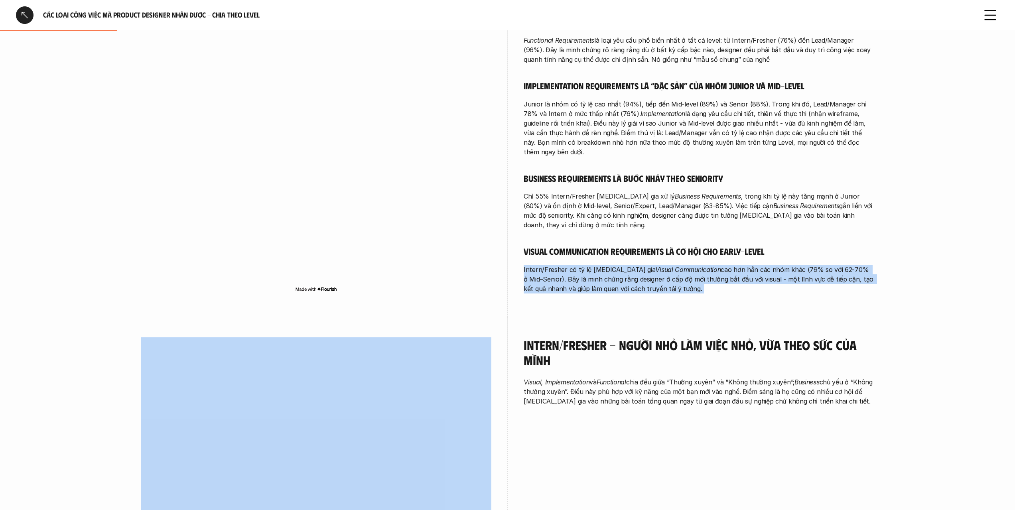
click at [768, 275] on div "overview Khảo sát theo level cho thấy: Functional là nền tảng xuyên suốt ở mọi …" at bounding box center [699, 84] width 351 height 468
click at [781, 265] on p "Intern/Fresher có tỷ lệ tham gia Visual Communication cao hơn hẳn các nhóm khác…" at bounding box center [699, 279] width 351 height 29
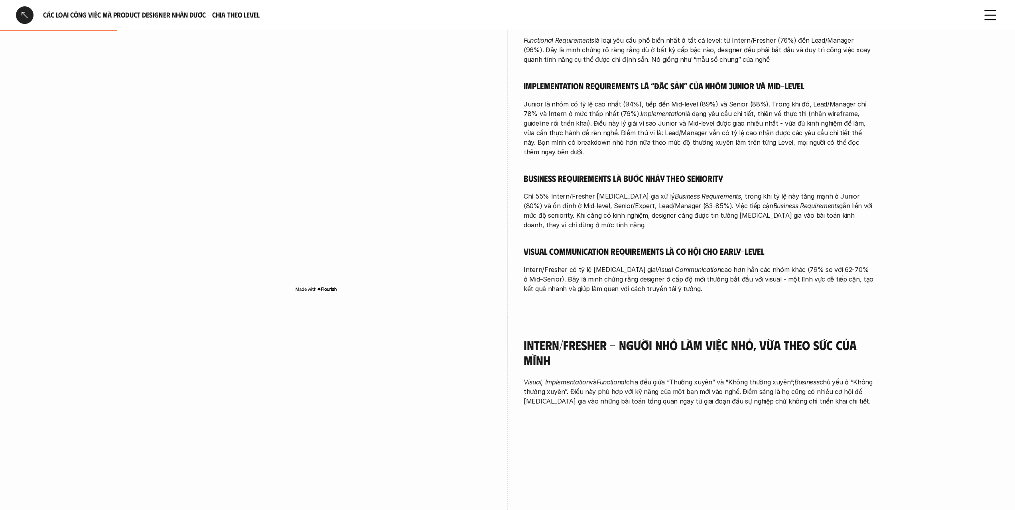
click at [795, 240] on div "Bạn hãy đọc về Loại yêu cầu - Tổng quan (1-1) để có hình dung chung trước khi đ…" at bounding box center [699, 138] width 351 height 312
drag, startPoint x: 797, startPoint y: 230, endPoint x: 797, endPoint y: 274, distance: 44.3
click at [797, 274] on div "overview Khảo sát theo level cho thấy: Functional là nền tảng xuyên suốt ở mọi …" at bounding box center [699, 84] width 351 height 468
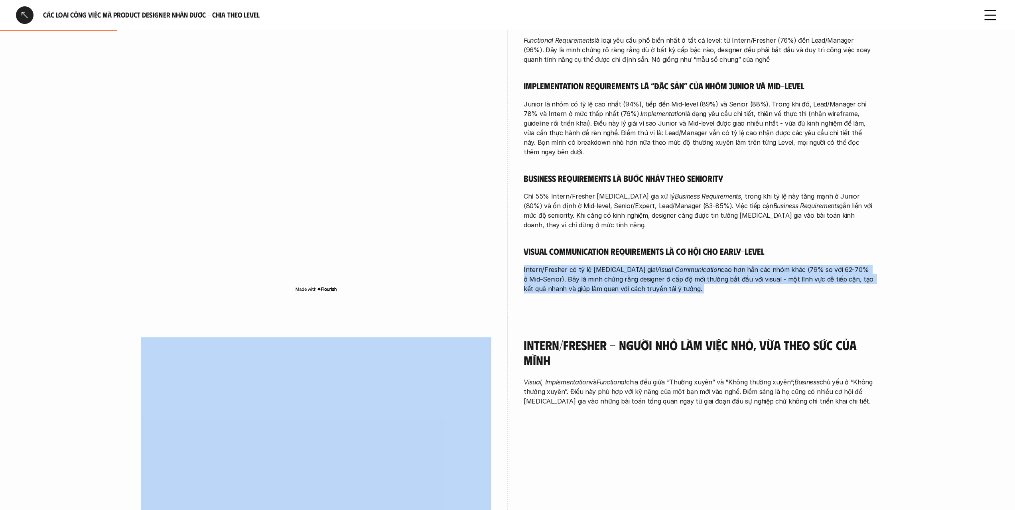
drag, startPoint x: 797, startPoint y: 274, endPoint x: 806, endPoint y: 234, distance: 41.6
click at [806, 234] on div "overview Khảo sát theo level cho thấy: Functional là nền tảng xuyên suốt ở mọi …" at bounding box center [699, 84] width 351 height 468
click at [806, 246] on h5 "Visual Communication Requirements là cơ hội cho early-level" at bounding box center [699, 251] width 351 height 11
drag, startPoint x: 806, startPoint y: 234, endPoint x: 803, endPoint y: 273, distance: 39.7
click at [803, 273] on div "Bạn hãy đọc về Loại yêu cầu - Tổng quan (1-1) để có hình dung chung trước khi đ…" at bounding box center [699, 138] width 351 height 312
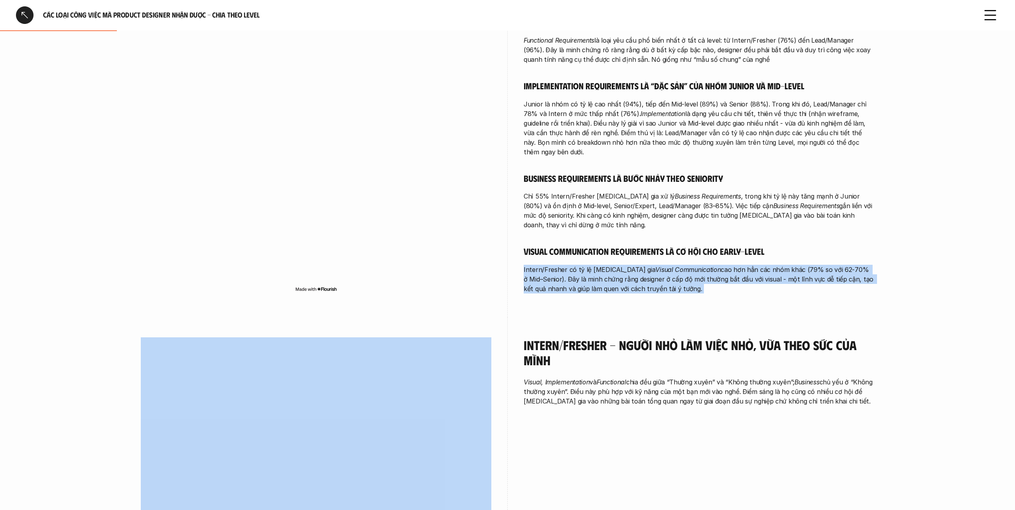
click at [803, 273] on p "Intern/Fresher có tỷ lệ tham gia Visual Communication cao hơn hẳn các nhóm khác…" at bounding box center [699, 279] width 351 height 29
drag, startPoint x: 803, startPoint y: 273, endPoint x: 811, endPoint y: 235, distance: 39.1
click at [811, 235] on div "Bạn hãy đọc về Loại yêu cầu - Tổng quan (1-1) để có hình dung chung trước khi đ…" at bounding box center [699, 138] width 351 height 312
click at [811, 246] on h5 "Visual Communication Requirements là cơ hội cho early-level" at bounding box center [699, 251] width 351 height 11
drag, startPoint x: 811, startPoint y: 235, endPoint x: 808, endPoint y: 272, distance: 36.8
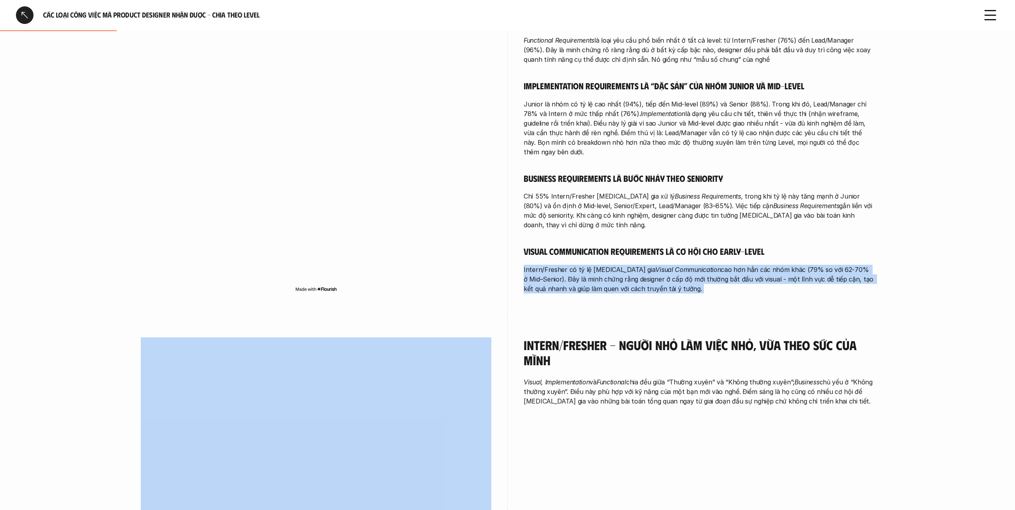
click at [808, 272] on div "Bạn hãy đọc về Loại yêu cầu - Tổng quan (1-1) để có hình dung chung trước khi đ…" at bounding box center [699, 138] width 351 height 312
click at [808, 272] on p "Intern/Fresher có tỷ lệ tham gia Visual Communication cao hơn hẳn các nhóm khác…" at bounding box center [699, 279] width 351 height 29
drag, startPoint x: 808, startPoint y: 272, endPoint x: 816, endPoint y: 235, distance: 37.5
click at [816, 235] on div "Bạn hãy đọc về Loại yêu cầu - Tổng quan (1-1) để có hình dung chung trước khi đ…" at bounding box center [699, 138] width 351 height 312
click at [816, 246] on h5 "Visual Communication Requirements là cơ hội cho early-level" at bounding box center [699, 251] width 351 height 11
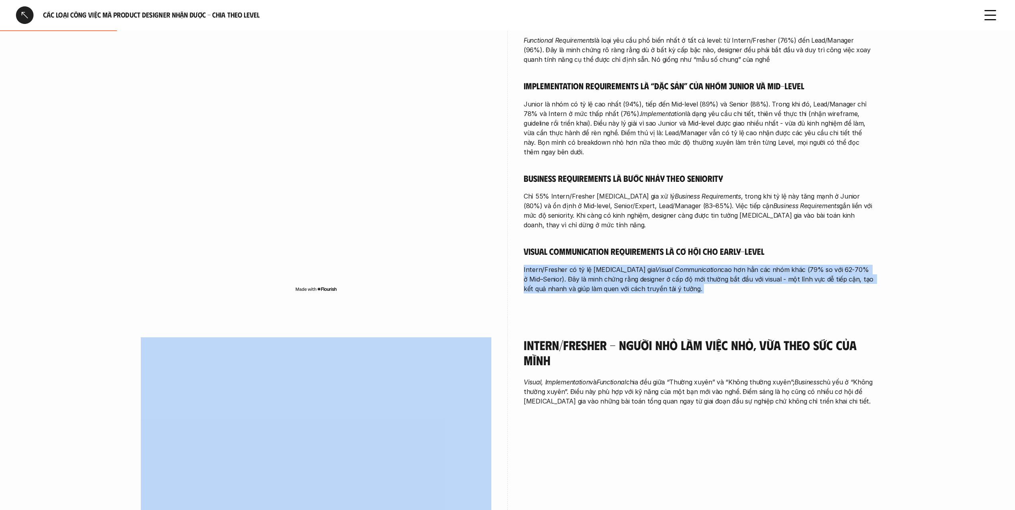
drag, startPoint x: 816, startPoint y: 235, endPoint x: 812, endPoint y: 273, distance: 38.0
click at [812, 273] on div "Bạn hãy đọc về Loại yêu cầu - Tổng quan (1-1) để có hình dung chung trước khi đ…" at bounding box center [699, 138] width 351 height 312
click at [812, 273] on p "Intern/Fresher có tỷ lệ tham gia Visual Communication cao hơn hẳn các nhóm khác…" at bounding box center [699, 279] width 351 height 29
drag, startPoint x: 812, startPoint y: 273, endPoint x: 821, endPoint y: 229, distance: 45.1
click at [821, 229] on div "Bạn hãy đọc về Loại yêu cầu - Tổng quan (1-1) để có hình dung chung trước khi đ…" at bounding box center [699, 138] width 351 height 312
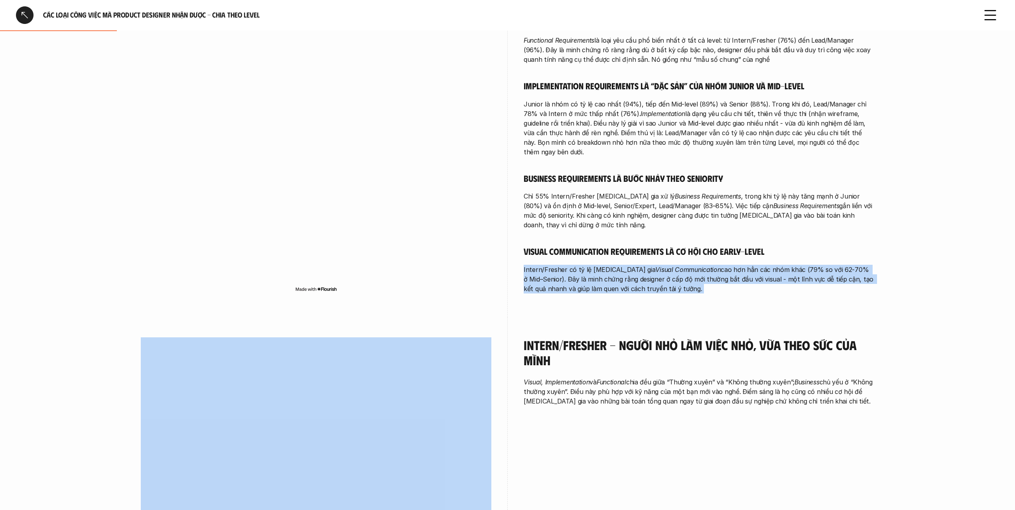
click at [821, 246] on h5 "Visual Communication Requirements là cơ hội cho early-level" at bounding box center [699, 251] width 351 height 11
click at [818, 278] on div "overview Khảo sát theo level cho thấy: Functional là nền tảng xuyên suốt ở mọi …" at bounding box center [699, 84] width 351 height 468
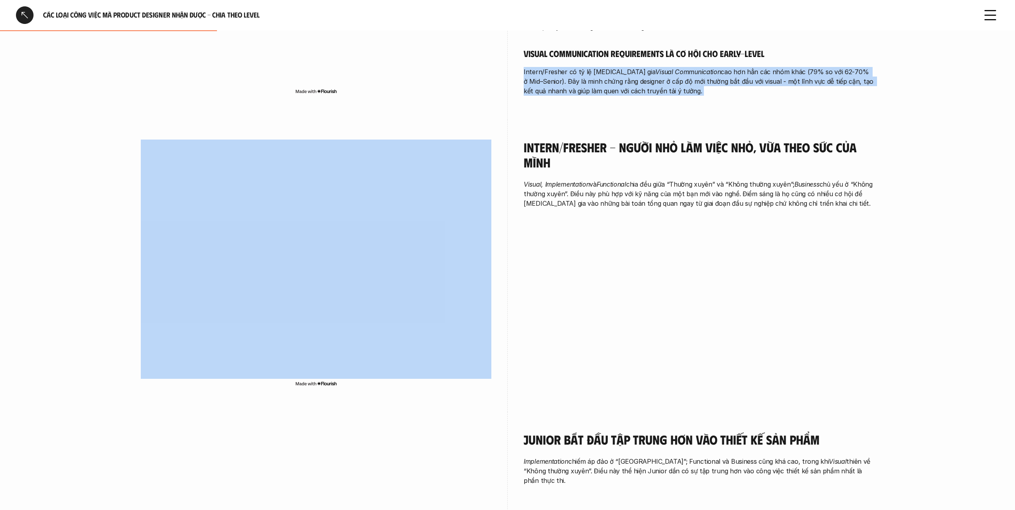
scroll to position [479, 0]
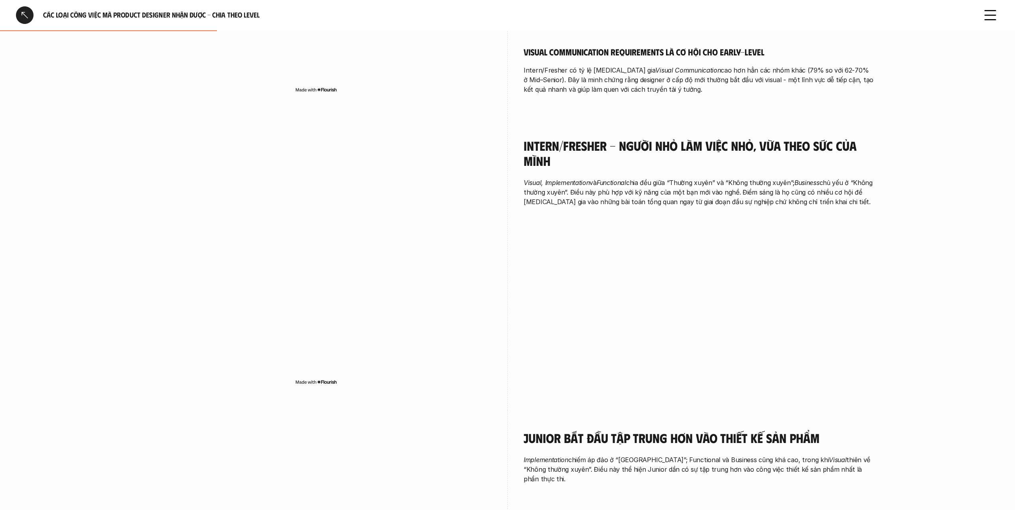
click at [737, 188] on div "Intern/Fresher - Người nhỏ làm việc nhỏ, vừa theo sức của mình Visual, Implemen…" at bounding box center [699, 174] width 351 height 113
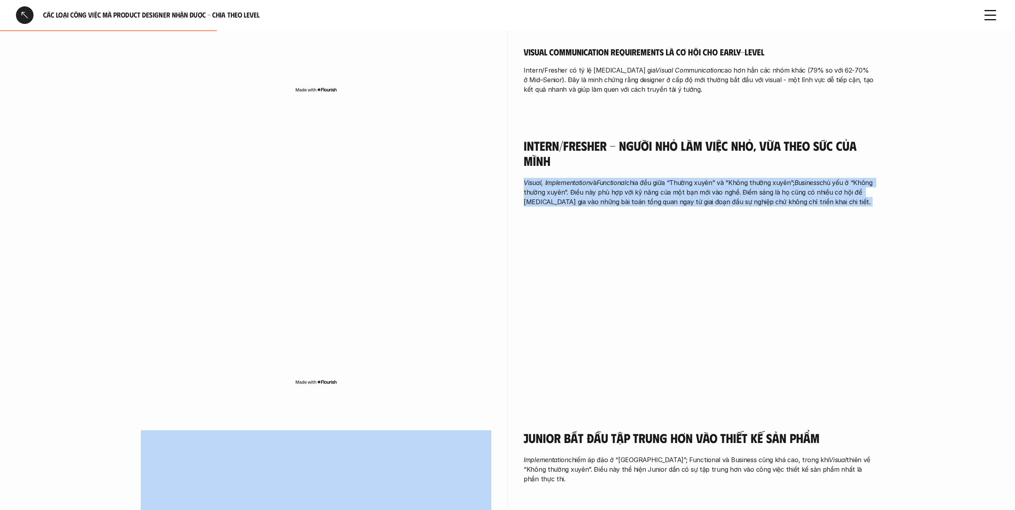
click at [737, 188] on div "Intern/Fresher - Người nhỏ làm việc nhỏ, vừa theo sức của mình Visual, Implemen…" at bounding box center [699, 174] width 351 height 113
click at [725, 178] on p "Visual, Implementation và Functional chia đều giữa “Thường xuyên” và “Không thư…" at bounding box center [699, 192] width 351 height 29
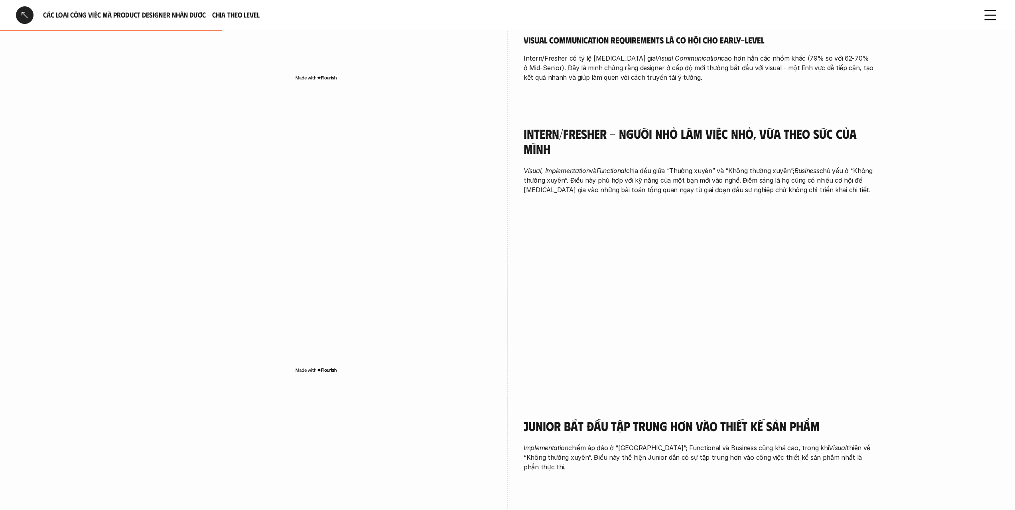
scroll to position [492, 0]
click at [722, 168] on p "Visual, Implementation và Functional chia đều giữa “Thường xuyên” và “Không thư…" at bounding box center [699, 179] width 351 height 29
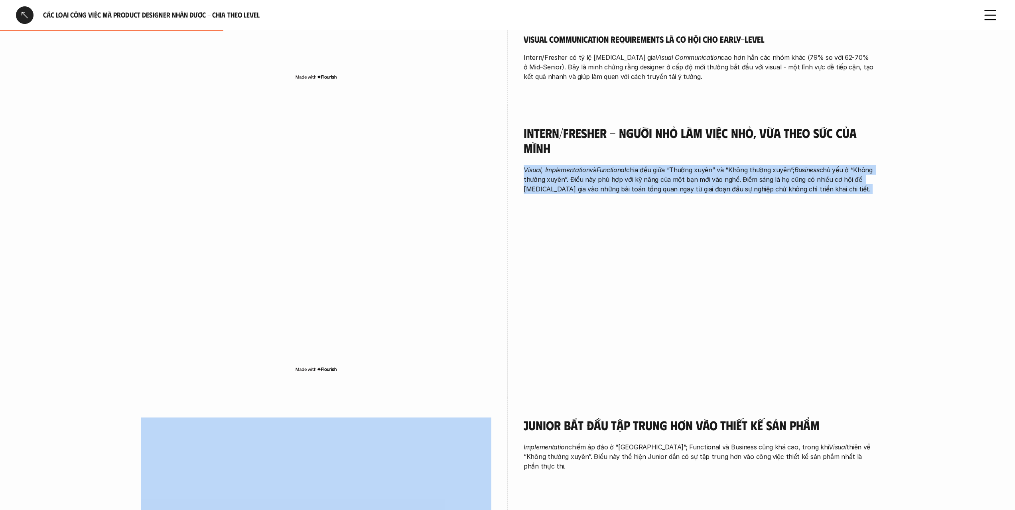
click at [722, 168] on p "Visual, Implementation và Functional chia đều giữa “Thường xuyên” và “Không thư…" at bounding box center [699, 179] width 351 height 29
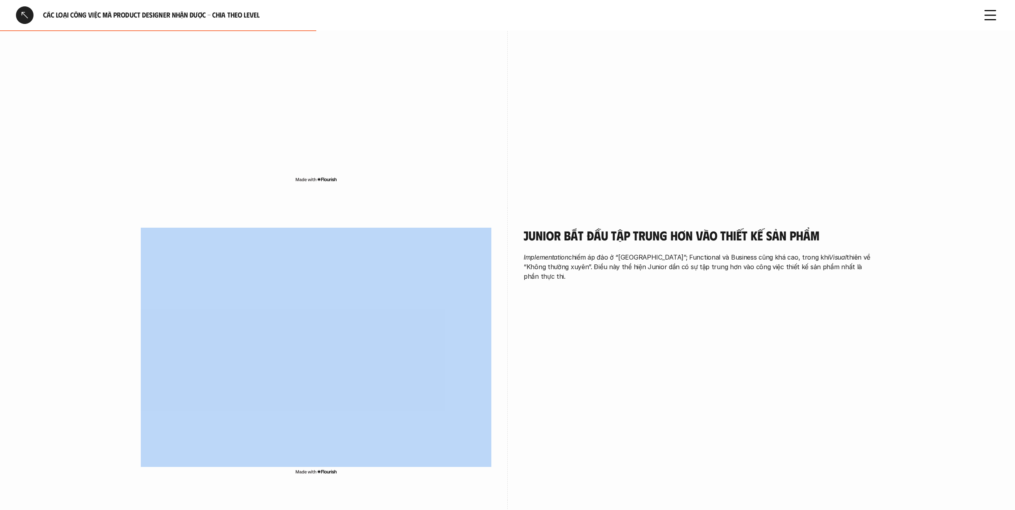
scroll to position [701, 0]
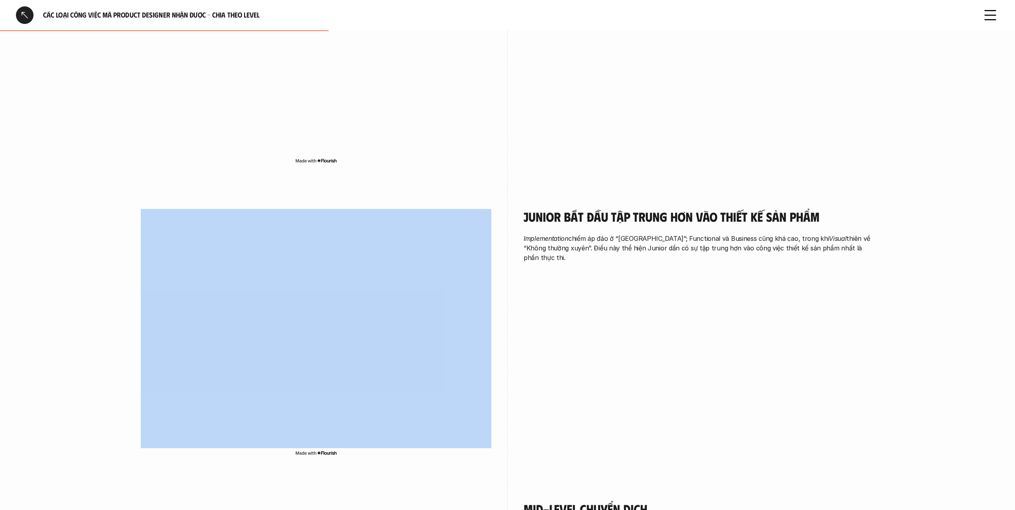
click at [741, 234] on p "Implementation chiếm áp đảo ở “Thường xuyên”; Functional và Business cũng khá c…" at bounding box center [699, 248] width 351 height 29
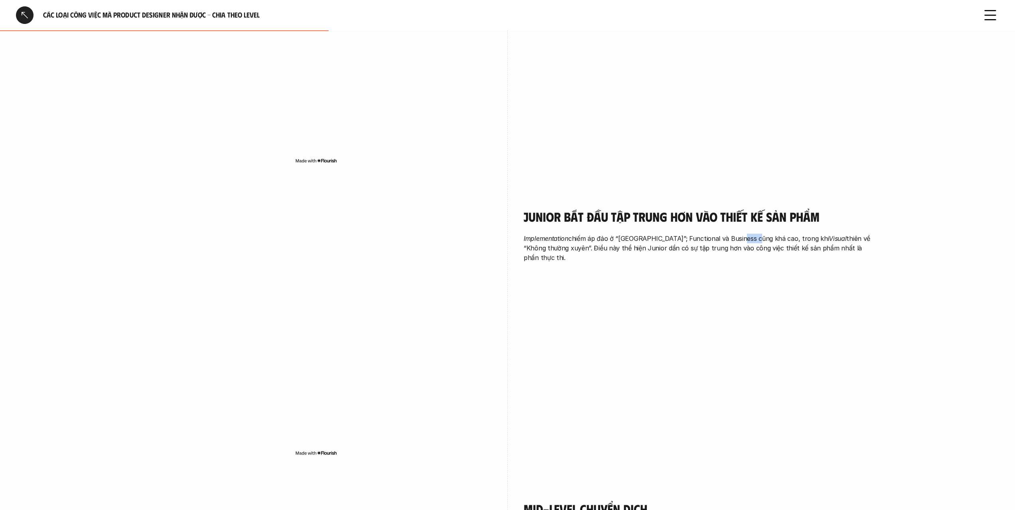
click at [741, 234] on p "Implementation chiếm áp đảo ở “Thường xuyên”; Functional và Business cũng khá c…" at bounding box center [699, 248] width 351 height 29
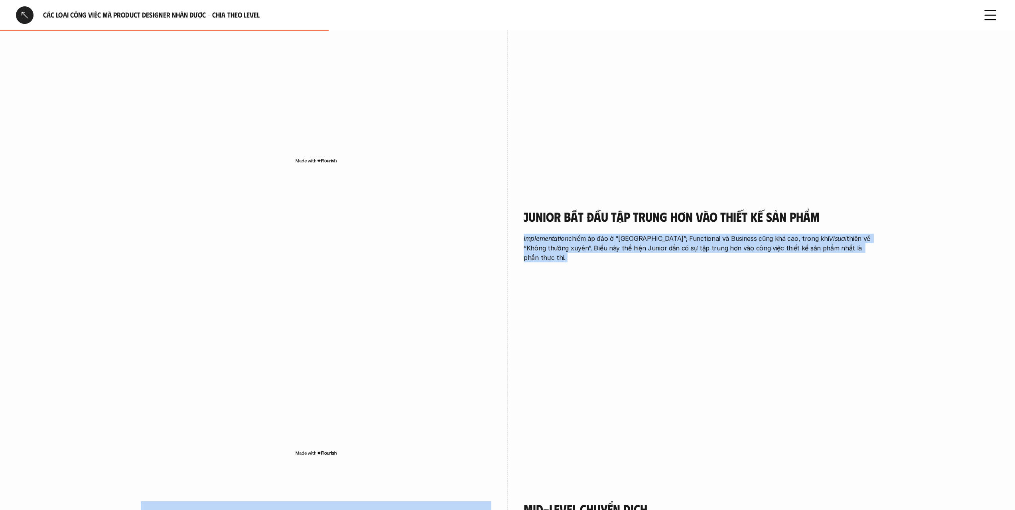
click at [741, 234] on p "Implementation chiếm áp đảo ở “Thường xuyên”; Functional và Business cũng khá c…" at bounding box center [699, 248] width 351 height 29
click at [760, 234] on p "Implementation chiếm áp đảo ở “Thường xuyên”; Functional và Business cũng khá c…" at bounding box center [699, 248] width 351 height 29
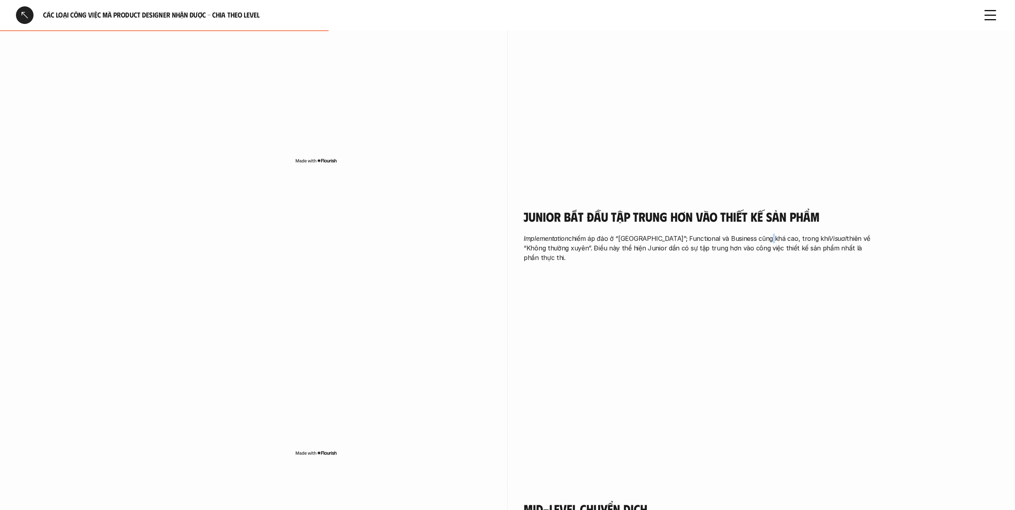
click at [760, 234] on p "Implementation chiếm áp đảo ở “Thường xuyên”; Functional và Business cũng khá c…" at bounding box center [699, 248] width 351 height 29
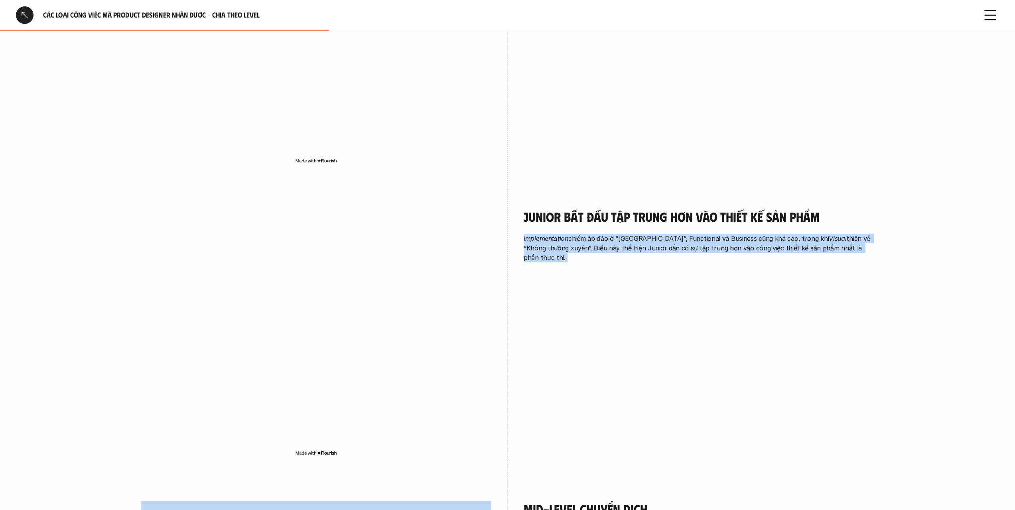
click at [768, 244] on div "Junior bắt đầu tập trung hơn vào thiết kế sản phẩm Implementation chiếm áp đảo …" at bounding box center [699, 237] width 351 height 97
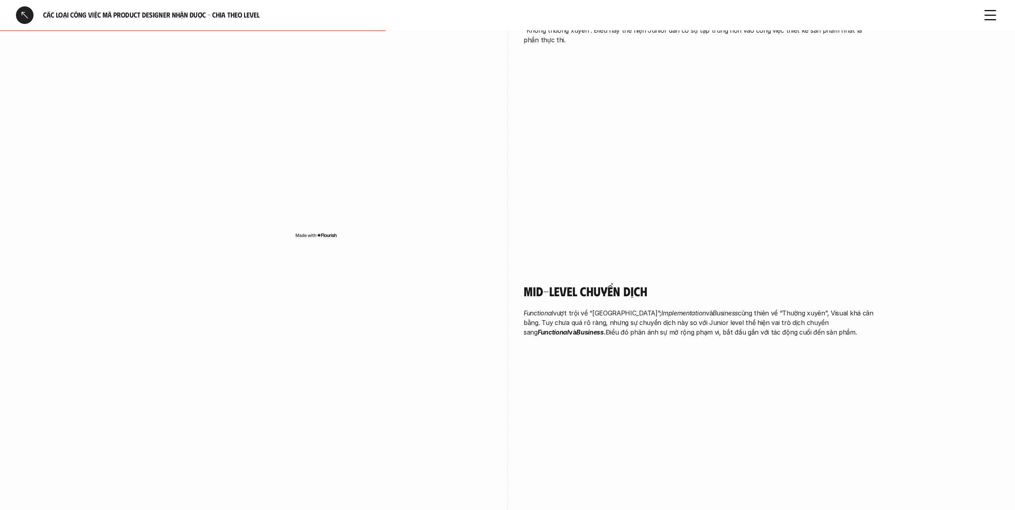
scroll to position [1064, 0]
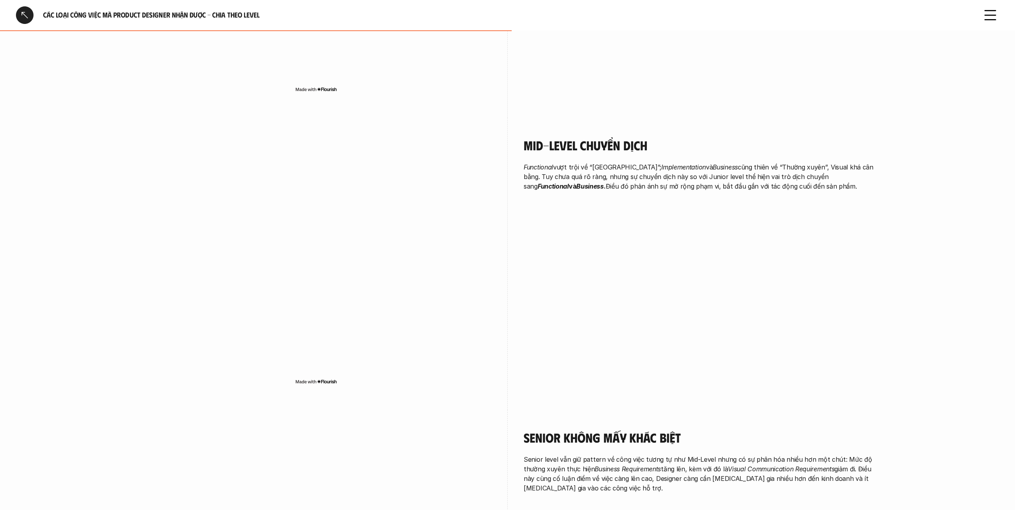
click at [728, 176] on div "Mid-level chuyển dịch Functional vượt trội về “Thường xuyên”; Implementation và…" at bounding box center [699, 166] width 351 height 97
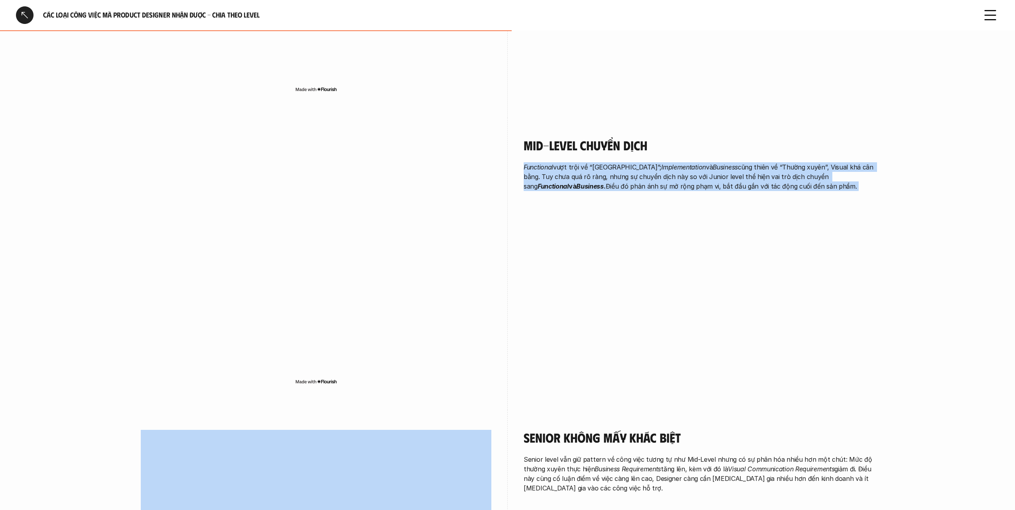
click at [728, 176] on div "Mid-level chuyển dịch Functional vượt trội về “Thường xuyên”; Implementation và…" at bounding box center [699, 166] width 351 height 97
click at [741, 165] on p "Functional vượt trội về “Thường xuyên”; Implementation và Business cũng thiên v…" at bounding box center [699, 176] width 351 height 29
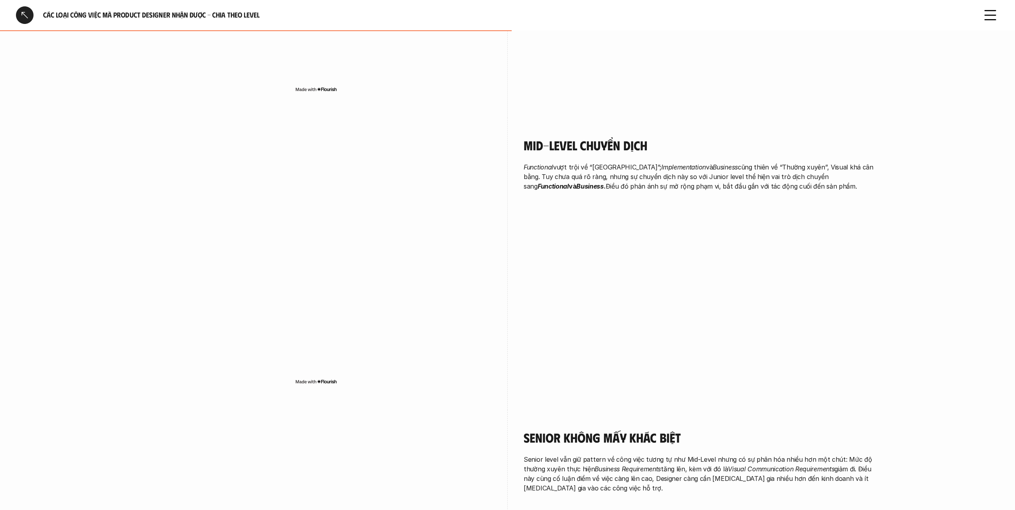
click at [741, 165] on p "Functional vượt trội về “Thường xuyên”; Implementation và Business cũng thiên v…" at bounding box center [699, 176] width 351 height 29
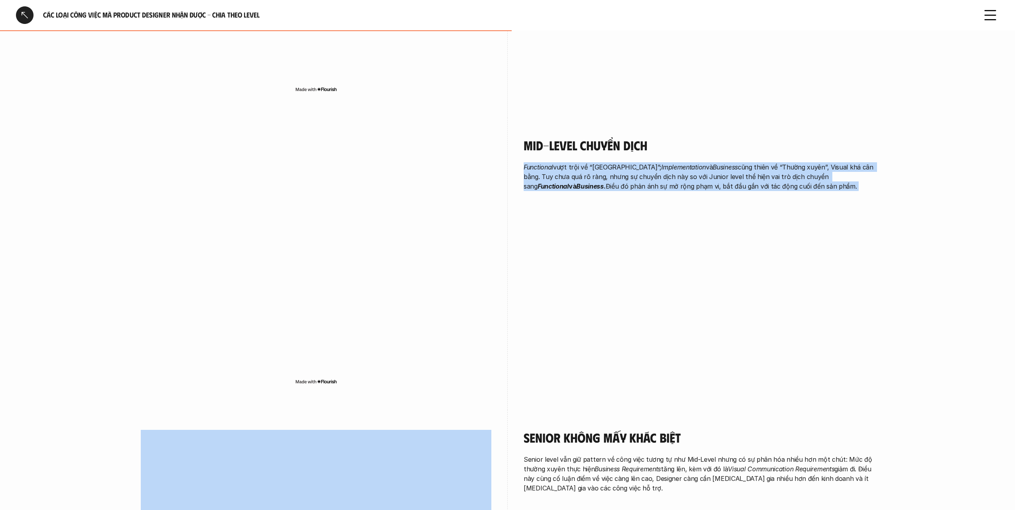
click at [741, 165] on p "Functional vượt trội về “Thường xuyên”; Implementation và Business cũng thiên v…" at bounding box center [699, 176] width 351 height 29
click at [748, 194] on div "Mid-level chuyển dịch Functional vượt trội về “Thường xuyên”; Implementation và…" at bounding box center [699, 166] width 351 height 97
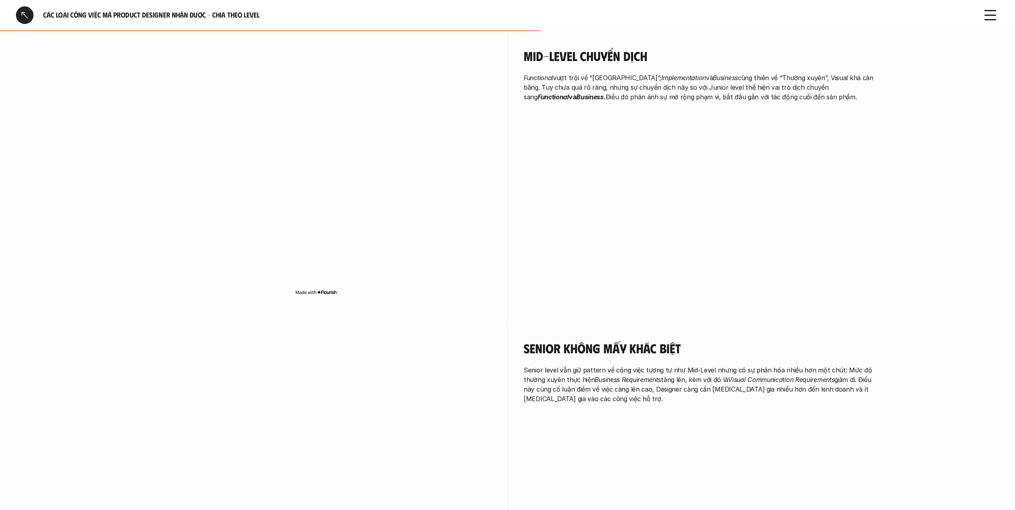
scroll to position [1307, 0]
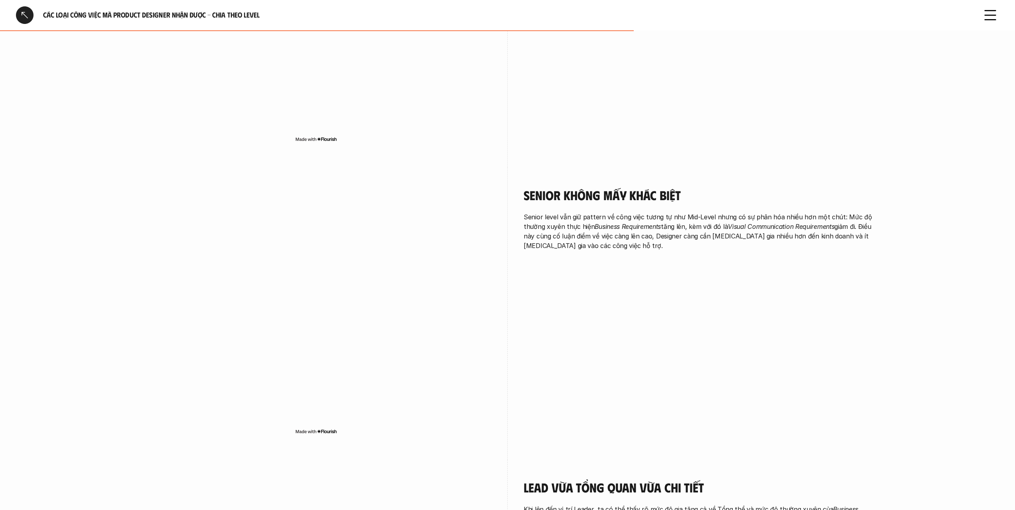
click at [740, 212] on p "Senior level vẫn giữ pattern về công việc tương tự như Mid-Level nhưng có sự ph…" at bounding box center [699, 231] width 351 height 38
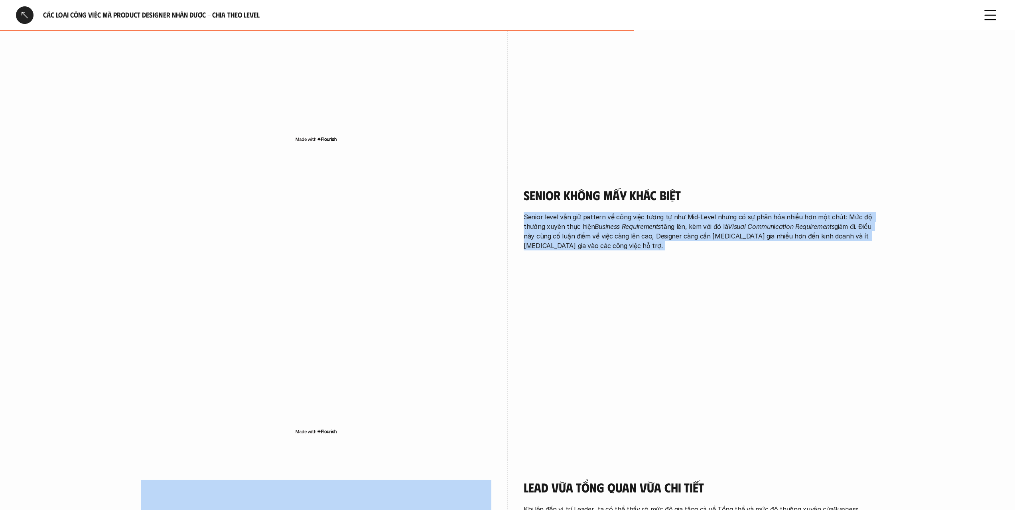
click at [740, 212] on p "Senior level vẫn giữ pattern về công việc tương tự như Mid-Level nhưng có sự ph…" at bounding box center [699, 231] width 351 height 38
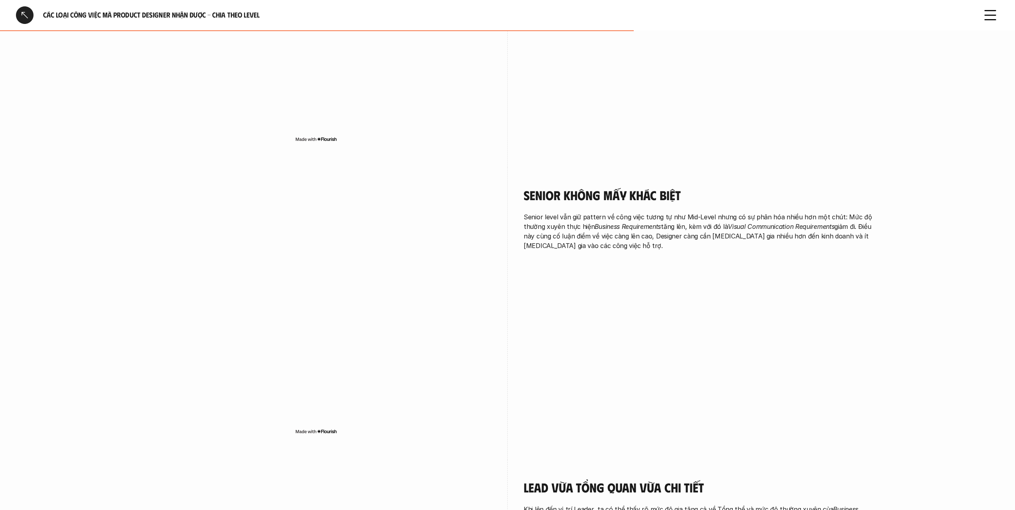
click at [756, 188] on div "Senior không mấy khác biệt Senior level vẫn giữ pattern về công việc tương tự n…" at bounding box center [699, 219] width 351 height 63
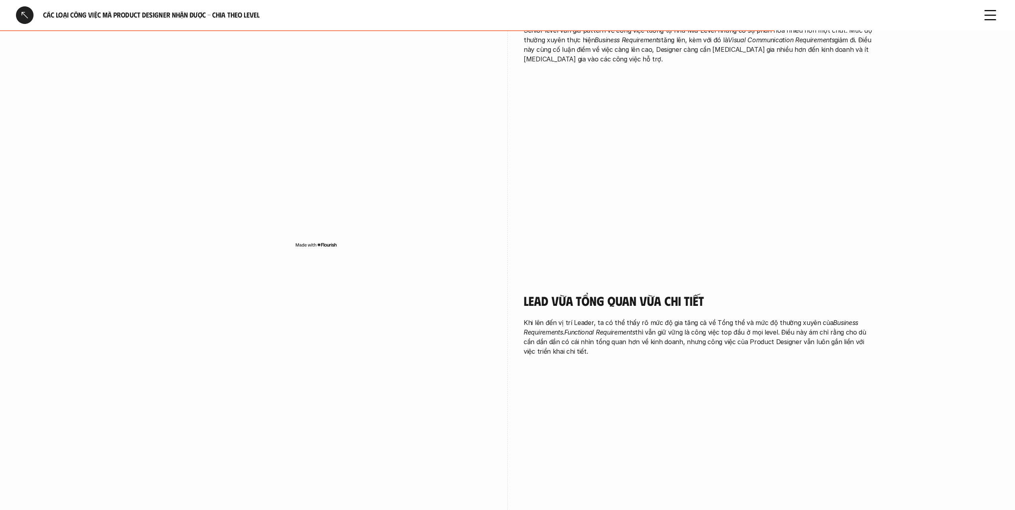
scroll to position [1586, 0]
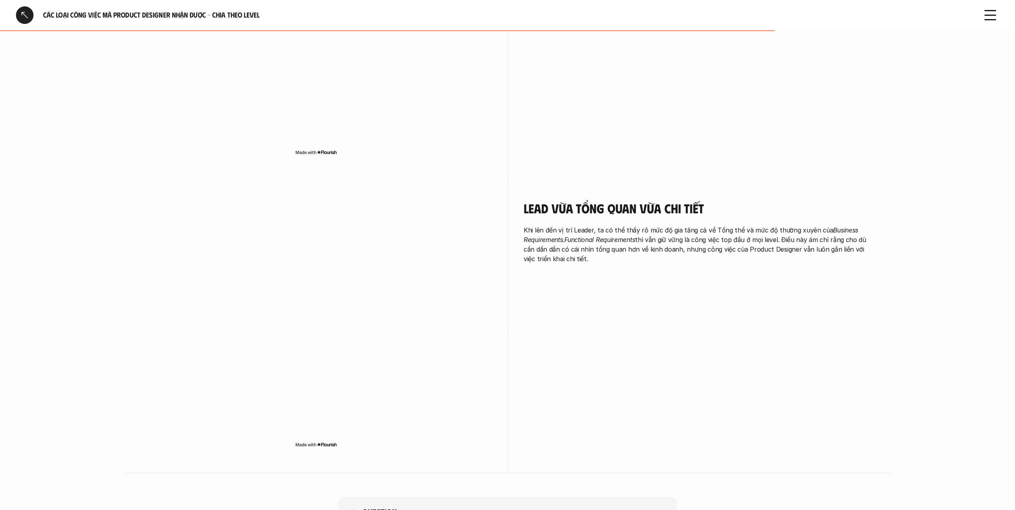
drag, startPoint x: 760, startPoint y: 224, endPoint x: 760, endPoint y: 244, distance: 20.0
click at [760, 244] on div "Lead vừa tổng quan vừa chi tiết Khi lên đến vị trí Leader, ta có thể thấy rõ mứ…" at bounding box center [699, 232] width 351 height 63
click at [760, 244] on p "Khi lên đến vị trí Leader, ta có thể thấy rõ mức độ gia tăng cả về Tổng thể và …" at bounding box center [699, 244] width 351 height 38
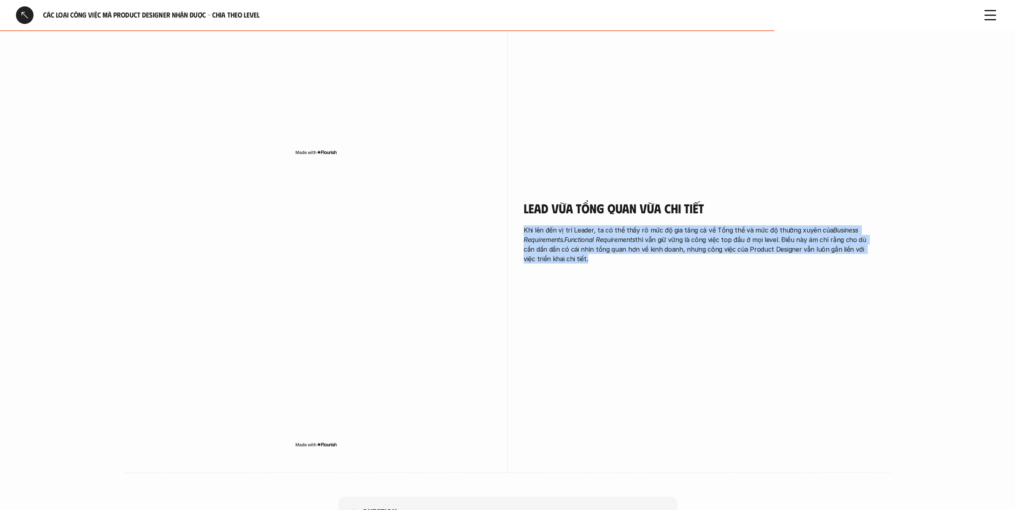
drag, startPoint x: 760, startPoint y: 244, endPoint x: 772, endPoint y: 178, distance: 66.6
click at [772, 181] on div "Lead vừa tổng quan vừa chi tiết Khi lên đến vị trí Leader, ta có thể thấy rõ mứ…" at bounding box center [699, 234] width 351 height 107
drag, startPoint x: 772, startPoint y: 178, endPoint x: 768, endPoint y: 241, distance: 62.4
click at [768, 241] on div "Lead vừa tổng quan vừa chi tiết Khi lên đến vị trí Leader, ta có thể thấy rõ mứ…" at bounding box center [699, 234] width 351 height 107
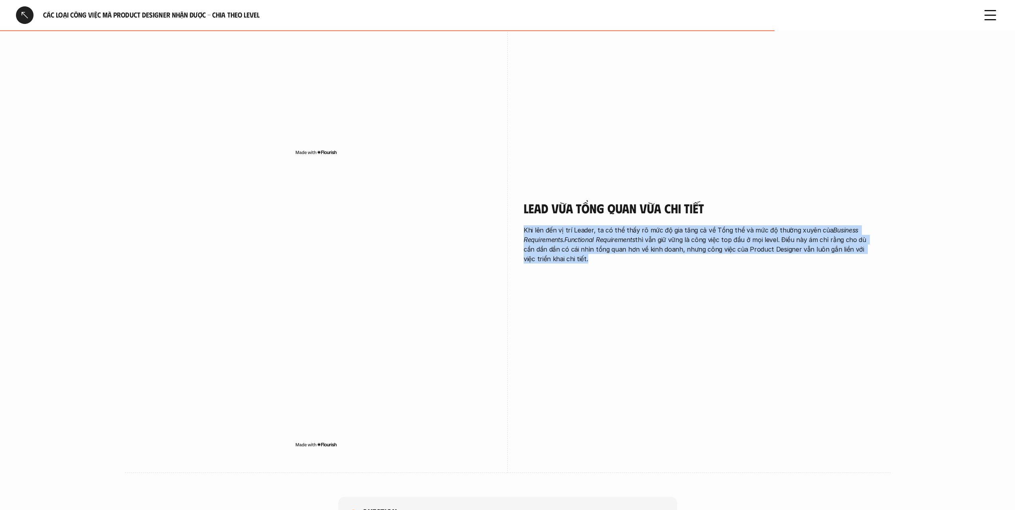
click at [768, 241] on p "Khi lên đến vị trí Leader, ta có thể thấy rõ mức độ gia tăng cả về Tổng thể và …" at bounding box center [699, 244] width 351 height 38
drag, startPoint x: 768, startPoint y: 241, endPoint x: 781, endPoint y: 188, distance: 54.0
click at [781, 201] on div "Lead vừa tổng quan vừa chi tiết Khi lên đến vị trí Leader, ta có thể thấy rõ mứ…" at bounding box center [699, 232] width 351 height 63
click at [781, 253] on div "Lead vừa tổng quan vừa chi tiết Khi lên đến vị trí Leader, ta có thể thấy rõ mứ…" at bounding box center [699, 234] width 351 height 107
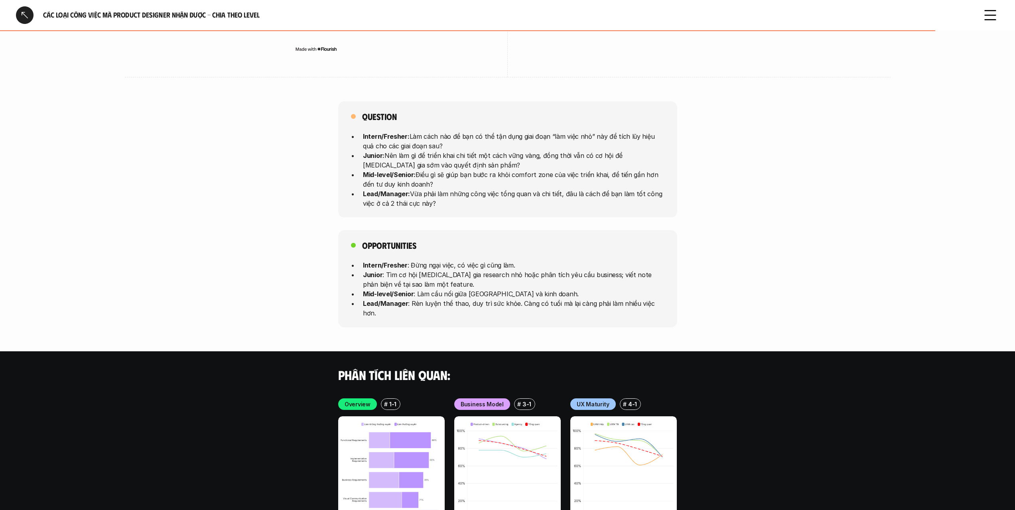
scroll to position [2061, 0]
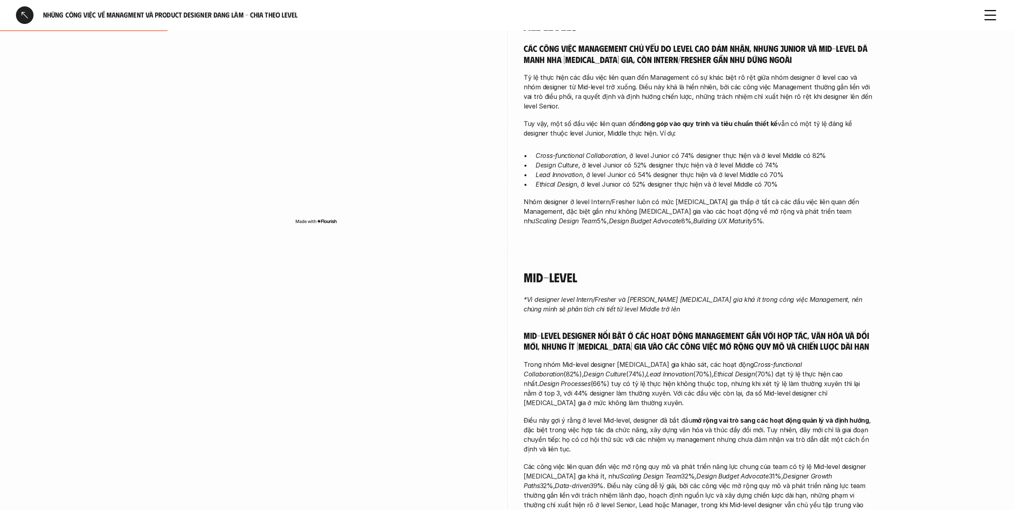
scroll to position [359, 0]
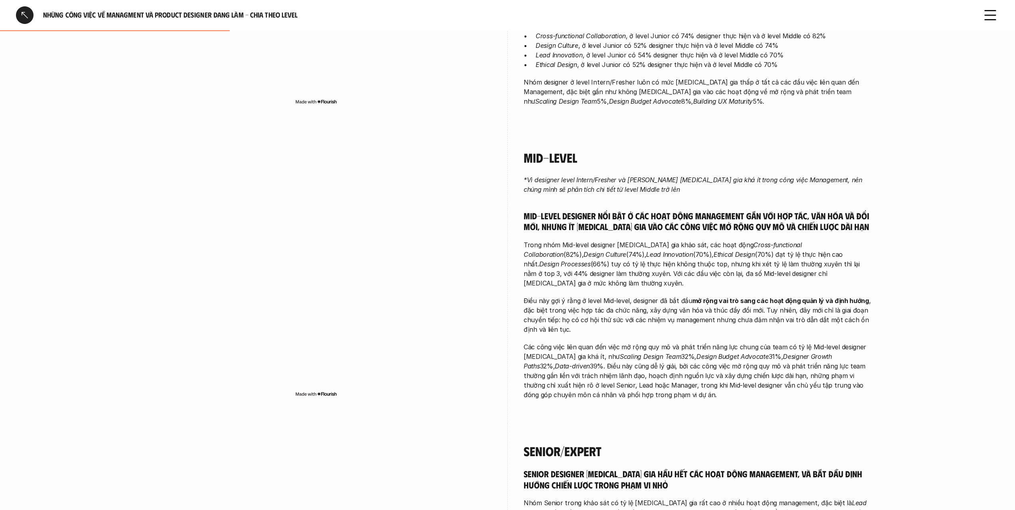
click at [739, 177] on em "*Vì designer level Intern/Fresher và [PERSON_NAME] [MEDICAL_DATA] gia khá ít tr…" at bounding box center [694, 185] width 340 height 18
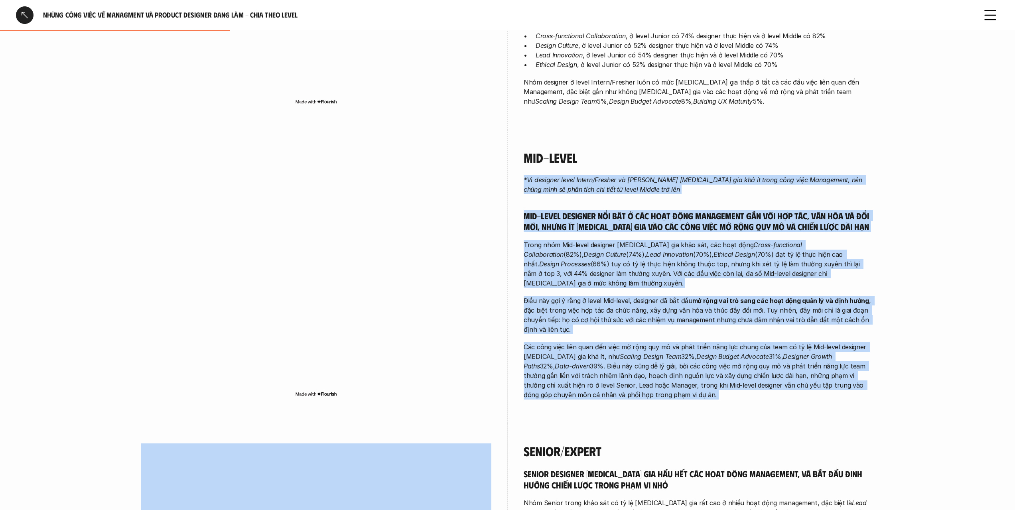
drag, startPoint x: 739, startPoint y: 177, endPoint x: 748, endPoint y: 367, distance: 190.1
click at [748, 367] on div "*Vì designer level Intern/Fresher và Junior tham gia khá ít trong công việc Man…" at bounding box center [699, 287] width 351 height 225
click at [748, 367] on p "Các công việc liên quan đến việc mở rộng quy mô và phát triển năng lực chung củ…" at bounding box center [699, 370] width 351 height 57
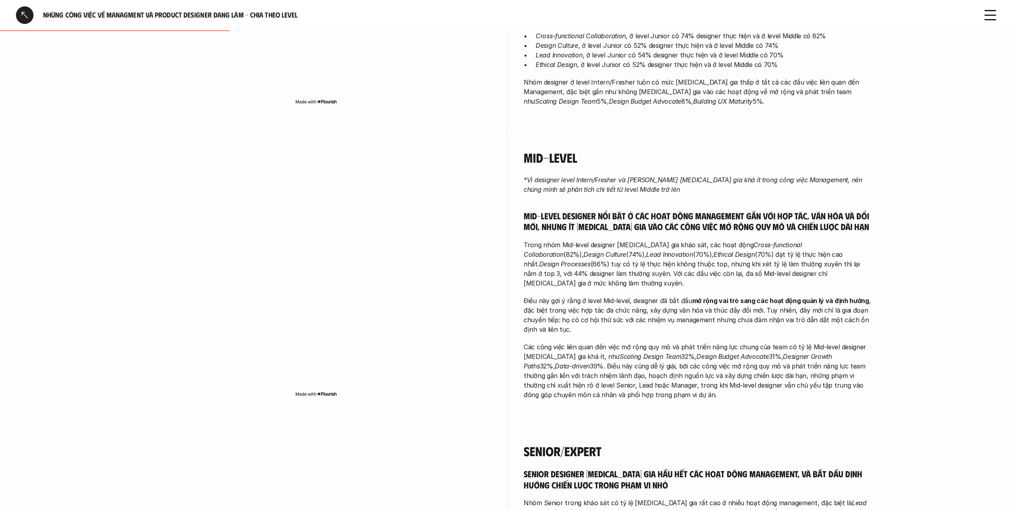
click at [748, 367] on p "Các công việc liên quan đến việc mở rộng quy mô và phát triển năng lực chung củ…" at bounding box center [699, 370] width 351 height 57
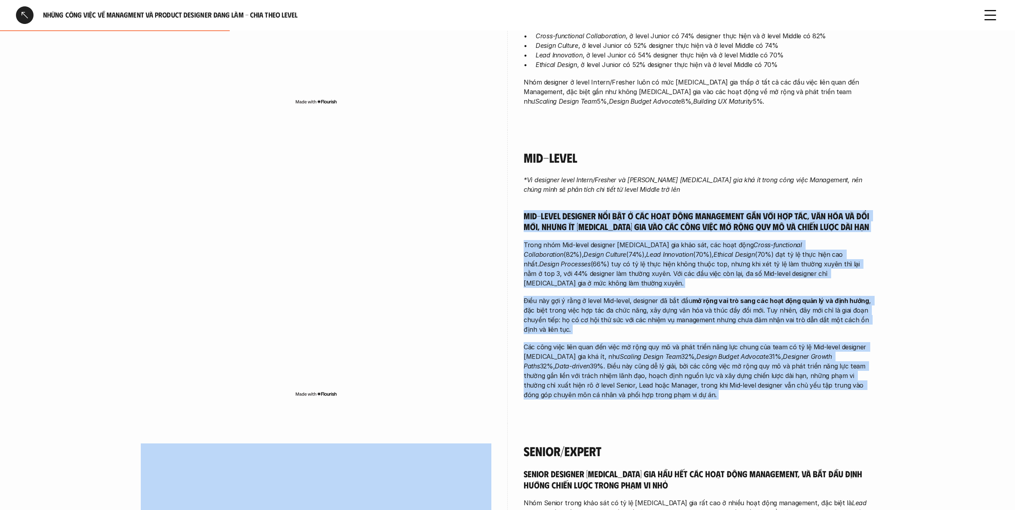
drag, startPoint x: 748, startPoint y: 367, endPoint x: 752, endPoint y: 196, distance: 171.2
click at [752, 199] on div "*Vì designer level Intern/Fresher và Junior tham gia khá ít trong công việc Man…" at bounding box center [699, 287] width 351 height 225
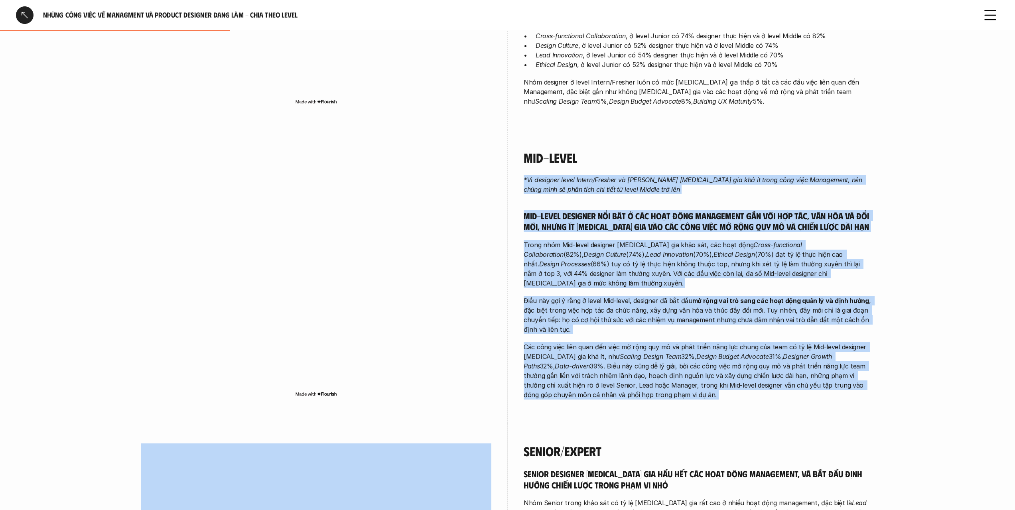
click at [752, 195] on div "*Vì designer level Intern/Fresher và Junior tham gia khá ít trong công việc Man…" at bounding box center [699, 287] width 351 height 225
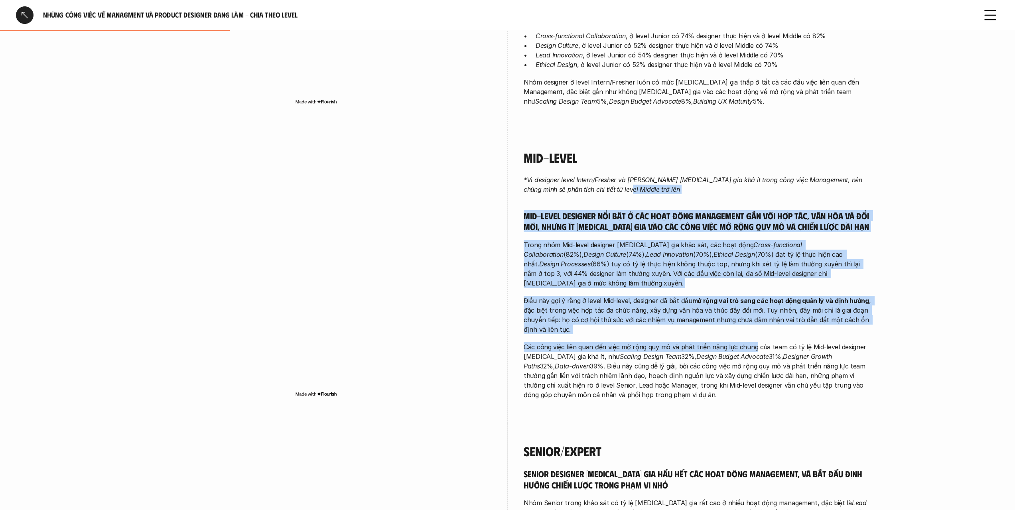
drag, startPoint x: 752, startPoint y: 195, endPoint x: 745, endPoint y: 323, distance: 127.9
click at [745, 335] on div "*Vì designer level Intern/Fresher và Junior tham gia khá ít trong công việc Man…" at bounding box center [699, 287] width 351 height 225
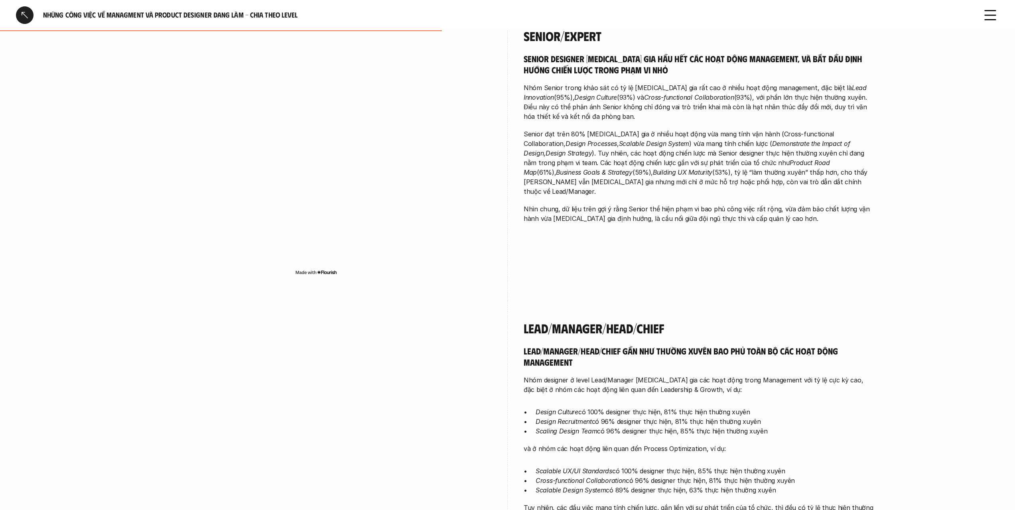
scroll to position [0, 0]
